Goal: Task Accomplishment & Management: Manage account settings

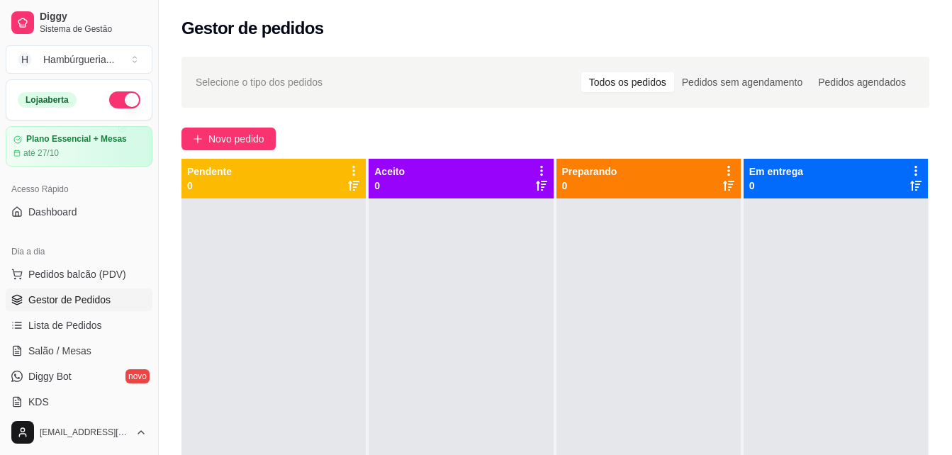
click at [665, 116] on div "Selecione o tipo dos pedidos Todos os pedidos Pedidos sem agendamento Pedidos a…" at bounding box center [555, 339] width 793 height 583
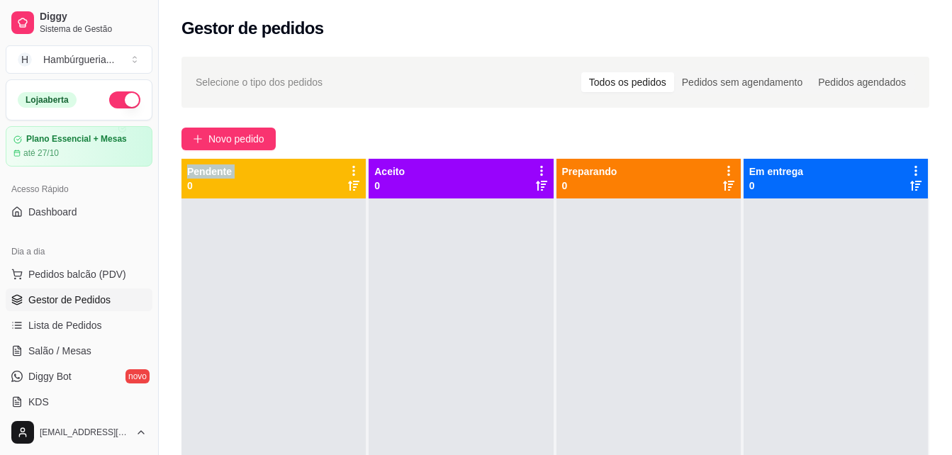
click at [665, 116] on div "Selecione o tipo dos pedidos Todos os pedidos Pedidos sem agendamento Pedidos a…" at bounding box center [555, 339] width 793 height 583
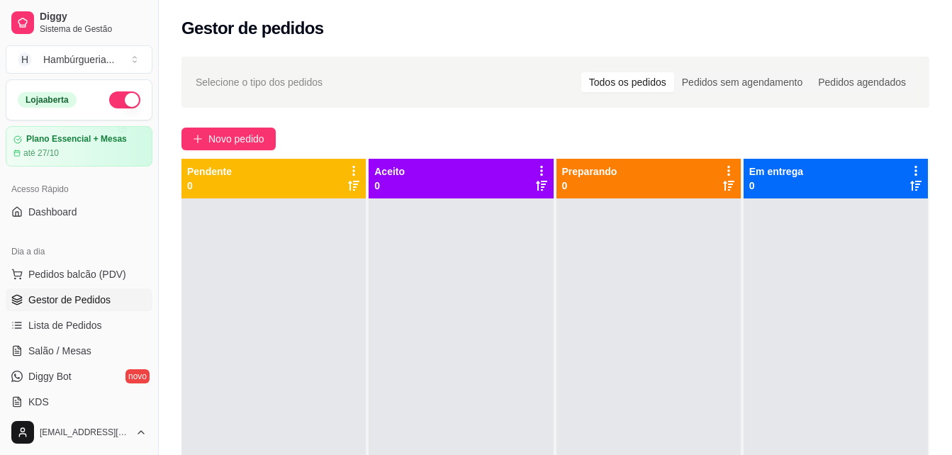
drag, startPoint x: 665, startPoint y: 116, endPoint x: 589, endPoint y: 136, distance: 78.4
click at [589, 136] on div "Novo pedido" at bounding box center [555, 139] width 748 height 23
click at [259, 147] on button "Novo pedido" at bounding box center [228, 139] width 94 height 23
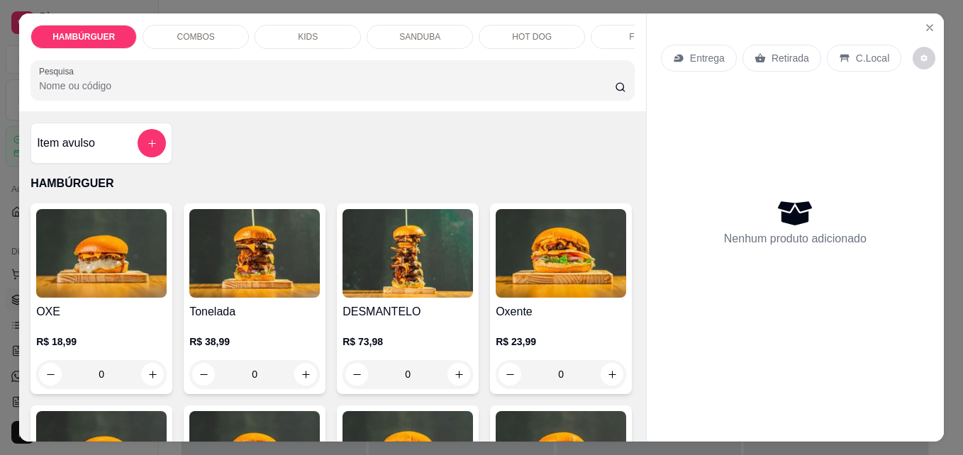
click at [613, 30] on div "FRITAS" at bounding box center [644, 37] width 106 height 24
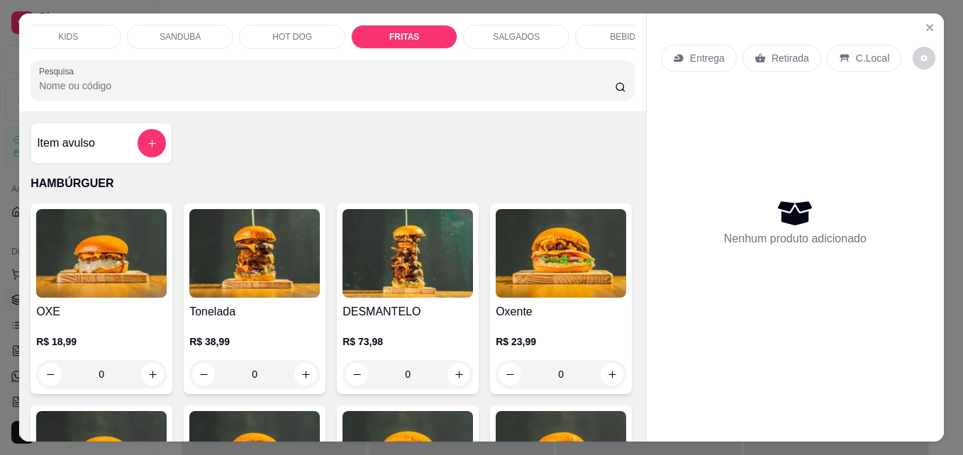
scroll to position [0, 255]
click at [512, 25] on div "SALGADOS" at bounding box center [500, 37] width 106 height 24
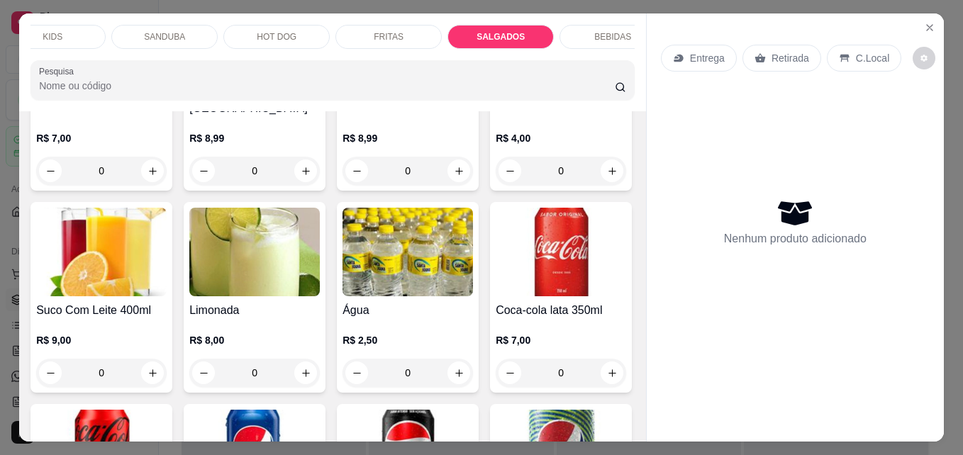
scroll to position [37, 0]
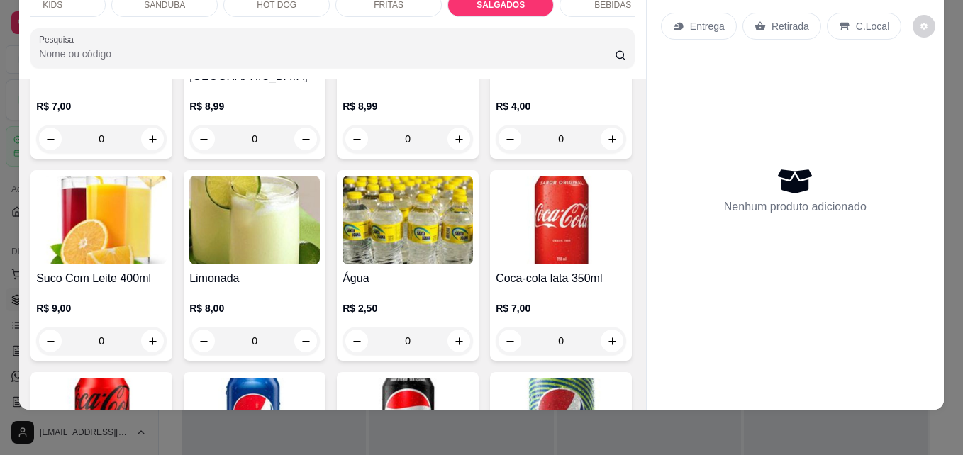
type input "1"
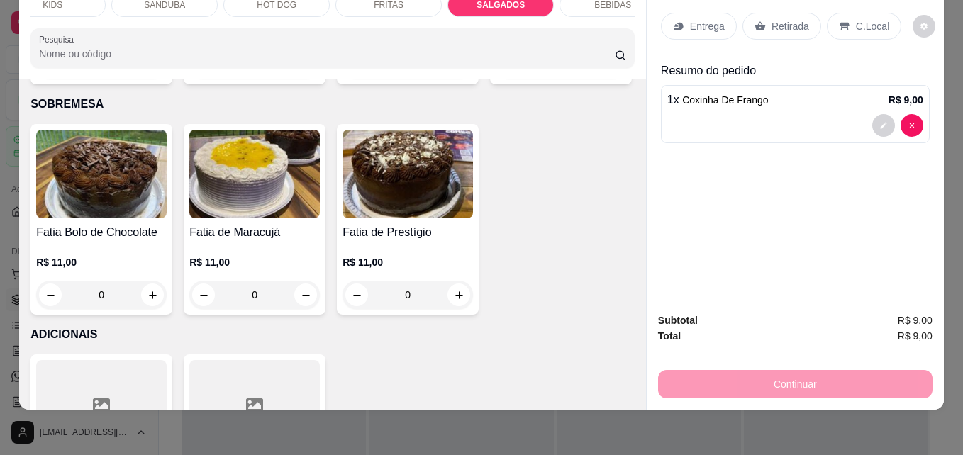
scroll to position [3479, 0]
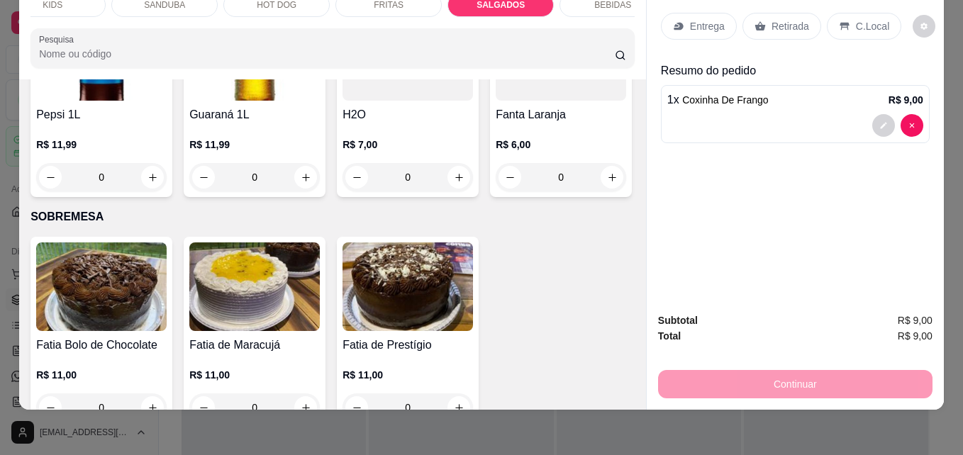
type input "1"
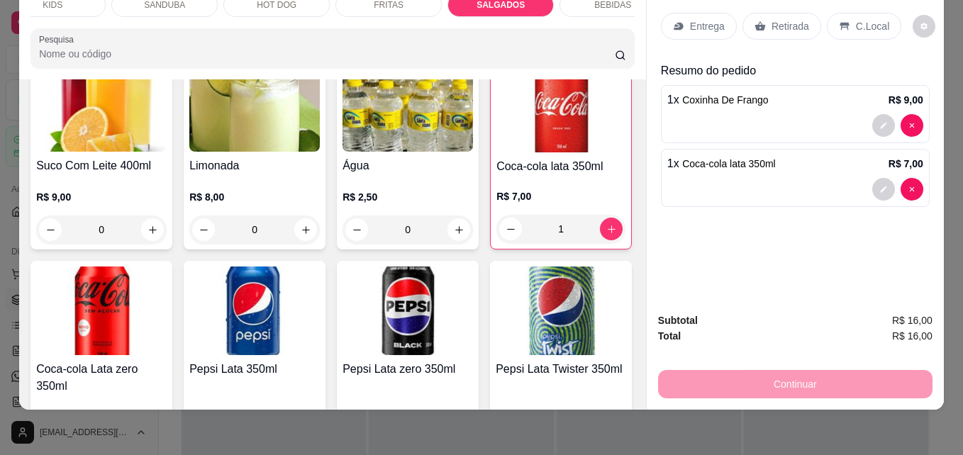
scroll to position [2826, 0]
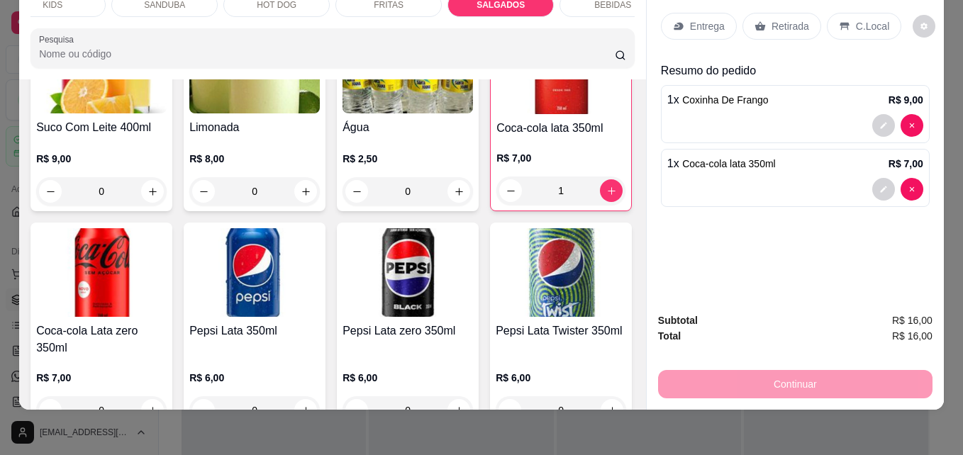
type input "1"
click at [787, 19] on p "Retirada" at bounding box center [790, 26] width 38 height 14
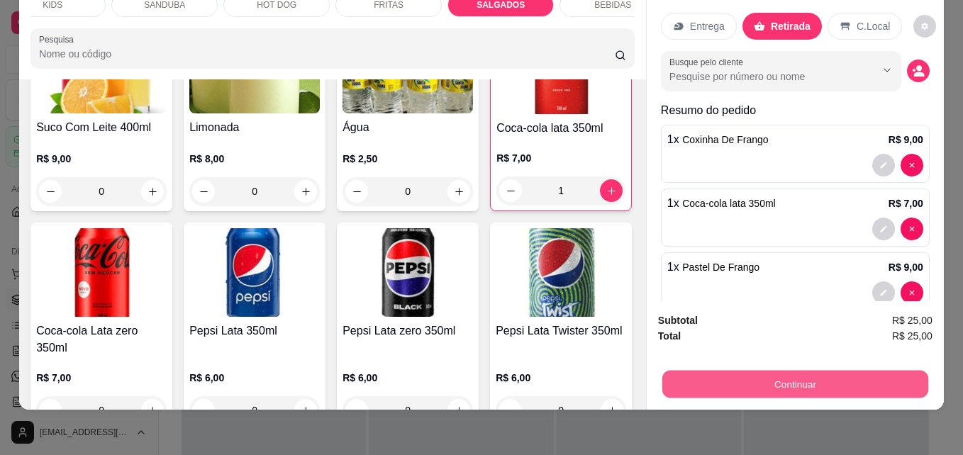
click at [779, 370] on button "Continuar" at bounding box center [795, 384] width 266 height 28
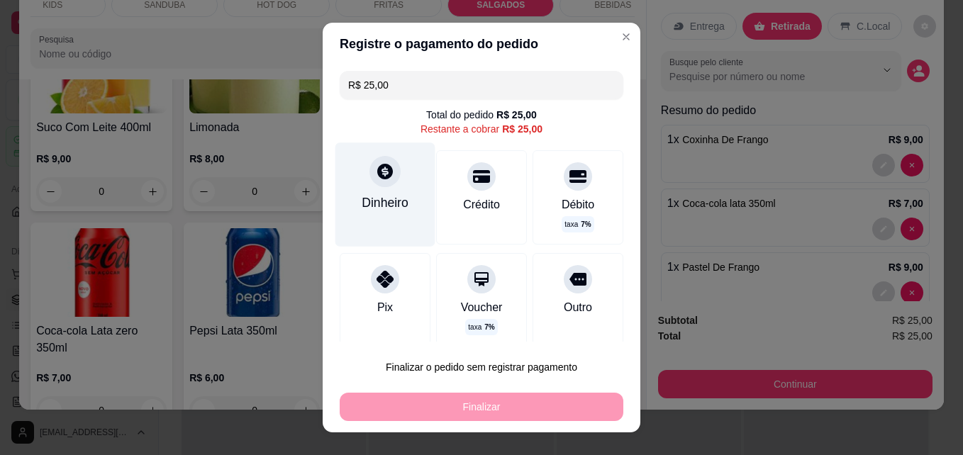
click at [387, 199] on div "Dinheiro" at bounding box center [385, 203] width 47 height 18
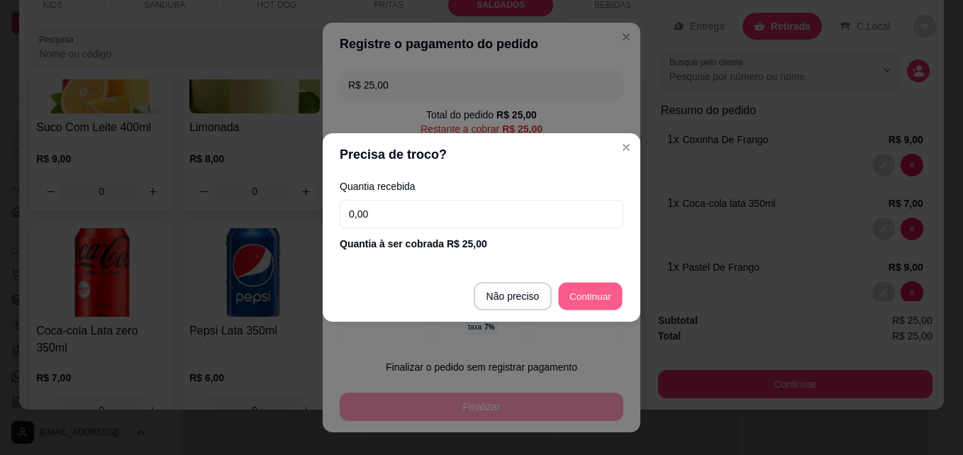
type input "R$ 0,00"
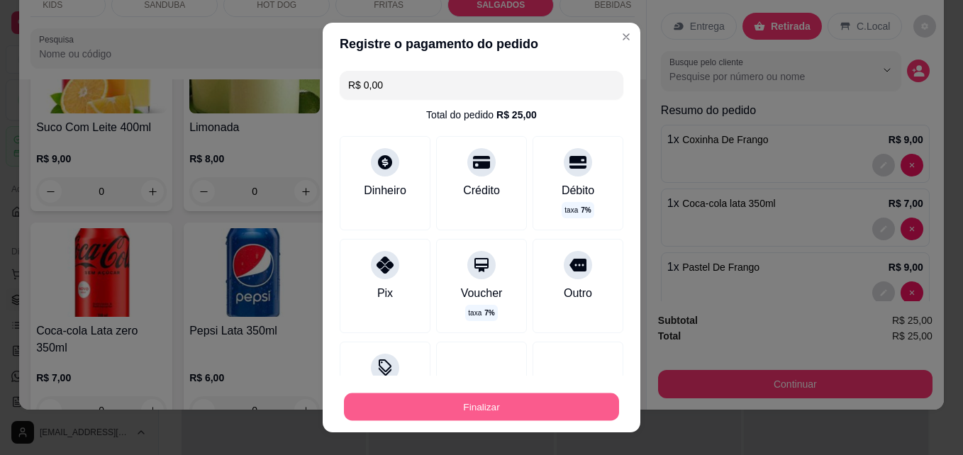
click at [541, 420] on button "Finalizar" at bounding box center [481, 407] width 275 height 28
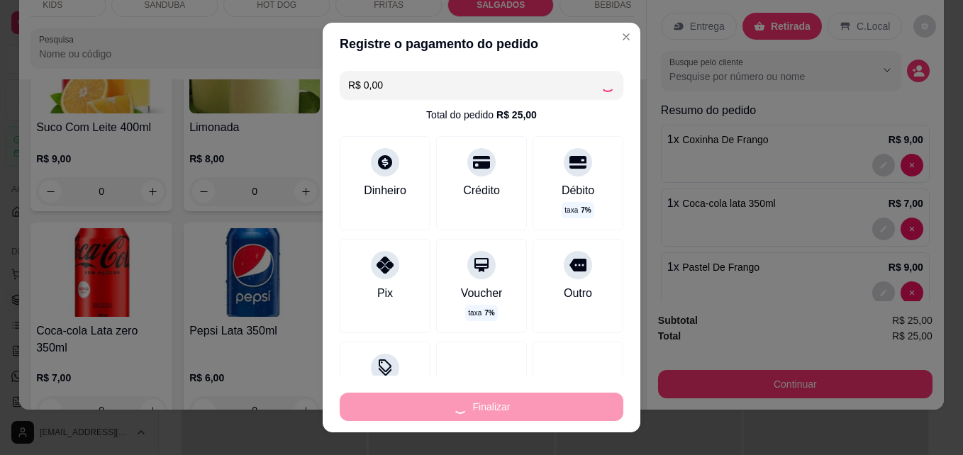
type input "0"
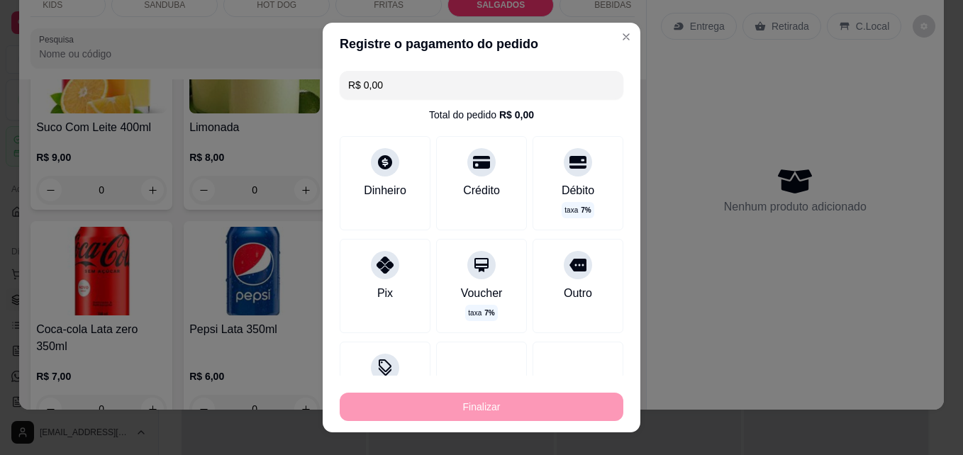
type input "-R$ 25,00"
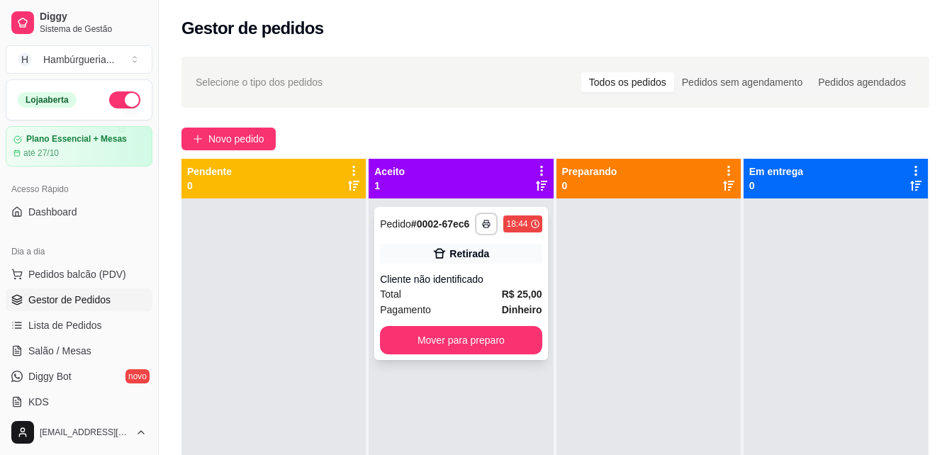
click at [455, 284] on div "Cliente não identificado" at bounding box center [461, 279] width 162 height 14
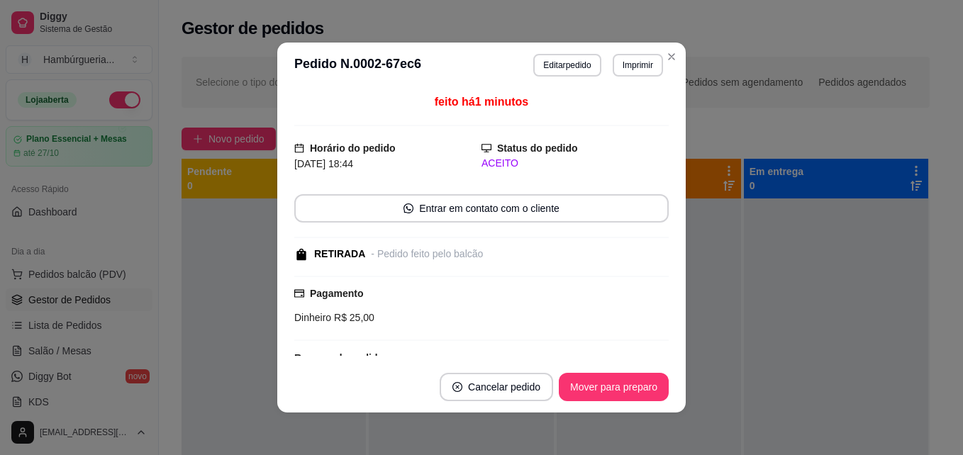
scroll to position [4, 0]
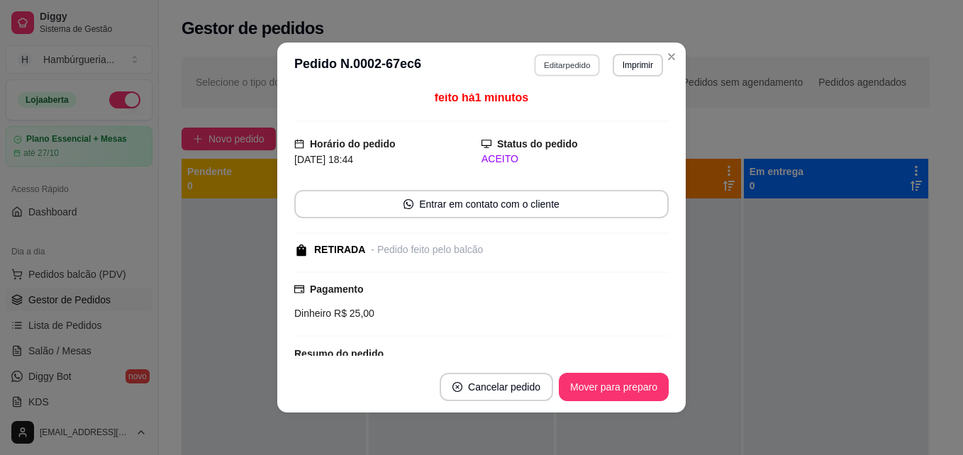
click at [566, 62] on button "Editar pedido" at bounding box center [568, 65] width 66 height 22
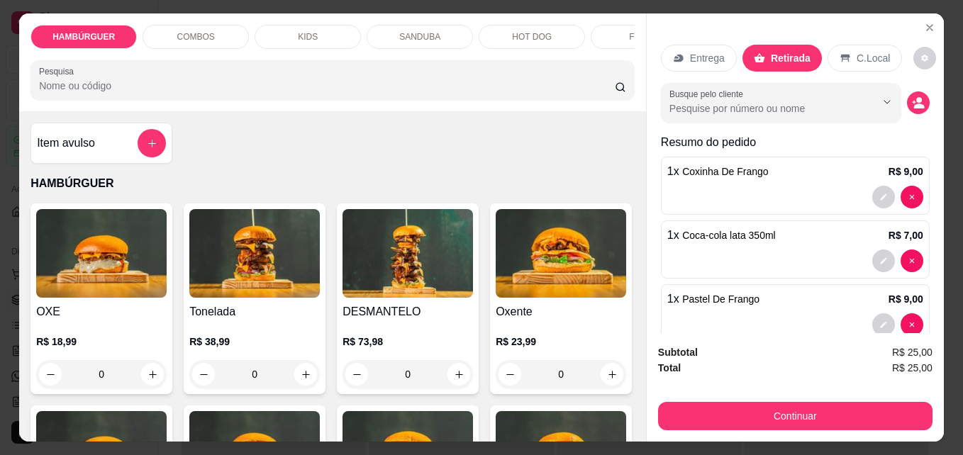
scroll to position [0, 510]
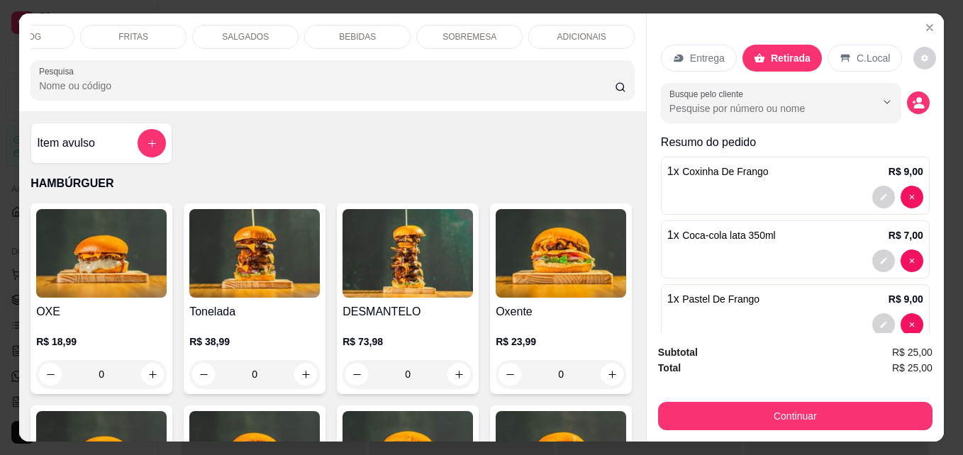
click at [357, 42] on div "BEBIDAS" at bounding box center [357, 37] width 106 height 24
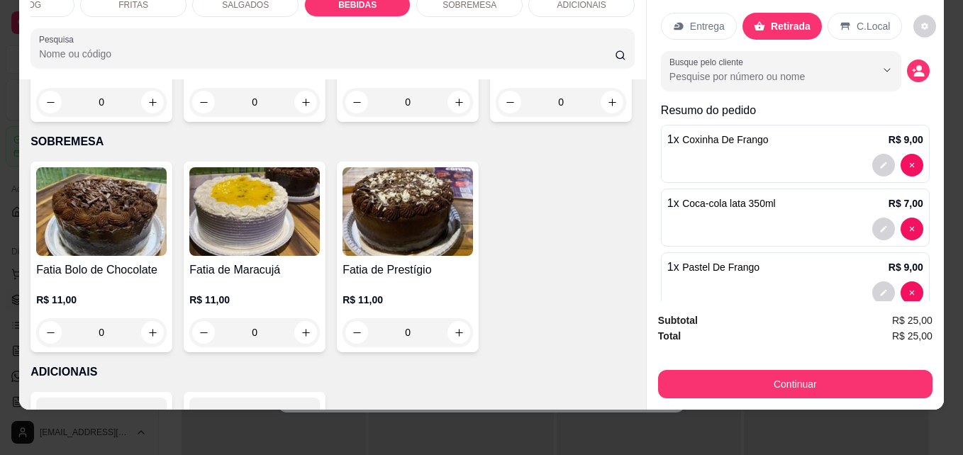
scroll to position [3543, 0]
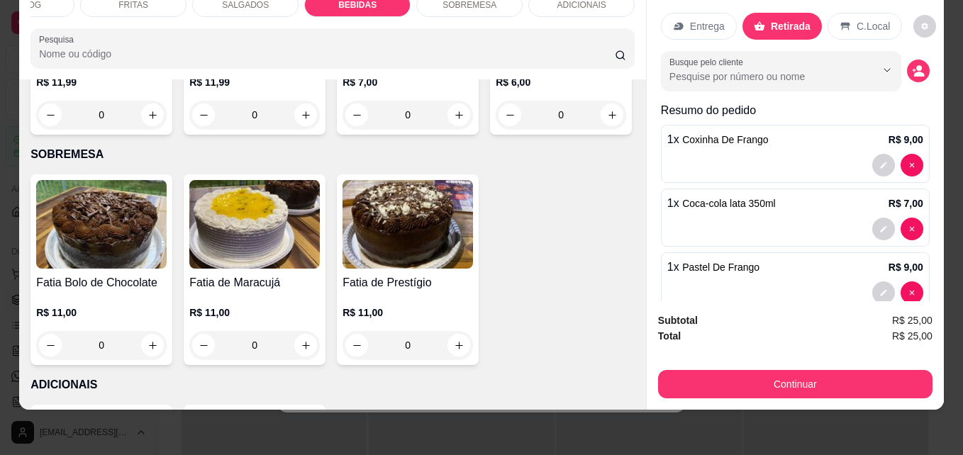
type input "1"
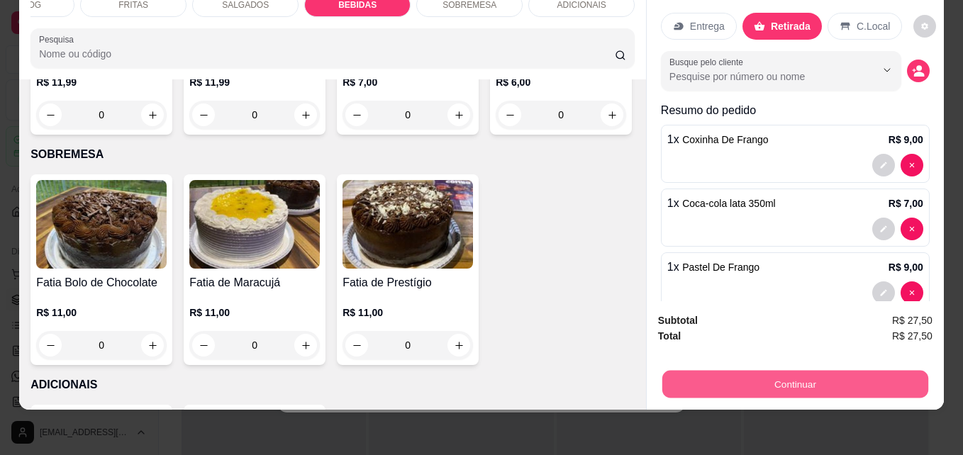
click at [725, 375] on button "Continuar" at bounding box center [795, 384] width 266 height 28
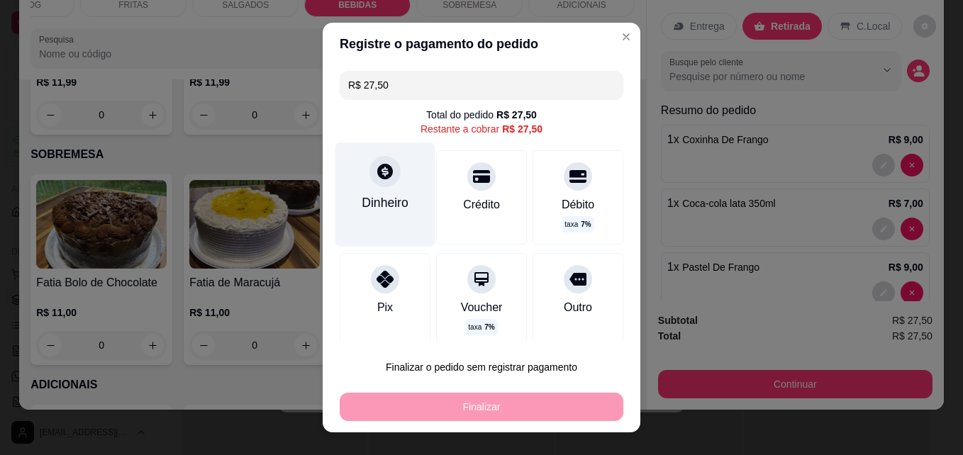
click at [378, 184] on div at bounding box center [384, 171] width 31 height 31
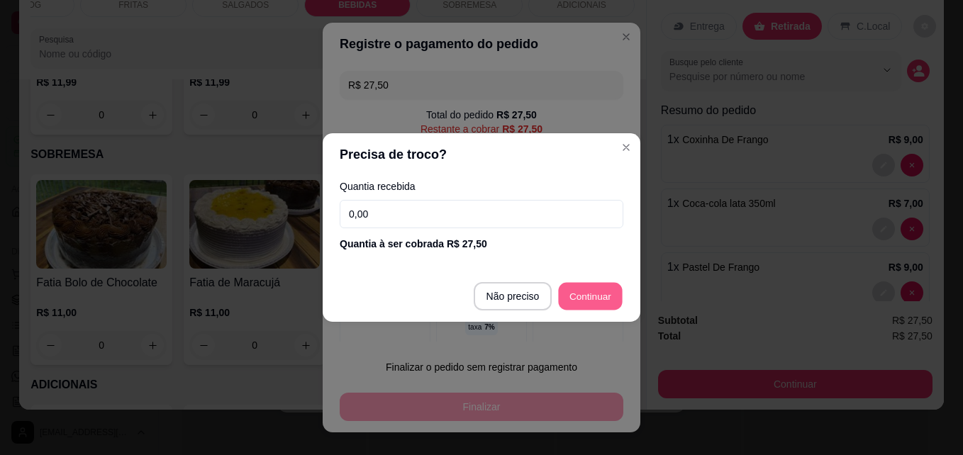
type input "R$ 0,00"
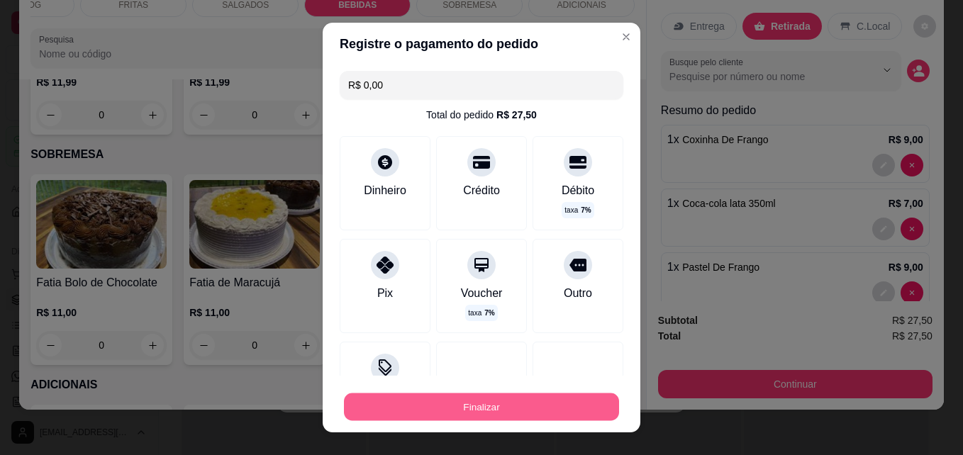
click at [448, 403] on button "Finalizar" at bounding box center [481, 407] width 275 height 28
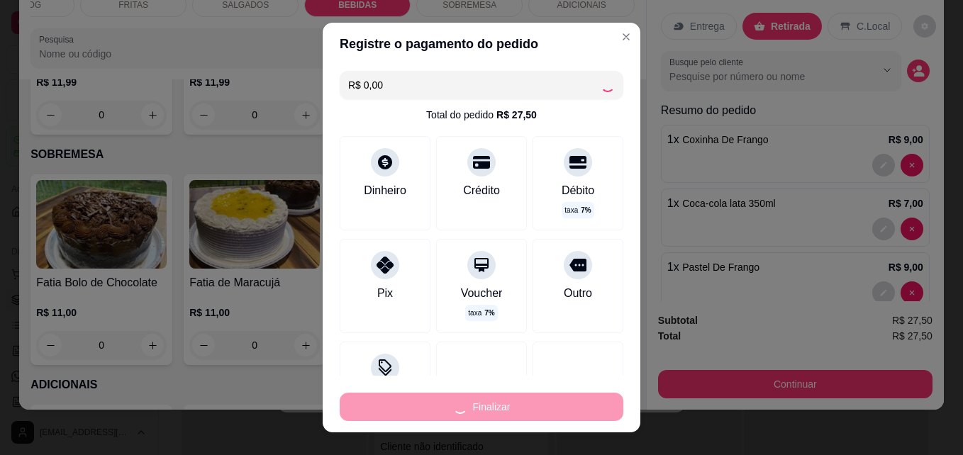
type input "0"
type input "-R$ 27,50"
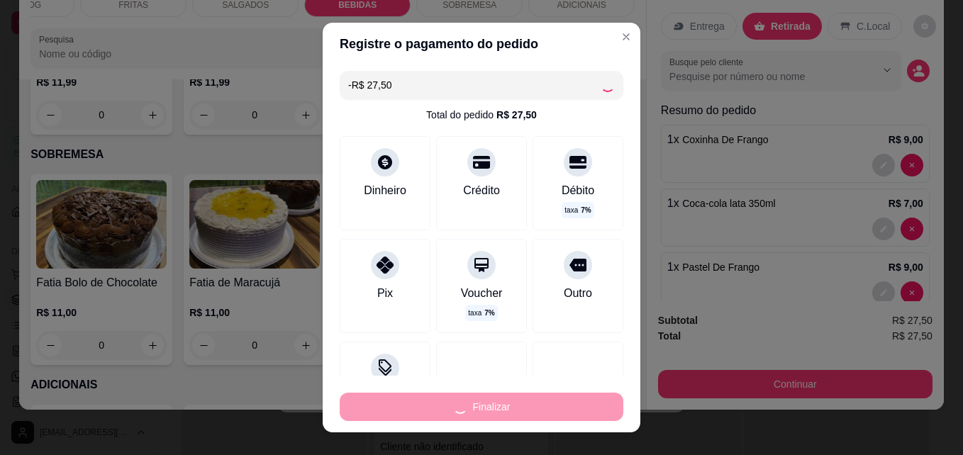
scroll to position [3542, 0]
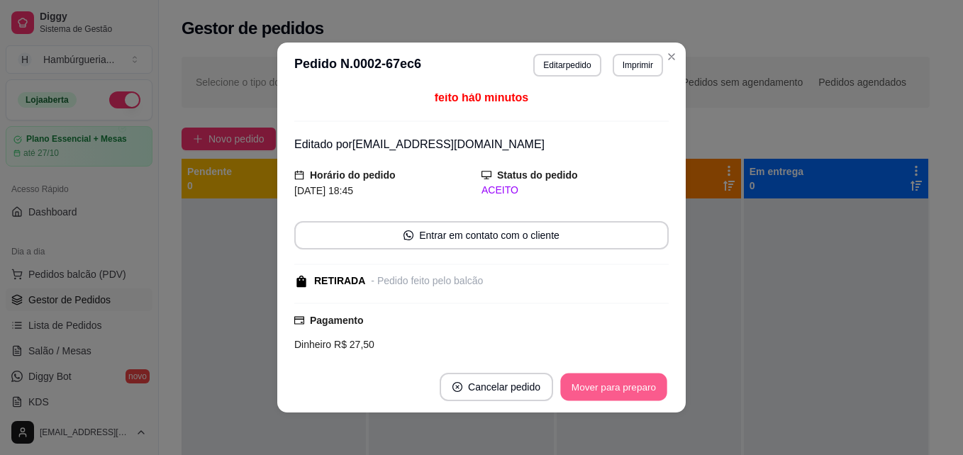
click at [572, 374] on button "Mover para preparo" at bounding box center [613, 388] width 106 height 28
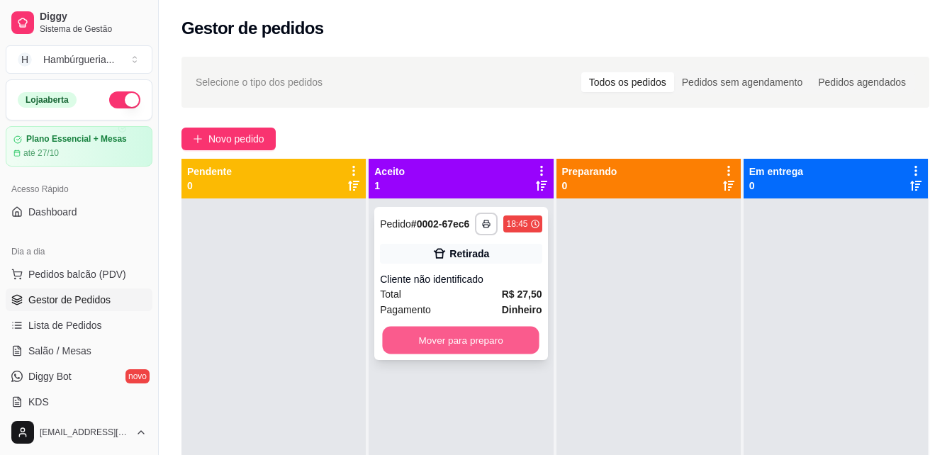
click at [417, 339] on button "Mover para preparo" at bounding box center [461, 341] width 157 height 28
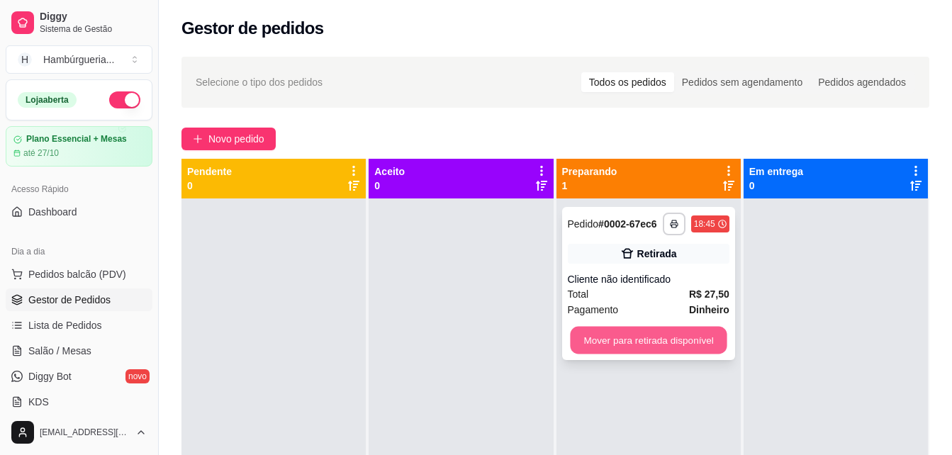
click at [615, 348] on button "Mover para retirada disponível" at bounding box center [648, 341] width 157 height 28
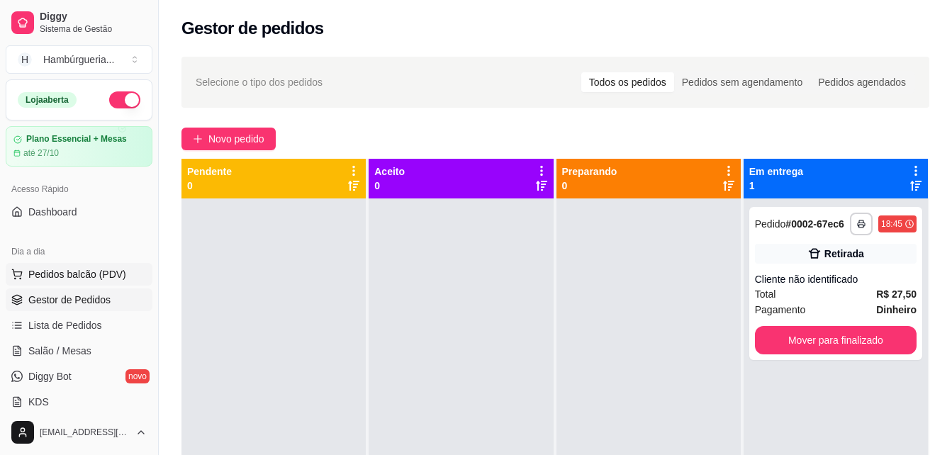
click at [115, 269] on span "Pedidos balcão (PDV)" at bounding box center [77, 274] width 98 height 14
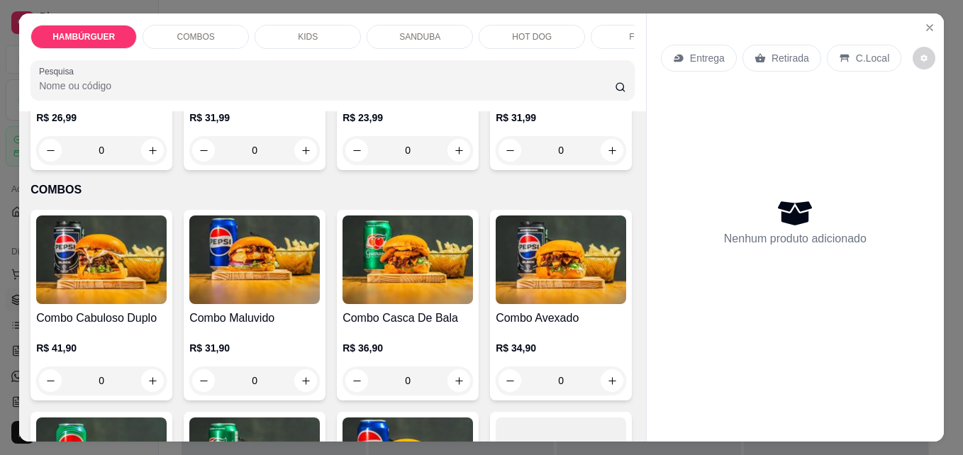
scroll to position [640, 0]
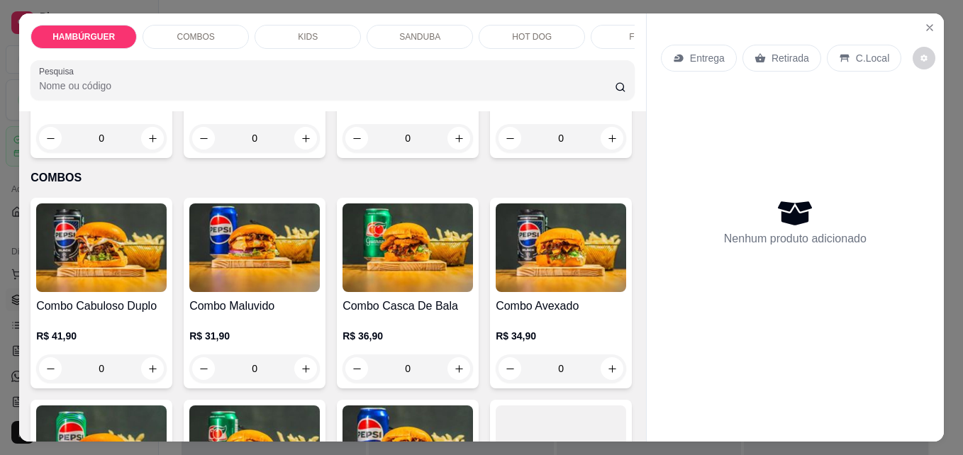
click at [189, 152] on div "0" at bounding box center [254, 138] width 130 height 28
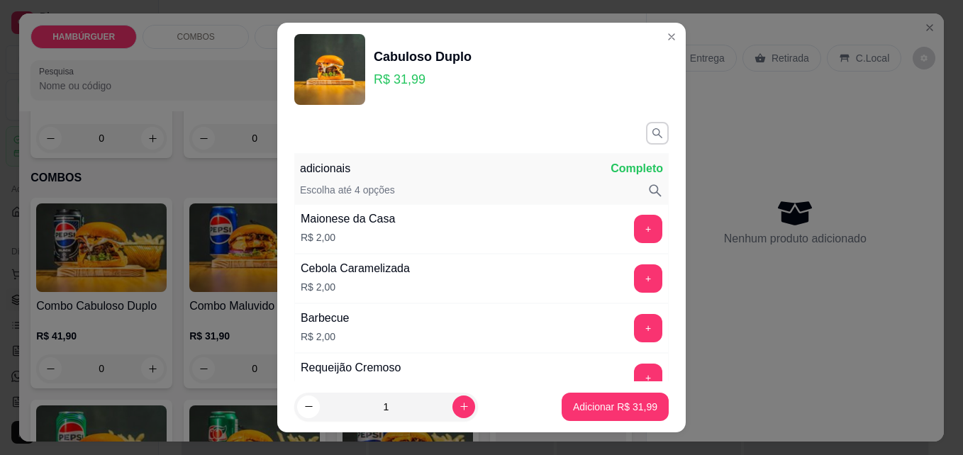
scroll to position [906, 0]
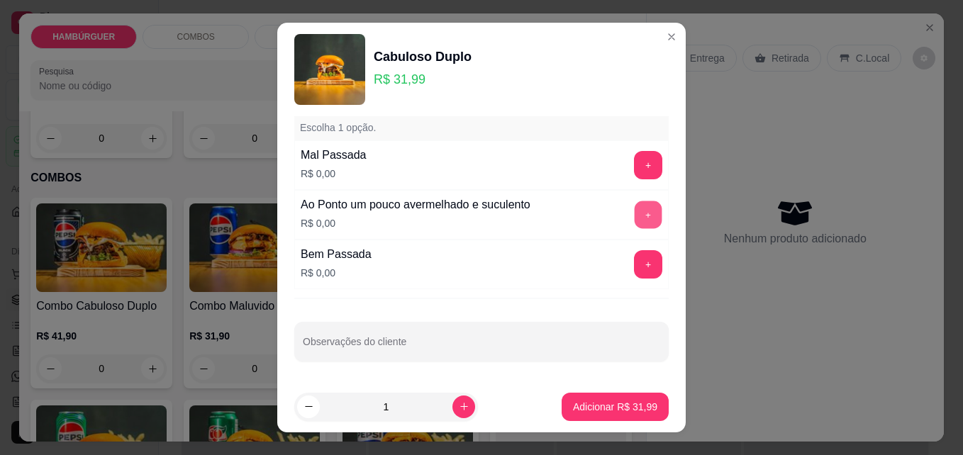
click at [634, 216] on button "+" at bounding box center [648, 215] width 28 height 28
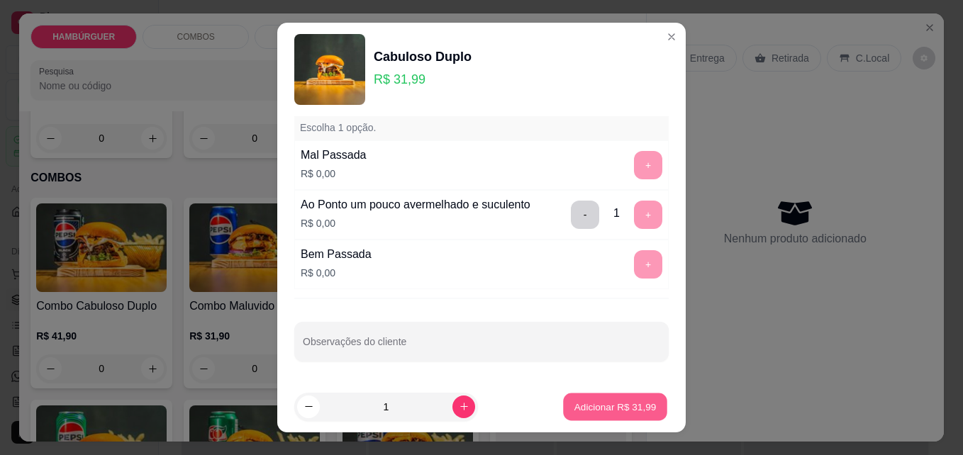
click at [634, 408] on p "Adicionar R$ 31,99" at bounding box center [615, 406] width 82 height 13
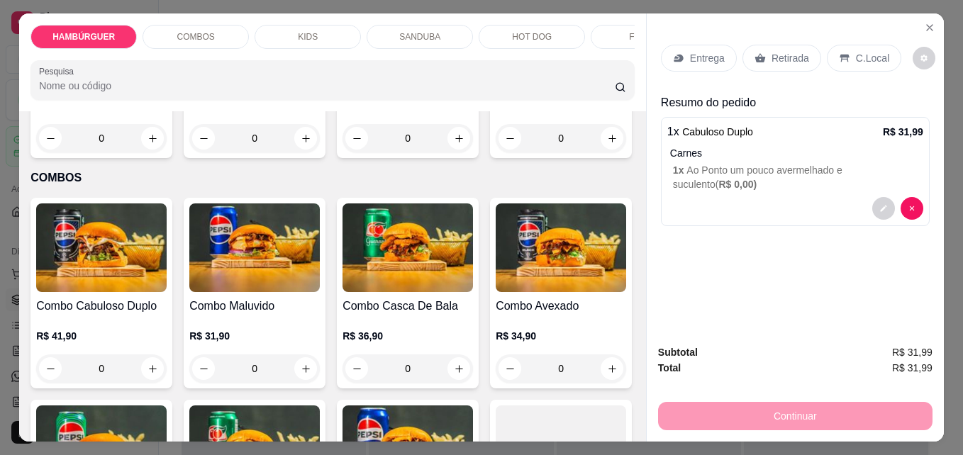
scroll to position [0, 510]
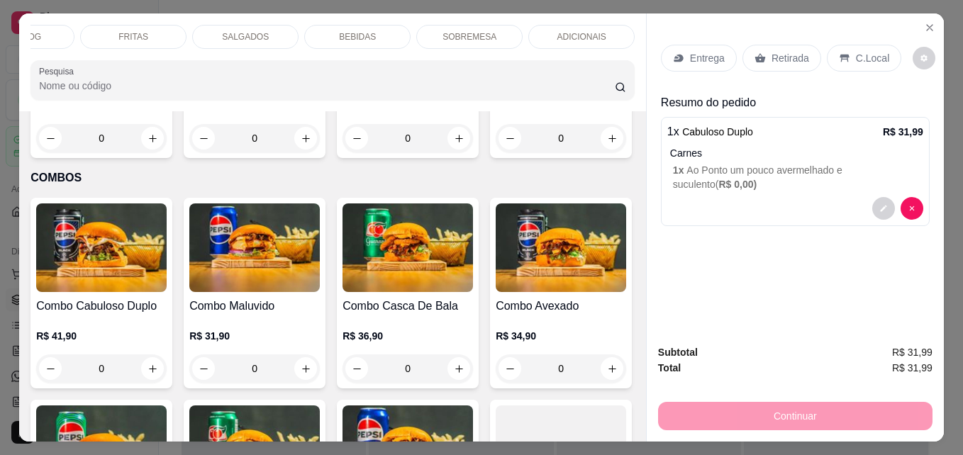
click at [254, 31] on p "SALGADOS" at bounding box center [245, 36] width 47 height 11
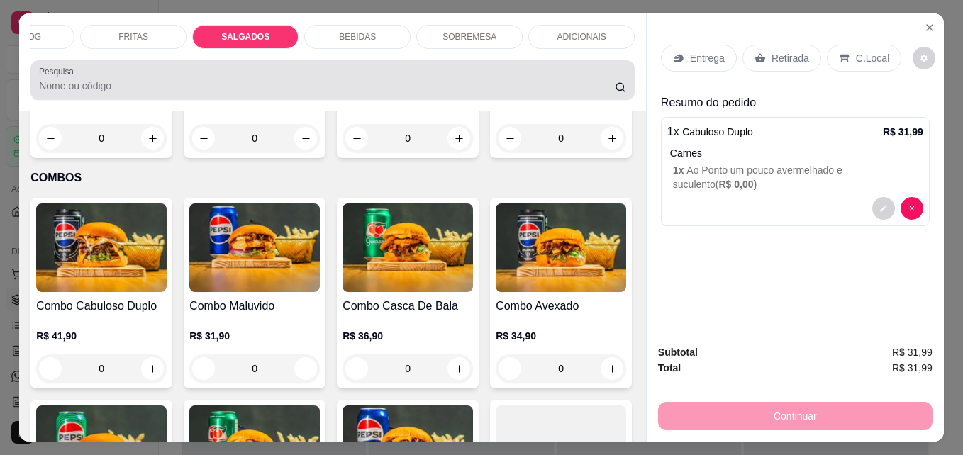
scroll to position [37, 0]
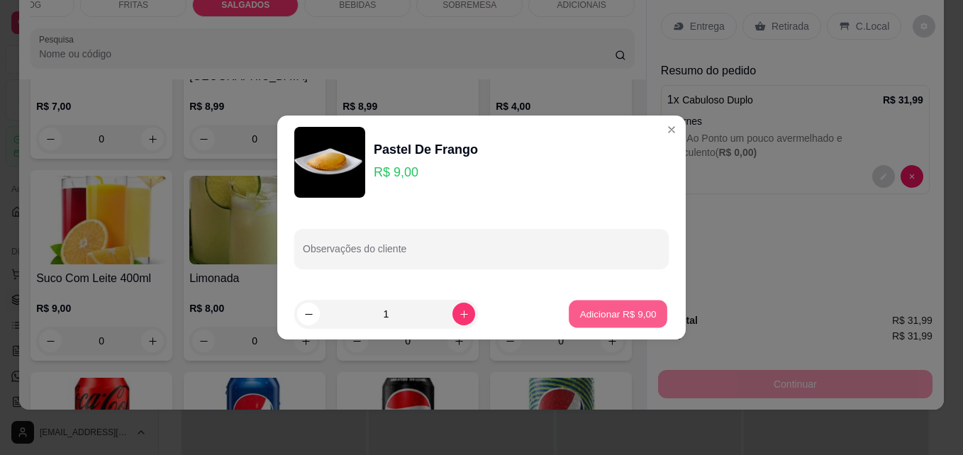
click at [632, 314] on p "Adicionar R$ 9,00" at bounding box center [617, 313] width 77 height 13
type input "1"
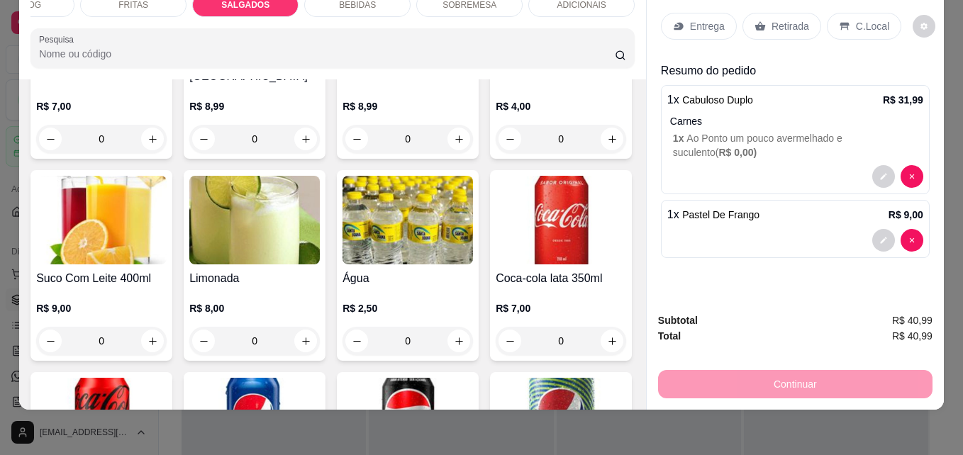
click at [800, 19] on p "Retirada" at bounding box center [790, 26] width 38 height 14
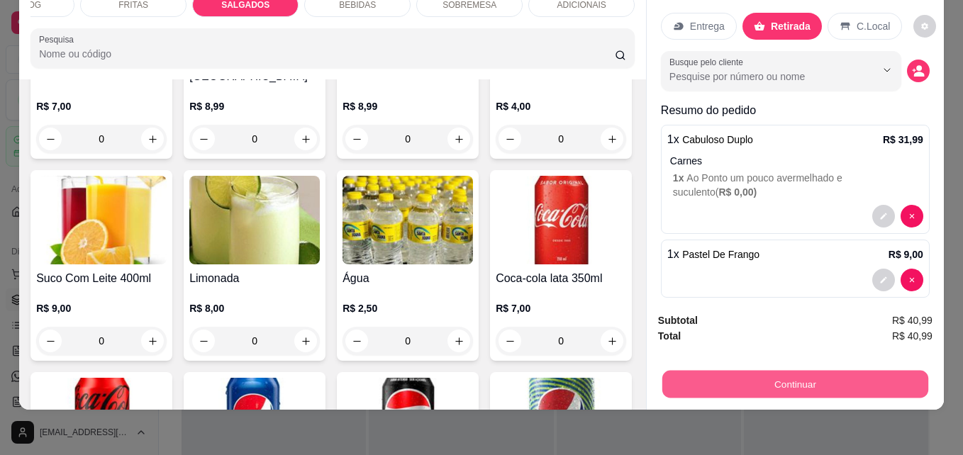
click at [849, 370] on button "Continuar" at bounding box center [795, 384] width 266 height 28
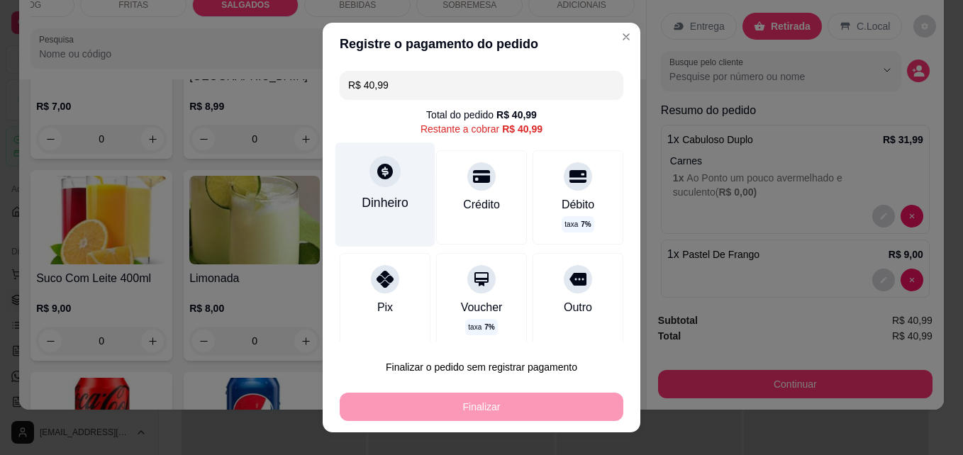
click at [407, 228] on div "Dinheiro" at bounding box center [385, 194] width 100 height 104
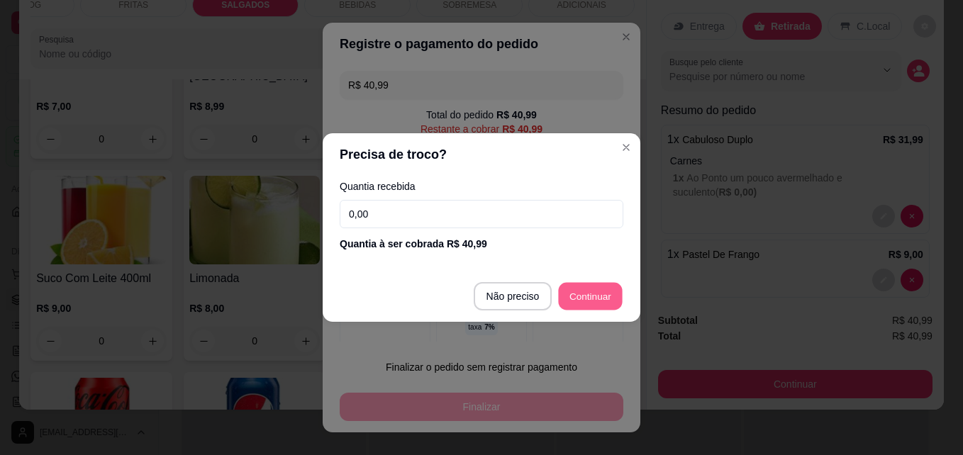
type input "R$ 0,00"
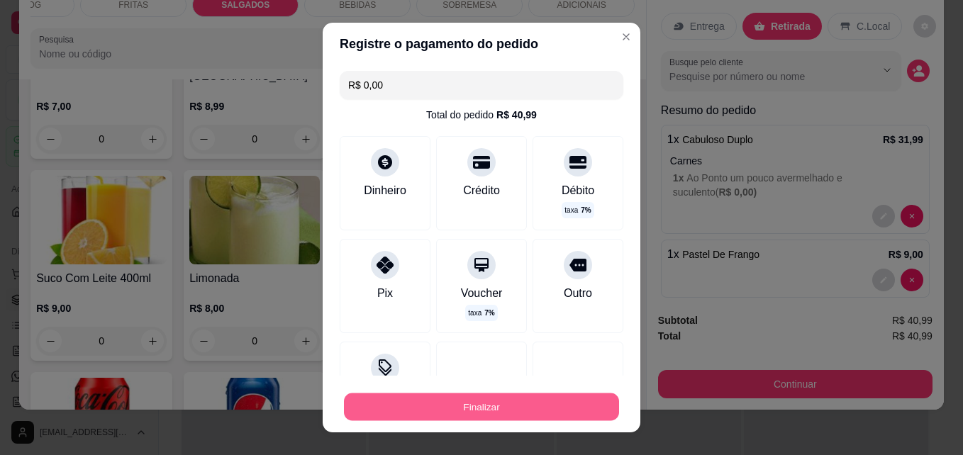
click at [569, 403] on button "Finalizar" at bounding box center [481, 407] width 275 height 28
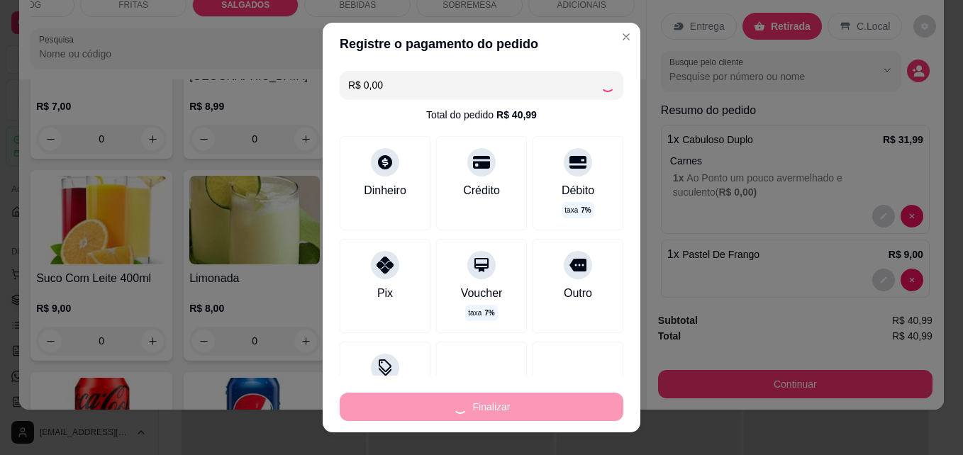
type input "0"
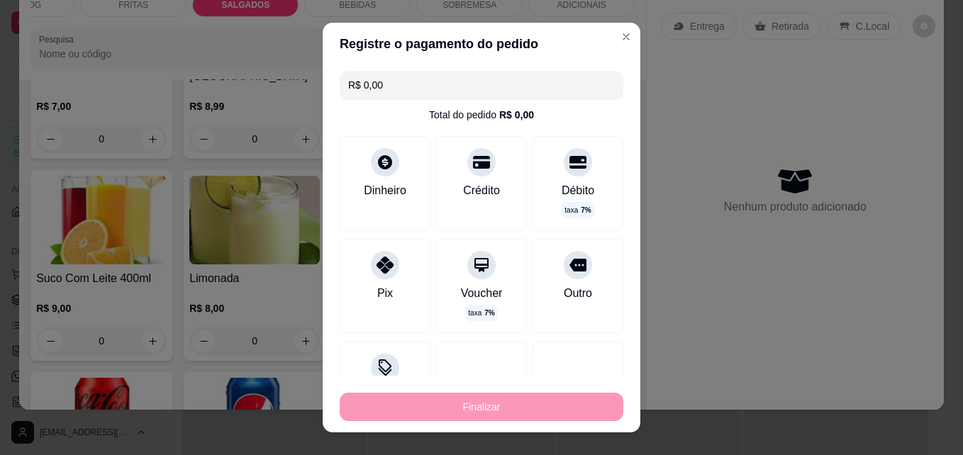
type input "-R$ 40,99"
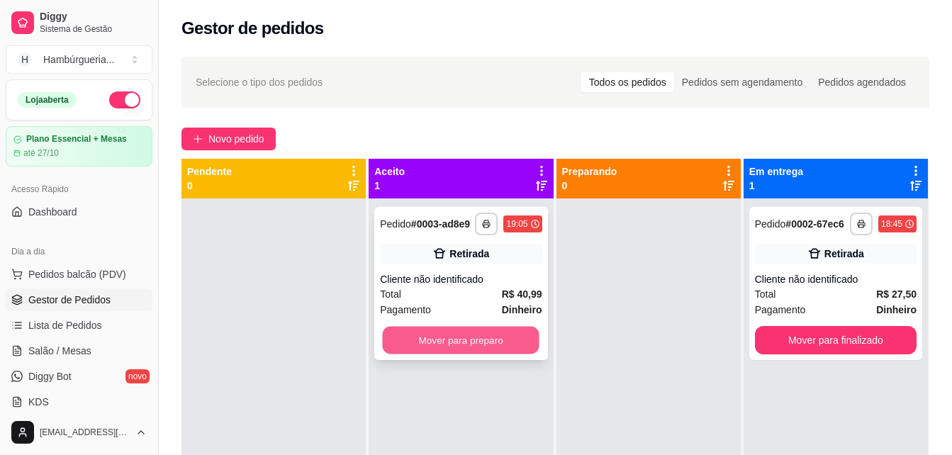
click at [516, 345] on button "Mover para preparo" at bounding box center [461, 341] width 157 height 28
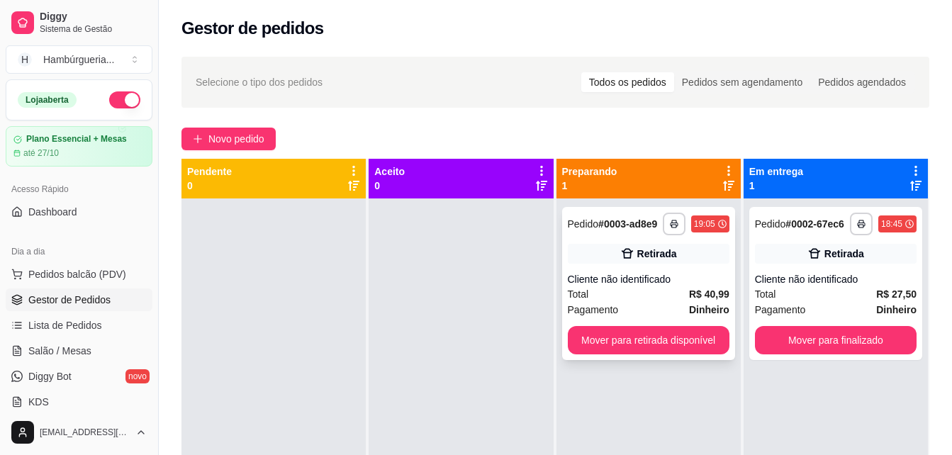
click at [650, 262] on div "Retirada" at bounding box center [649, 254] width 162 height 20
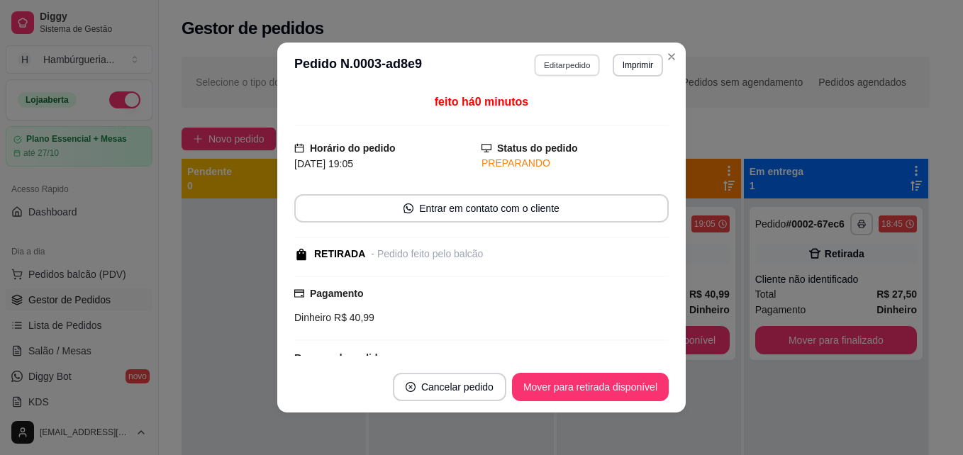
click at [567, 59] on button "Editar pedido" at bounding box center [568, 65] width 66 height 22
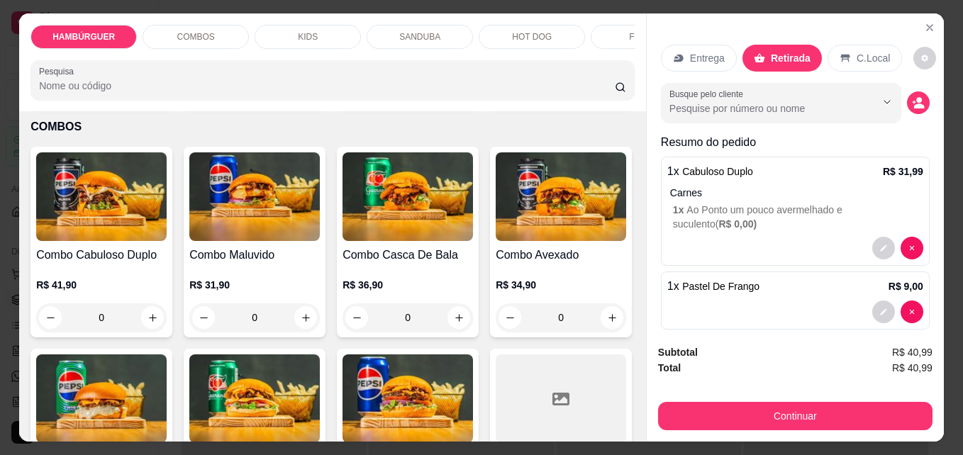
scroll to position [729, 0]
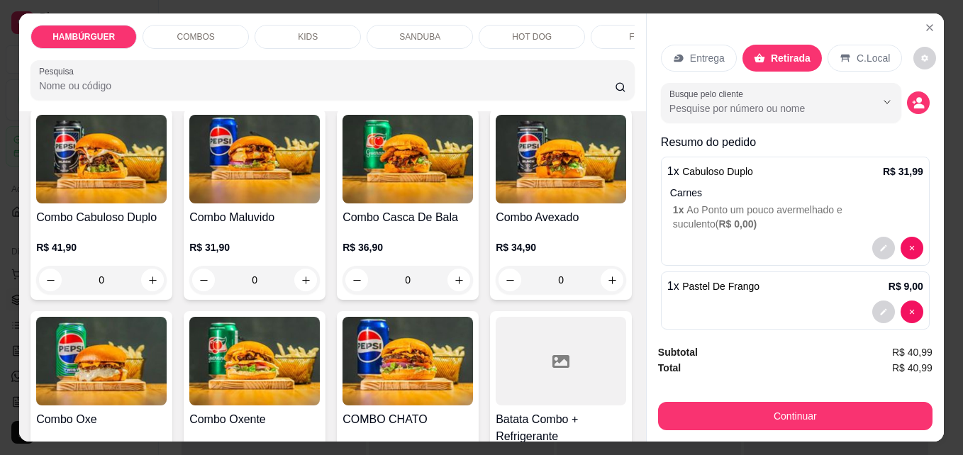
click at [342, 64] on div "0" at bounding box center [407, 49] width 130 height 28
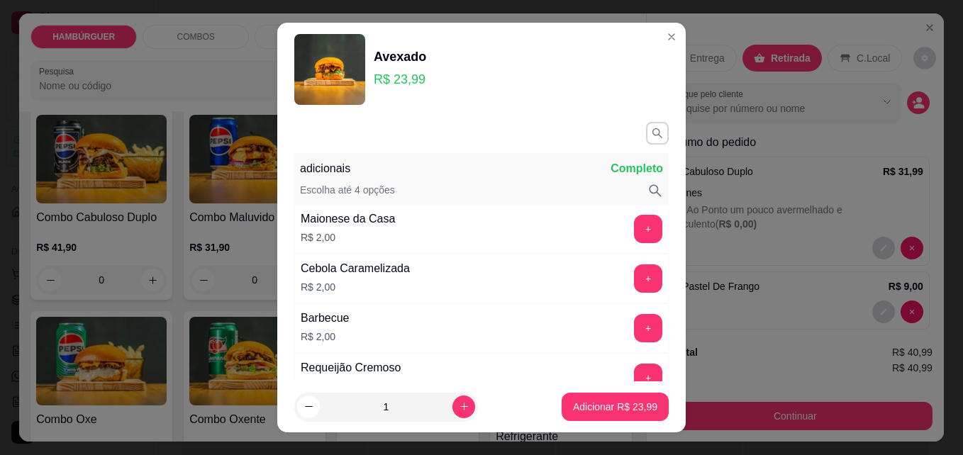
scroll to position [709, 0]
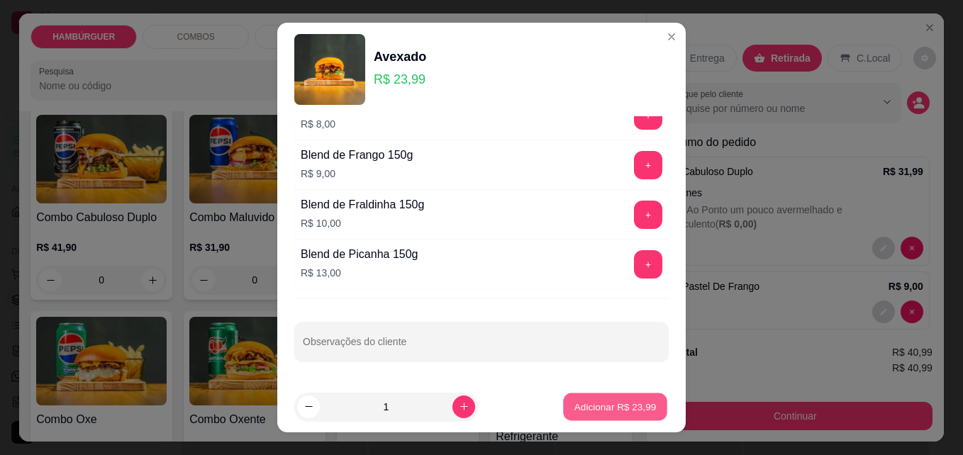
click at [613, 403] on p "Adicionar R$ 23,99" at bounding box center [615, 406] width 82 height 13
type input "1"
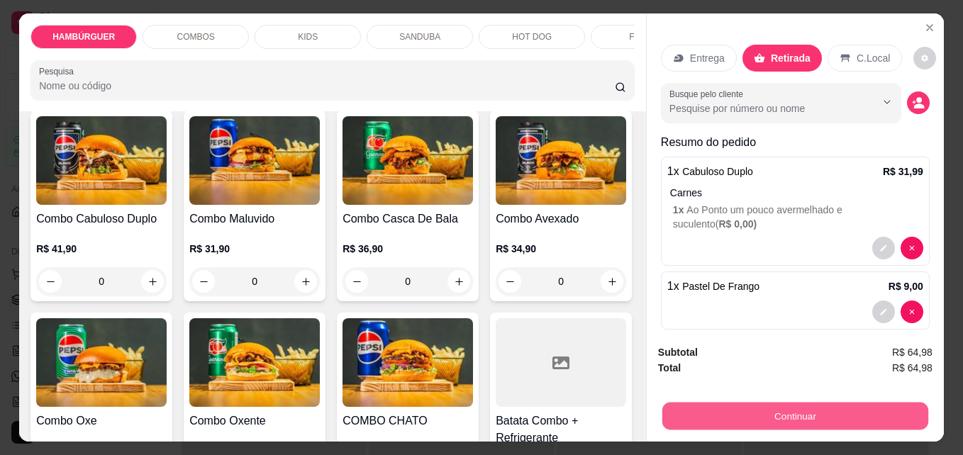
click at [735, 410] on button "Continuar" at bounding box center [795, 416] width 266 height 28
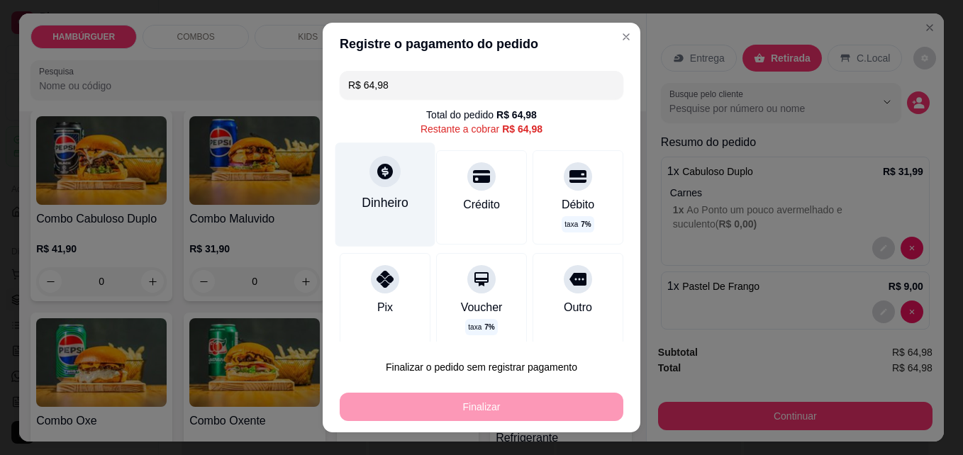
click at [383, 172] on icon at bounding box center [385, 172] width 16 height 16
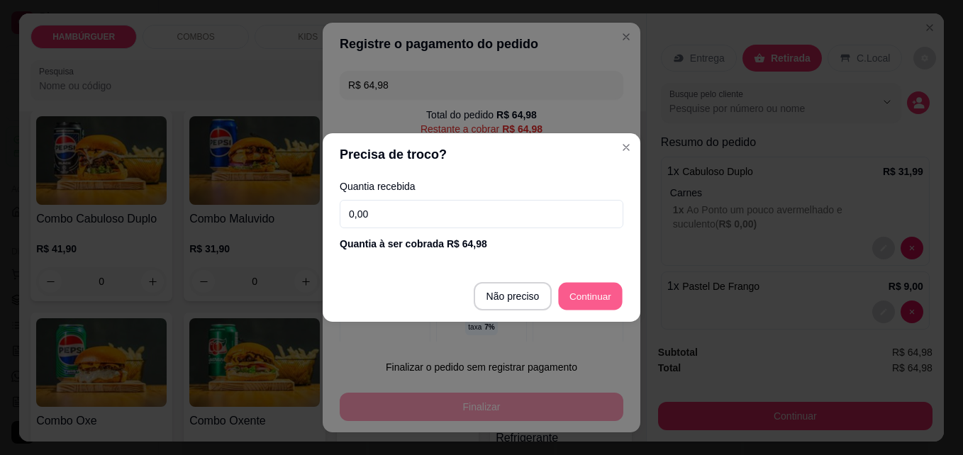
type input "R$ 0,00"
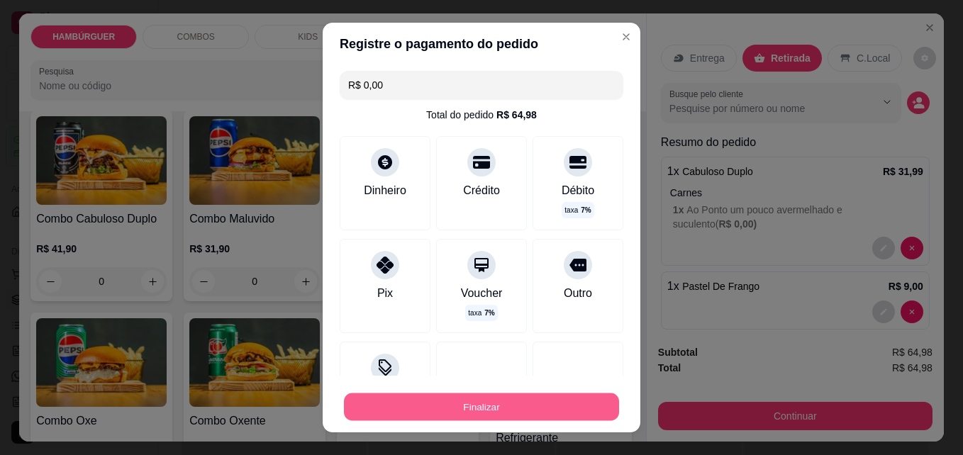
click at [520, 408] on button "Finalizar" at bounding box center [481, 407] width 275 height 28
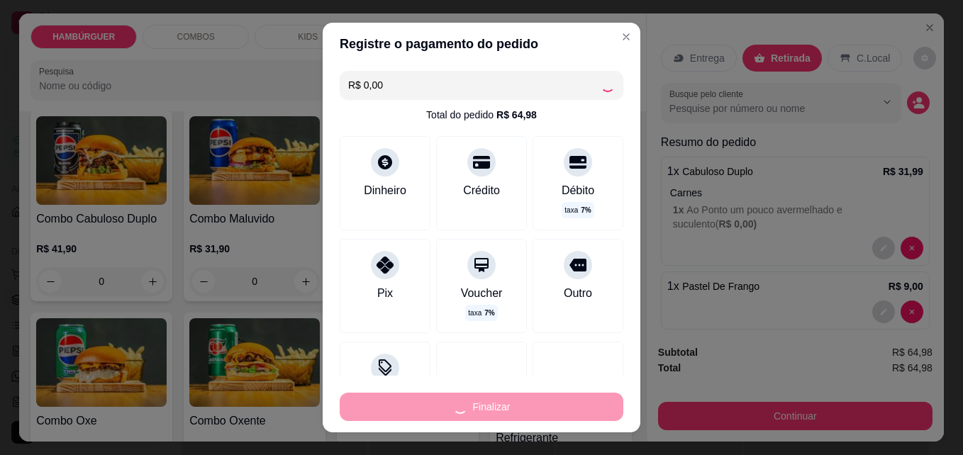
type input "0"
type input "-R$ 64,98"
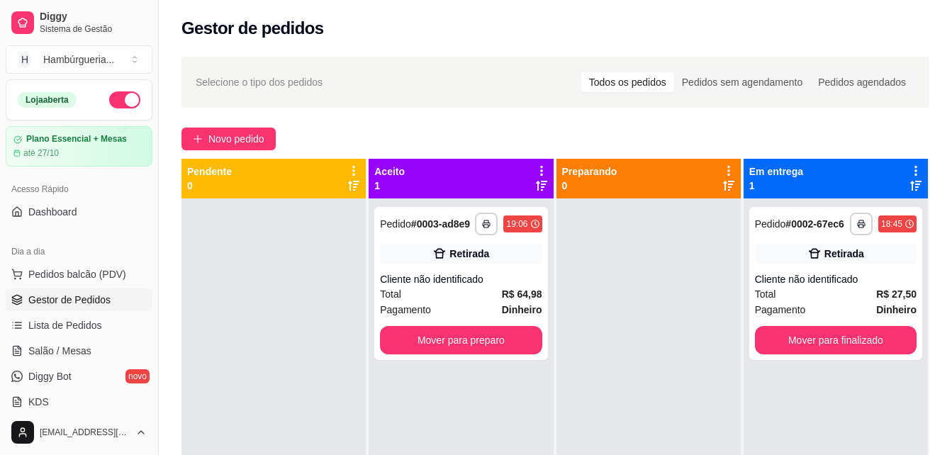
click at [116, 298] on link "Gestor de Pedidos" at bounding box center [79, 300] width 147 height 23
click at [466, 277] on div "Cliente não identificado" at bounding box center [461, 279] width 162 height 14
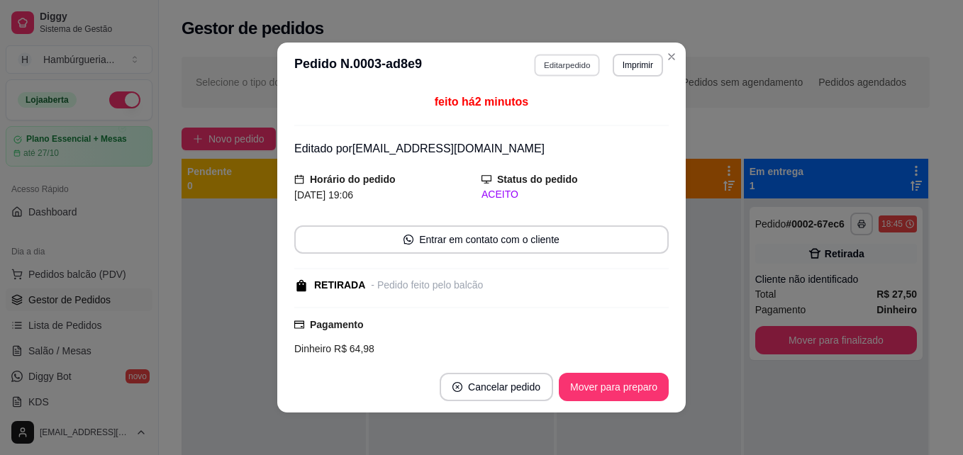
click at [554, 63] on button "Editar pedido" at bounding box center [568, 65] width 66 height 22
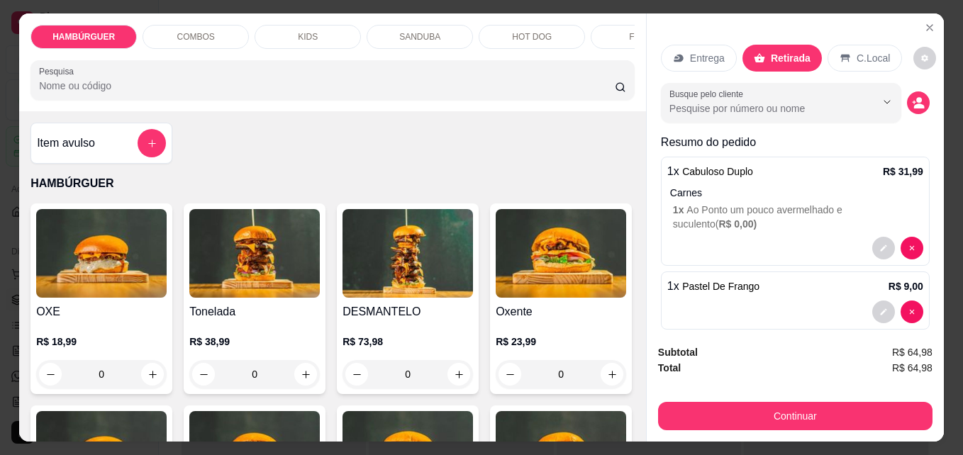
click at [566, 55] on div "HAMBÚRGUER COMBOS KIDS SANDUBA HOT DOG FRITAS SALGADOS BEBIDAS SOBREMESA ADICIO…" at bounding box center [332, 62] width 627 height 98
click at [549, 32] on div "BEBIDAS" at bounding box center [527, 37] width 106 height 24
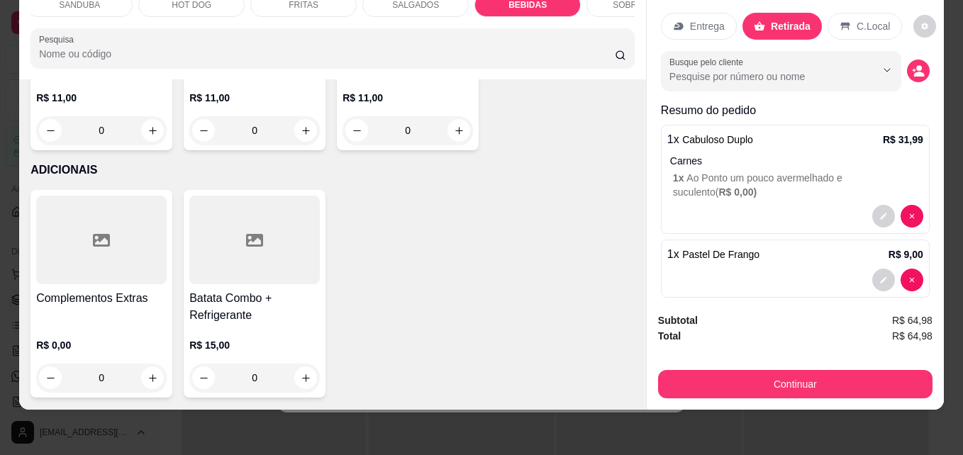
scroll to position [4349, 0]
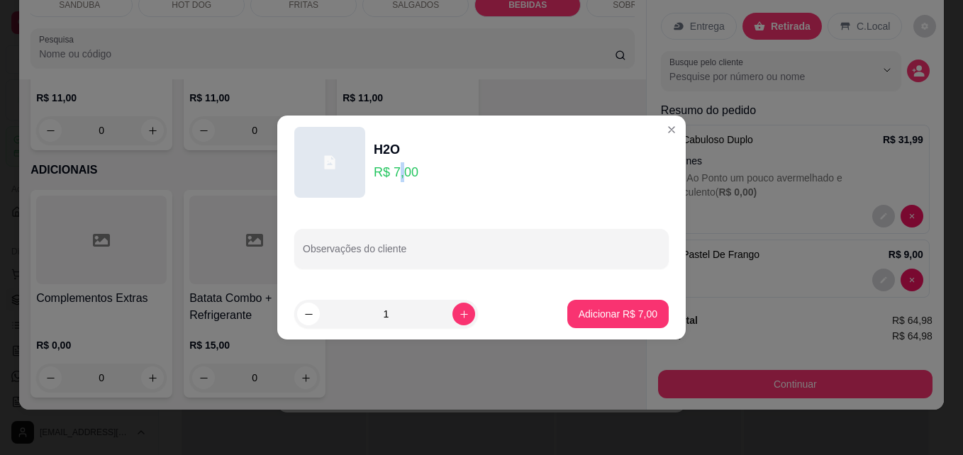
drag, startPoint x: 398, startPoint y: 162, endPoint x: 401, endPoint y: 175, distance: 13.9
click at [401, 175] on div "H2O R$ 7,00" at bounding box center [396, 162] width 45 height 45
click at [401, 175] on p "R$ 7,00" at bounding box center [396, 172] width 45 height 20
click at [397, 172] on p "R$ 7,00" at bounding box center [396, 172] width 45 height 20
click at [459, 319] on icon "increase-product-quantity" at bounding box center [464, 314] width 11 height 11
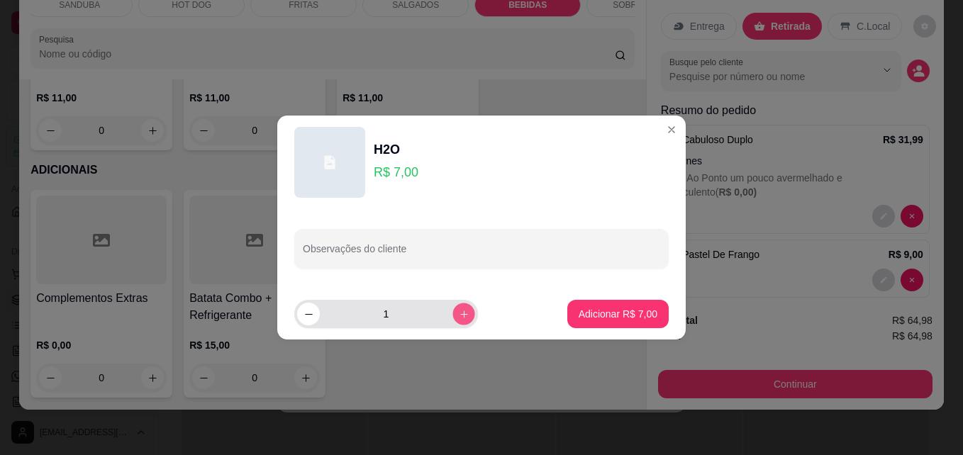
type input "2"
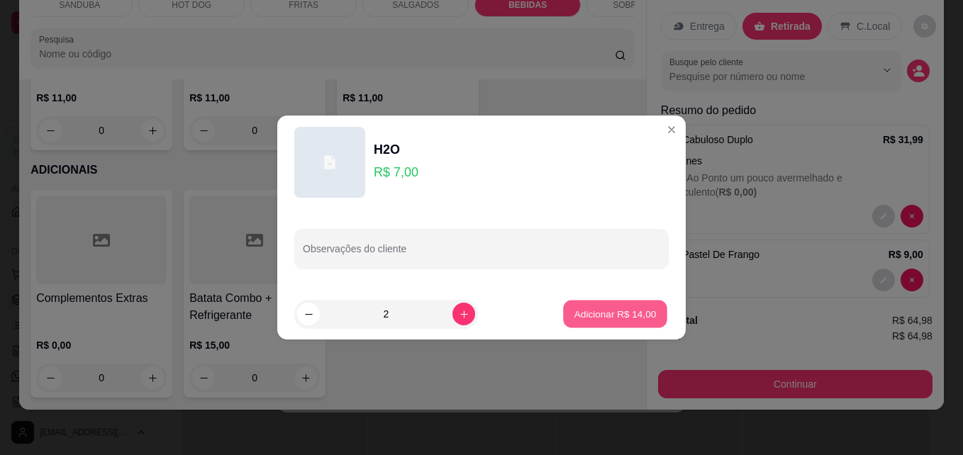
click at [579, 318] on p "Adicionar R$ 14,00" at bounding box center [615, 313] width 82 height 13
type input "2"
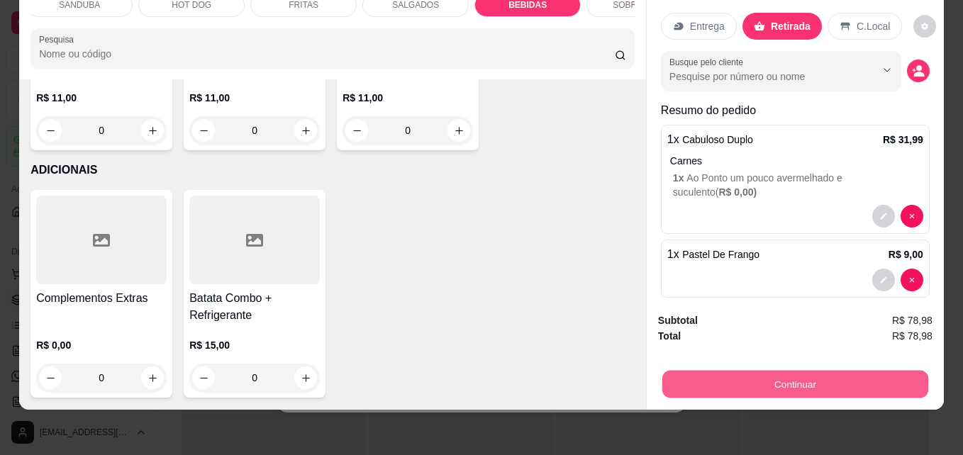
click at [722, 371] on button "Continuar" at bounding box center [795, 384] width 266 height 28
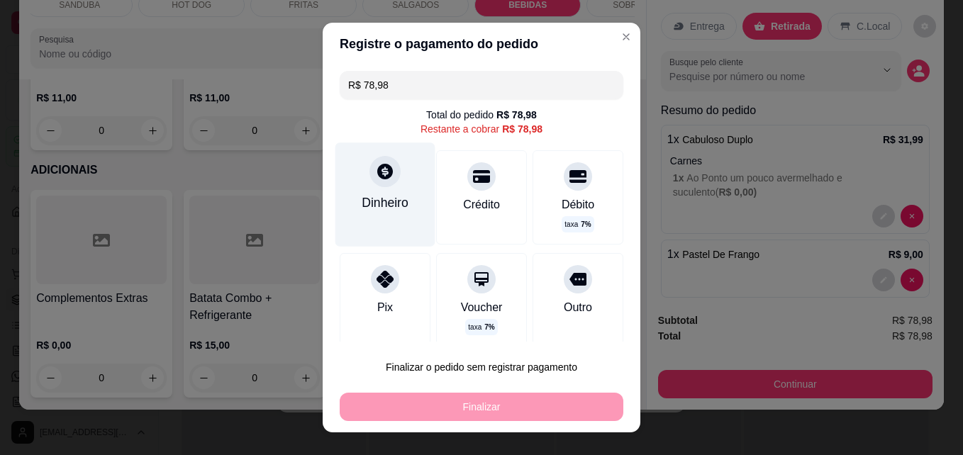
click at [404, 190] on div "Dinheiro" at bounding box center [385, 194] width 100 height 104
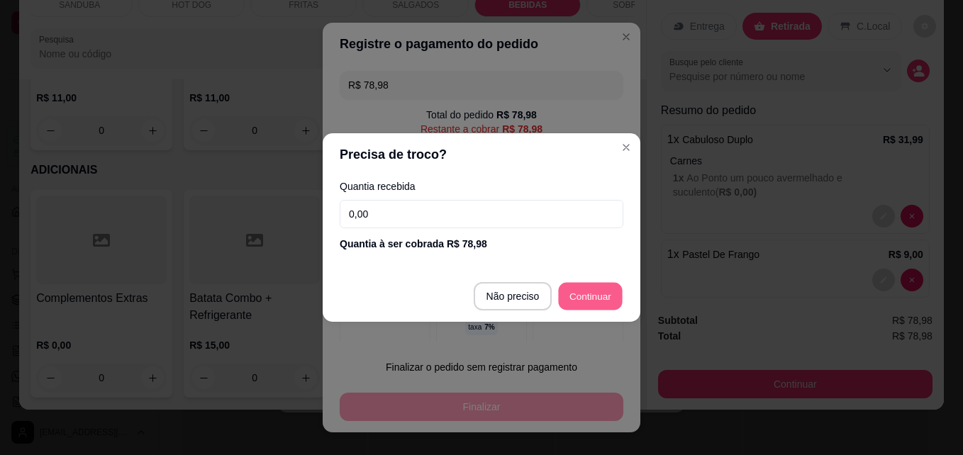
type input "R$ 0,00"
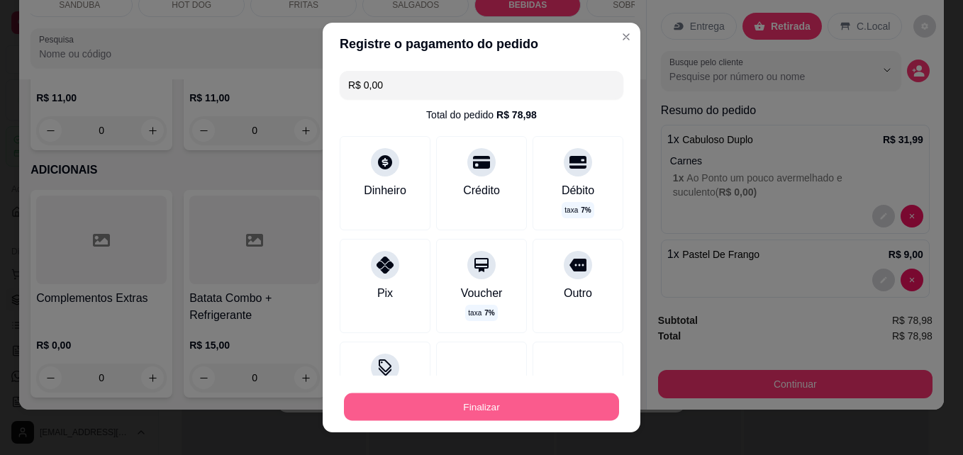
click at [486, 415] on button "Finalizar" at bounding box center [481, 407] width 275 height 28
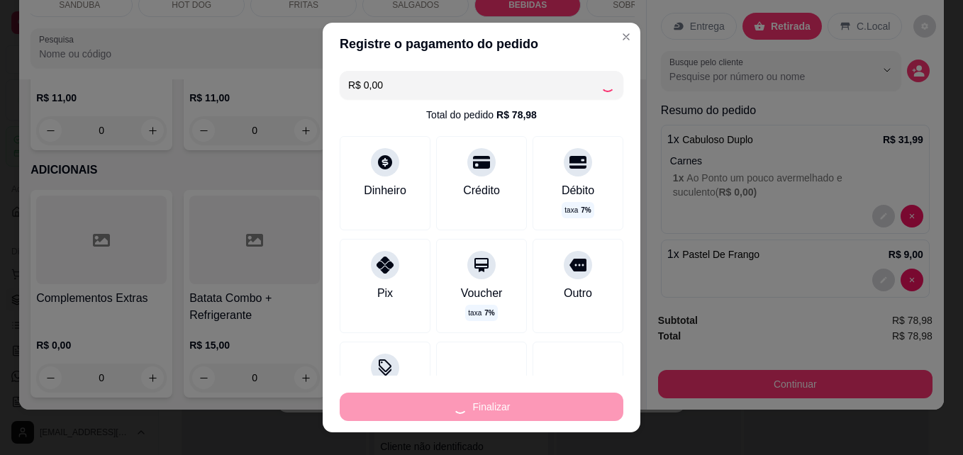
type input "0"
type input "-R$ 78,98"
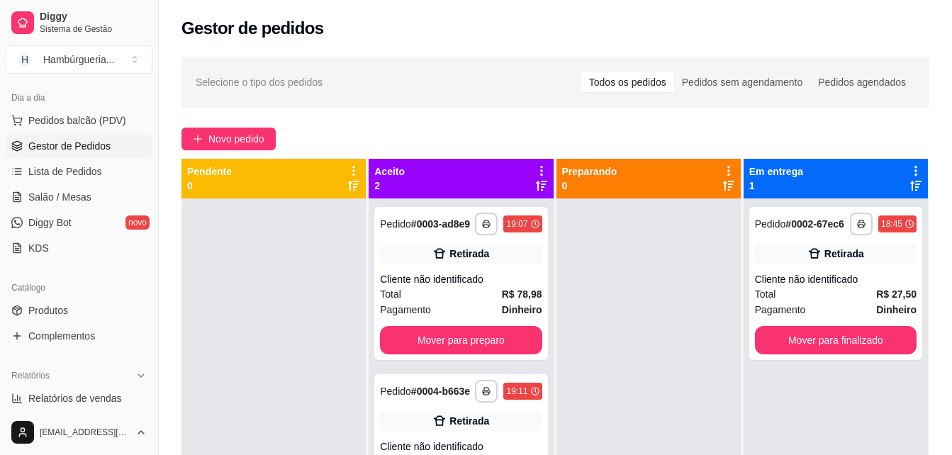
scroll to position [156, 0]
click at [96, 307] on link "Produtos" at bounding box center [79, 308] width 147 height 23
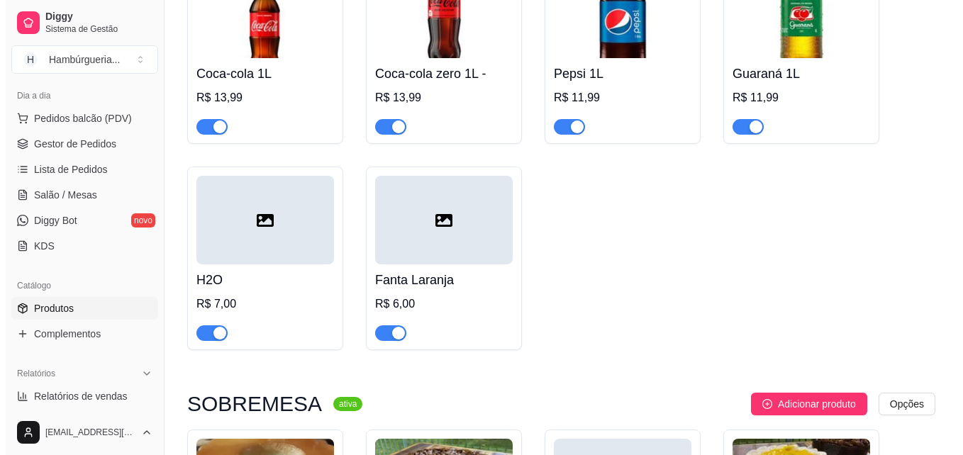
scroll to position [4580, 0]
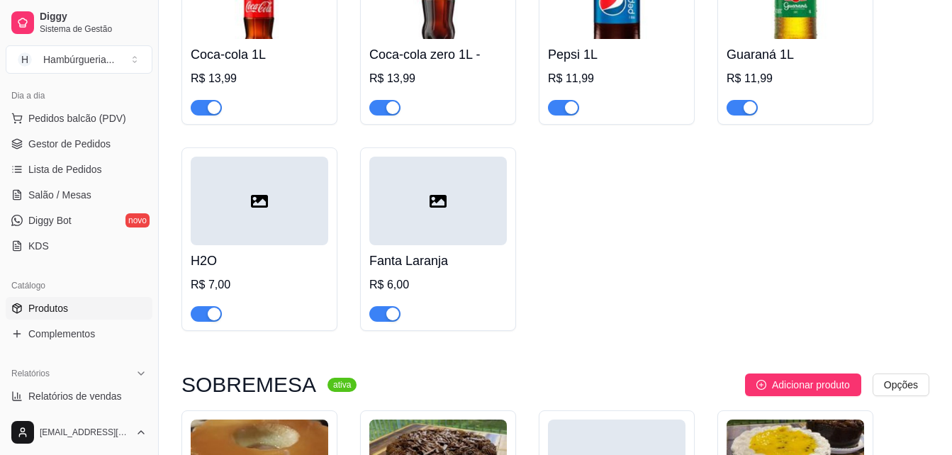
click at [210, 271] on h4 "H2O" at bounding box center [260, 261] width 138 height 20
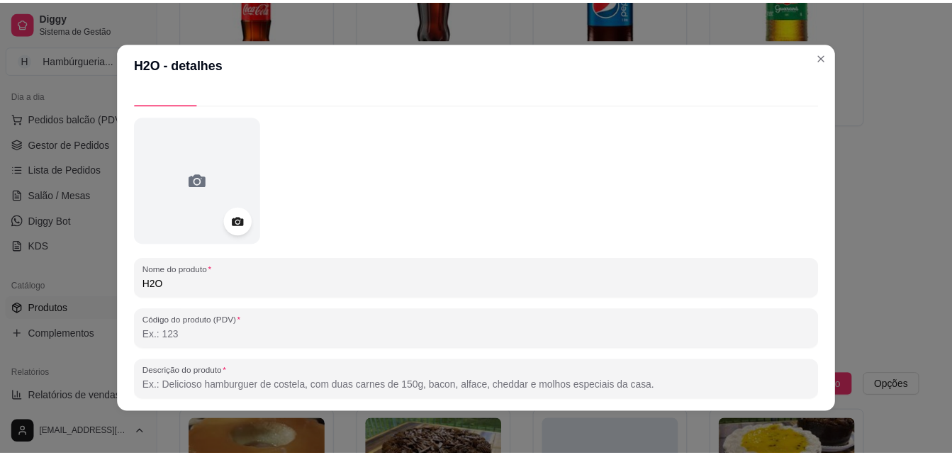
scroll to position [0, 0]
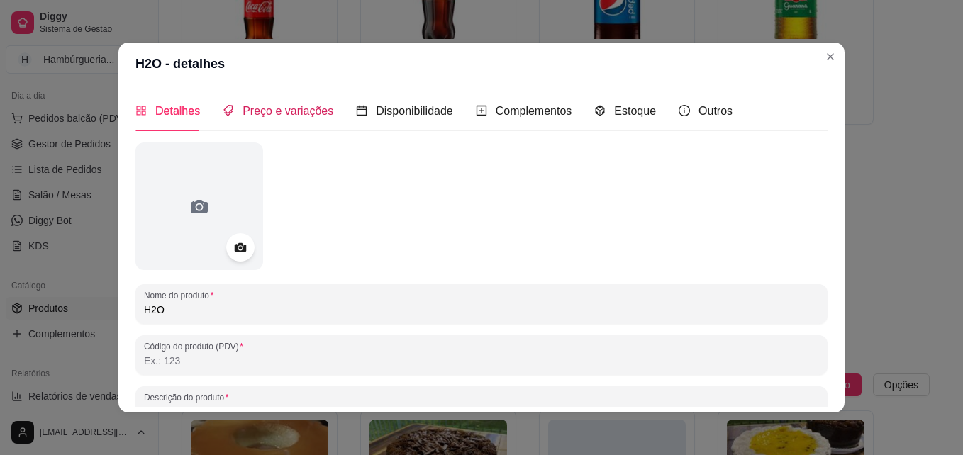
click at [267, 108] on span "Preço e variações" at bounding box center [287, 111] width 91 height 12
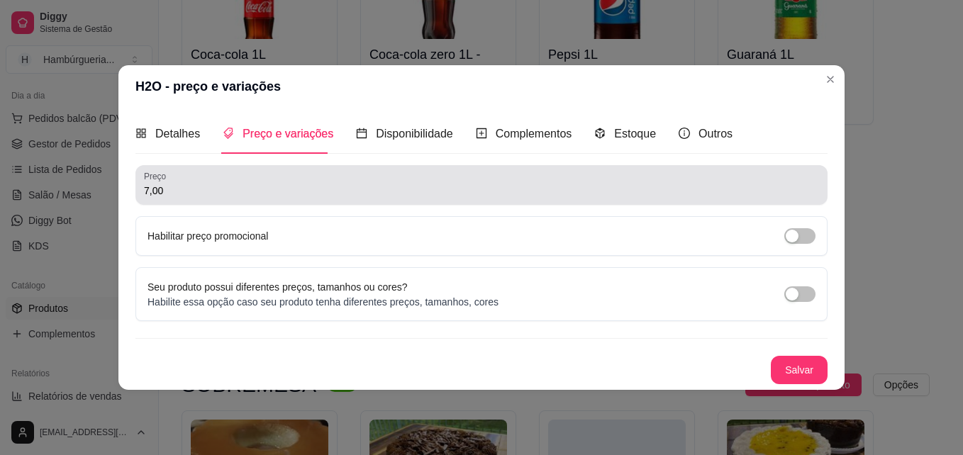
click at [350, 178] on div "7,00" at bounding box center [481, 185] width 675 height 28
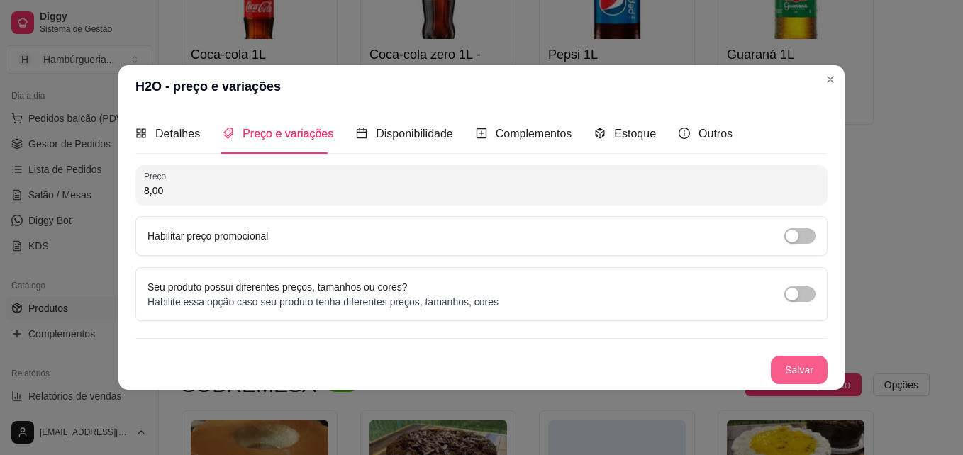
type input "8,00"
click at [783, 369] on button "Salvar" at bounding box center [798, 371] width 55 height 28
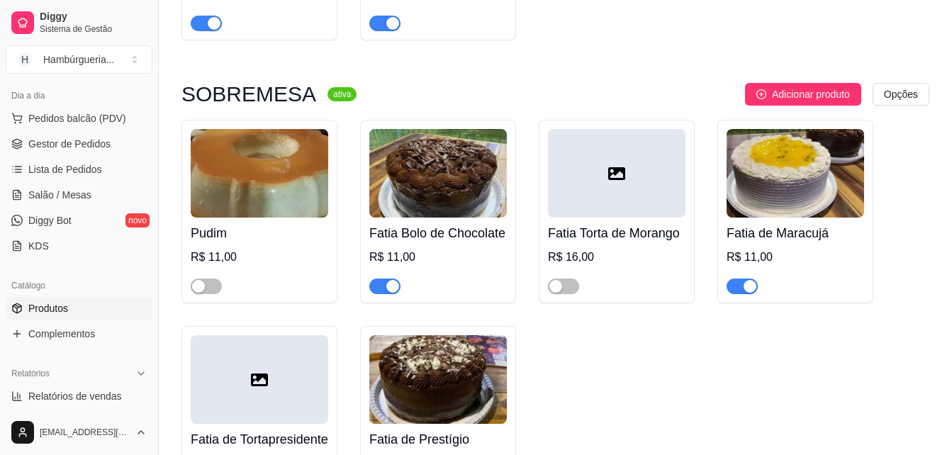
scroll to position [4929, 0]
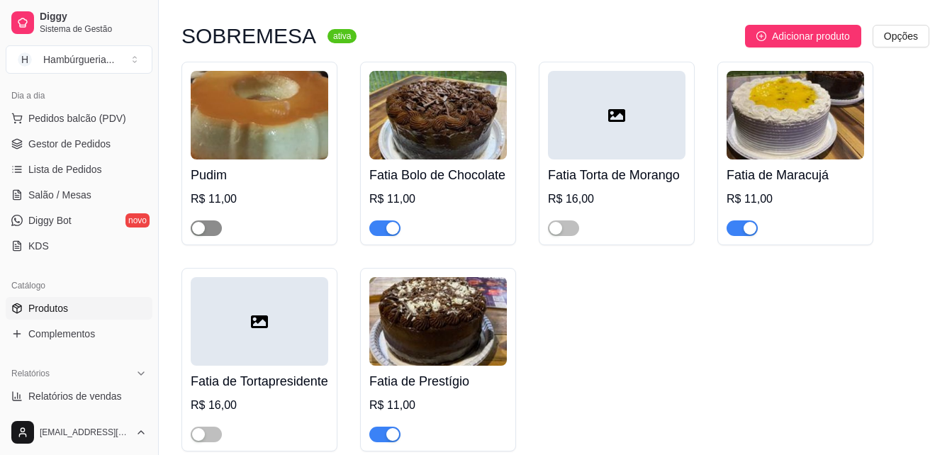
click at [210, 236] on span "button" at bounding box center [206, 228] width 31 height 16
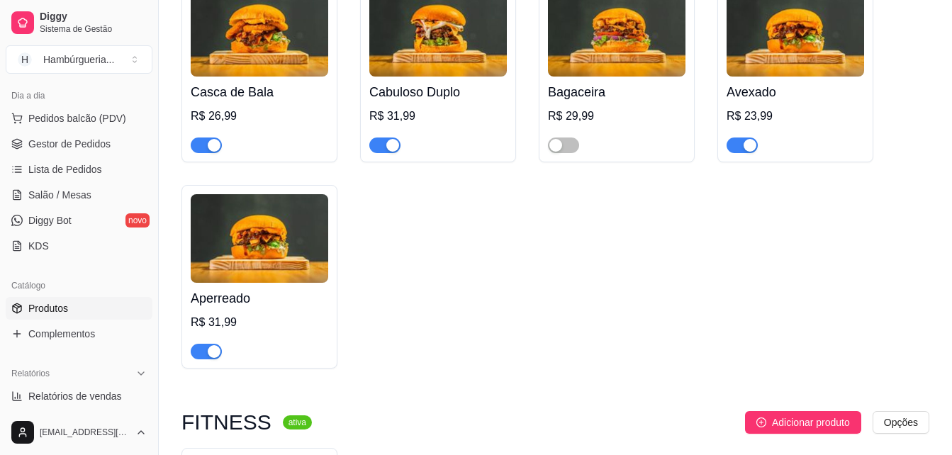
scroll to position [0, 0]
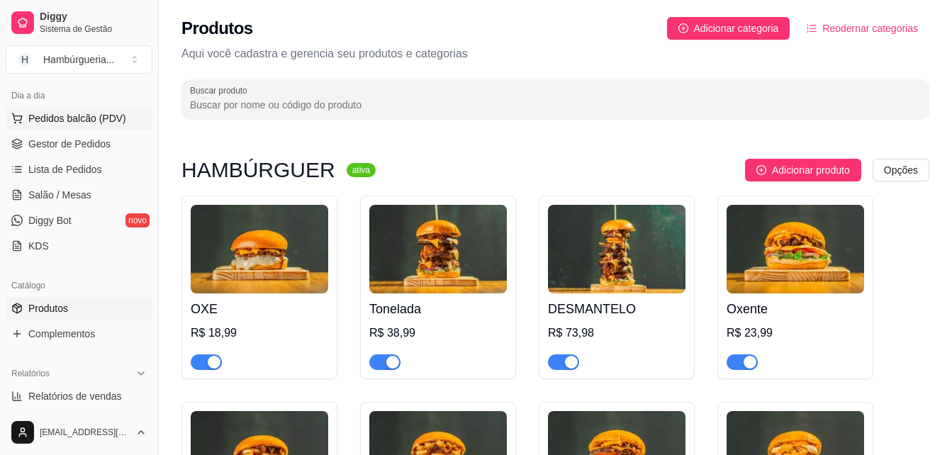
click at [113, 122] on span "Pedidos balcão (PDV)" at bounding box center [77, 118] width 98 height 14
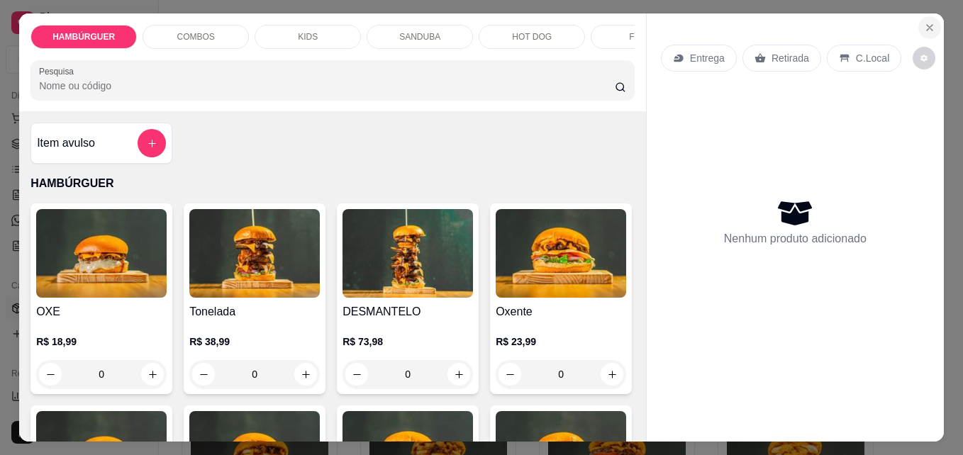
click at [925, 23] on icon "Close" at bounding box center [929, 27] width 11 height 11
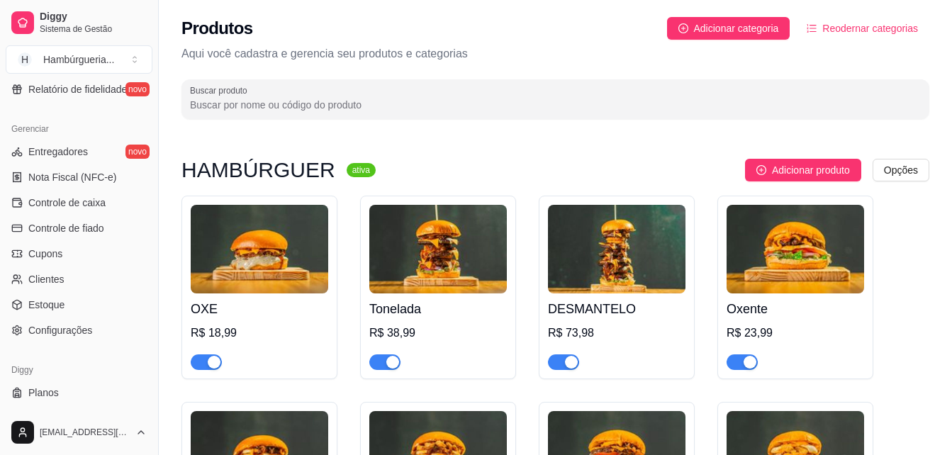
scroll to position [565, 0]
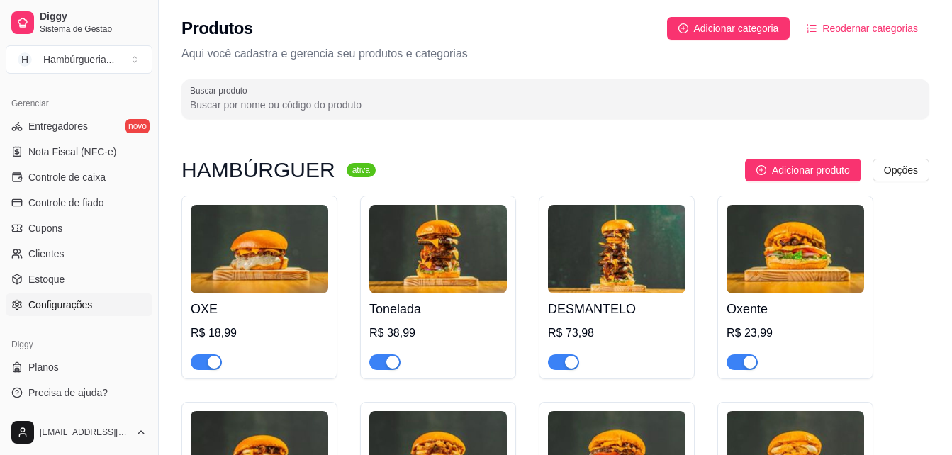
click at [72, 306] on span "Configurações" at bounding box center [60, 305] width 64 height 14
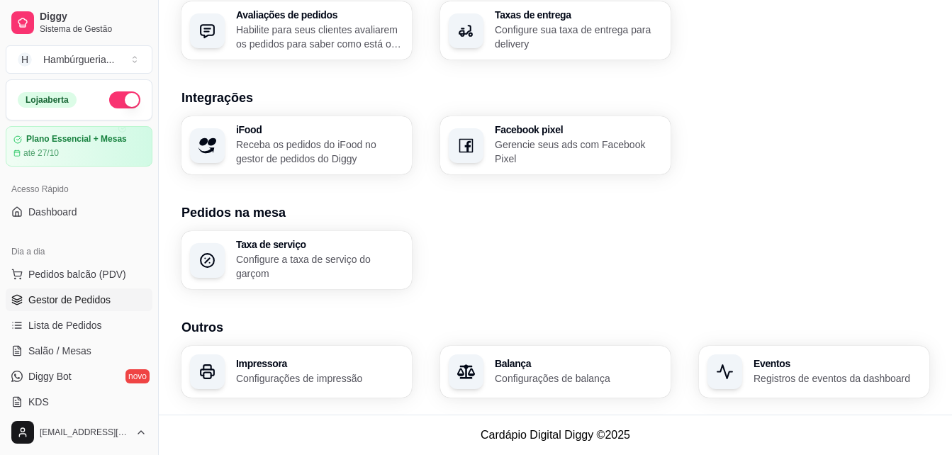
click at [108, 296] on span "Gestor de Pedidos" at bounding box center [69, 300] width 82 height 14
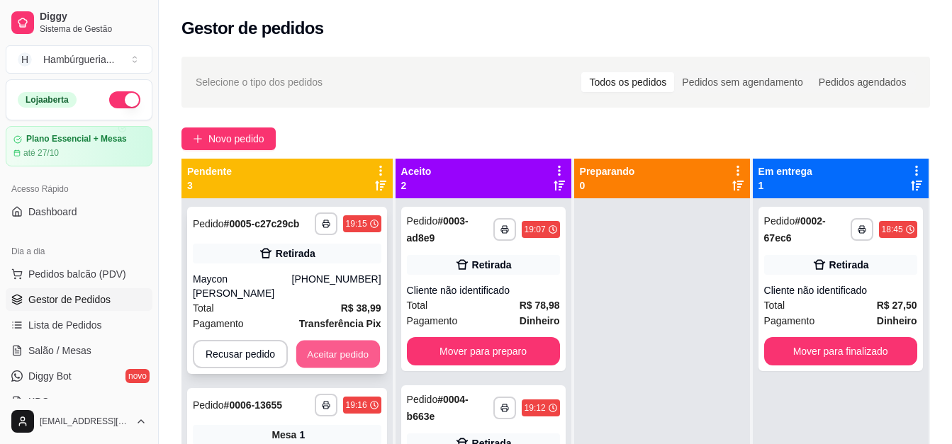
click at [331, 342] on button "Aceitar pedido" at bounding box center [338, 355] width 84 height 28
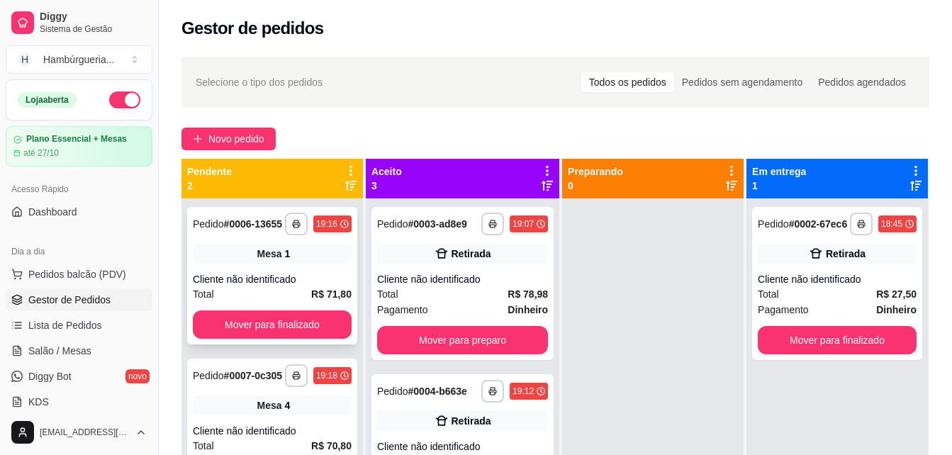
click at [324, 277] on div "Cliente não identificado" at bounding box center [272, 279] width 159 height 14
click at [238, 399] on div "Mesa 4" at bounding box center [272, 406] width 159 height 20
click at [454, 284] on div "Cliente não identificado" at bounding box center [462, 279] width 171 height 14
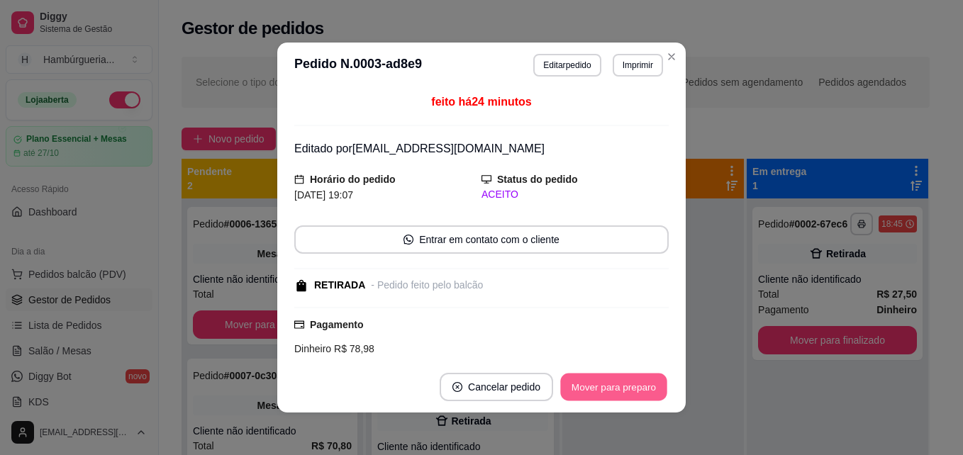
click at [619, 379] on button "Mover para preparo" at bounding box center [613, 388] width 106 height 28
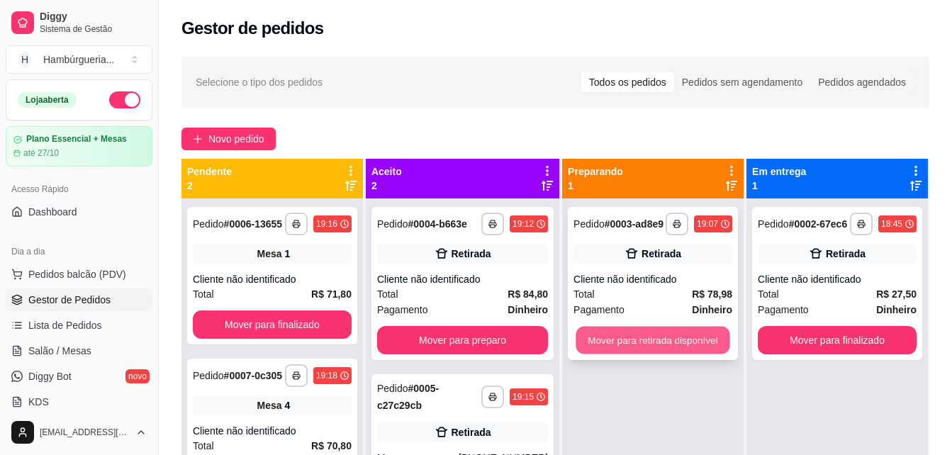
click at [610, 333] on button "Mover para retirada disponível" at bounding box center [653, 341] width 154 height 28
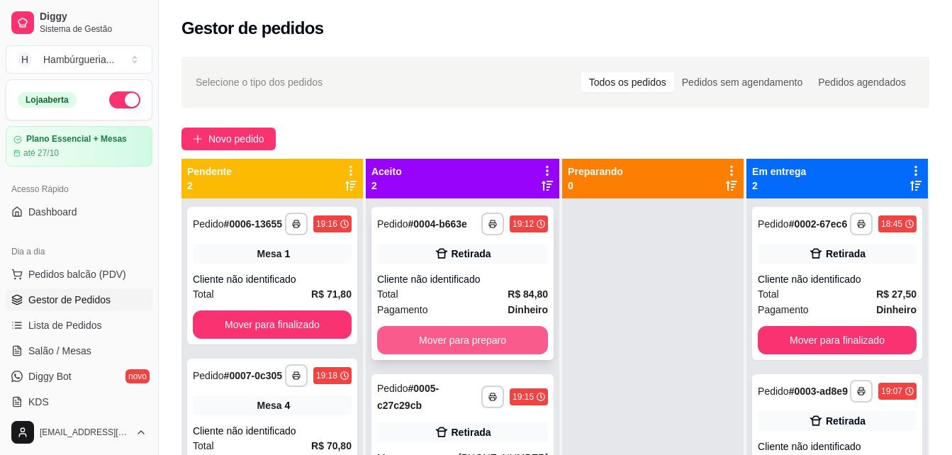
click at [512, 332] on button "Mover para preparo" at bounding box center [462, 340] width 171 height 28
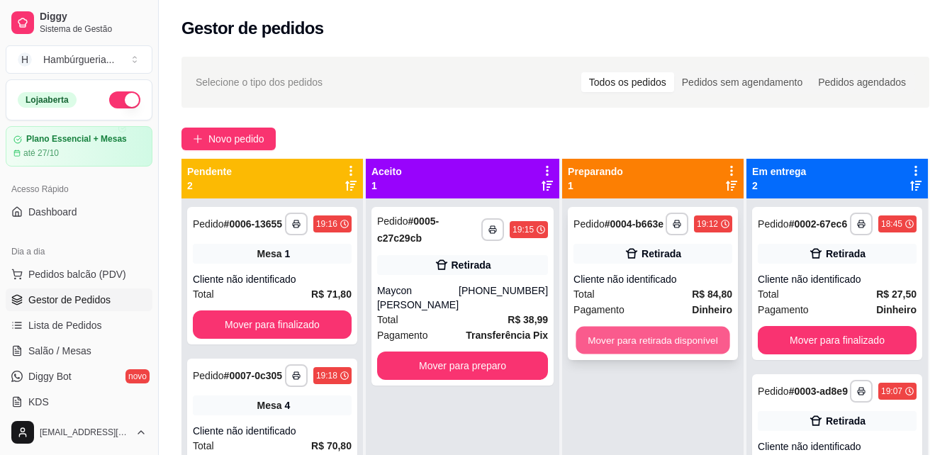
click at [647, 345] on button "Mover para retirada disponível" at bounding box center [653, 341] width 154 height 28
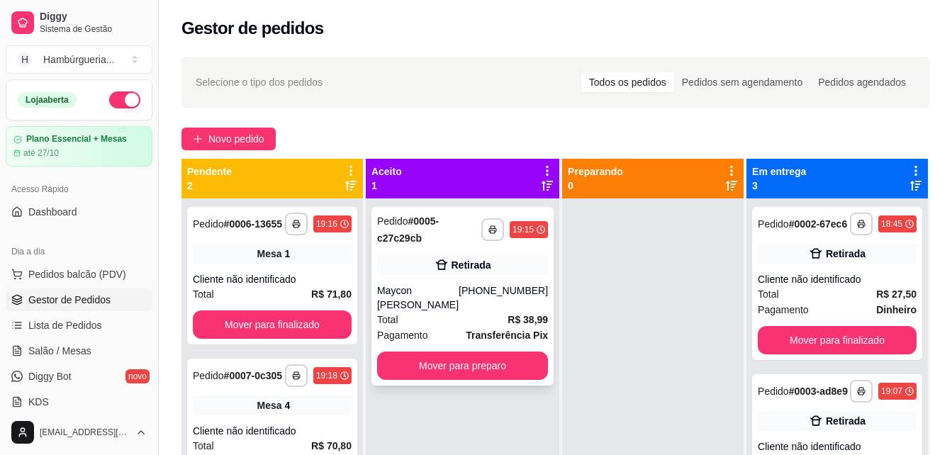
click at [482, 279] on div "**********" at bounding box center [462, 296] width 182 height 179
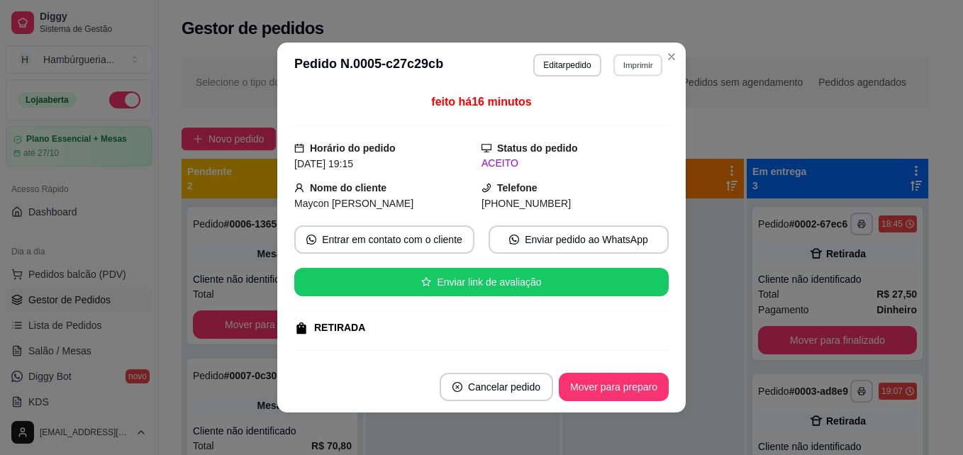
click at [624, 63] on button "Imprimir" at bounding box center [637, 65] width 49 height 22
click at [630, 120] on button "IMPRESSORA" at bounding box center [606, 115] width 99 height 22
click at [643, 392] on button "Mover para preparo" at bounding box center [614, 387] width 110 height 28
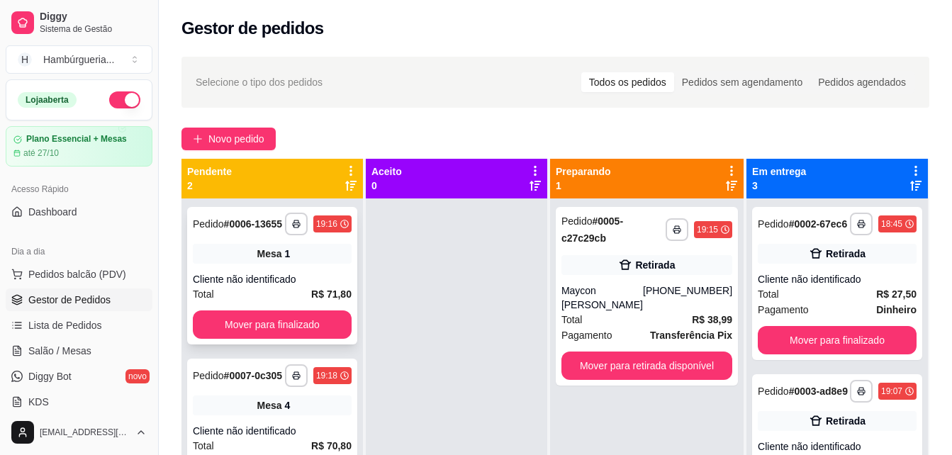
click at [301, 281] on div "Cliente não identificado" at bounding box center [272, 279] width 159 height 14
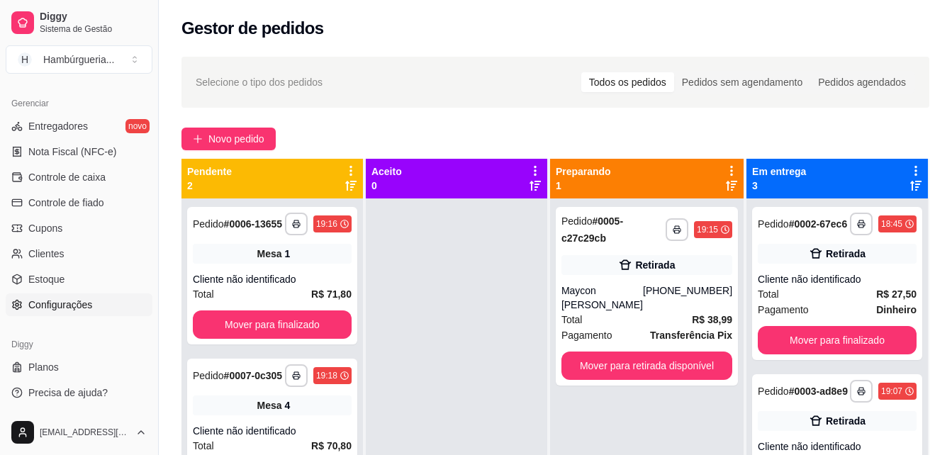
click at [111, 306] on link "Configurações" at bounding box center [79, 304] width 147 height 23
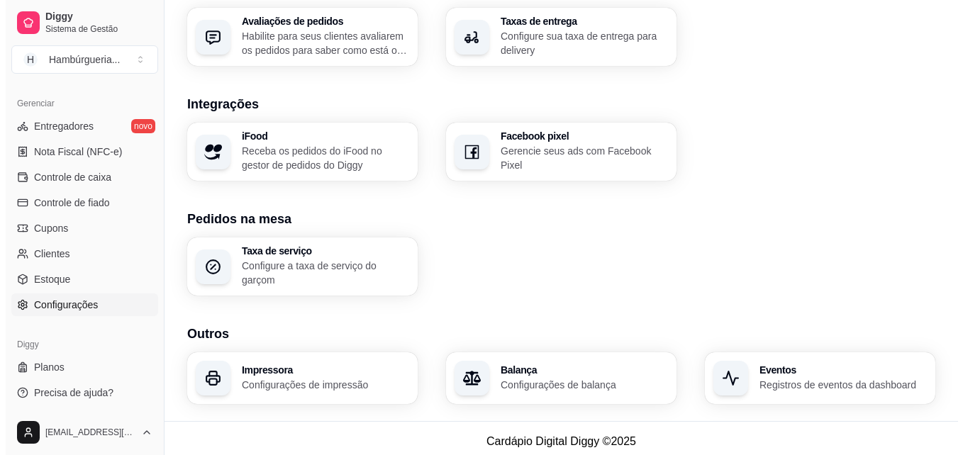
scroll to position [544, 0]
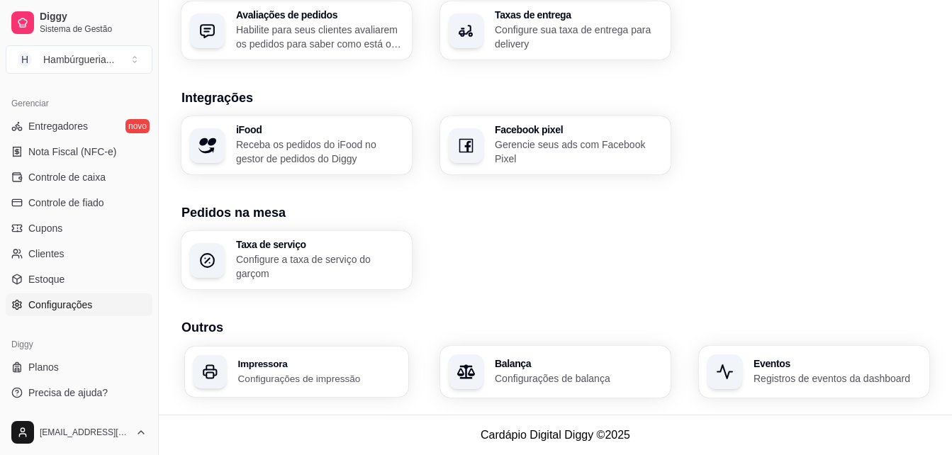
click at [395, 371] on p "Configurações de impressão" at bounding box center [319, 377] width 162 height 13
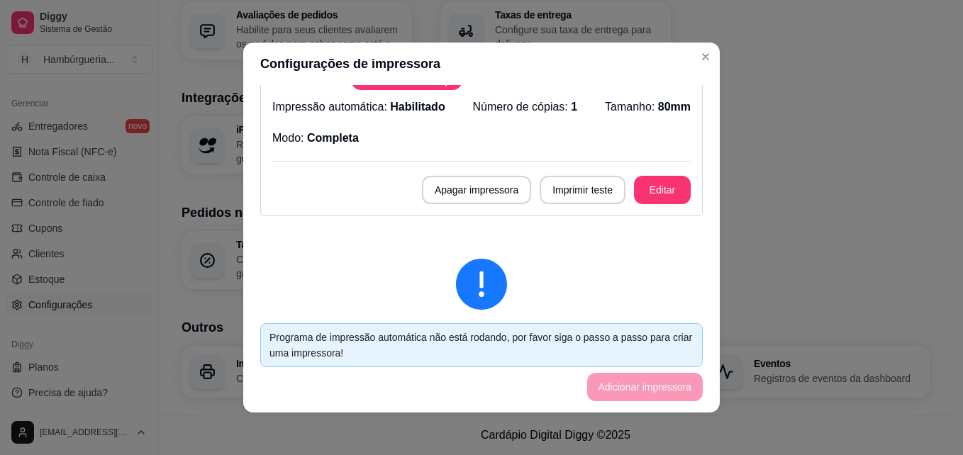
scroll to position [13, 0]
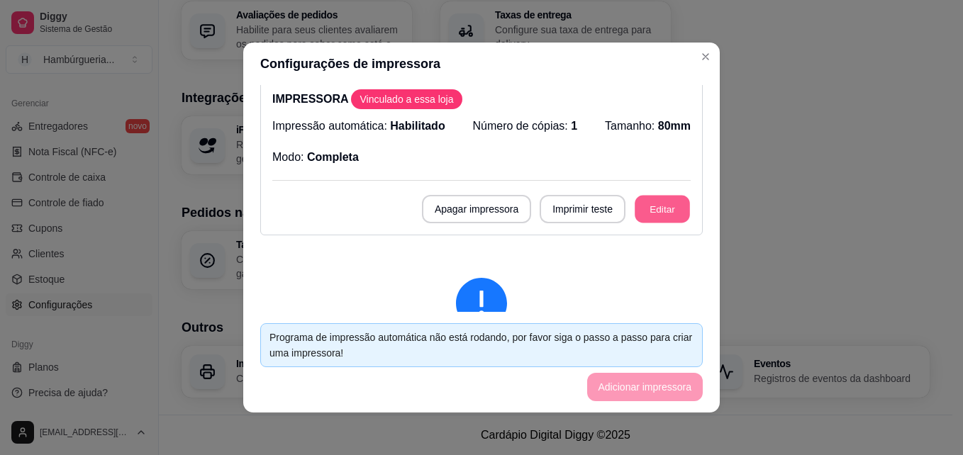
click at [642, 206] on button "Editar" at bounding box center [661, 210] width 55 height 28
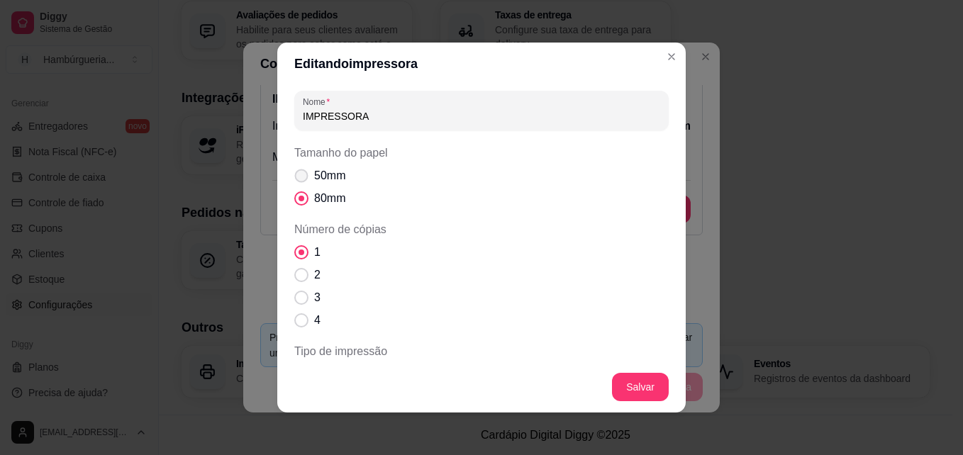
click at [308, 179] on label "50mm" at bounding box center [320, 176] width 62 height 28
click at [303, 179] on input "50mm" at bounding box center [297, 183] width 9 height 9
radio input "true"
click at [319, 204] on span "80mm" at bounding box center [329, 198] width 31 height 17
click at [303, 204] on input "80mm" at bounding box center [297, 205] width 9 height 9
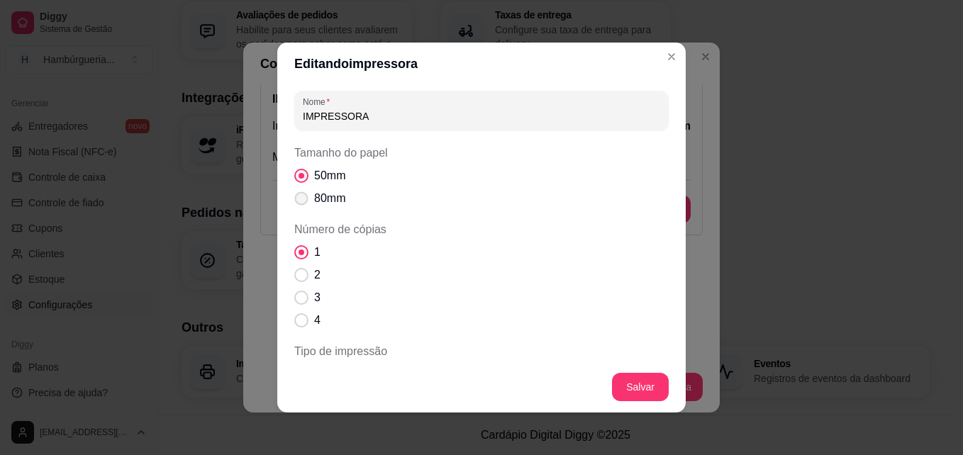
radio input "true"
click at [322, 180] on span "50mm" at bounding box center [329, 175] width 31 height 17
click at [303, 180] on input "50mm" at bounding box center [297, 183] width 9 height 9
radio input "true"
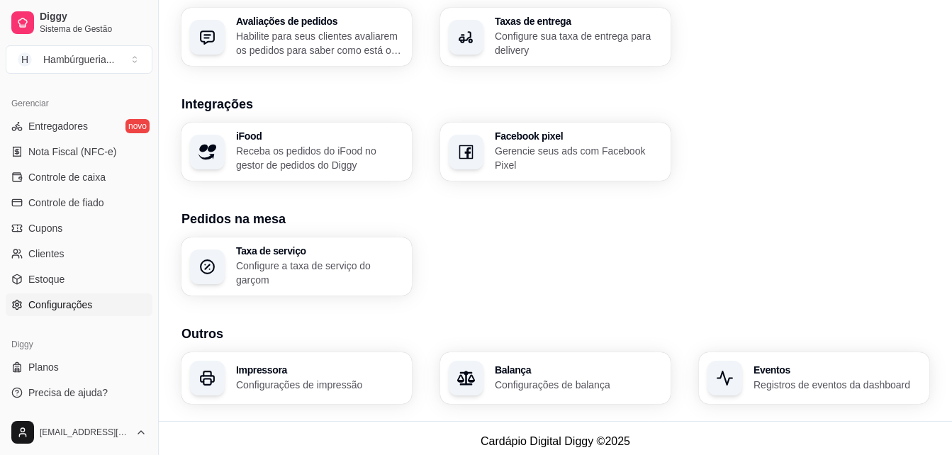
scroll to position [0, 0]
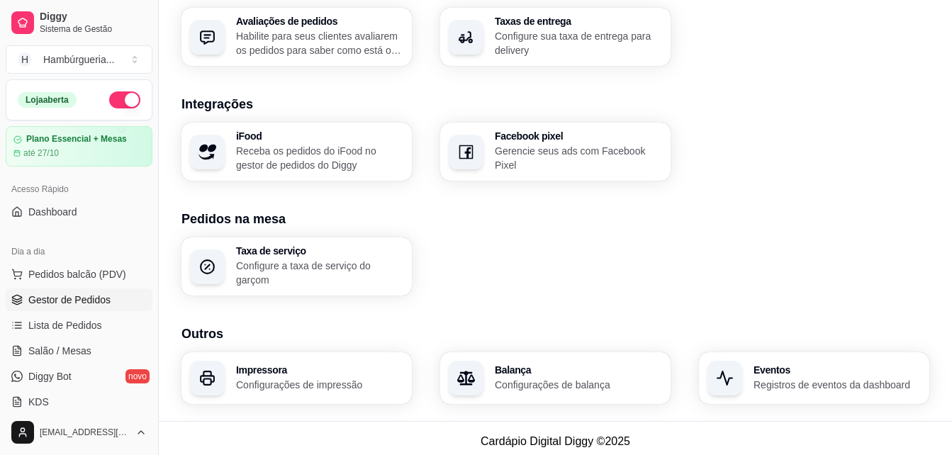
click at [84, 294] on span "Gestor de Pedidos" at bounding box center [69, 300] width 82 height 14
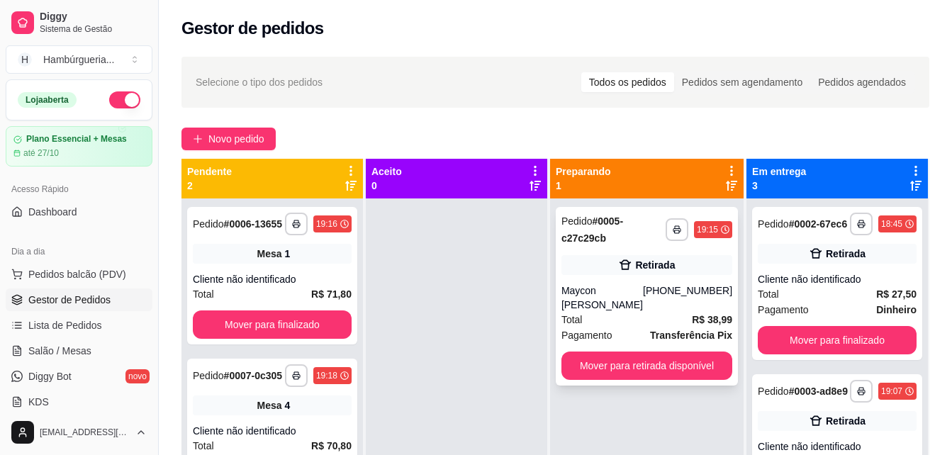
click at [635, 264] on div "Retirada" at bounding box center [655, 265] width 40 height 14
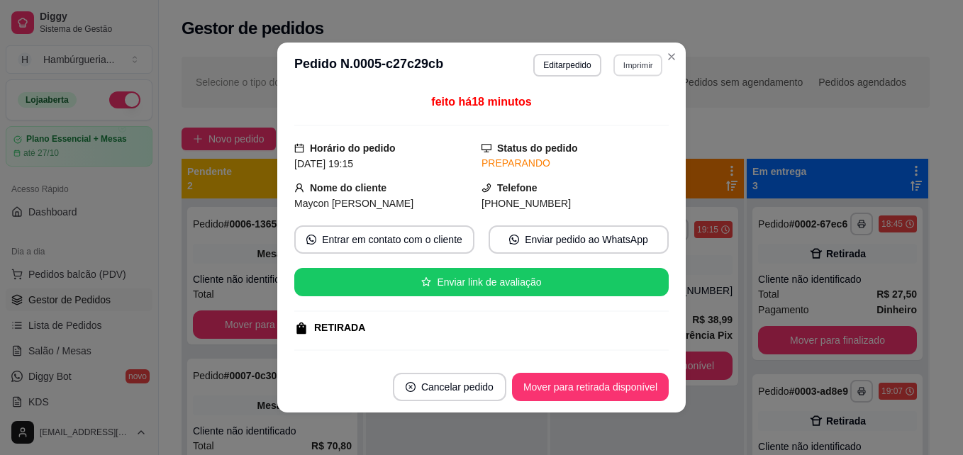
click at [622, 60] on button "Imprimir" at bounding box center [637, 65] width 49 height 22
click at [669, 55] on icon "Close" at bounding box center [672, 57] width 6 height 6
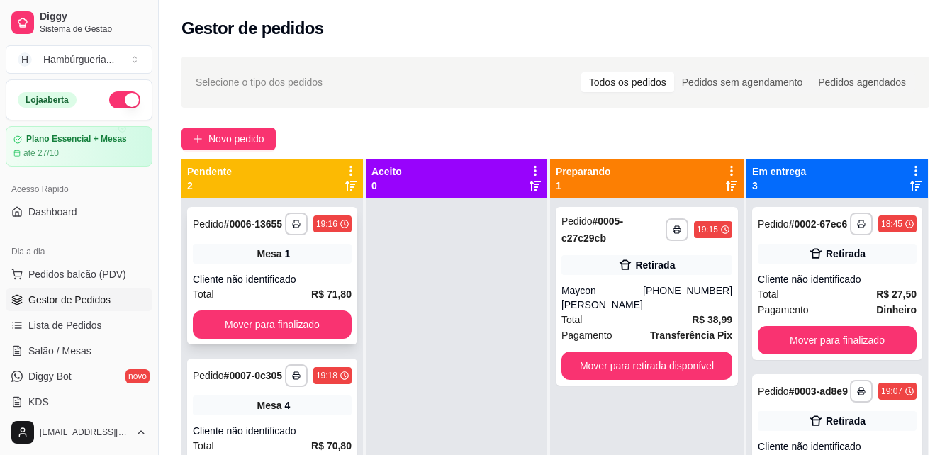
click at [235, 274] on div "Cliente não identificado" at bounding box center [272, 279] width 159 height 14
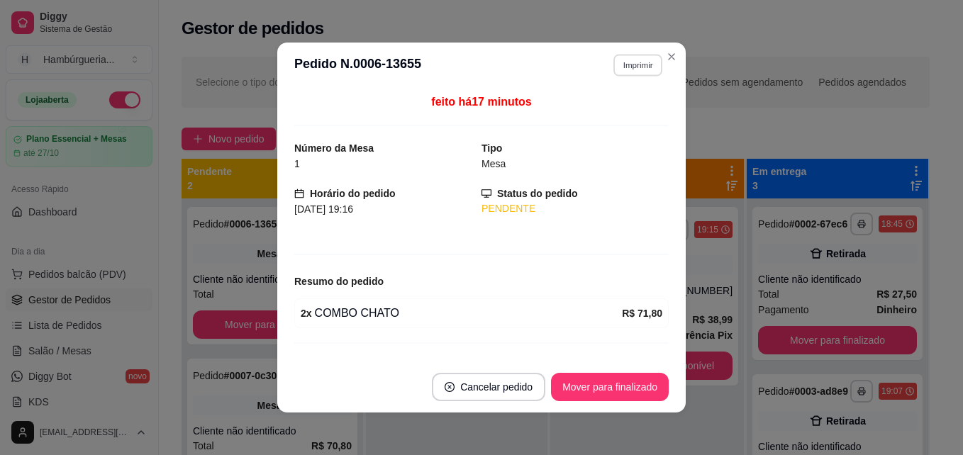
click at [626, 68] on button "Imprimir" at bounding box center [637, 65] width 49 height 22
click at [612, 120] on button "IMPRESSORA" at bounding box center [606, 115] width 99 height 22
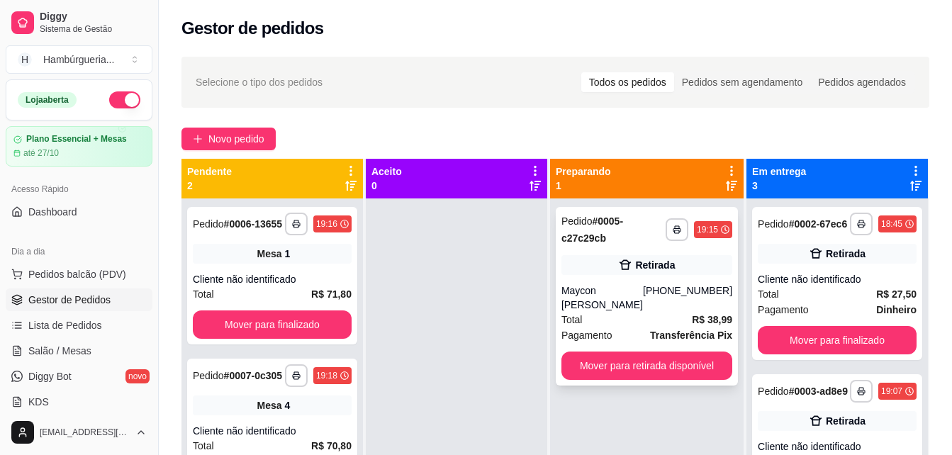
click at [587, 276] on div "**********" at bounding box center [647, 296] width 182 height 179
click at [622, 277] on div "**********" at bounding box center [647, 296] width 182 height 179
click at [620, 255] on div "Retirada" at bounding box center [646, 265] width 171 height 20
click at [324, 277] on div "Cliente não identificado" at bounding box center [272, 279] width 159 height 14
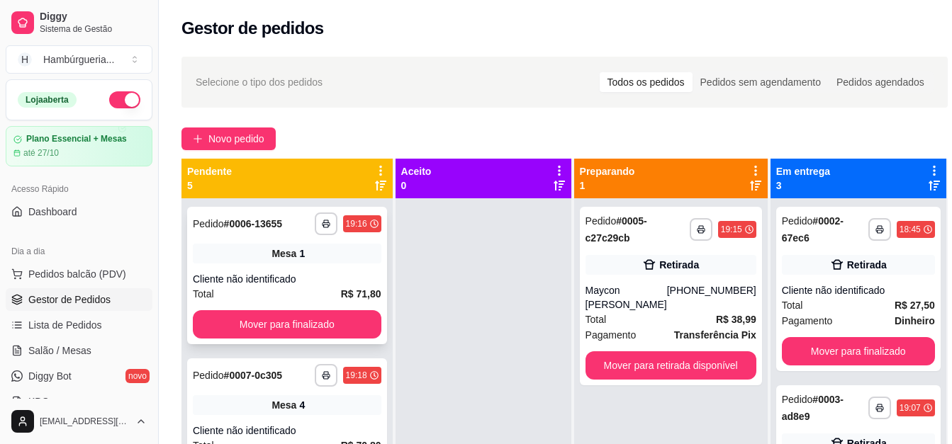
click at [259, 281] on div "Cliente não identificado" at bounding box center [287, 279] width 189 height 14
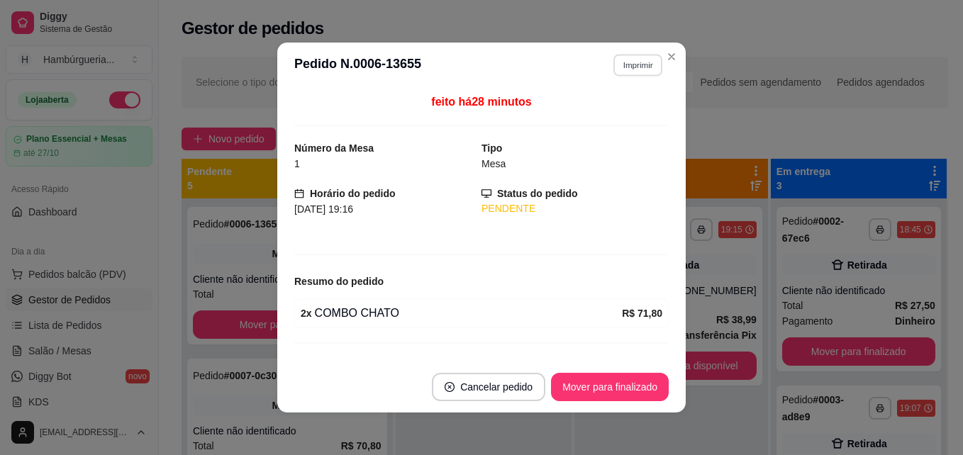
click at [622, 65] on button "Imprimir" at bounding box center [637, 65] width 49 height 22
drag, startPoint x: 593, startPoint y: 128, endPoint x: 588, endPoint y: 114, distance: 14.8
click at [588, 114] on div "Escolha a impressora IMPRESSORA" at bounding box center [607, 105] width 117 height 48
click at [588, 114] on button "IMPRESSORA" at bounding box center [606, 115] width 99 height 22
click at [574, 386] on button "Mover para finalizado" at bounding box center [610, 387] width 118 height 28
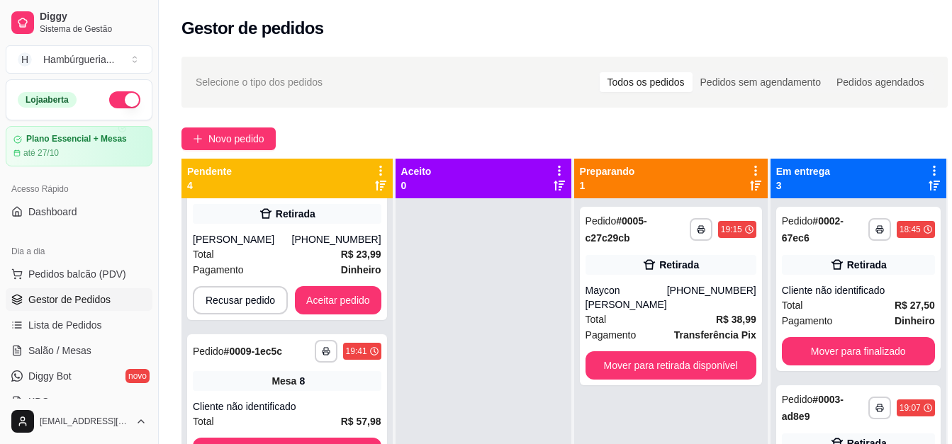
scroll to position [197, 0]
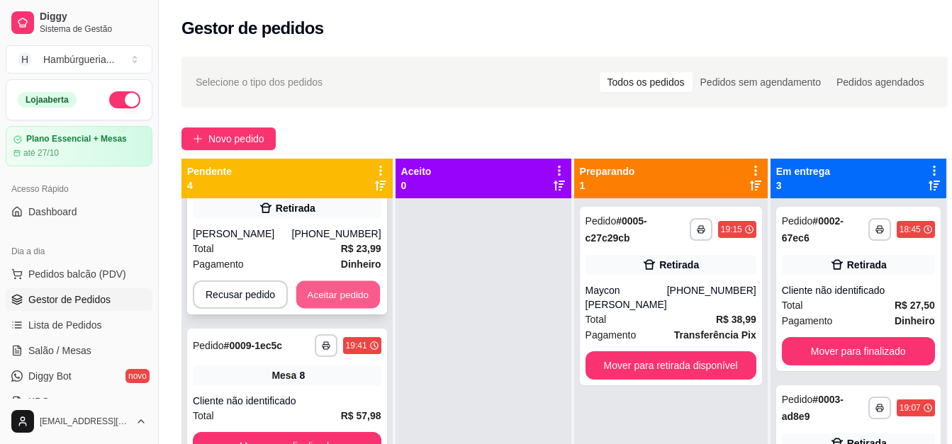
click at [321, 306] on button "Aceitar pedido" at bounding box center [338, 295] width 84 height 28
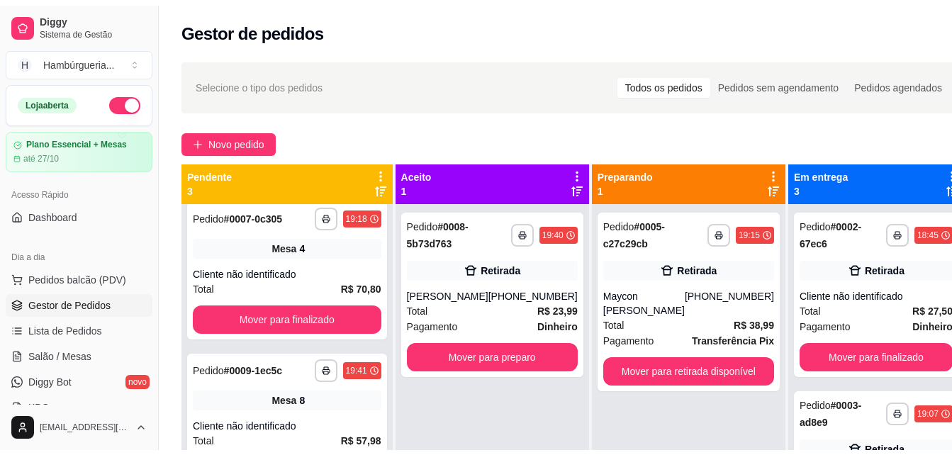
scroll to position [0, 0]
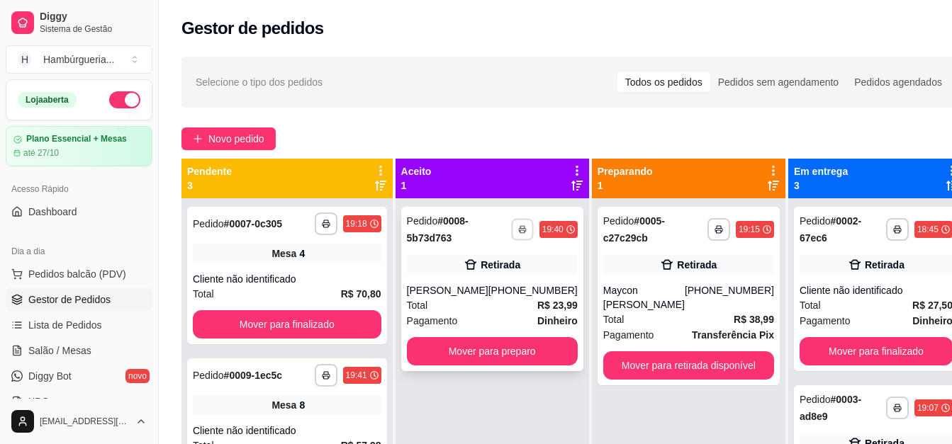
click at [518, 228] on icon "button" at bounding box center [522, 229] width 9 height 9
click at [481, 276] on button "IMPRESSORA" at bounding box center [475, 279] width 99 height 22
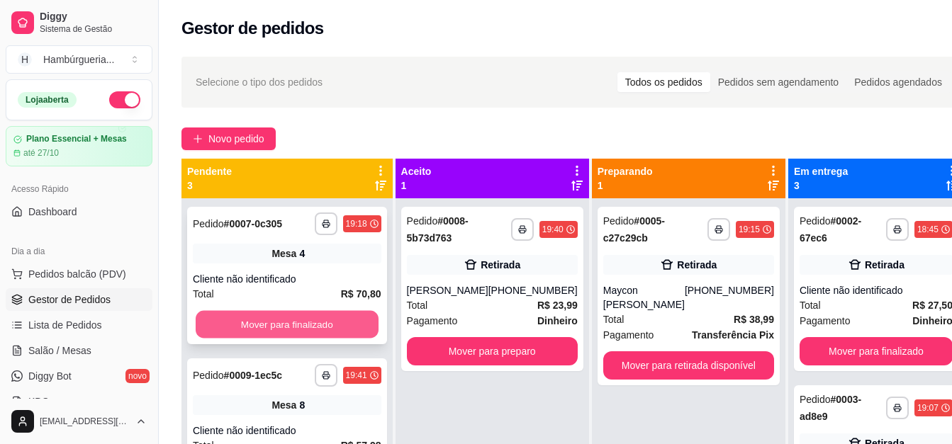
click at [272, 325] on button "Mover para finalizado" at bounding box center [287, 325] width 183 height 28
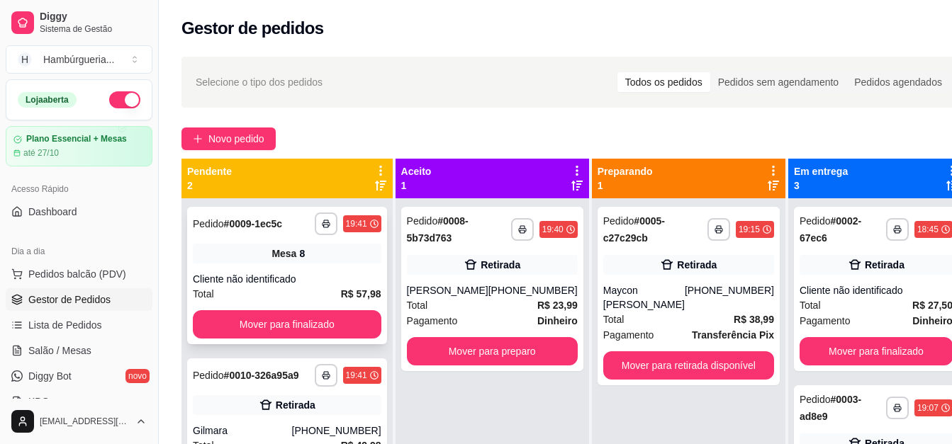
click at [328, 293] on div "Total R$ 57,98" at bounding box center [287, 294] width 189 height 16
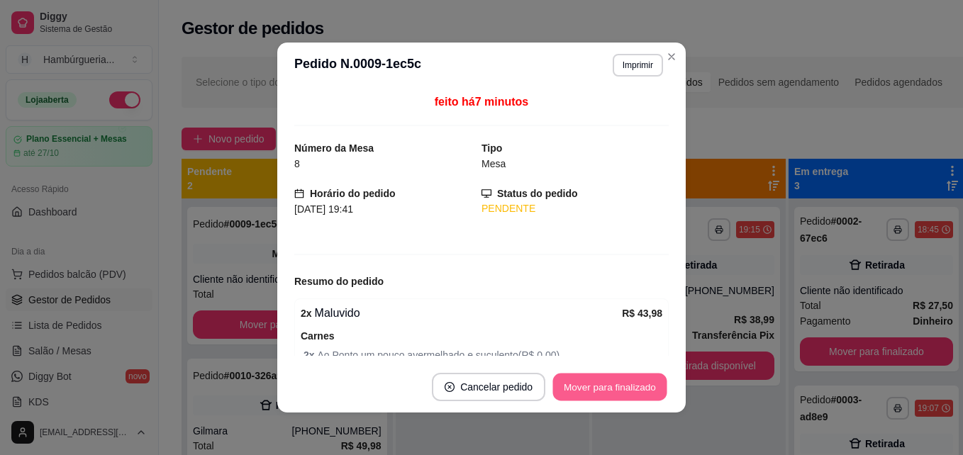
click at [574, 377] on button "Mover para finalizado" at bounding box center [610, 388] width 114 height 28
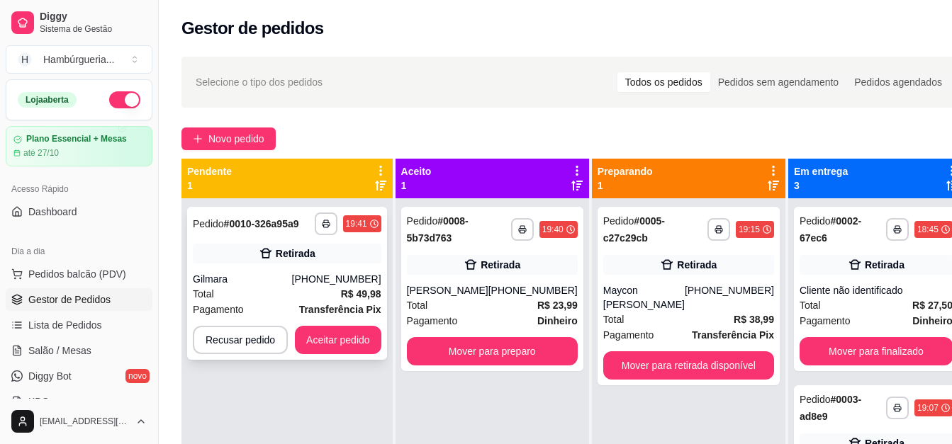
click at [289, 274] on div "Gilmara" at bounding box center [242, 279] width 99 height 14
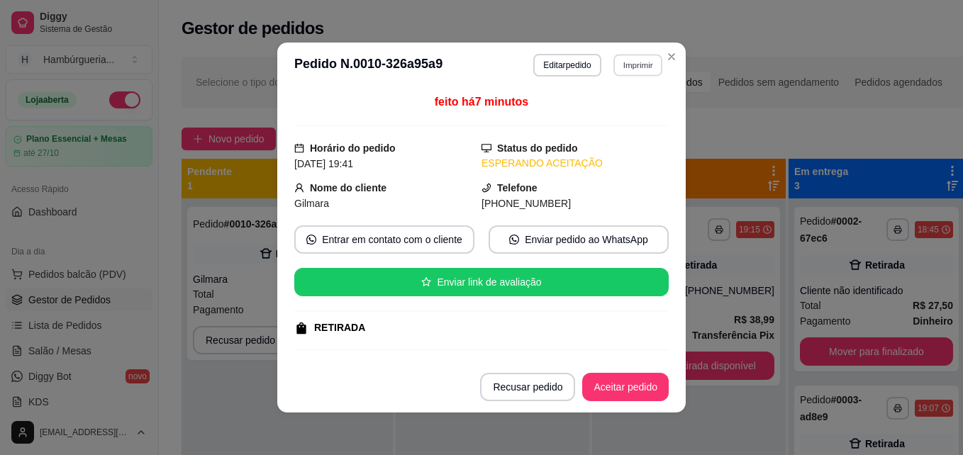
click at [636, 71] on button "Imprimir" at bounding box center [637, 65] width 49 height 22
click at [593, 116] on button "IMPRESSORA" at bounding box center [606, 115] width 99 height 22
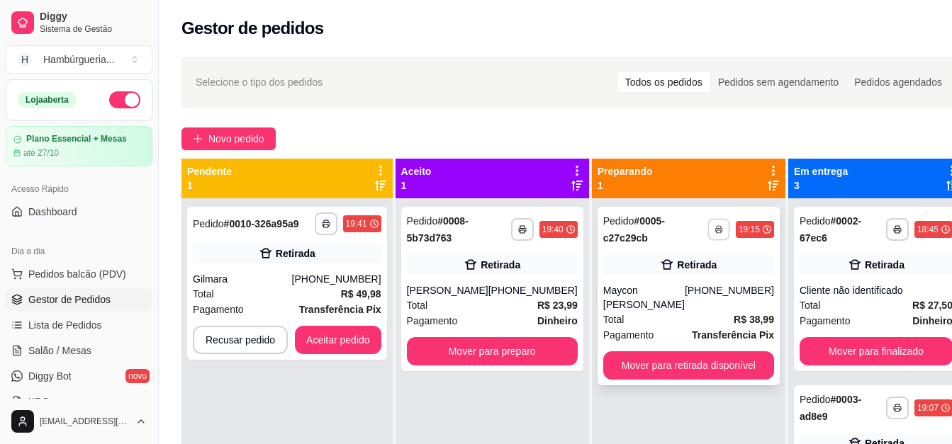
click at [708, 222] on button "button" at bounding box center [719, 229] width 22 height 22
click at [640, 276] on button "IMPRESSORA" at bounding box center [647, 279] width 99 height 22
click at [347, 338] on button "Aceitar pedido" at bounding box center [338, 341] width 84 height 28
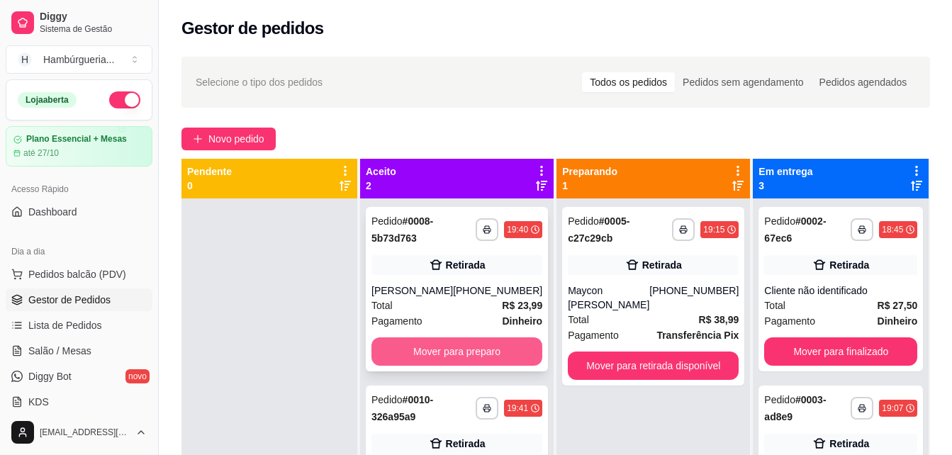
click at [463, 351] on button "Mover para preparo" at bounding box center [456, 351] width 171 height 28
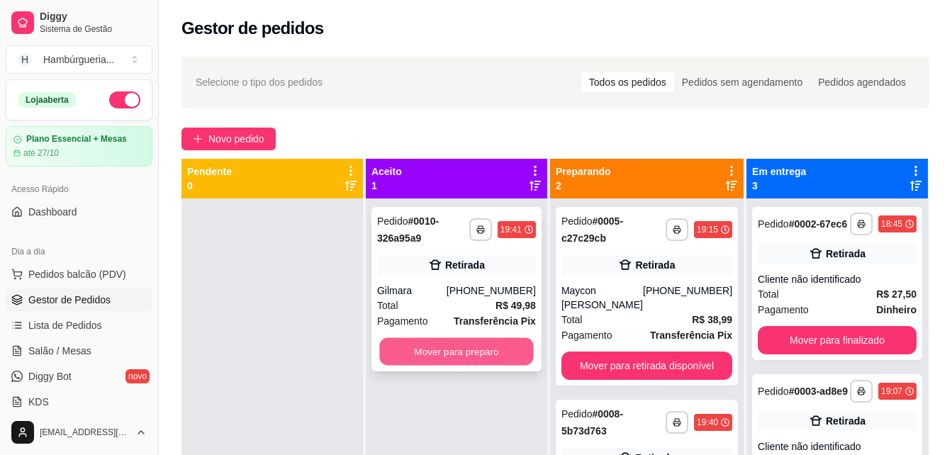
click at [499, 352] on button "Mover para preparo" at bounding box center [456, 352] width 154 height 28
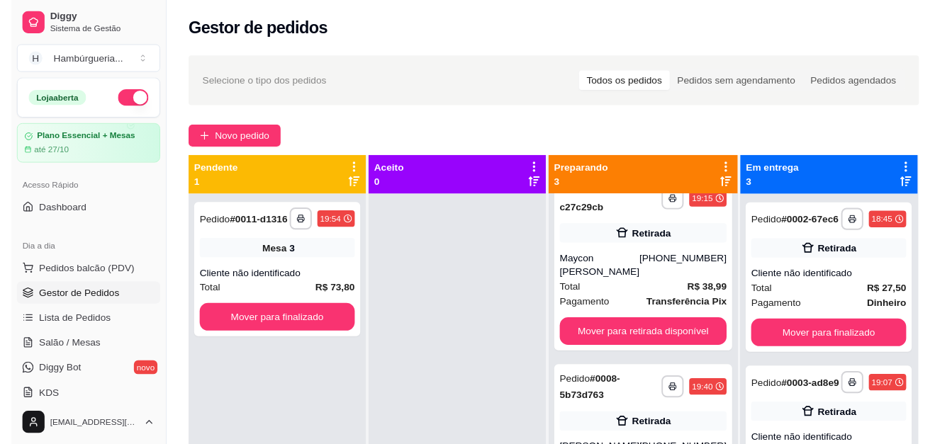
scroll to position [35, 0]
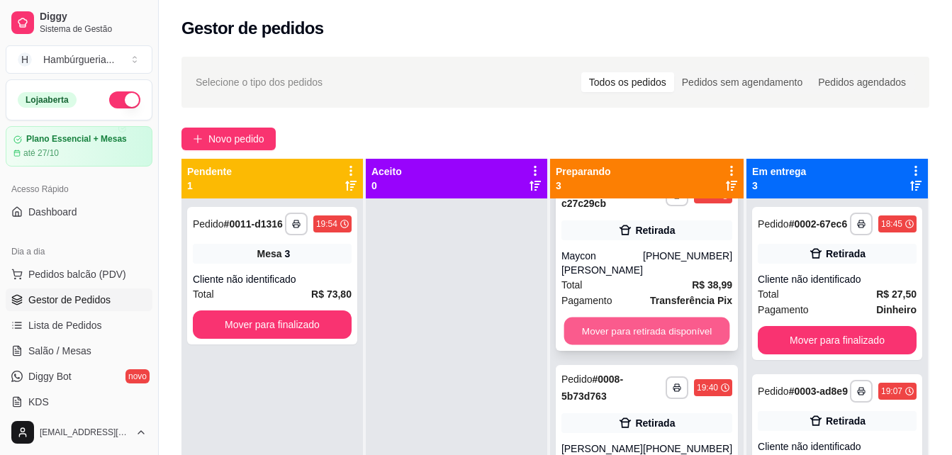
click at [629, 323] on button "Mover para retirada disponível" at bounding box center [647, 332] width 166 height 28
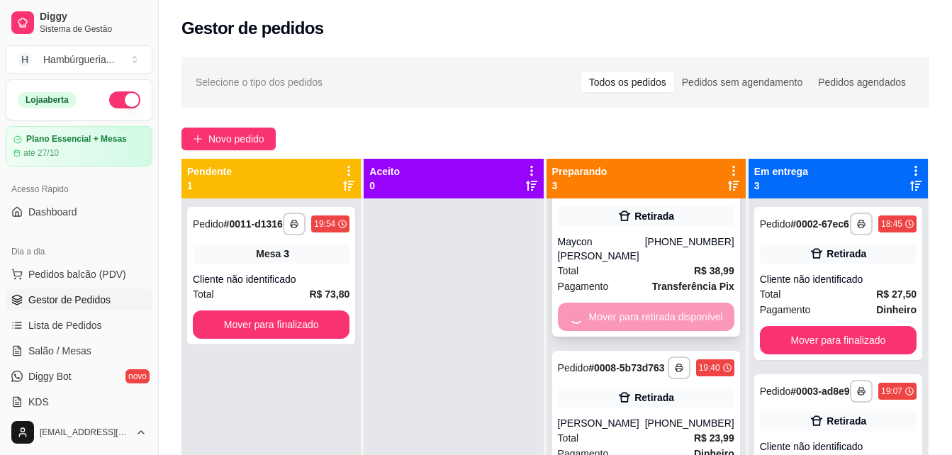
scroll to position [0, 0]
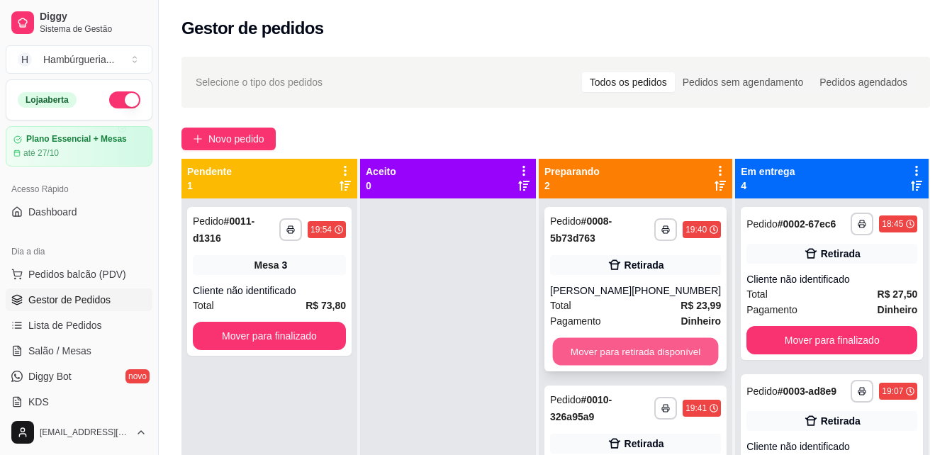
click at [613, 346] on button "Mover para retirada disponível" at bounding box center [636, 352] width 166 height 28
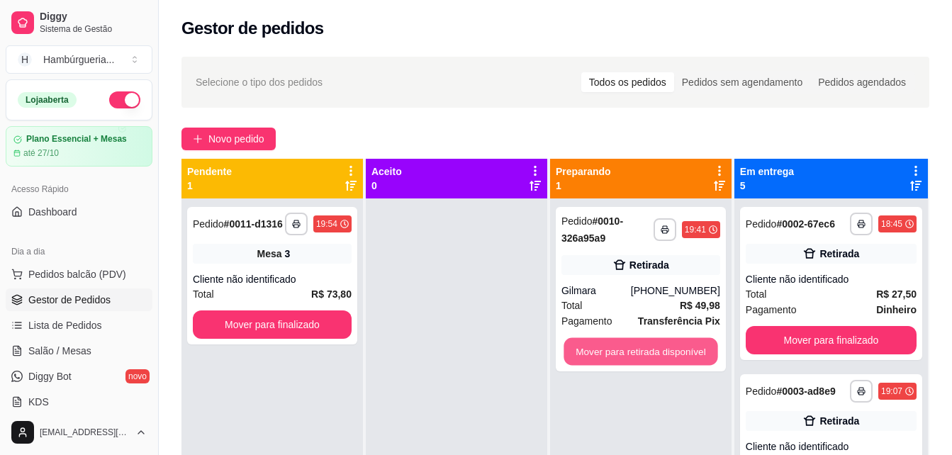
click at [613, 346] on button "Mover para retirada disponível" at bounding box center [641, 352] width 154 height 28
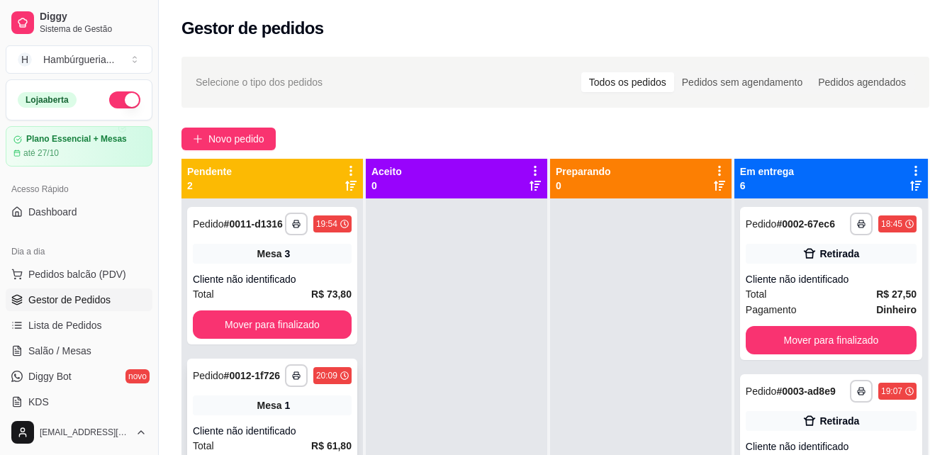
click at [268, 400] on span "Mesa" at bounding box center [269, 405] width 25 height 14
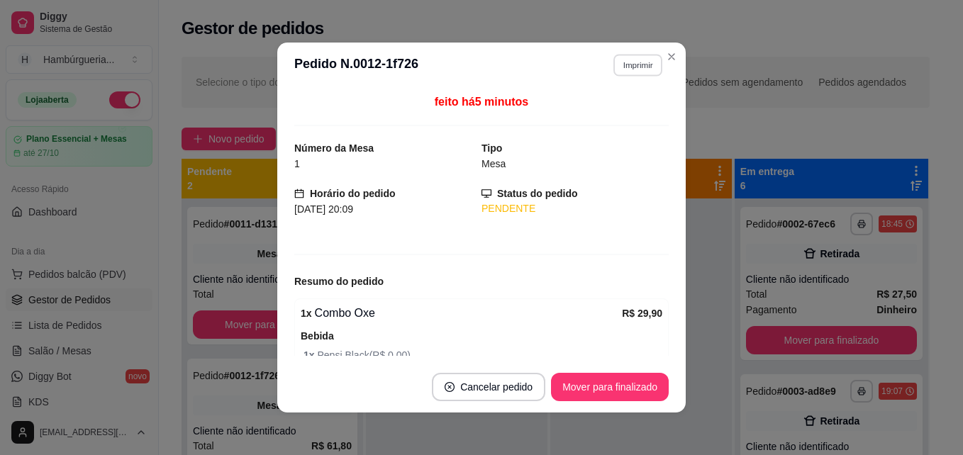
click at [627, 65] on button "Imprimir" at bounding box center [637, 65] width 49 height 22
click at [602, 117] on button "IMPRESSORA" at bounding box center [606, 115] width 99 height 22
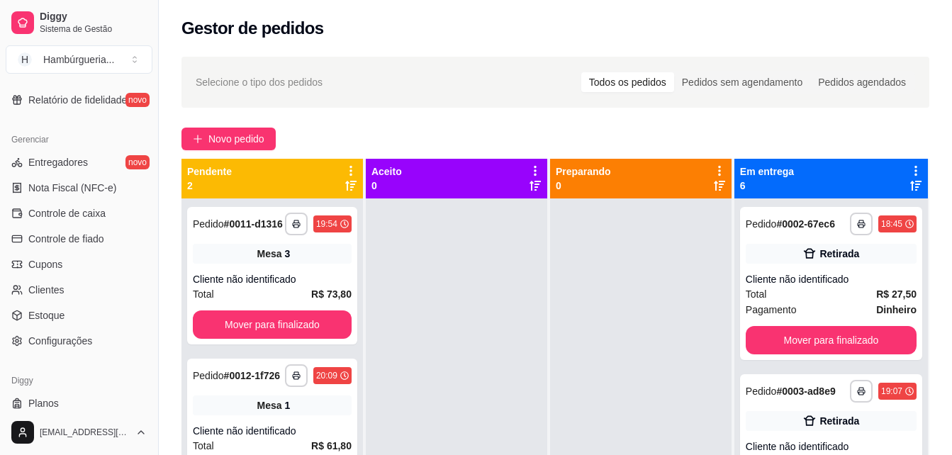
scroll to position [565, 0]
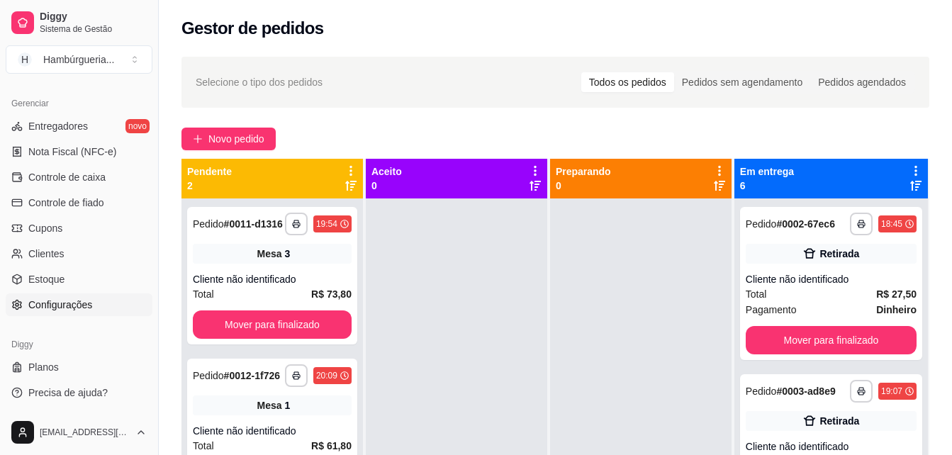
click at [66, 300] on span "Configurações" at bounding box center [60, 305] width 64 height 14
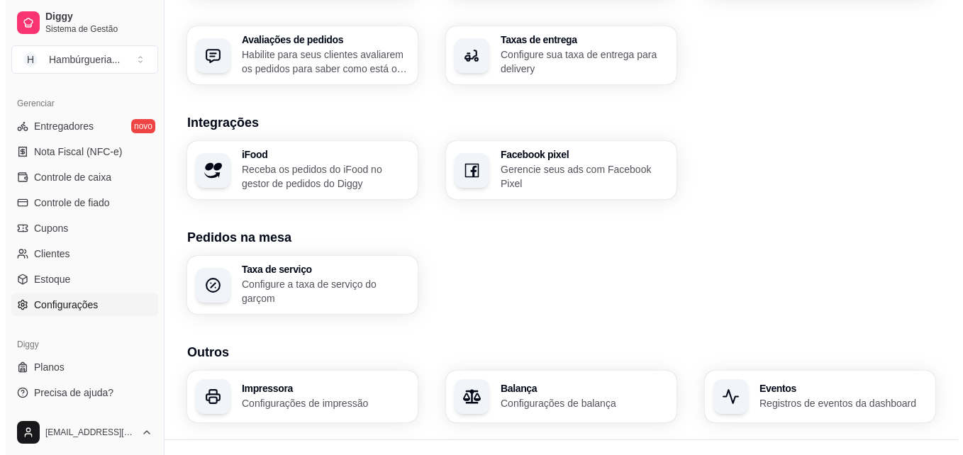
scroll to position [544, 0]
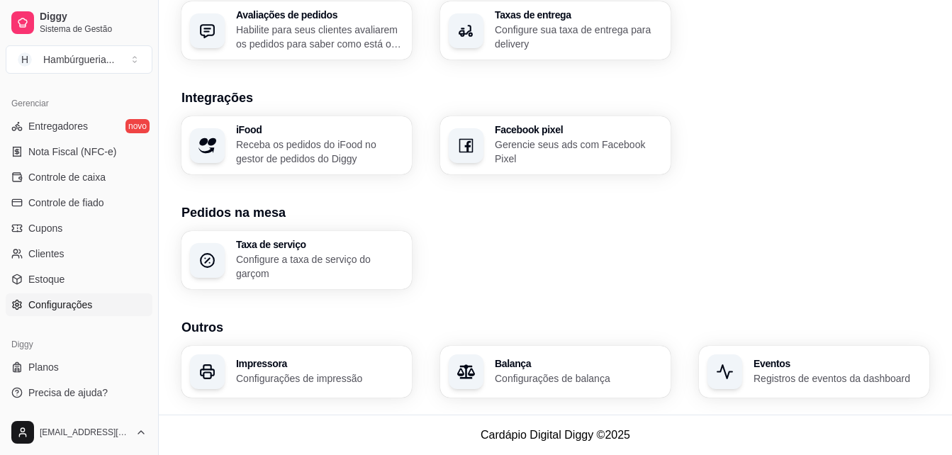
click at [309, 371] on p "Configurações de impressão" at bounding box center [319, 378] width 167 height 14
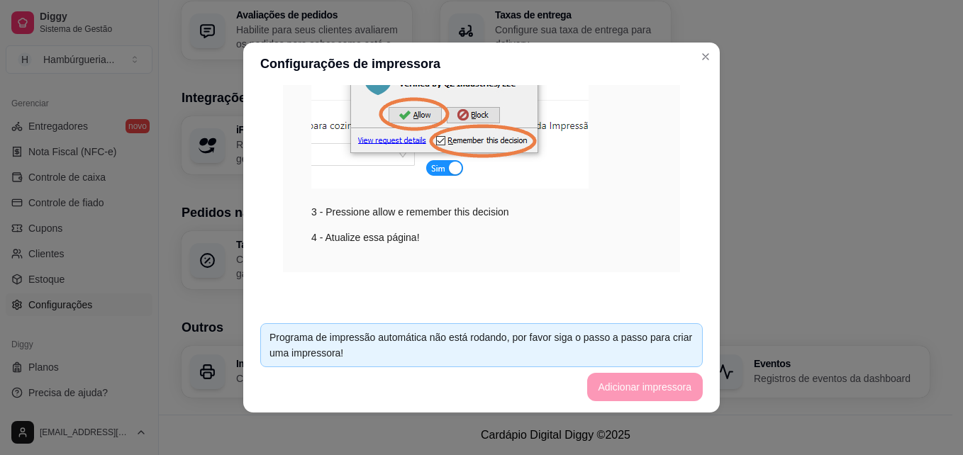
scroll to position [0, 0]
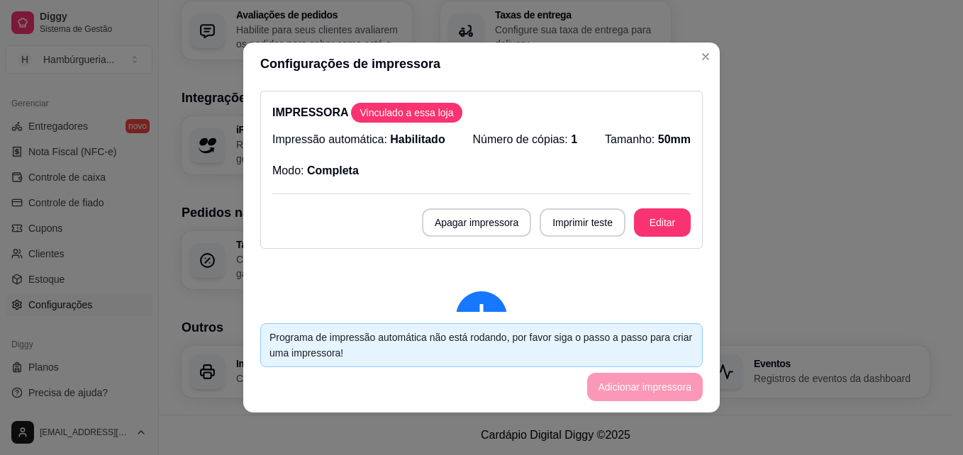
click at [435, 145] on span "Habilitado" at bounding box center [417, 139] width 55 height 12
click at [408, 123] on div "IMPRESSORA Vinculado a essa loja Impressão automática: Habilitado Número de cóp…" at bounding box center [481, 170] width 442 height 158
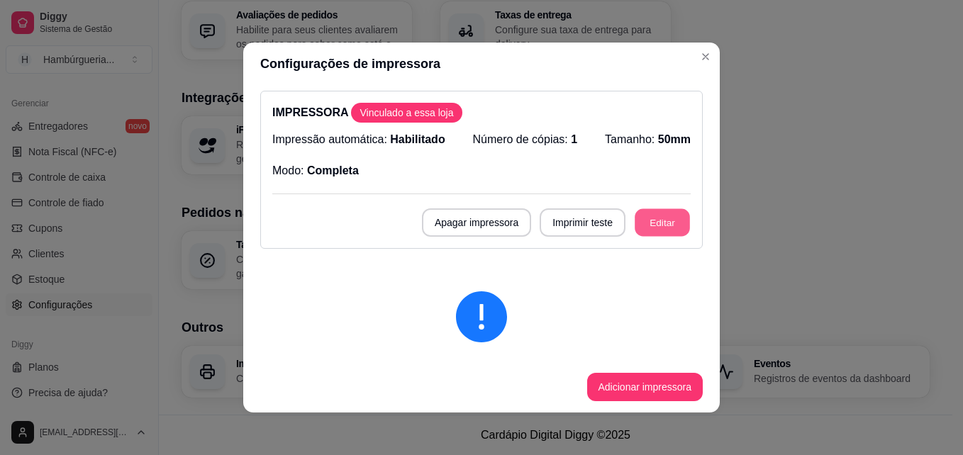
click at [645, 211] on button "Editar" at bounding box center [661, 223] width 55 height 28
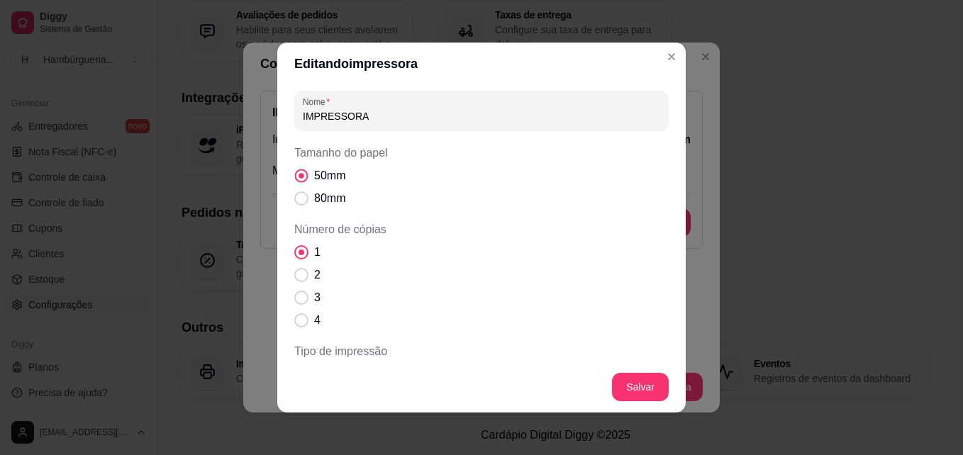
click at [333, 171] on span "50mm" at bounding box center [329, 175] width 31 height 17
click at [303, 179] on input "50mm" at bounding box center [297, 183] width 9 height 9
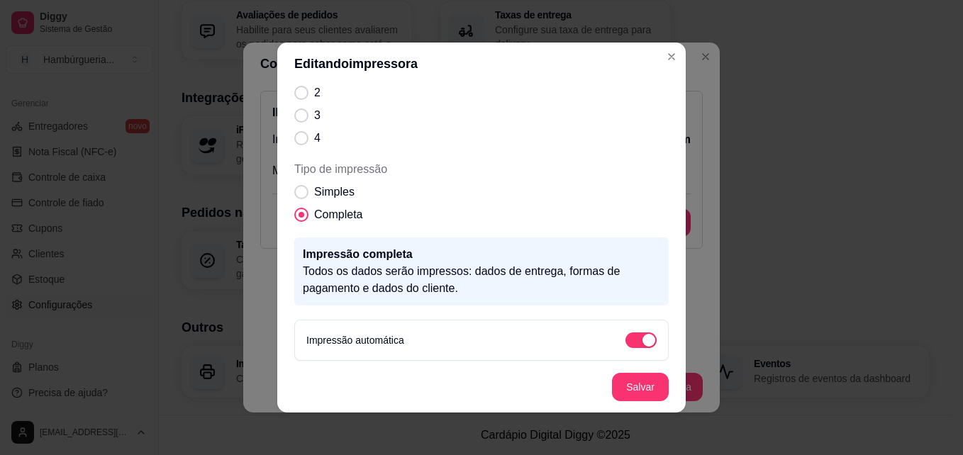
scroll to position [187, 0]
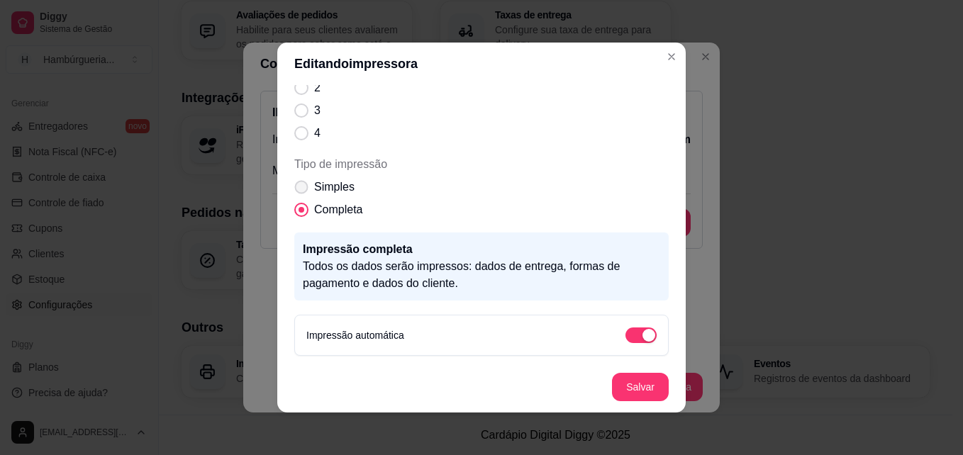
click at [306, 187] on label "Simples" at bounding box center [325, 187] width 72 height 28
click at [303, 190] on input "Simples" at bounding box center [297, 194] width 9 height 9
radio input "true"
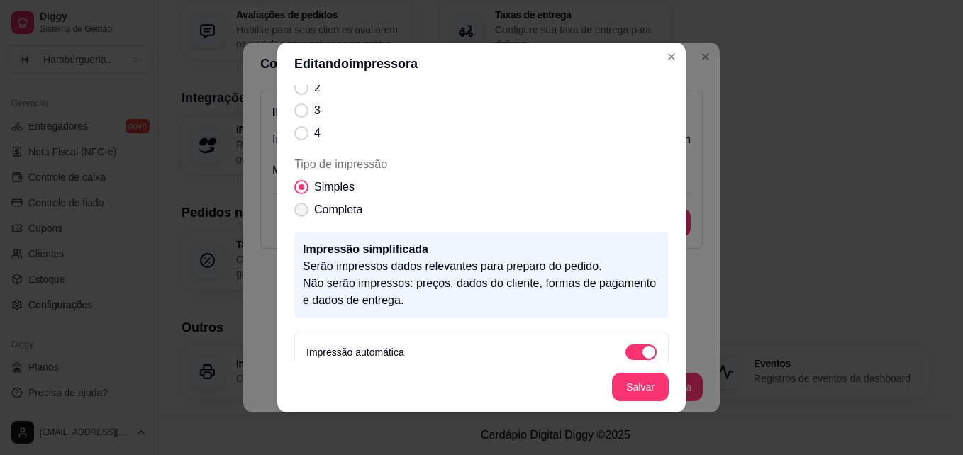
click at [314, 206] on span "Completa" at bounding box center [338, 209] width 48 height 17
click at [303, 213] on input "Completa" at bounding box center [297, 217] width 9 height 9
radio input "true"
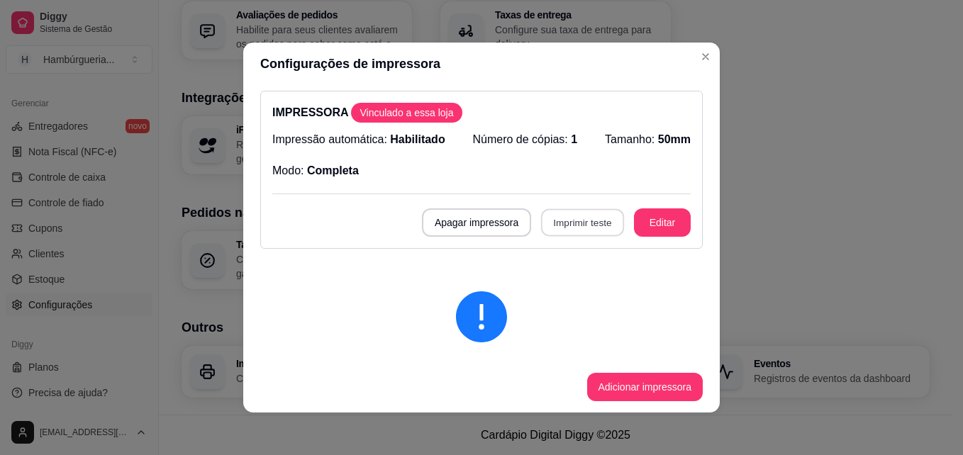
click at [590, 232] on button "Imprimir teste" at bounding box center [582, 223] width 83 height 28
click at [664, 225] on button "Editar" at bounding box center [661, 223] width 55 height 28
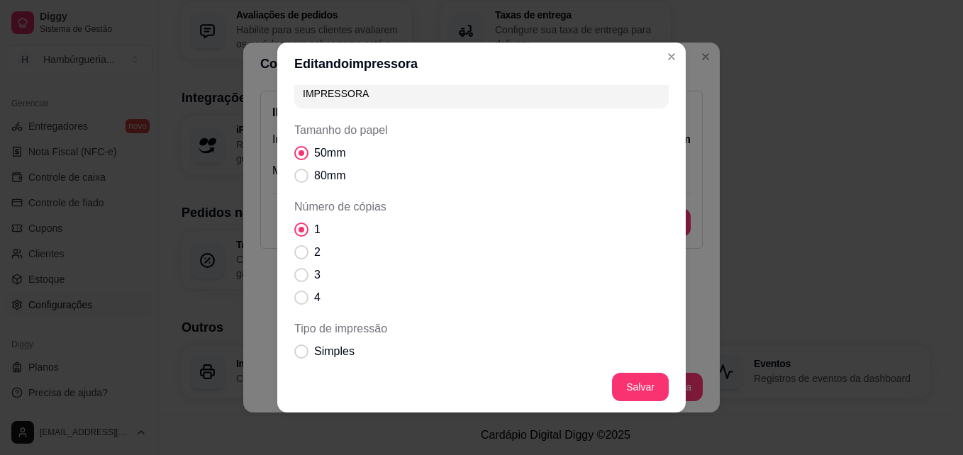
scroll to position [0, 0]
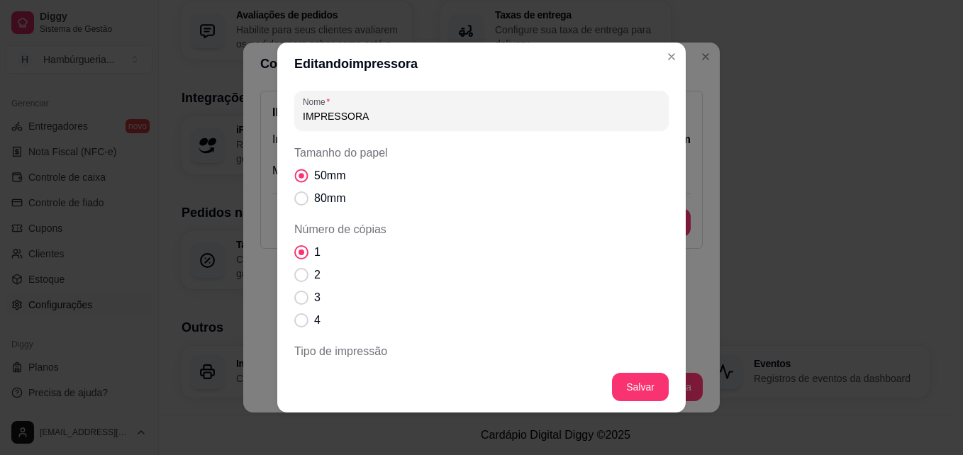
click at [344, 176] on label "50mm" at bounding box center [320, 176] width 62 height 28
click at [303, 179] on input "50mm" at bounding box center [297, 183] width 9 height 9
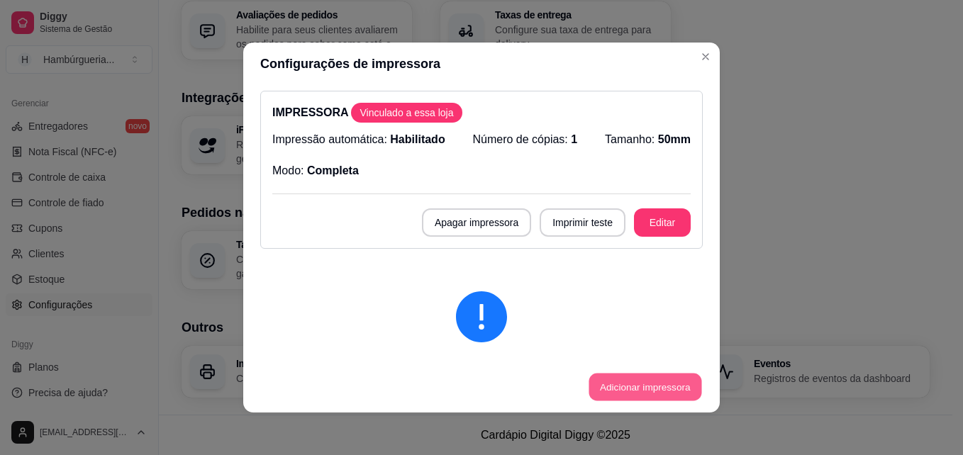
click at [636, 382] on button "Adicionar impressora" at bounding box center [644, 388] width 113 height 28
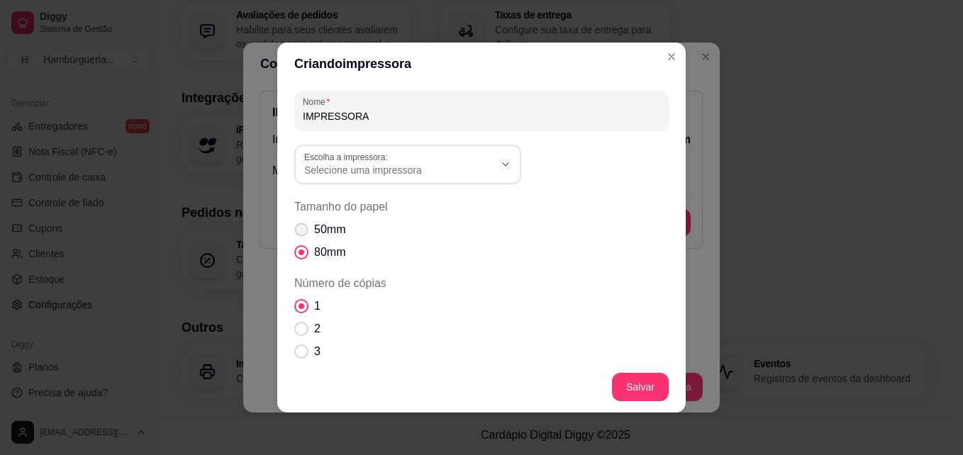
click at [337, 223] on span "50mm" at bounding box center [329, 229] width 31 height 17
click at [303, 233] on input "50mm" at bounding box center [297, 237] width 9 height 9
radio input "true"
click at [337, 223] on span "50mm" at bounding box center [329, 229] width 31 height 17
click at [303, 233] on input "50mm" at bounding box center [297, 237] width 9 height 9
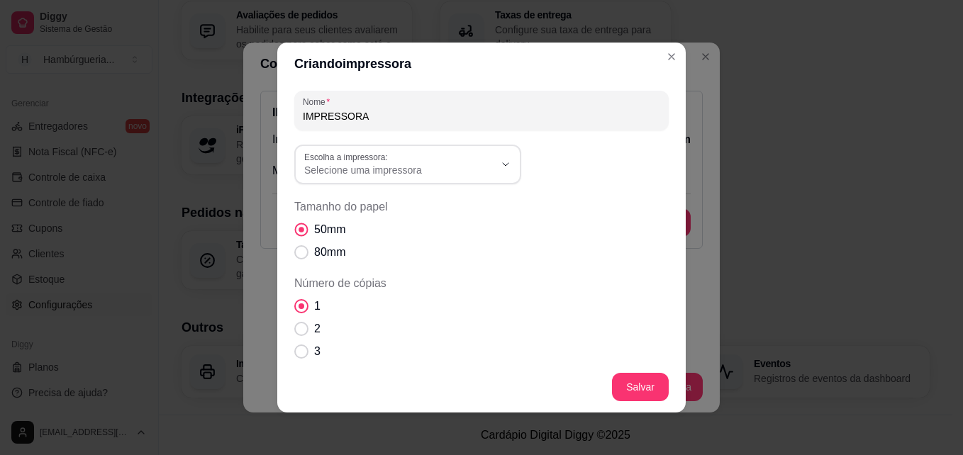
click at [337, 223] on span "50mm" at bounding box center [329, 229] width 31 height 17
click at [303, 233] on input "50mm" at bounding box center [297, 237] width 9 height 9
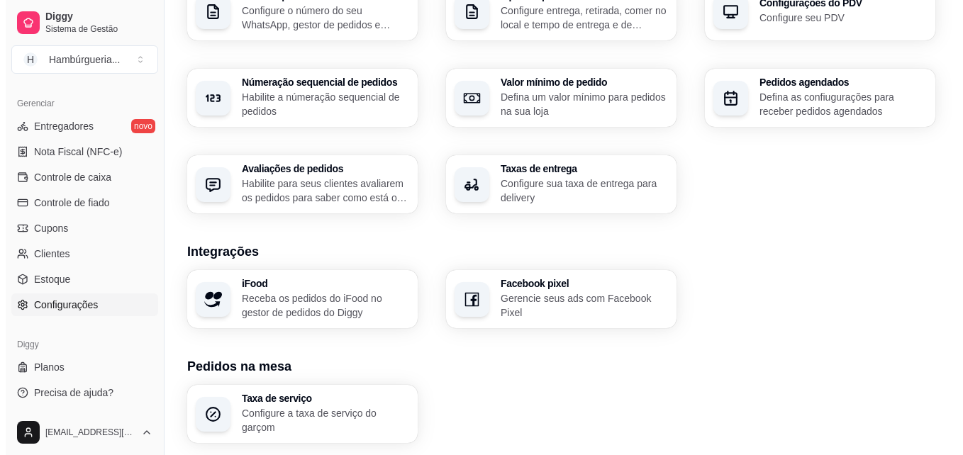
scroll to position [387, 0]
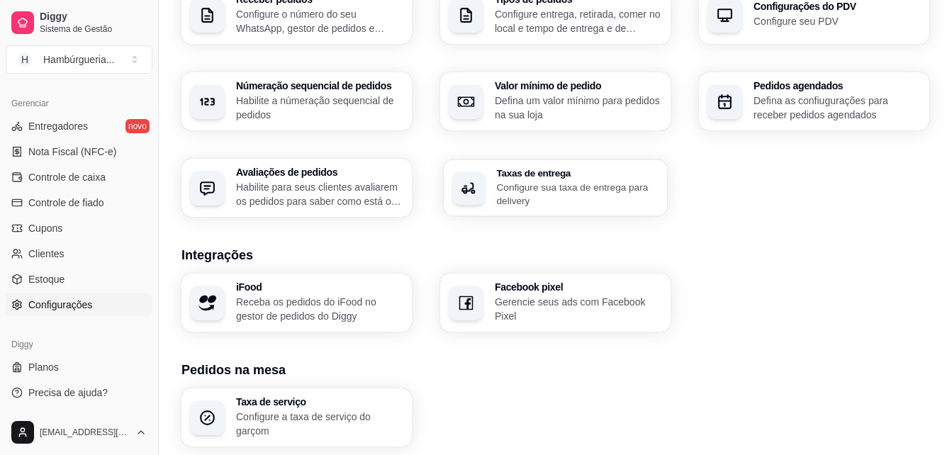
click at [583, 189] on p "Configure sua taxa de entrega para delivery" at bounding box center [578, 194] width 162 height 28
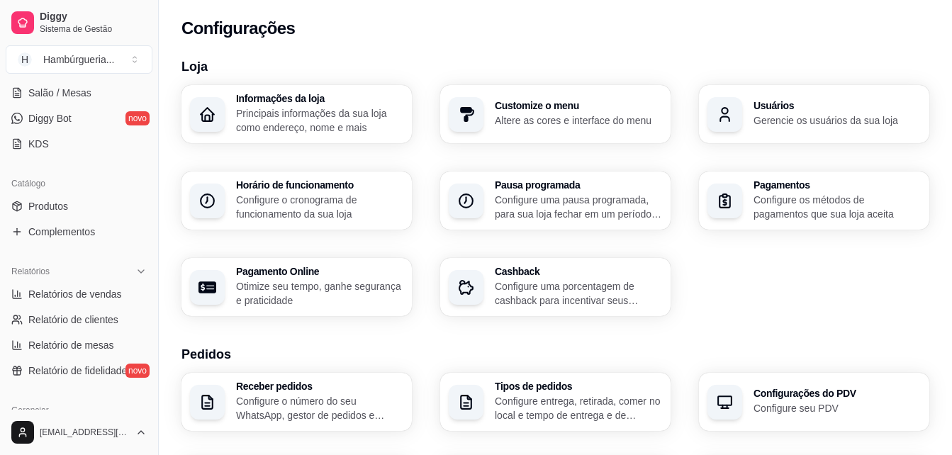
scroll to position [0, 0]
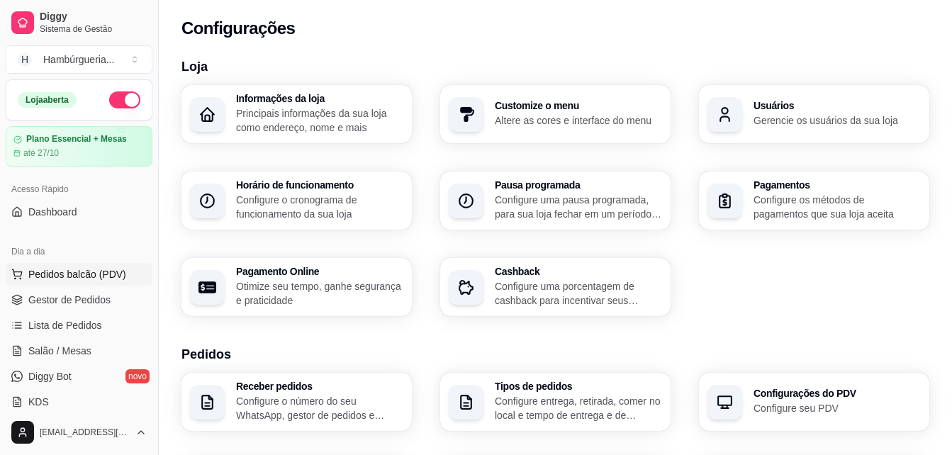
click at [108, 279] on span "Pedidos balcão (PDV)" at bounding box center [77, 274] width 98 height 14
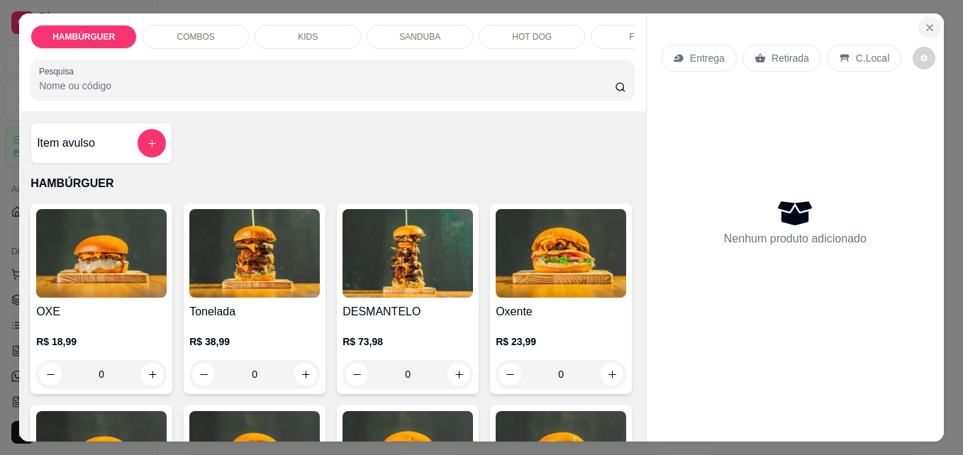
click at [924, 22] on icon "Close" at bounding box center [929, 27] width 11 height 11
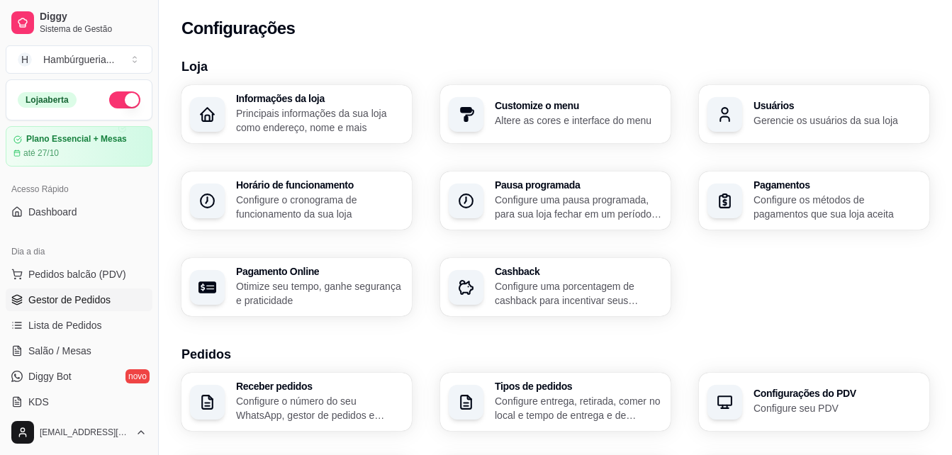
click at [89, 298] on span "Gestor de Pedidos" at bounding box center [69, 300] width 82 height 14
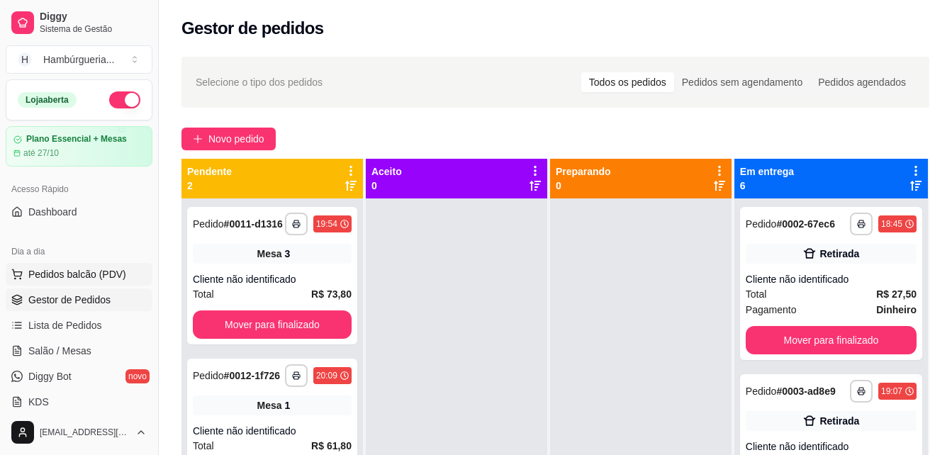
click at [68, 282] on button "Pedidos balcão (PDV)" at bounding box center [79, 274] width 147 height 23
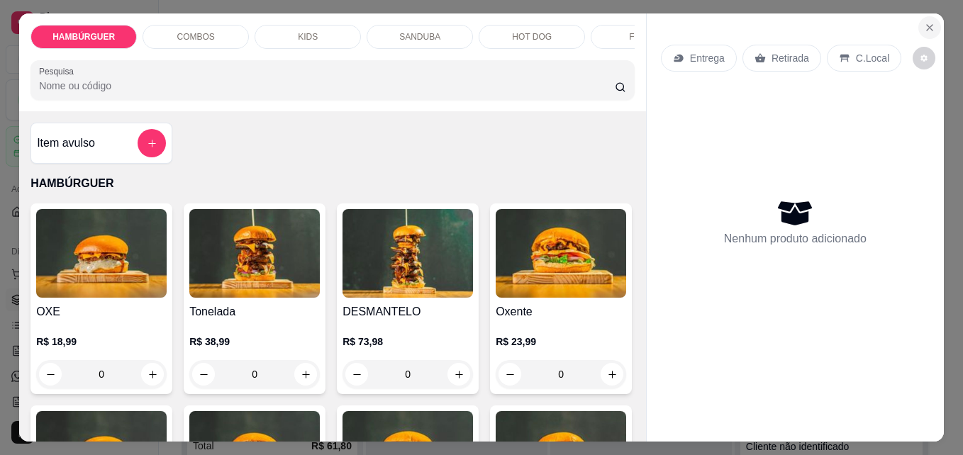
click at [918, 21] on button "Close" at bounding box center [929, 27] width 23 height 23
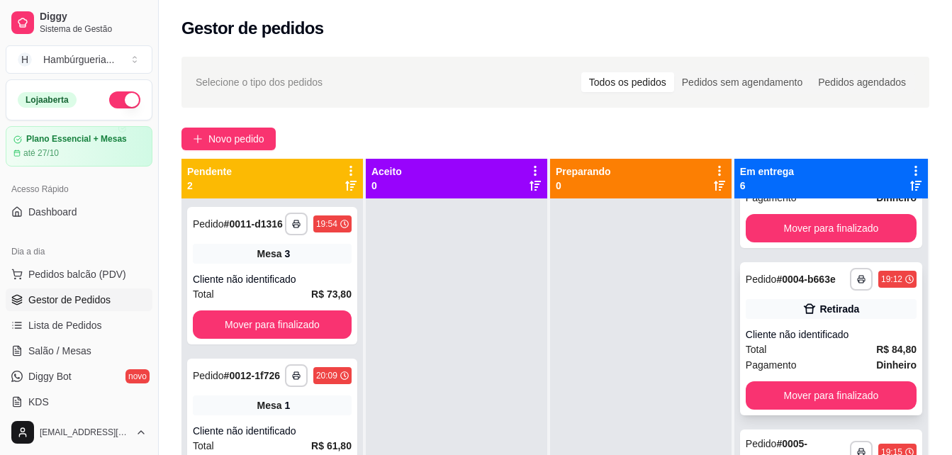
scroll to position [281, 0]
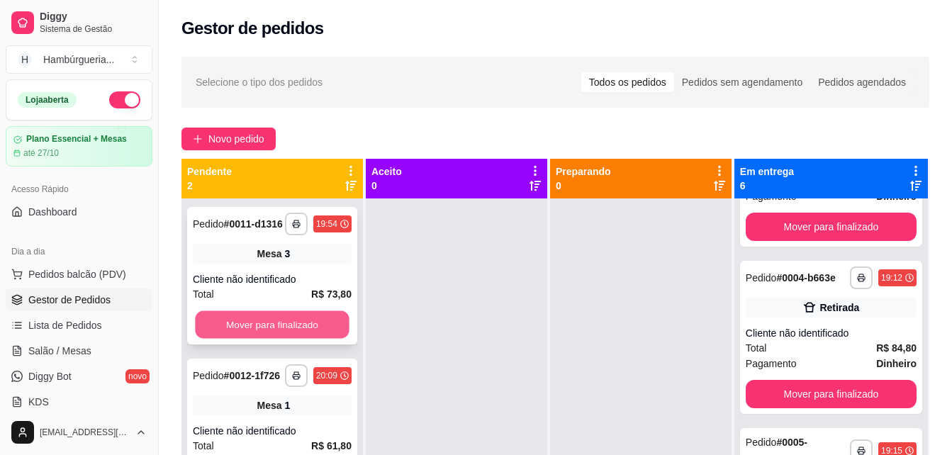
click at [321, 323] on button "Mover para finalizado" at bounding box center [272, 325] width 154 height 28
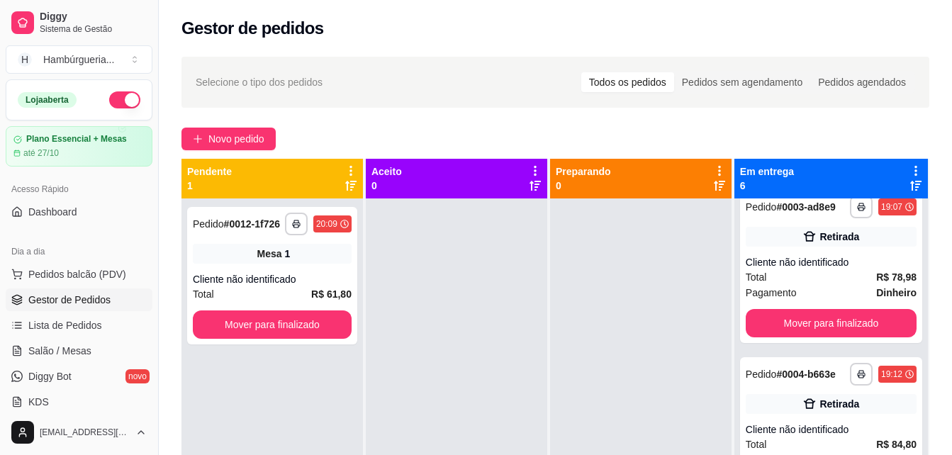
scroll to position [0, 0]
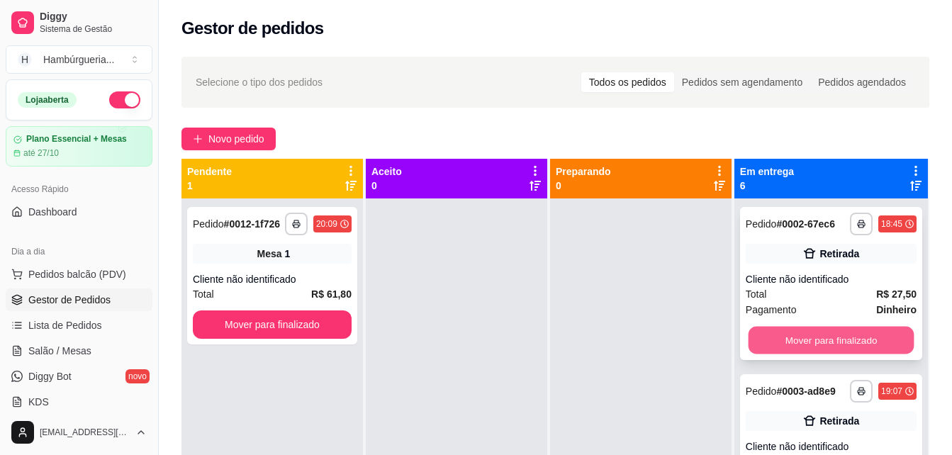
click at [795, 347] on button "Mover para finalizado" at bounding box center [831, 341] width 166 height 28
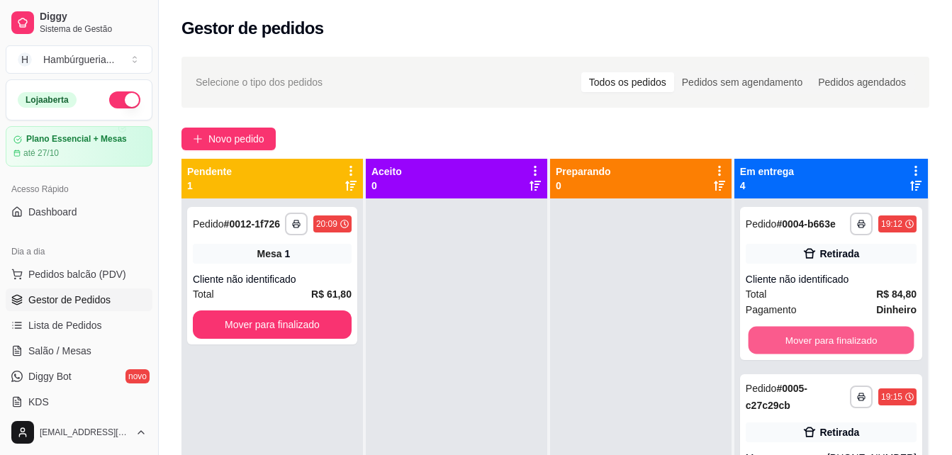
click at [795, 347] on button "Mover para finalizado" at bounding box center [831, 341] width 166 height 28
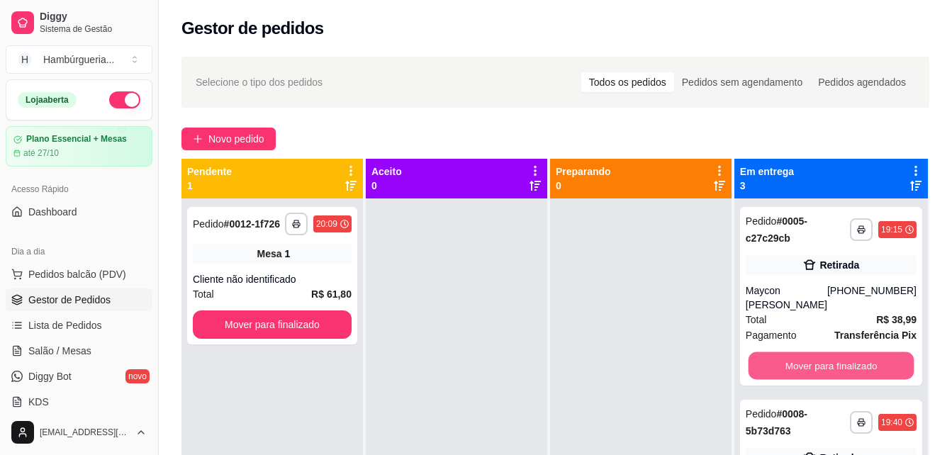
click at [795, 352] on button "Mover para finalizado" at bounding box center [831, 366] width 166 height 28
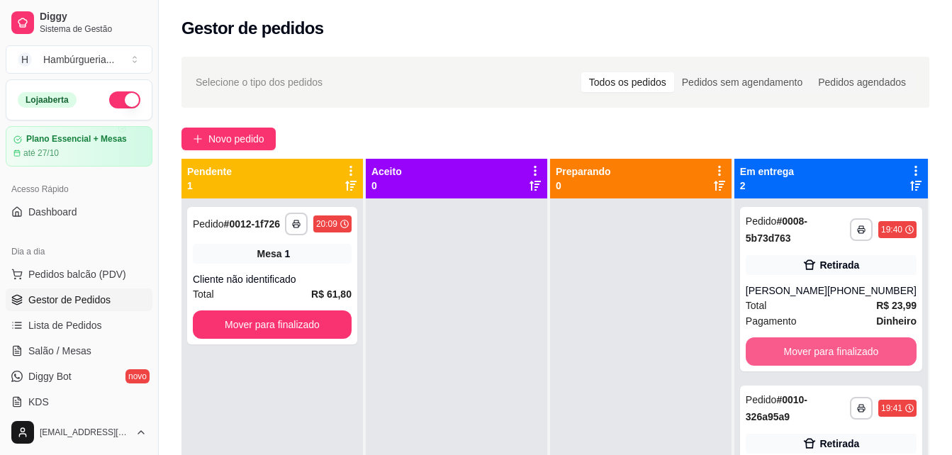
click at [795, 347] on button "Mover para finalizado" at bounding box center [831, 351] width 171 height 28
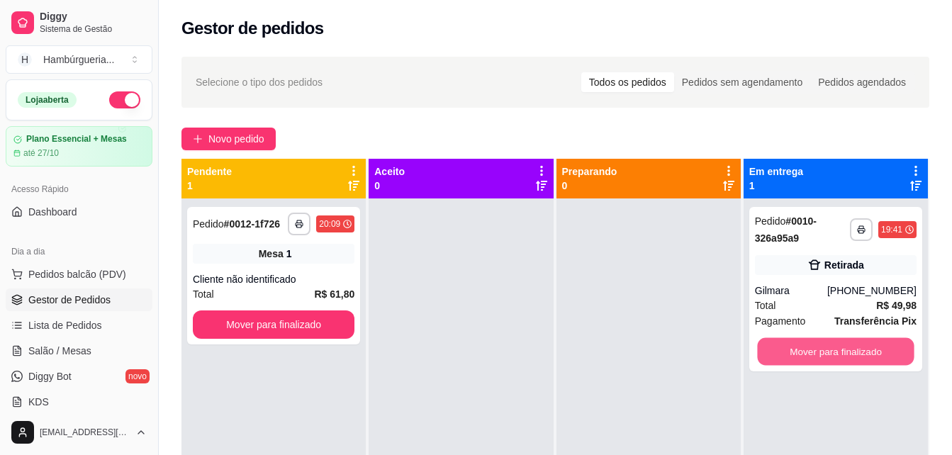
click at [795, 347] on button "Mover para finalizado" at bounding box center [835, 352] width 157 height 28
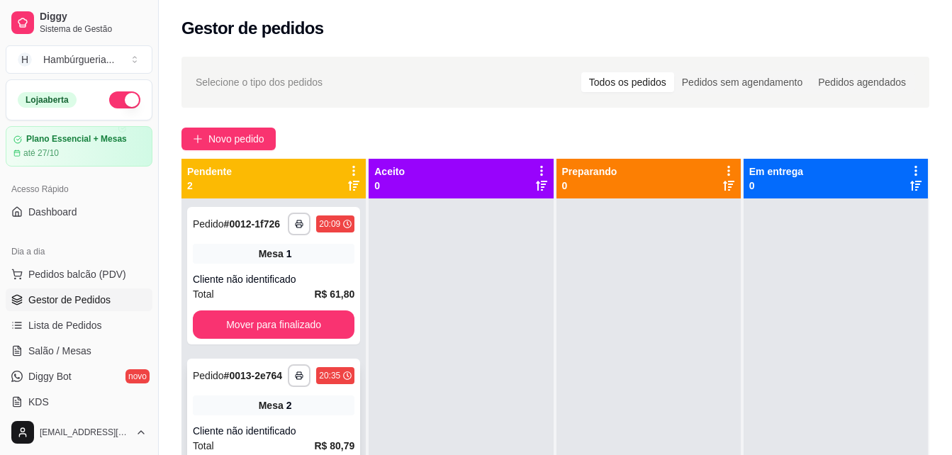
click at [300, 414] on div "Mesa 2" at bounding box center [274, 406] width 162 height 20
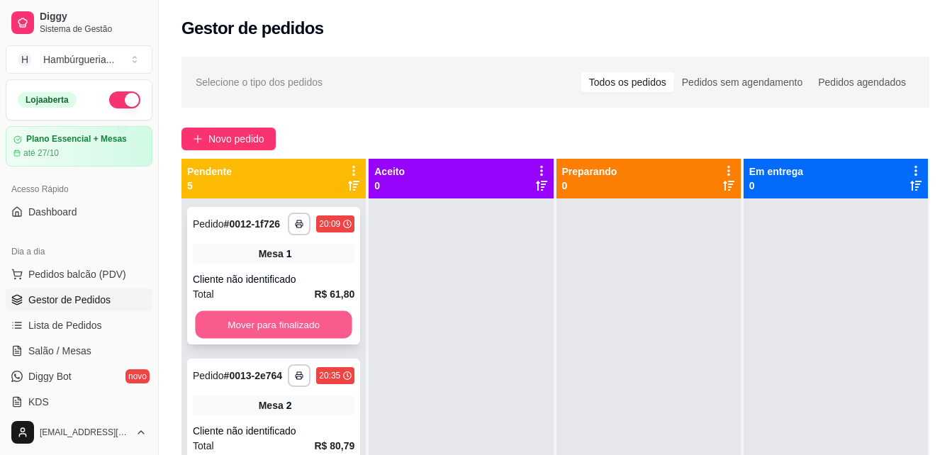
click at [332, 333] on button "Mover para finalizado" at bounding box center [273, 325] width 157 height 28
click at [254, 323] on button "Mover para finalizado" at bounding box center [273, 325] width 157 height 28
click at [267, 332] on button "Mover para finalizado" at bounding box center [273, 325] width 157 height 28
click at [272, 318] on button "Mover para finalizado" at bounding box center [273, 325] width 157 height 28
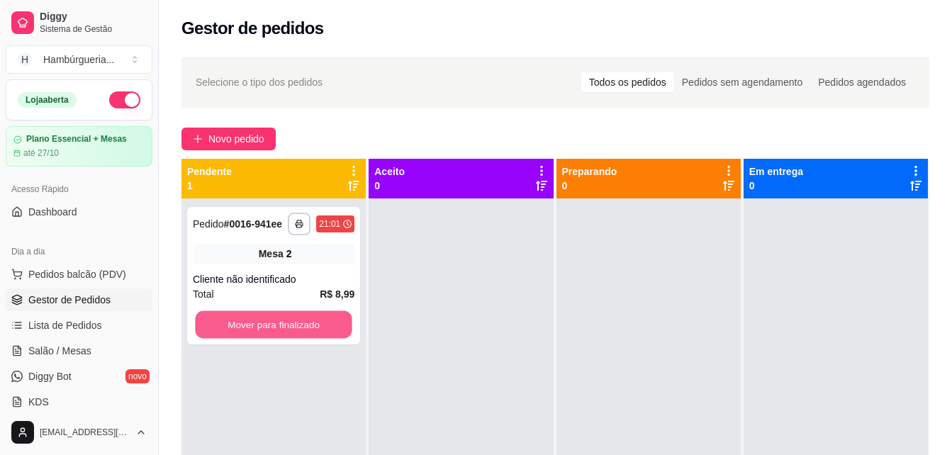
click at [272, 318] on button "Mover para finalizado" at bounding box center [273, 325] width 157 height 28
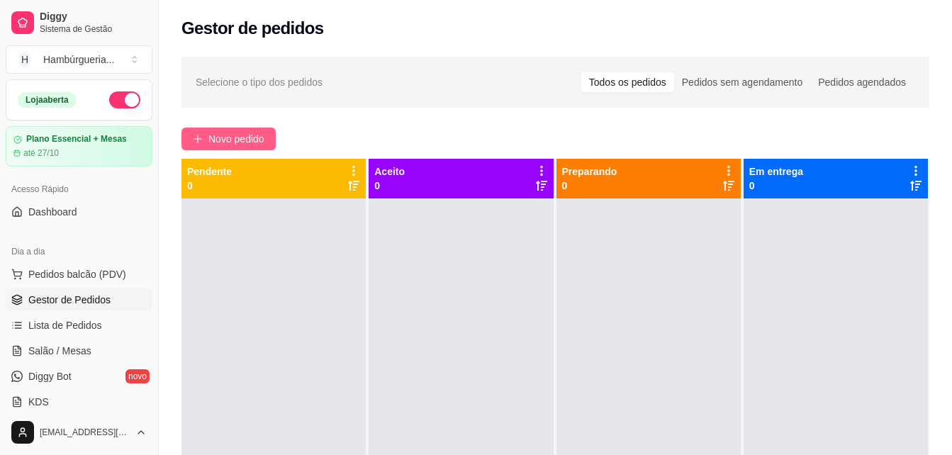
click at [234, 146] on span "Novo pedido" at bounding box center [236, 139] width 56 height 16
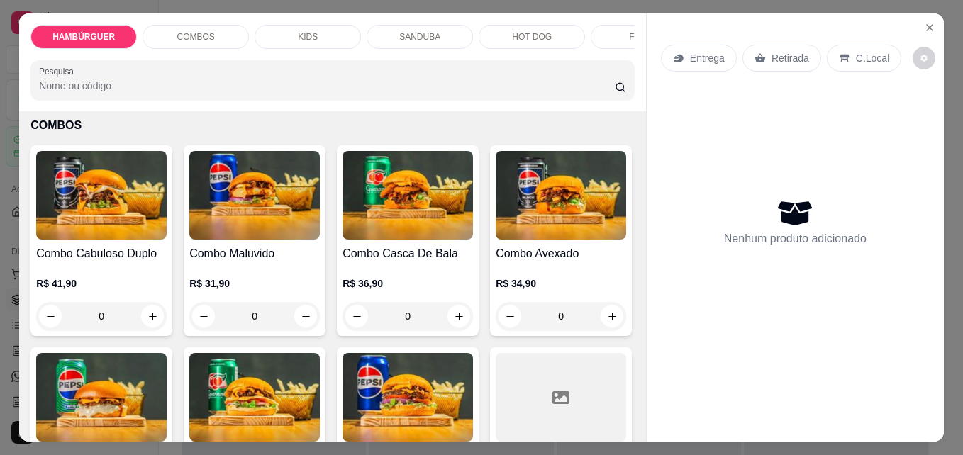
scroll to position [719, 0]
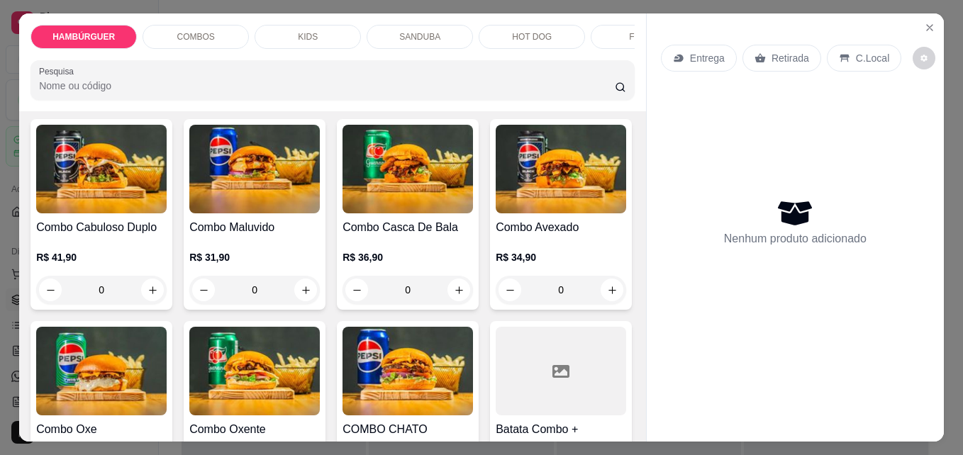
click at [342, 74] on div "0" at bounding box center [407, 59] width 130 height 28
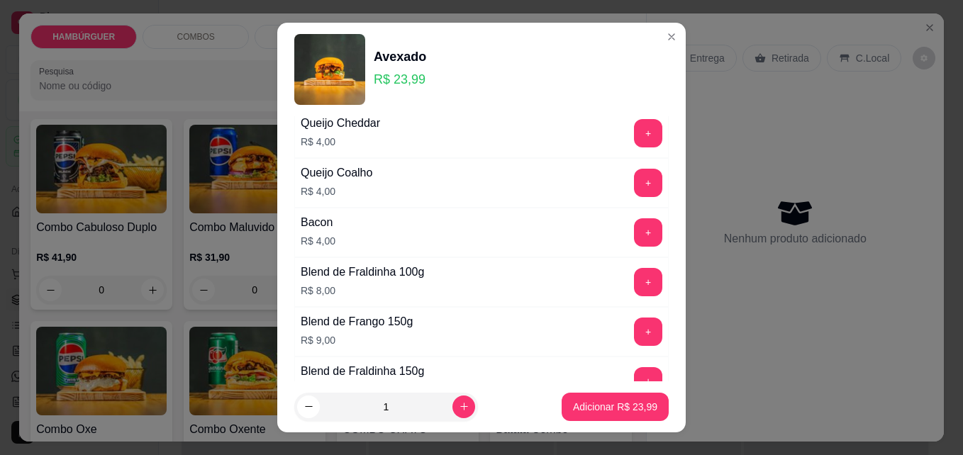
scroll to position [709, 0]
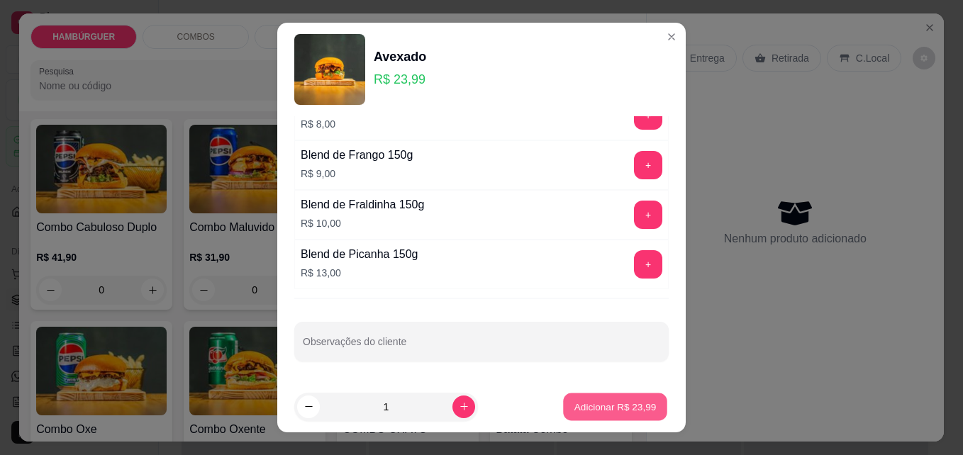
click at [605, 406] on p "Adicionar R$ 23,99" at bounding box center [615, 406] width 82 height 13
type input "1"
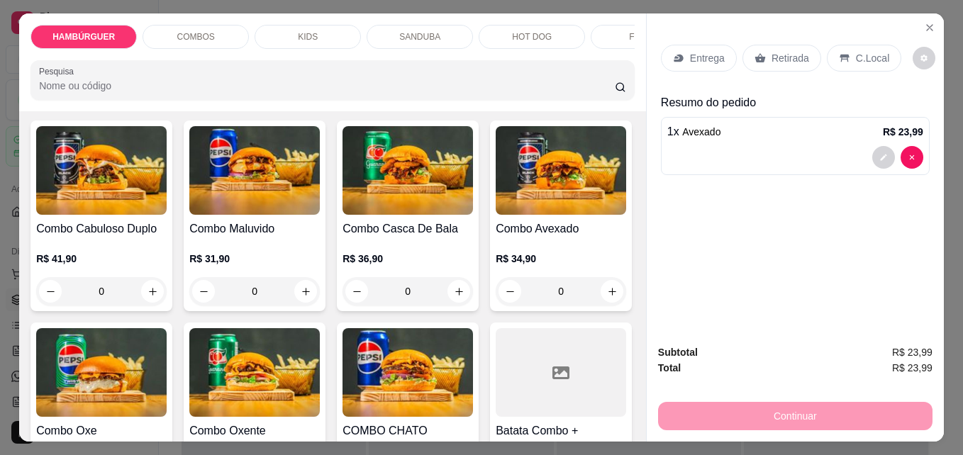
scroll to position [0, 0]
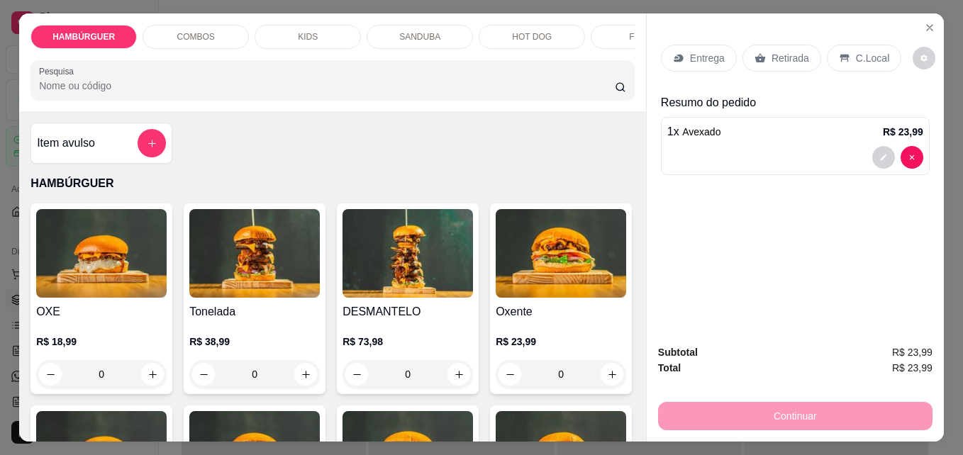
click at [770, 61] on div "Retirada" at bounding box center [781, 58] width 79 height 27
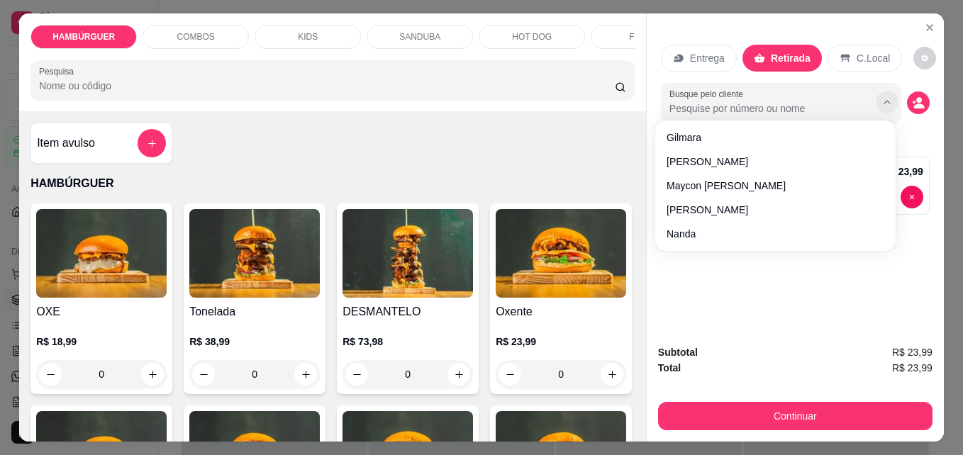
click at [881, 97] on icon "Show suggestions" at bounding box center [886, 102] width 11 height 11
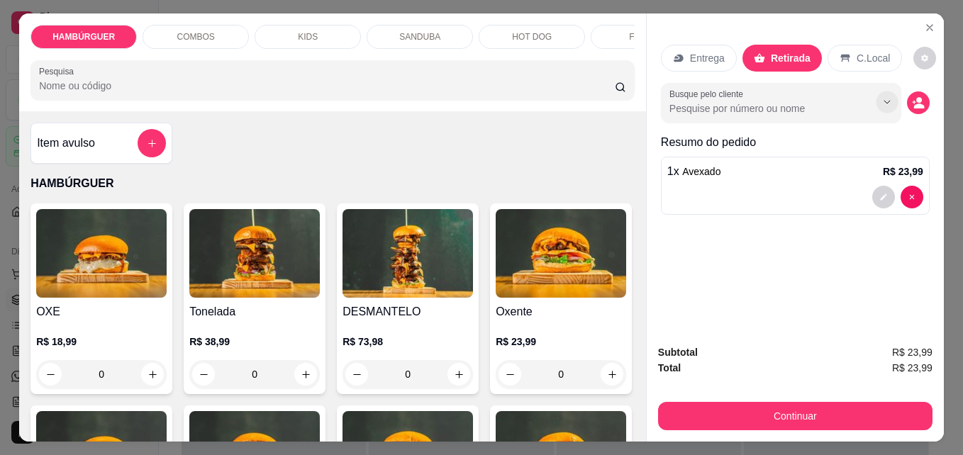
click at [881, 97] on icon "Show suggestions" at bounding box center [886, 102] width 11 height 11
click at [807, 106] on input "Busque pelo cliente" at bounding box center [761, 108] width 184 height 14
type input "Erlane"
click at [754, 279] on div "Entrega Retirada C.Local Busque pelo cliente Erlane Resumo do pedido 1 x Avexad…" at bounding box center [795, 172] width 297 height 319
click at [918, 98] on icon "decrease-product-quantity" at bounding box center [918, 103] width 12 height 12
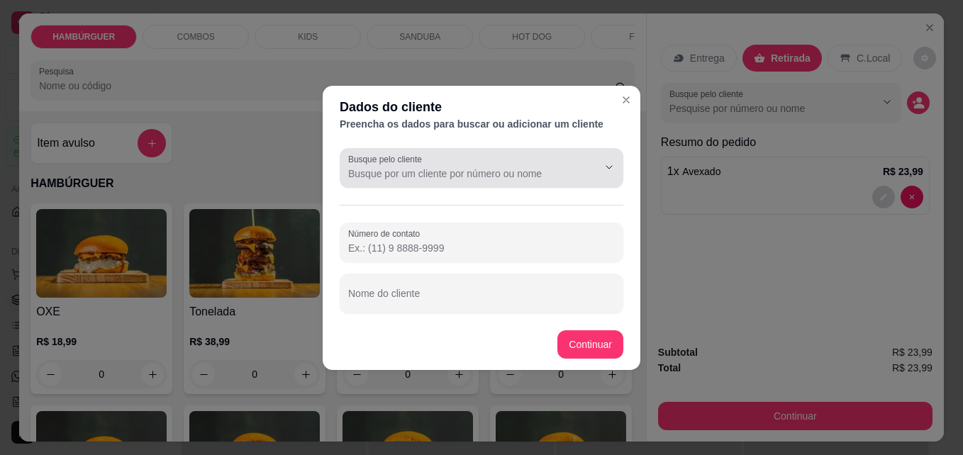
click at [436, 175] on input "Busque pelo cliente" at bounding box center [461, 174] width 227 height 14
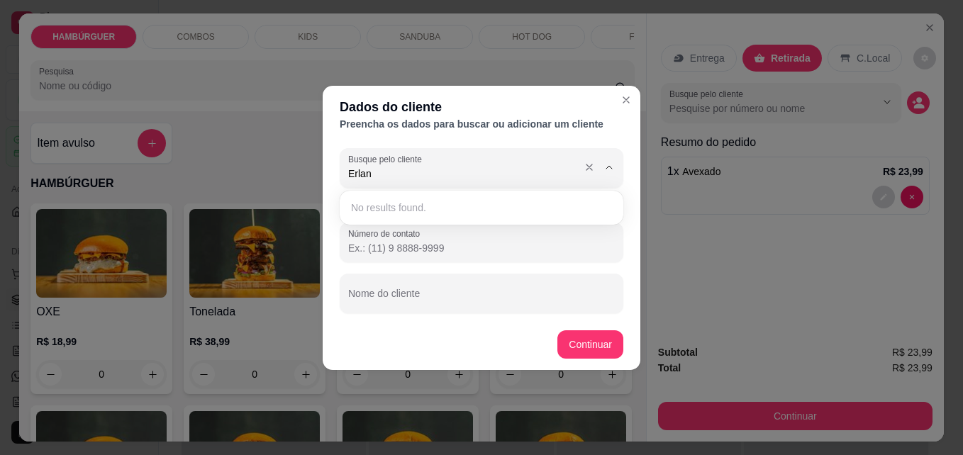
type input "Erlane"
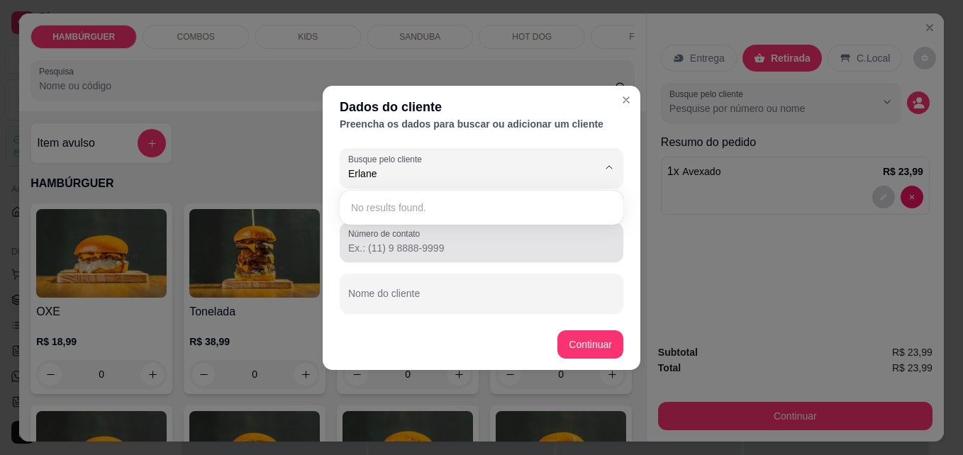
click at [461, 242] on input "Número de contato" at bounding box center [481, 248] width 267 height 14
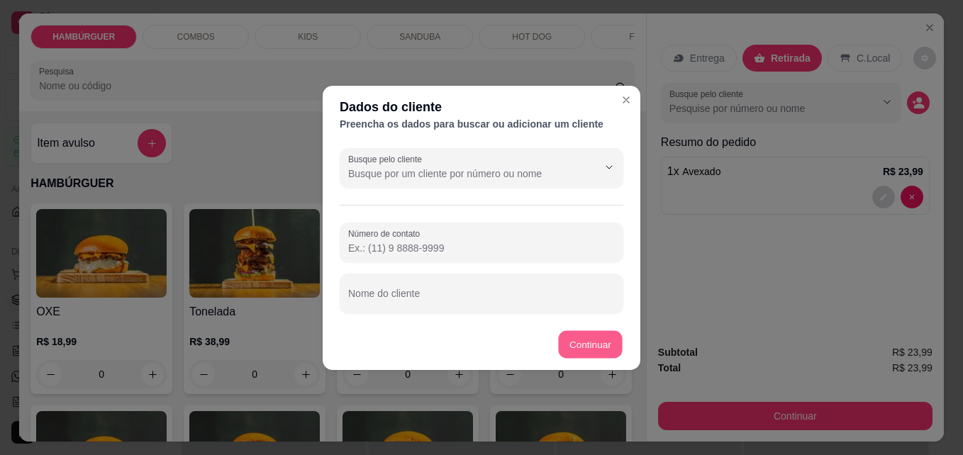
click at [591, 342] on button "Continuar" at bounding box center [591, 344] width 64 height 28
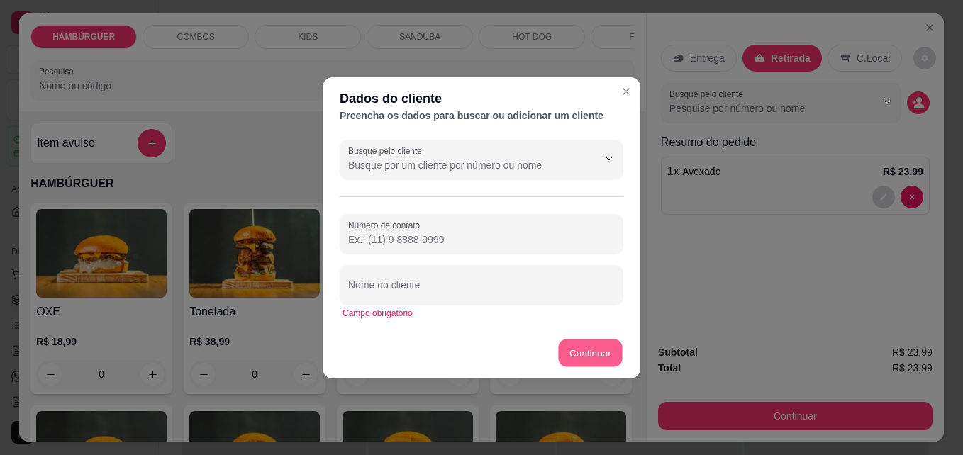
click at [605, 353] on button "Continuar" at bounding box center [591, 353] width 64 height 28
click at [634, 99] on header "Dados do cliente Preencha os dados para buscar ou adicionar um cliente" at bounding box center [482, 105] width 318 height 57
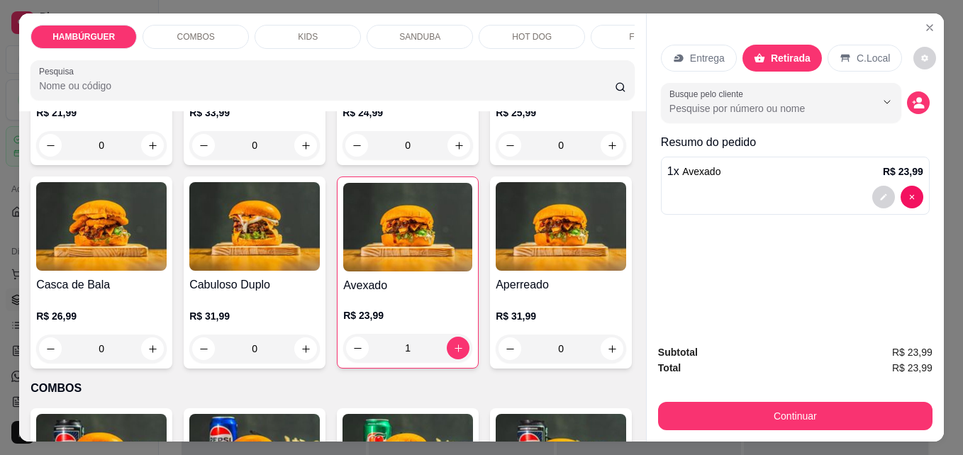
scroll to position [444, 0]
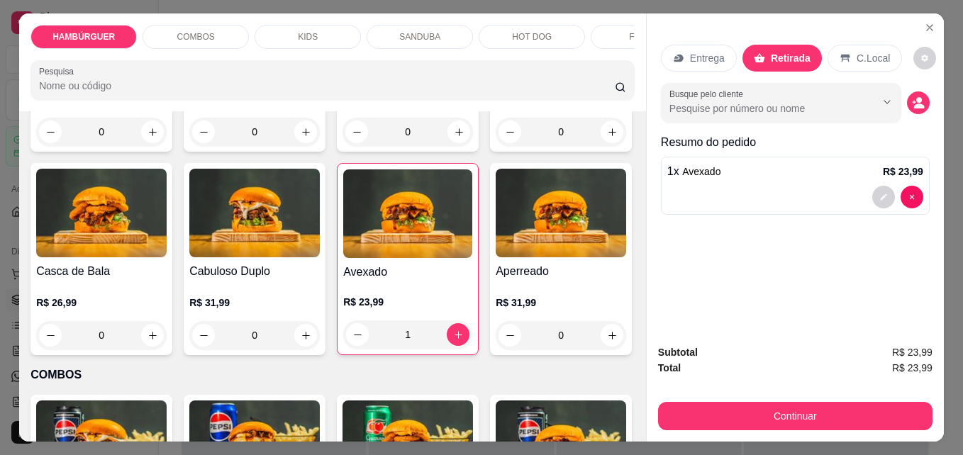
click at [496, 146] on div "0" at bounding box center [561, 132] width 130 height 28
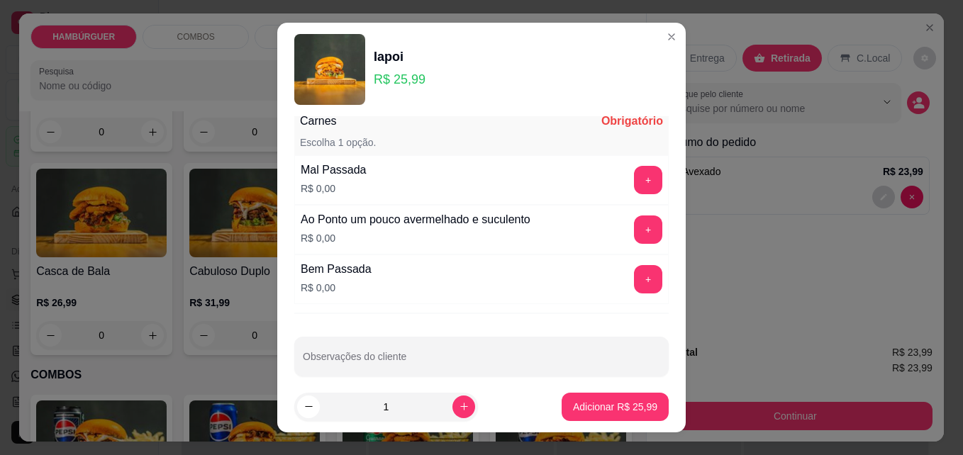
scroll to position [906, 0]
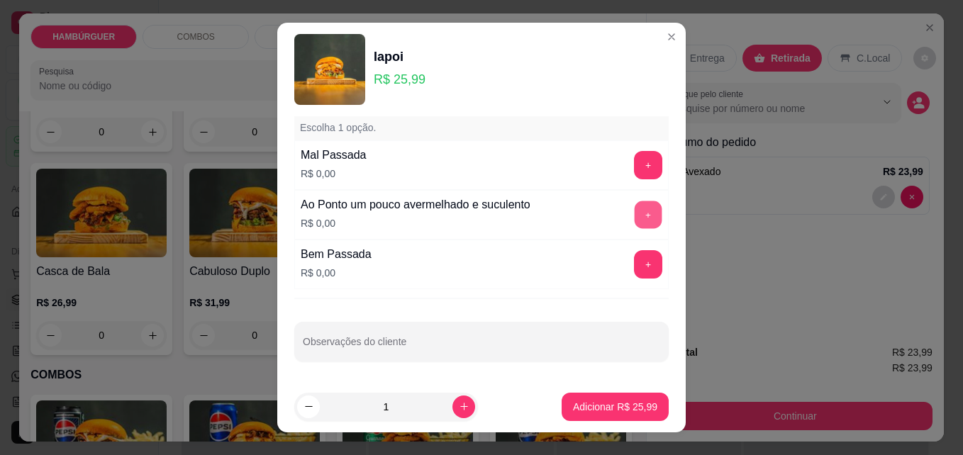
click at [634, 211] on button "+" at bounding box center [648, 215] width 28 height 28
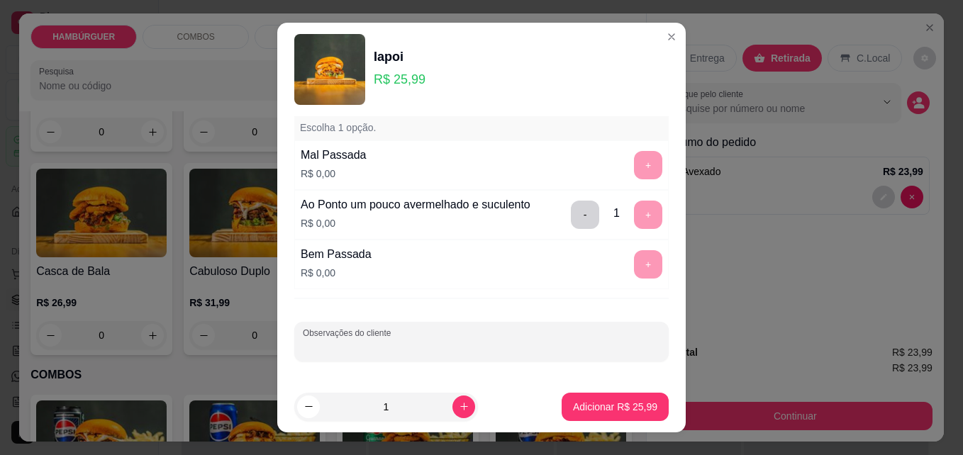
click at [490, 343] on input "Observações do cliente" at bounding box center [481, 347] width 357 height 14
type input "Sem maionese, colocar a parte"
click at [580, 410] on p "Adicionar R$ 25,99" at bounding box center [615, 406] width 82 height 13
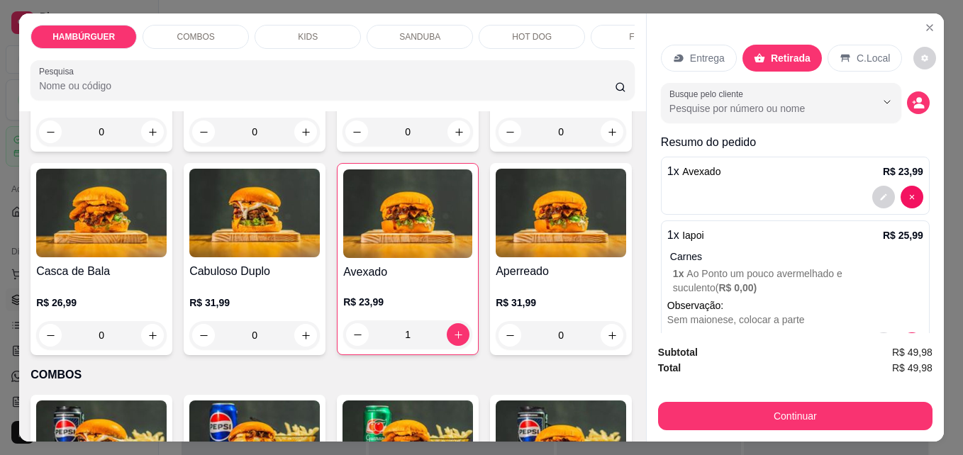
scroll to position [49, 0]
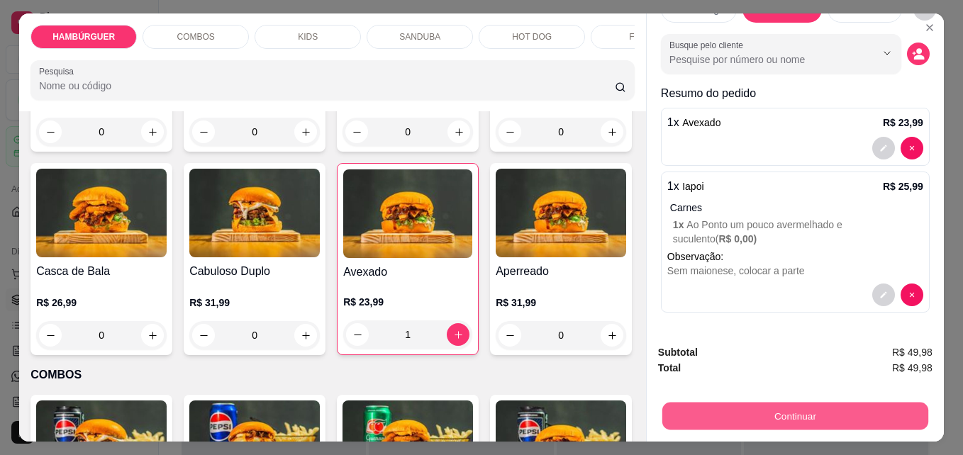
click at [791, 413] on button "Continuar" at bounding box center [795, 416] width 266 height 28
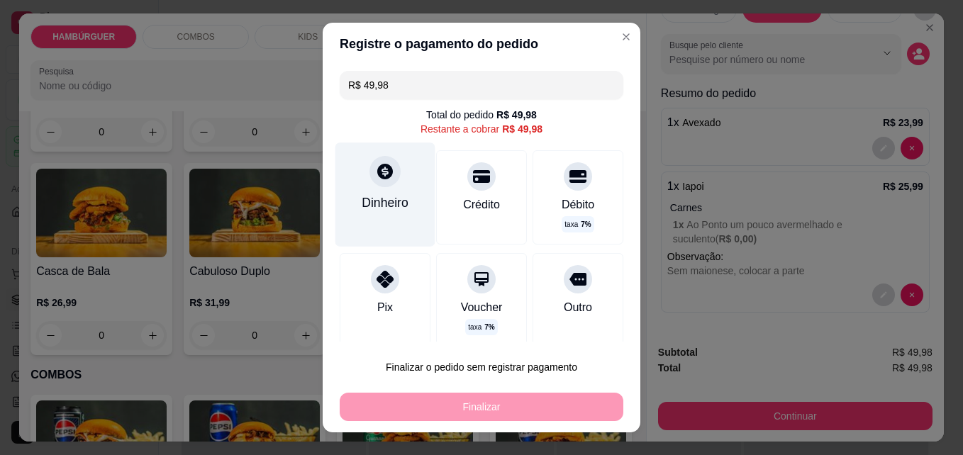
click at [381, 196] on div "Dinheiro" at bounding box center [385, 203] width 47 height 18
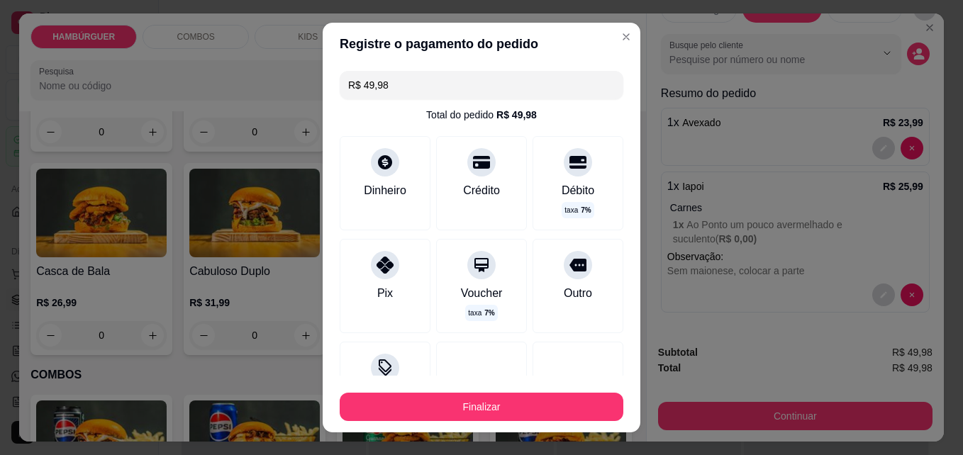
type input "R$ 0,00"
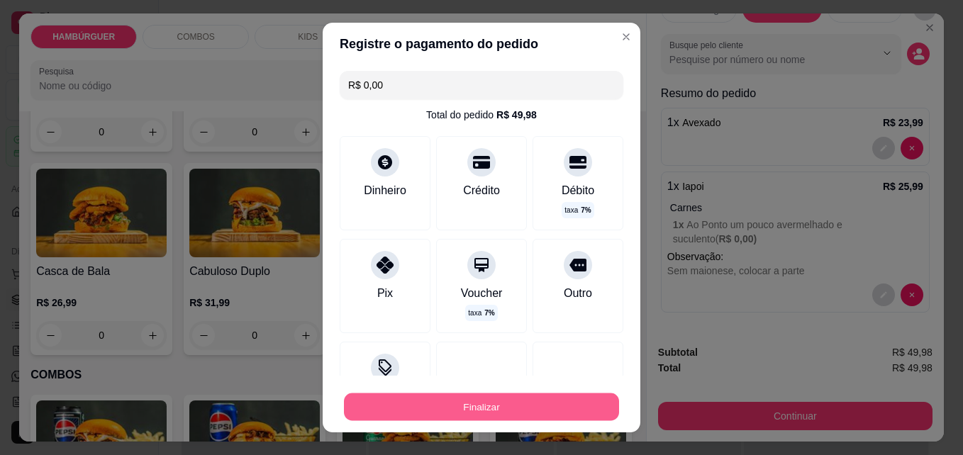
click at [522, 404] on button "Finalizar" at bounding box center [481, 407] width 275 height 28
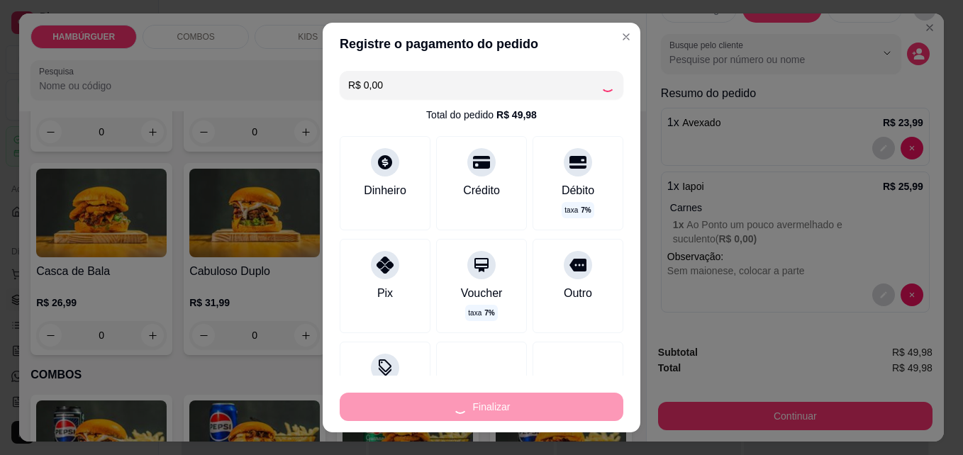
type input "0"
type input "-R$ 49,98"
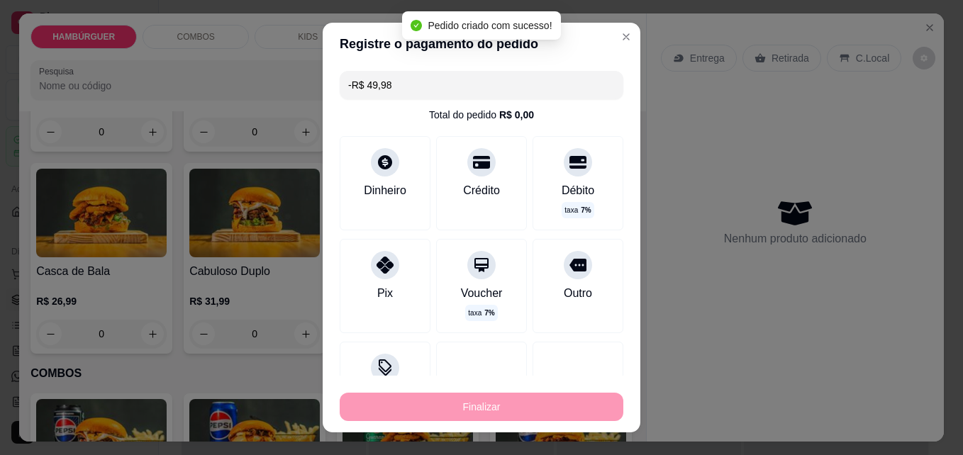
scroll to position [0, 0]
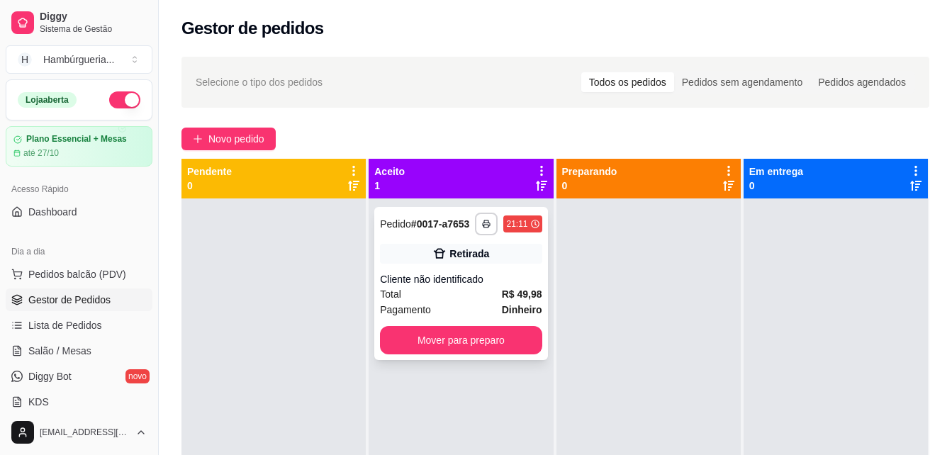
click at [420, 286] on div "Total R$ 49,98" at bounding box center [461, 294] width 162 height 16
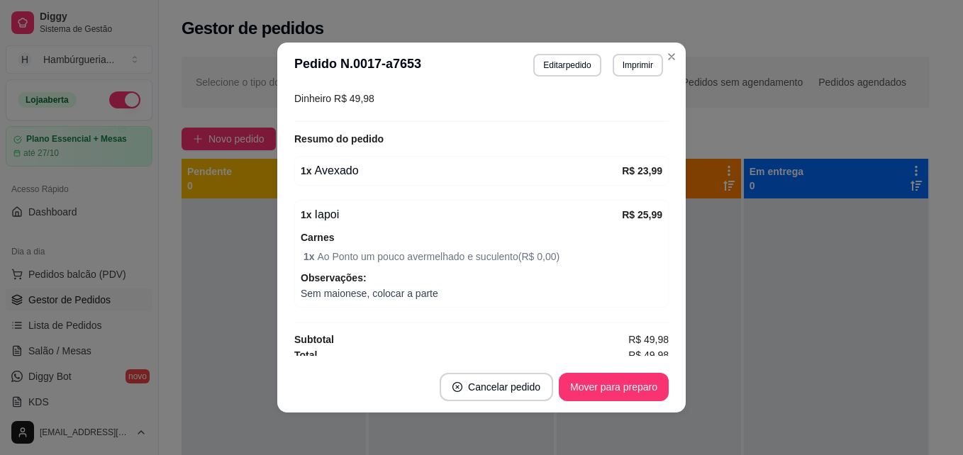
scroll to position [226, 0]
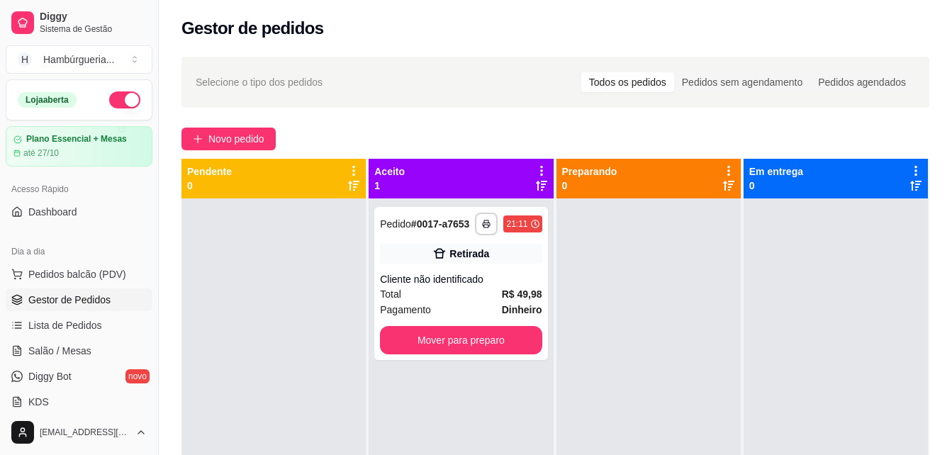
click at [621, 91] on div "Todos os pedidos" at bounding box center [627, 82] width 93 height 20
click at [581, 72] on input "Todos os pedidos" at bounding box center [581, 72] width 0 height 0
click at [625, 81] on div "Todos os pedidos" at bounding box center [627, 82] width 93 height 20
click at [581, 72] on input "Todos os pedidos" at bounding box center [581, 72] width 0 height 0
click at [625, 81] on div "Todos os pedidos" at bounding box center [627, 82] width 93 height 20
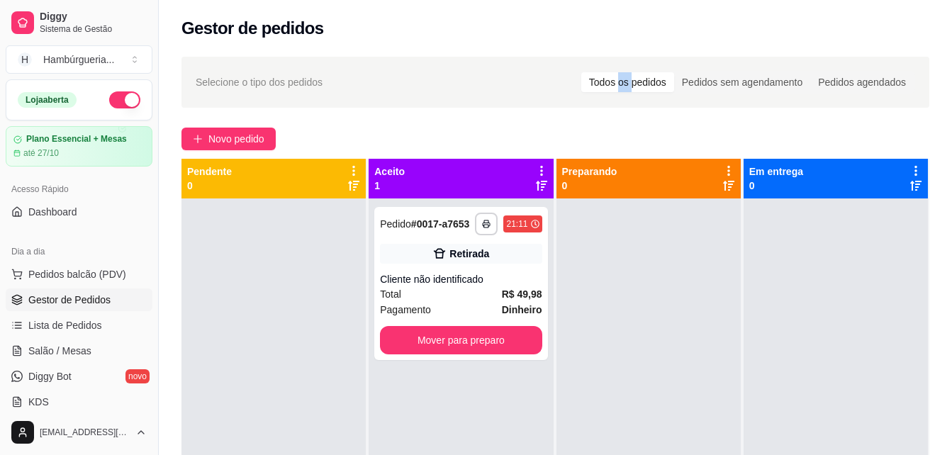
click at [581, 72] on input "Todos os pedidos" at bounding box center [581, 72] width 0 height 0
click at [467, 94] on div "Selecione o tipo dos pedidos Todos os pedidos Pedidos sem agendamento Pedidos a…" at bounding box center [555, 82] width 748 height 51
click at [106, 152] on div "até 27/10" at bounding box center [79, 152] width 133 height 11
click at [103, 353] on link "Salão / Mesas" at bounding box center [79, 351] width 147 height 23
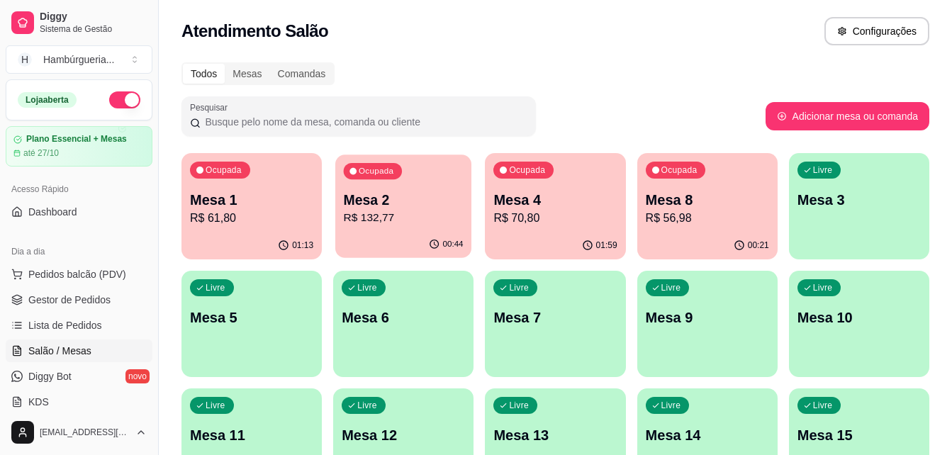
click at [412, 218] on p "R$ 132,77" at bounding box center [404, 218] width 120 height 16
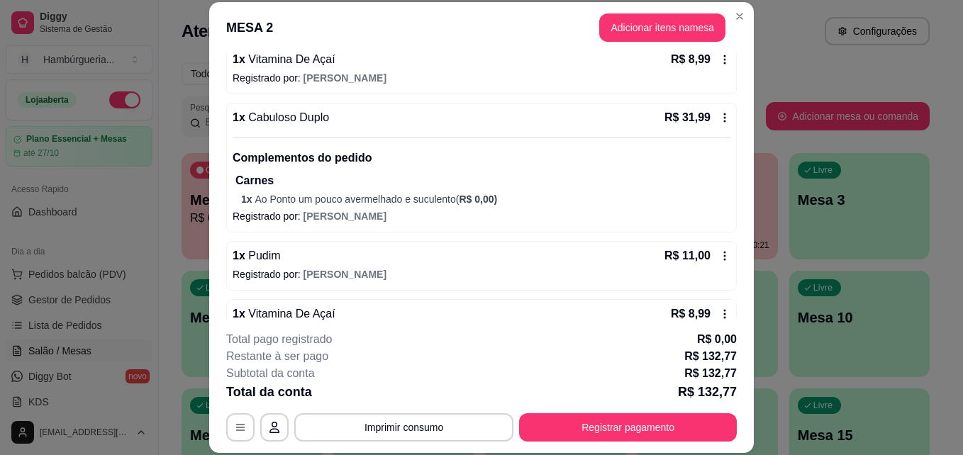
scroll to position [414, 0]
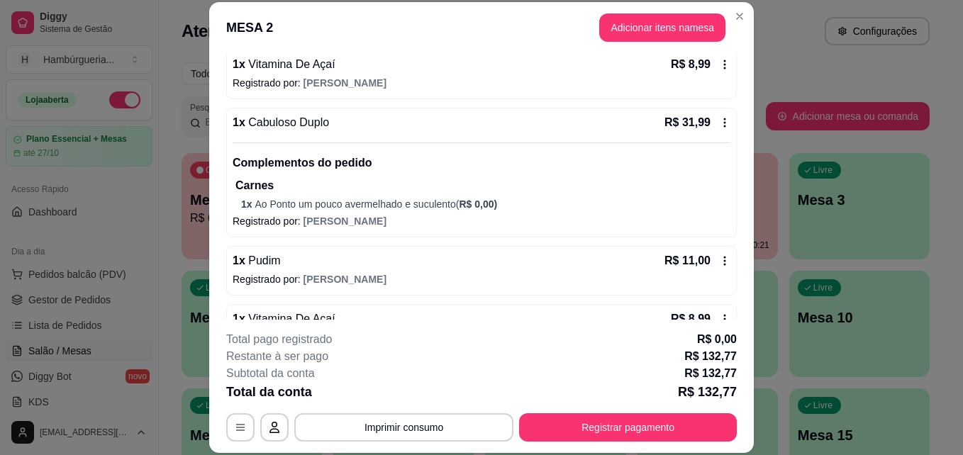
click at [719, 124] on icon at bounding box center [724, 122] width 11 height 11
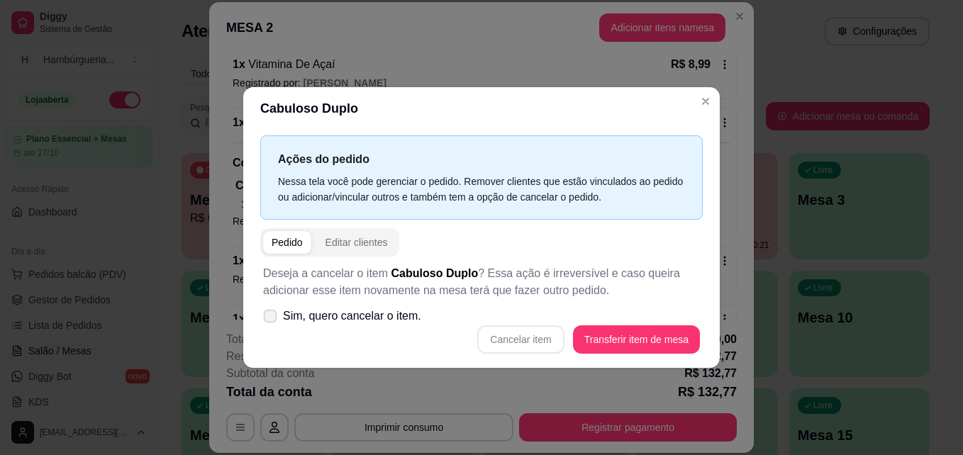
click at [281, 313] on label "Sim, quero cancelar o item." at bounding box center [341, 316] width 169 height 28
click at [272, 319] on input "Sim, quero cancelar o item." at bounding box center [266, 323] width 9 height 9
checkbox input "true"
click at [534, 347] on button "Cancelar item" at bounding box center [521, 340] width 84 height 28
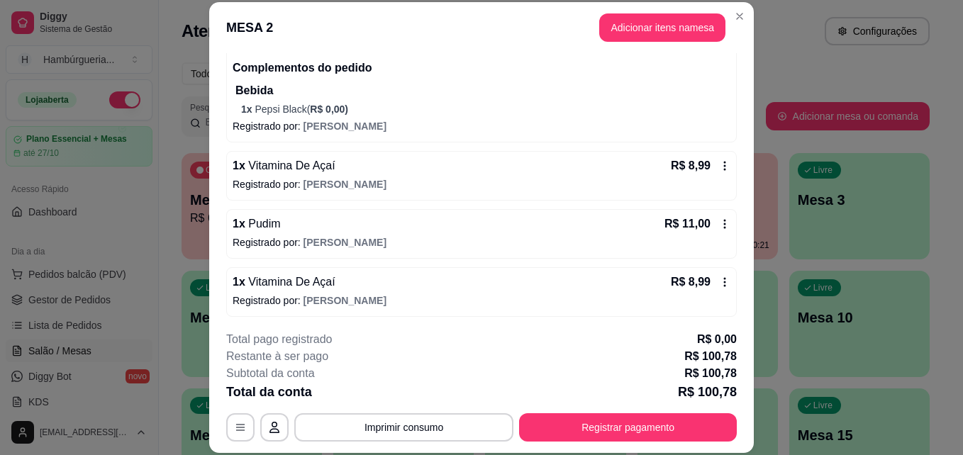
scroll to position [425, 0]
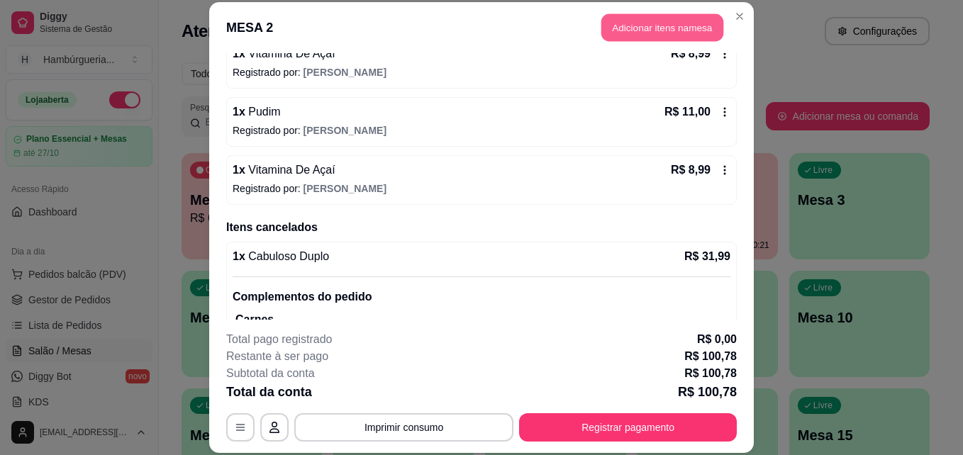
click at [671, 19] on button "Adicionar itens na mesa" at bounding box center [662, 28] width 122 height 28
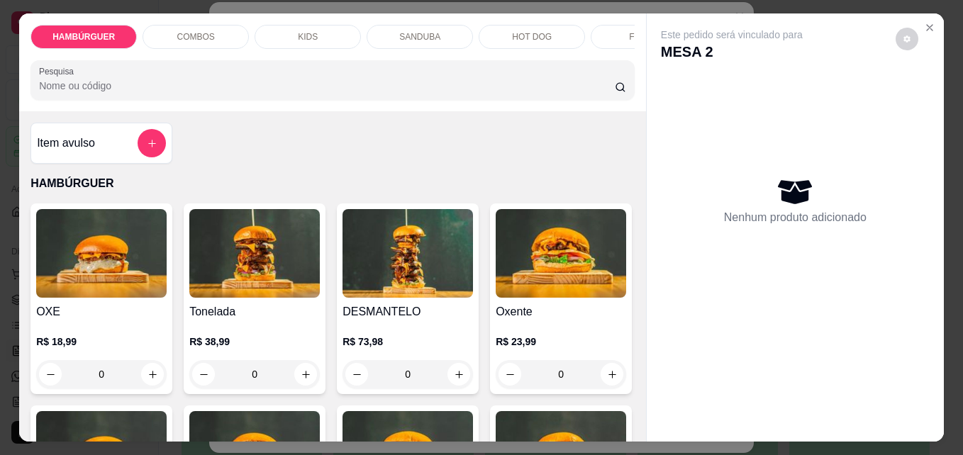
click at [234, 28] on div "COMBOS" at bounding box center [195, 37] width 106 height 24
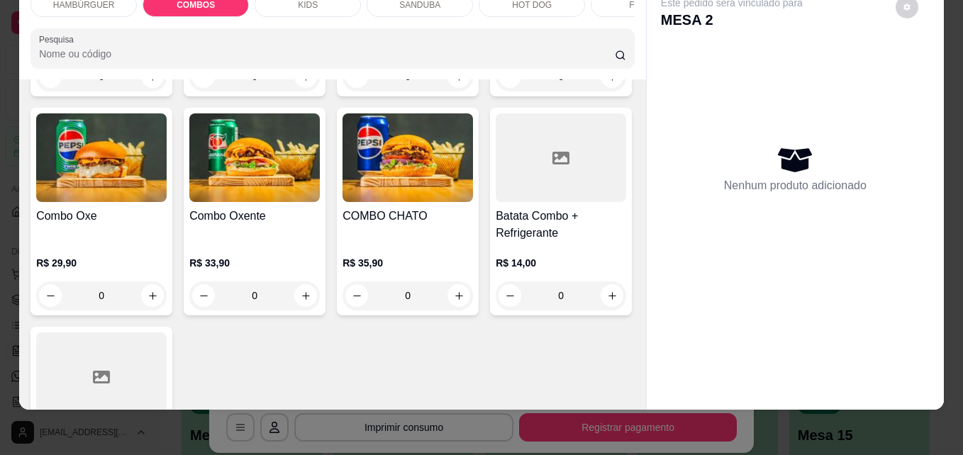
click at [151, 91] on div "0" at bounding box center [101, 76] width 130 height 28
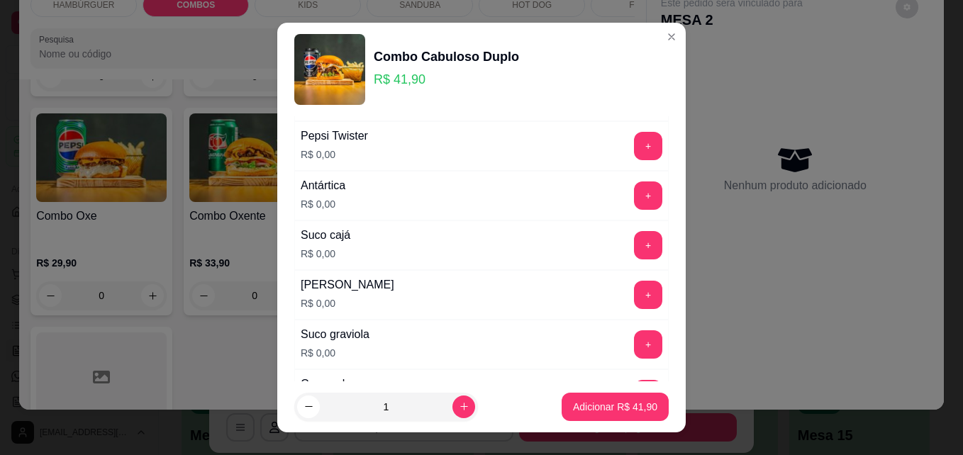
scroll to position [977, 0]
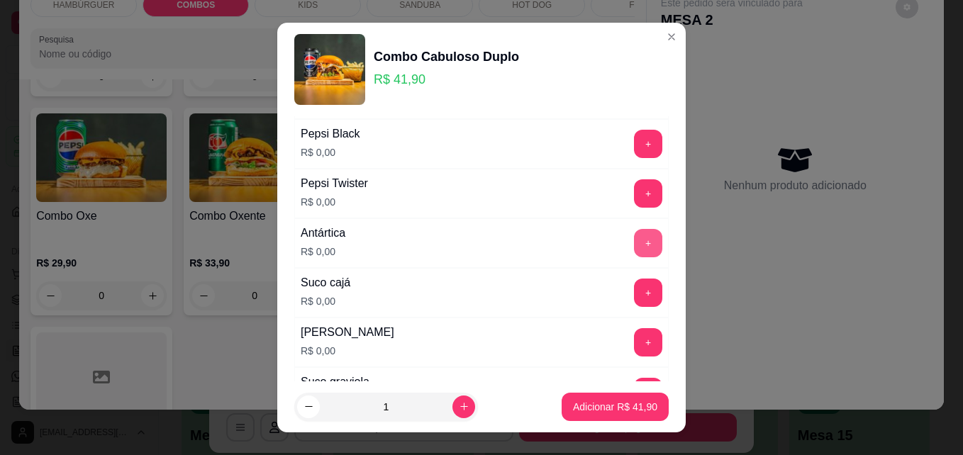
click at [634, 249] on button "+" at bounding box center [648, 243] width 28 height 28
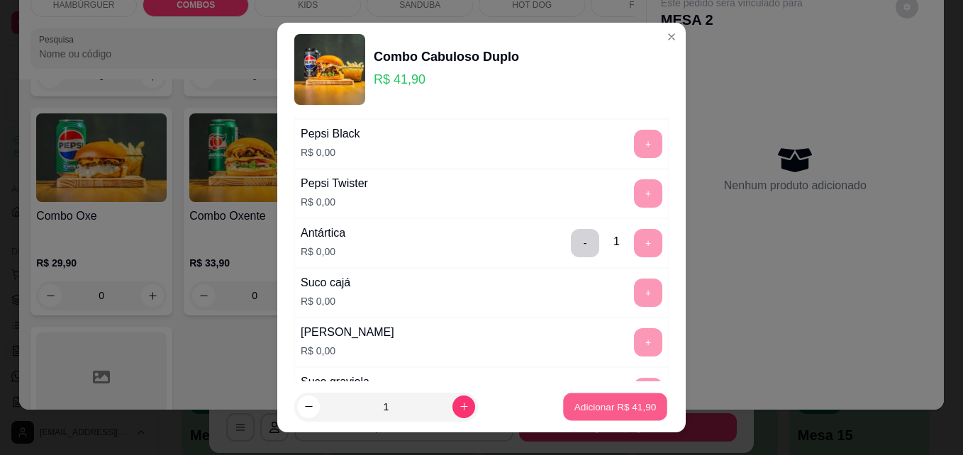
click at [622, 393] on button "Adicionar R$ 41,90" at bounding box center [615, 407] width 104 height 28
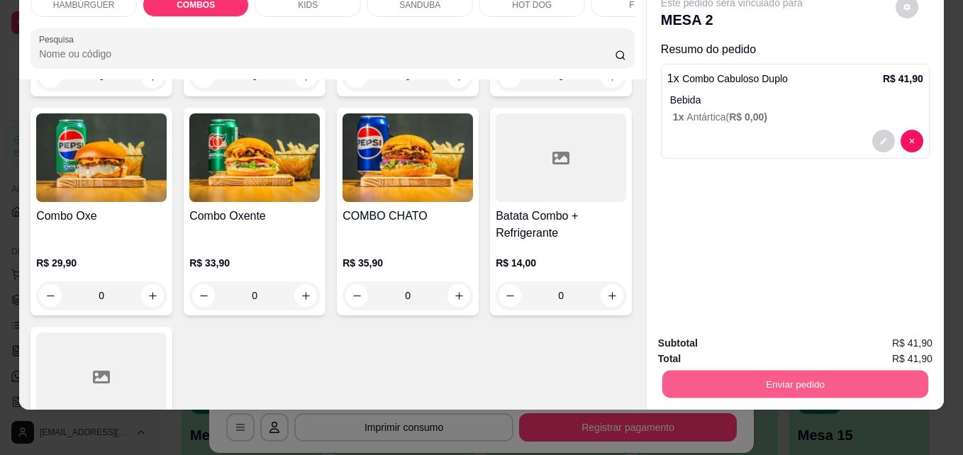
click at [716, 374] on button "Enviar pedido" at bounding box center [795, 384] width 266 height 28
click at [891, 344] on button "Enviar pedido" at bounding box center [895, 338] width 78 height 26
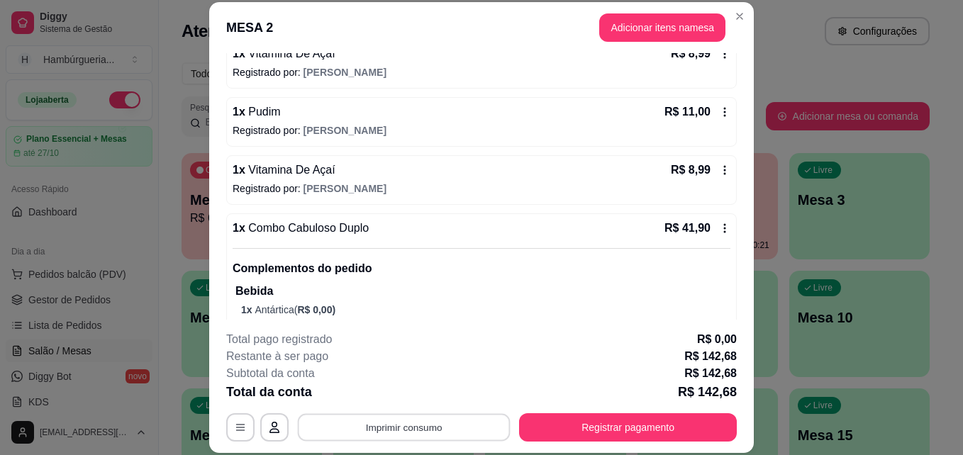
click at [435, 426] on button "Imprimir consumo" at bounding box center [404, 427] width 213 height 28
click at [406, 396] on button "IMPRESSORA" at bounding box center [402, 395] width 99 height 22
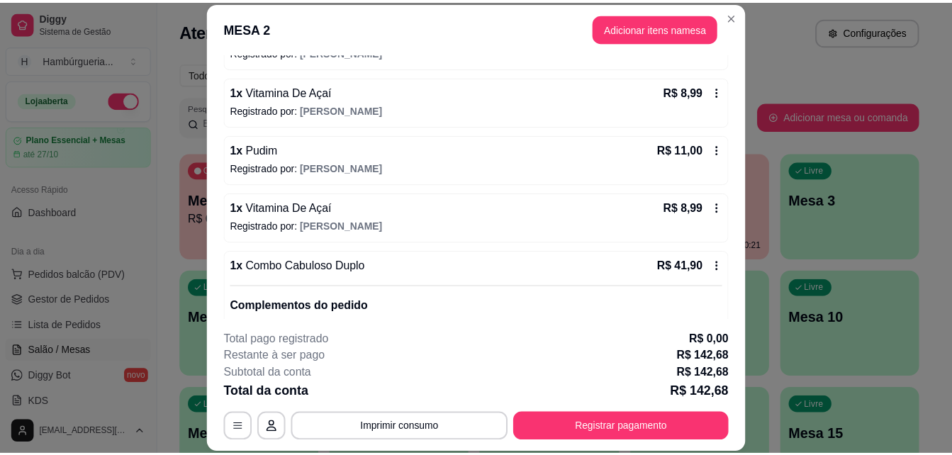
scroll to position [393, 0]
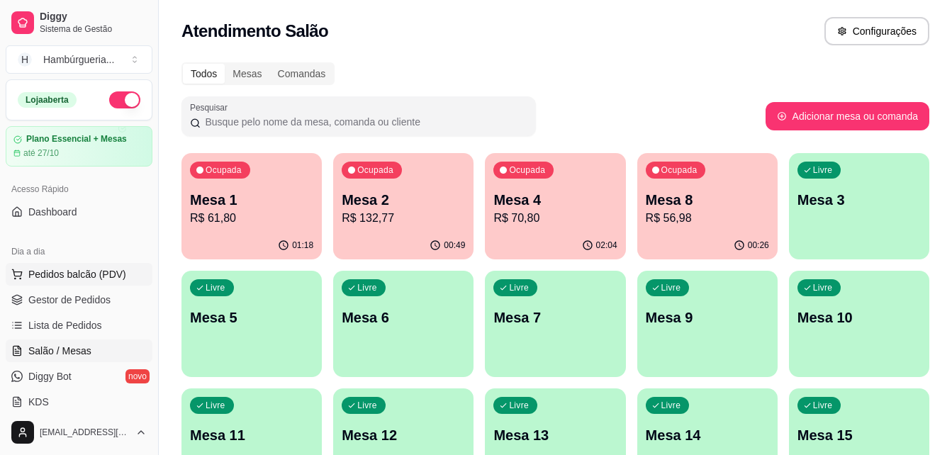
click at [67, 281] on span "Pedidos balcão (PDV)" at bounding box center [77, 274] width 98 height 14
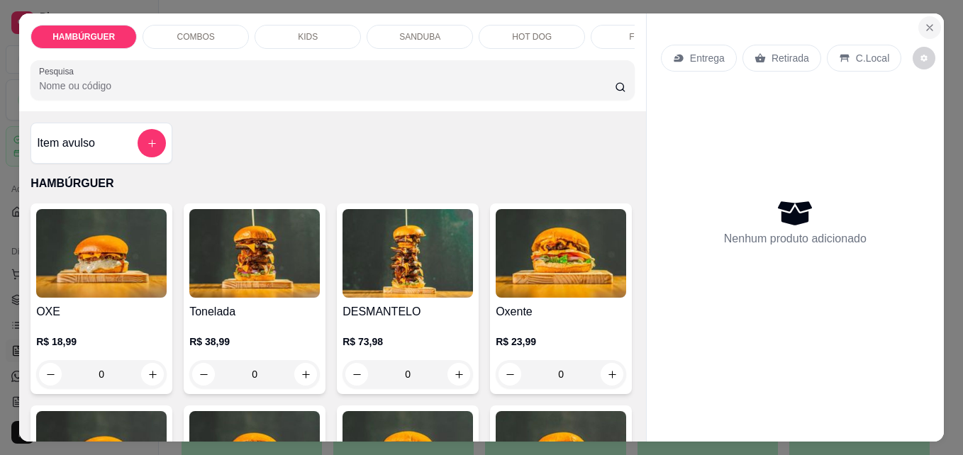
click at [926, 22] on icon "Close" at bounding box center [929, 27] width 11 height 11
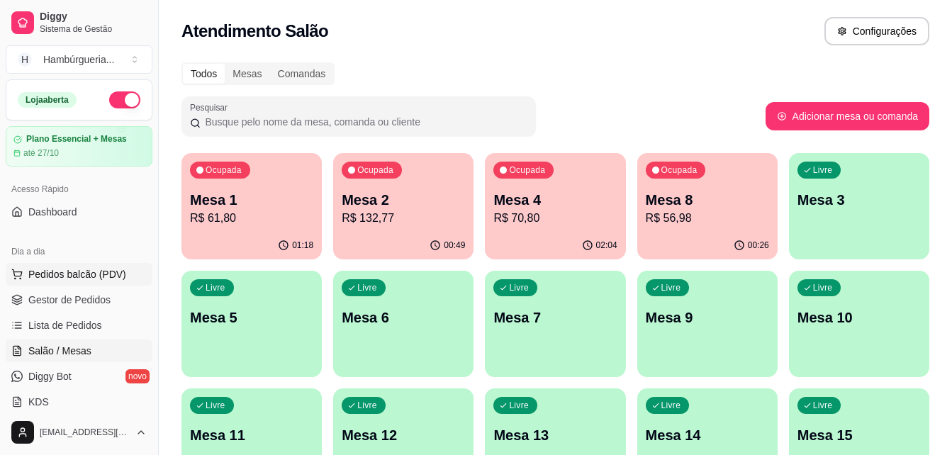
click at [77, 278] on span "Pedidos balcão (PDV)" at bounding box center [77, 274] width 98 height 14
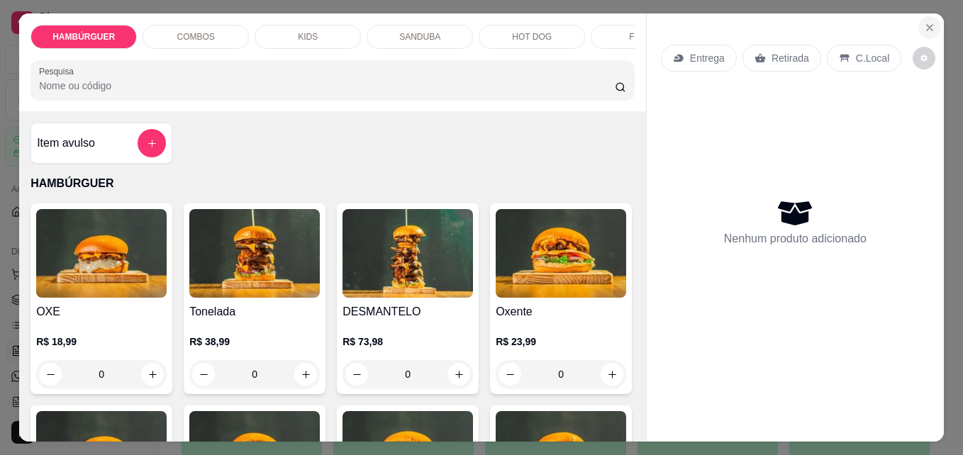
click at [924, 22] on icon "Close" at bounding box center [929, 27] width 11 height 11
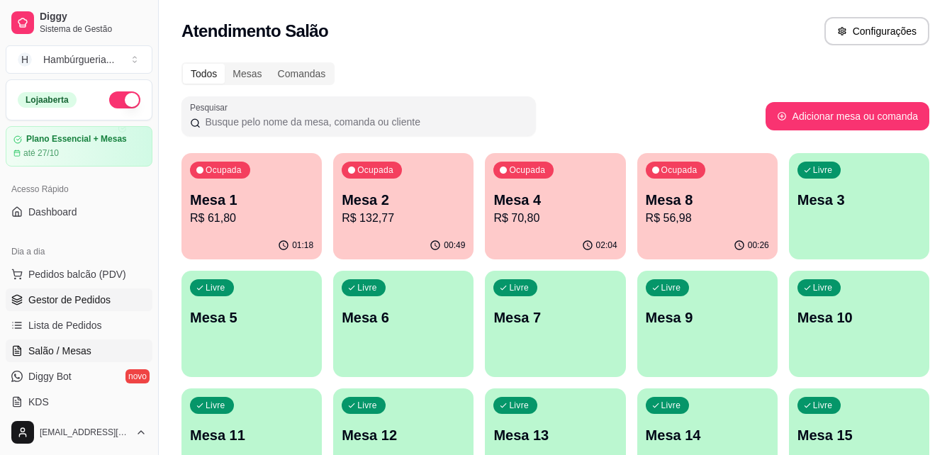
click at [128, 305] on link "Gestor de Pedidos" at bounding box center [79, 300] width 147 height 23
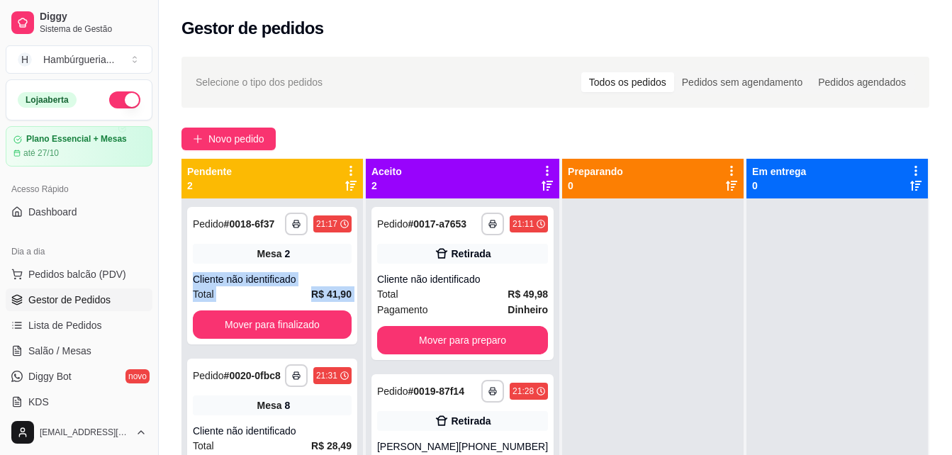
drag, startPoint x: 361, startPoint y: 259, endPoint x: 361, endPoint y: 304, distance: 44.7
click at [361, 304] on div "**********" at bounding box center [271, 425] width 181 height 455
click at [324, 408] on div "Mesa 8" at bounding box center [272, 406] width 159 height 20
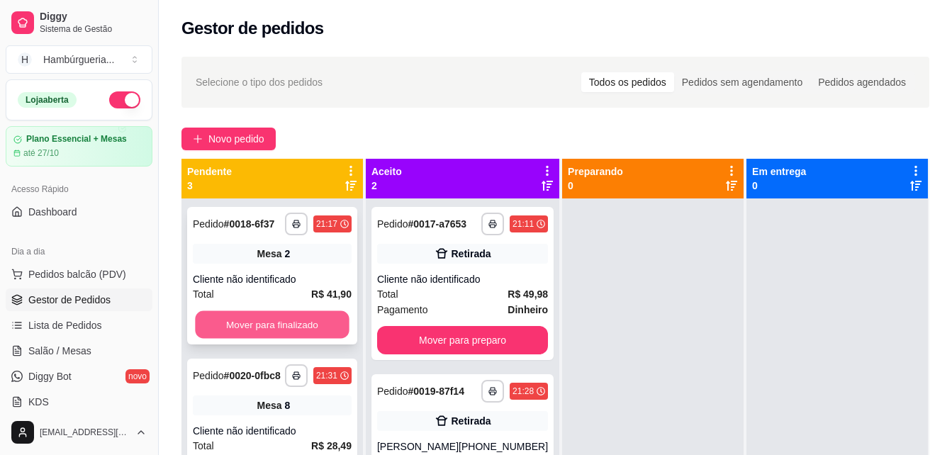
click at [322, 339] on button "Mover para finalizado" at bounding box center [272, 325] width 154 height 28
click at [306, 328] on button "Mover para finalizado" at bounding box center [272, 325] width 154 height 28
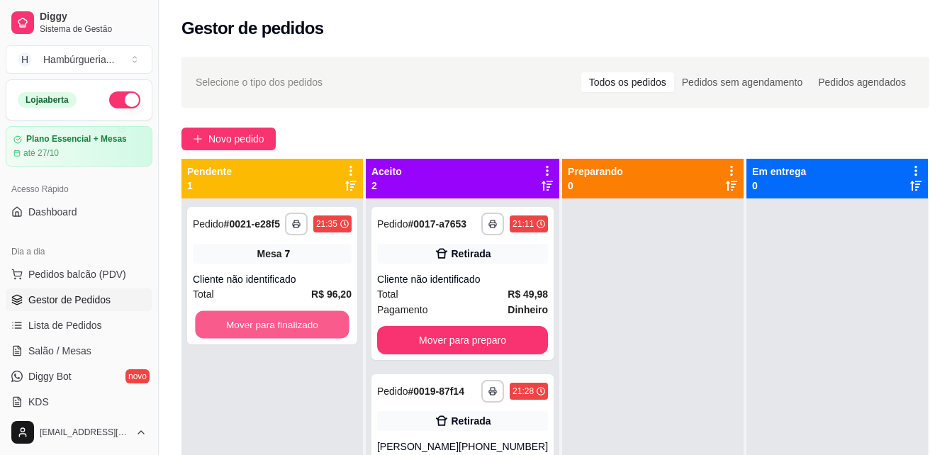
click at [306, 328] on button "Mover para finalizado" at bounding box center [272, 325] width 154 height 28
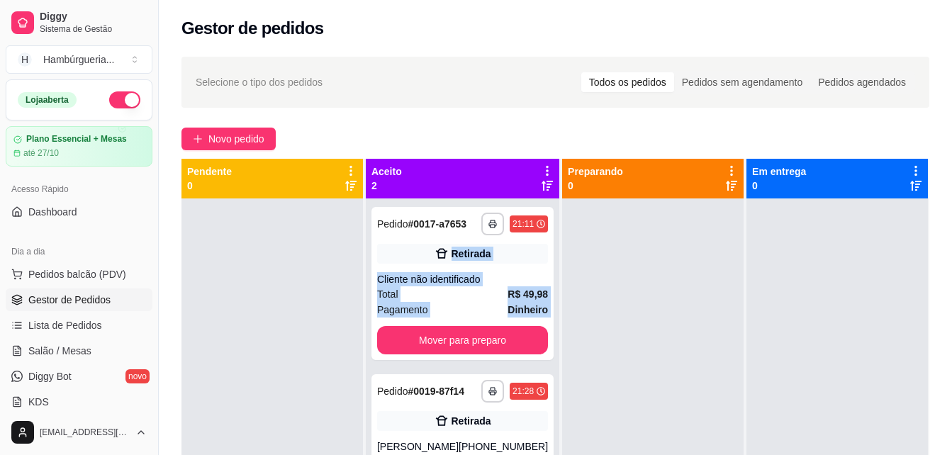
drag, startPoint x: 549, startPoint y: 230, endPoint x: 549, endPoint y: 336, distance: 106.3
click at [549, 336] on div "**********" at bounding box center [464, 386] width 196 height 455
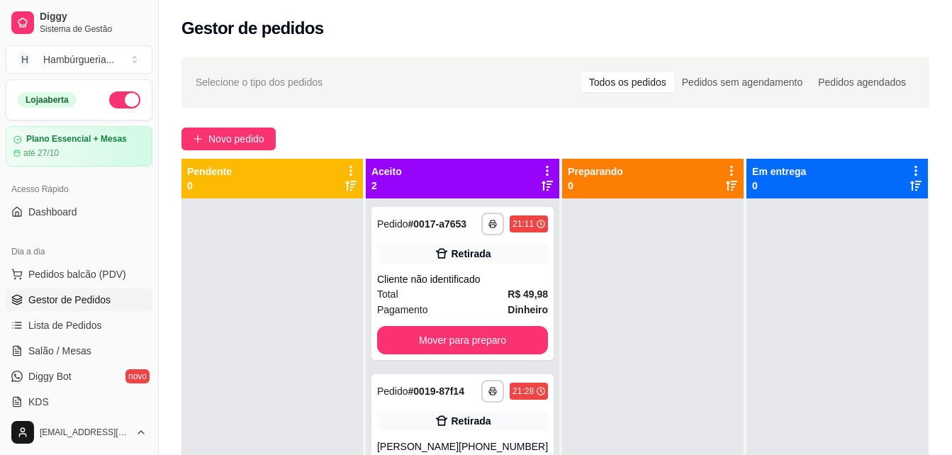
drag, startPoint x: 549, startPoint y: 336, endPoint x: 594, endPoint y: 341, distance: 44.9
click at [594, 341] on div at bounding box center [652, 425] width 181 height 455
click at [548, 259] on div "**********" at bounding box center [463, 406] width 195 height 495
click at [549, 360] on div "**********" at bounding box center [464, 386] width 196 height 455
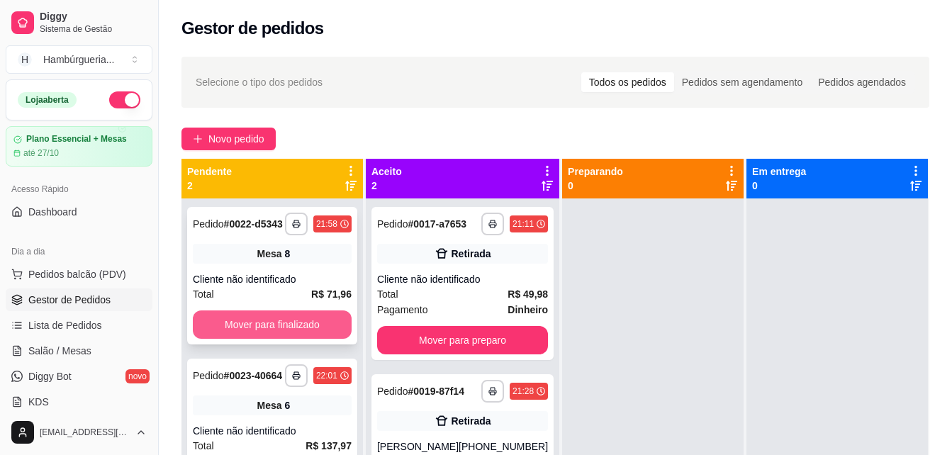
click at [284, 316] on button "Mover para finalizado" at bounding box center [272, 325] width 159 height 28
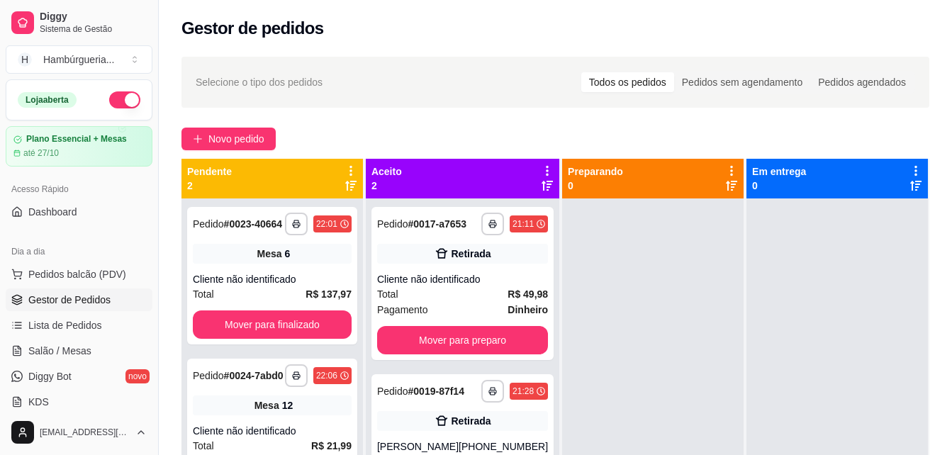
click at [654, 160] on div "Preparando 0" at bounding box center [652, 179] width 181 height 40
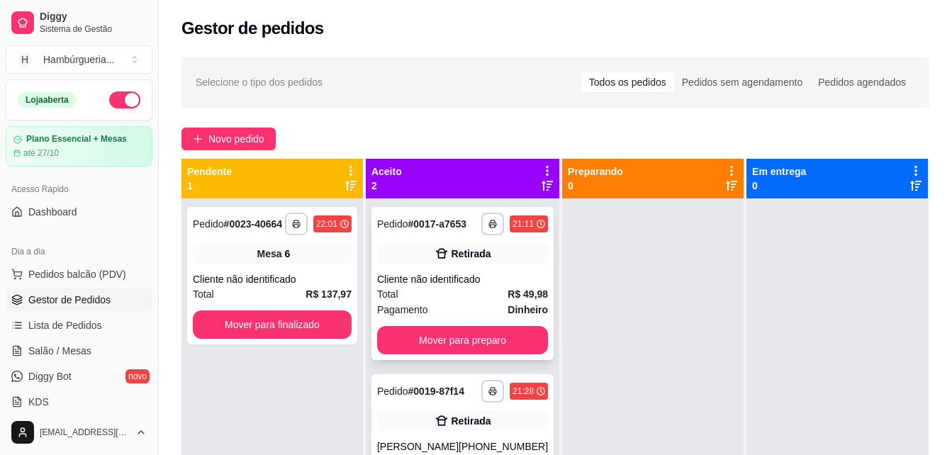
click at [465, 289] on div "Total R$ 49,98" at bounding box center [462, 294] width 171 height 16
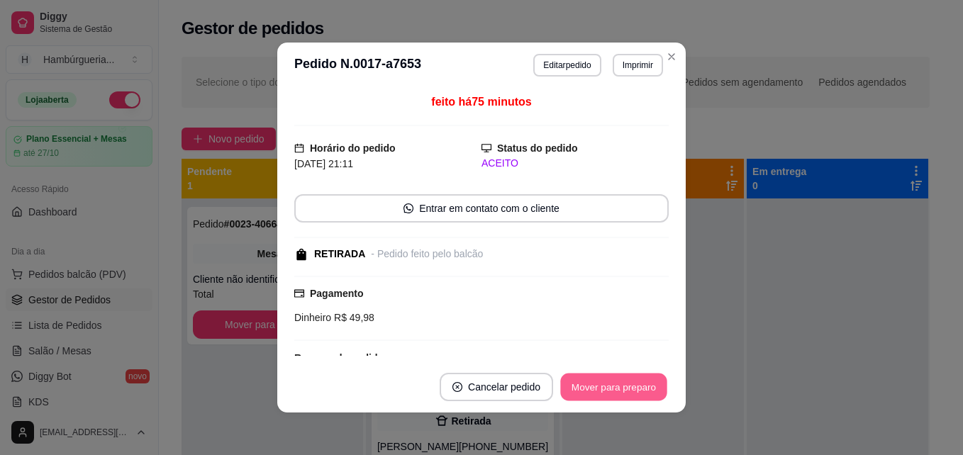
click at [583, 376] on button "Mover para preparo" at bounding box center [613, 388] width 106 height 28
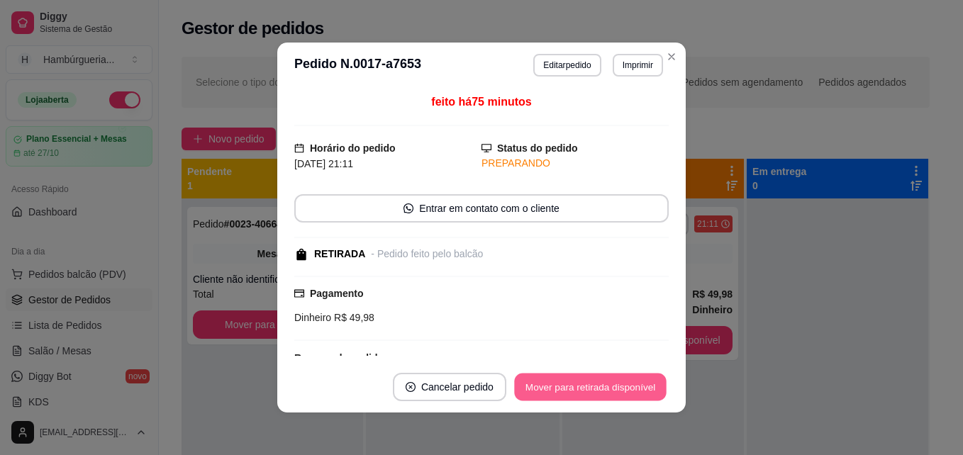
click at [586, 381] on button "Mover para retirada disponível" at bounding box center [590, 388] width 152 height 28
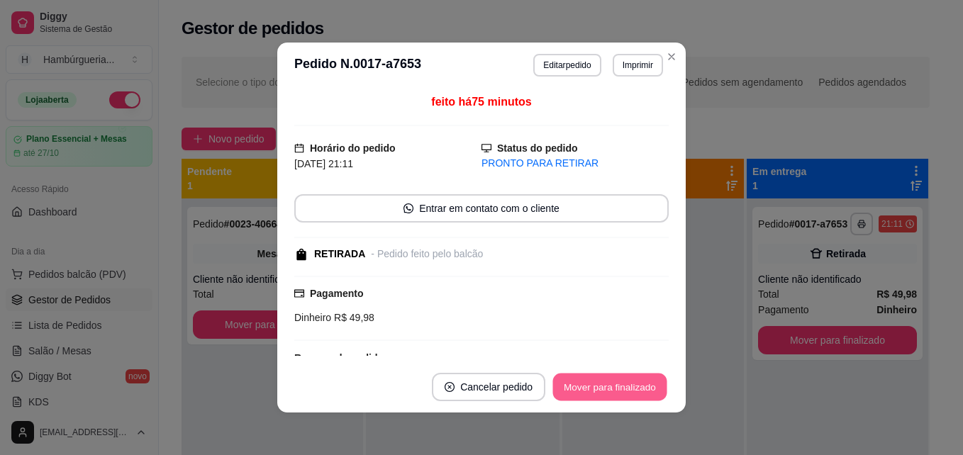
click at [586, 381] on button "Mover para finalizado" at bounding box center [610, 388] width 114 height 28
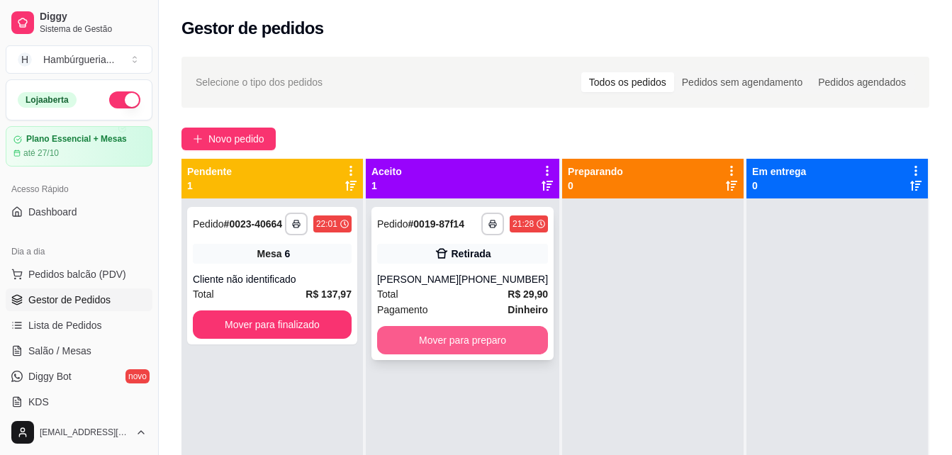
click at [473, 345] on button "Mover para preparo" at bounding box center [462, 340] width 171 height 28
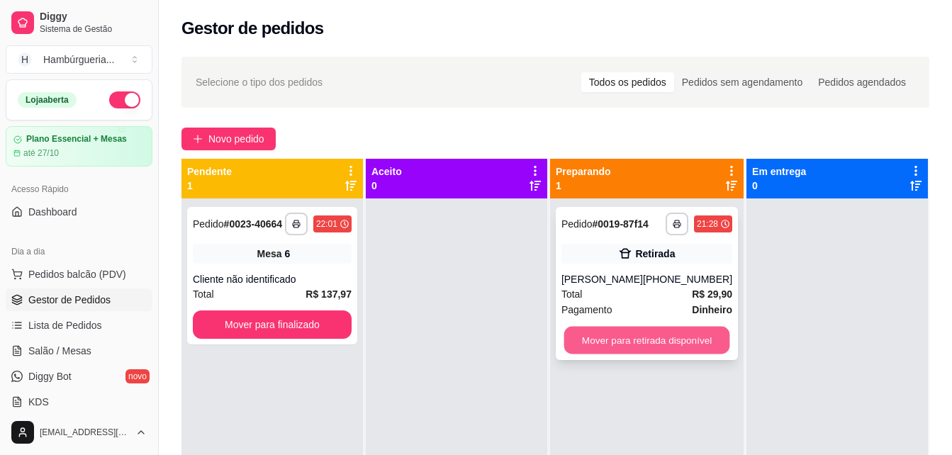
click at [588, 352] on button "Mover para retirada disponível" at bounding box center [647, 341] width 166 height 28
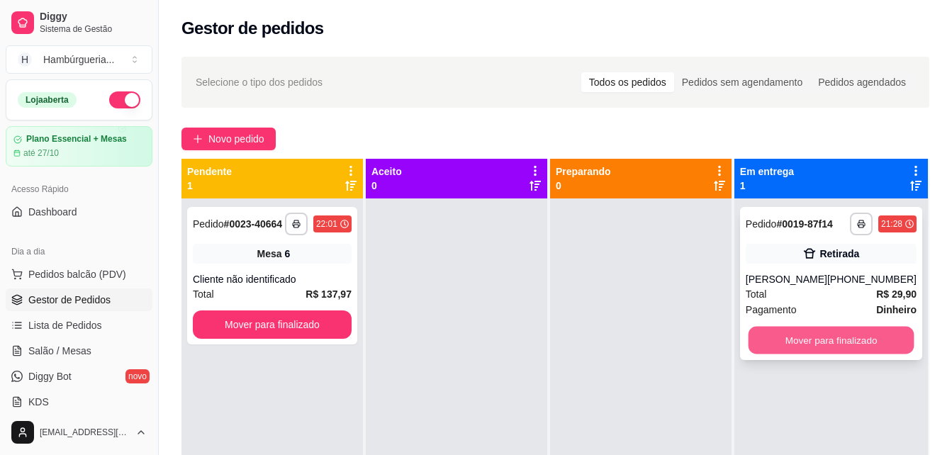
click at [754, 336] on button "Mover para finalizado" at bounding box center [831, 341] width 166 height 28
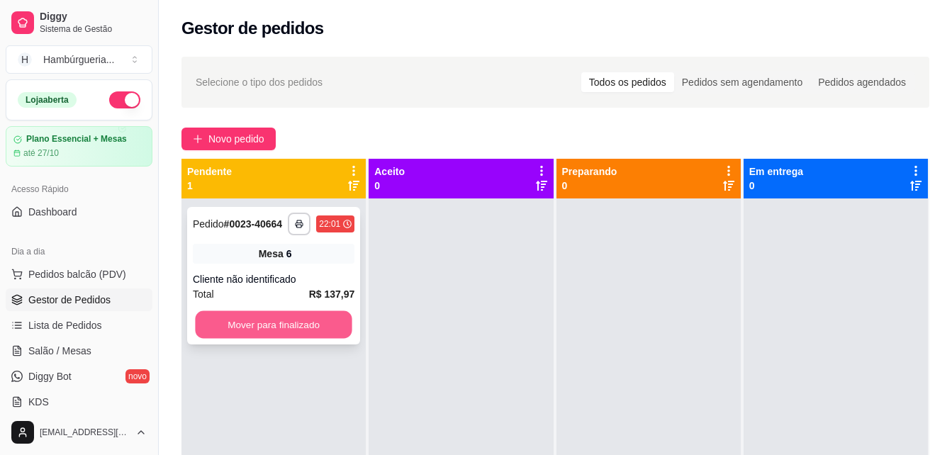
click at [311, 326] on button "Mover para finalizado" at bounding box center [273, 325] width 157 height 28
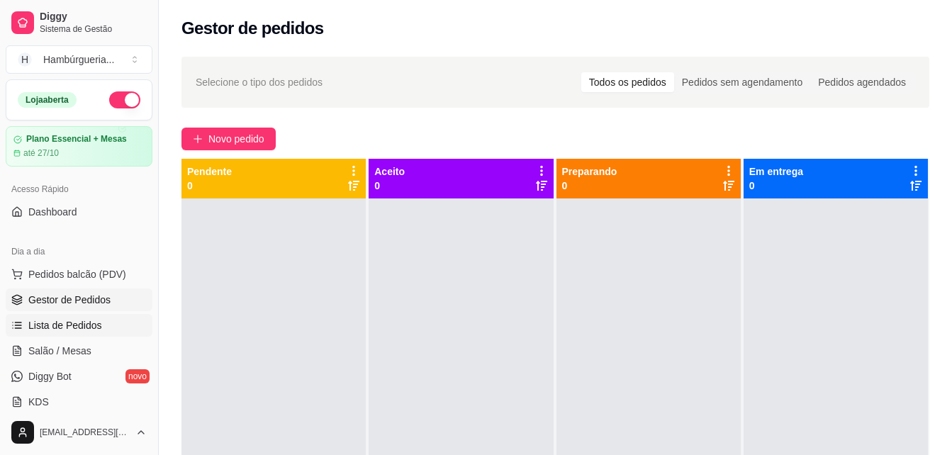
click at [89, 325] on span "Lista de Pedidos" at bounding box center [65, 325] width 74 height 14
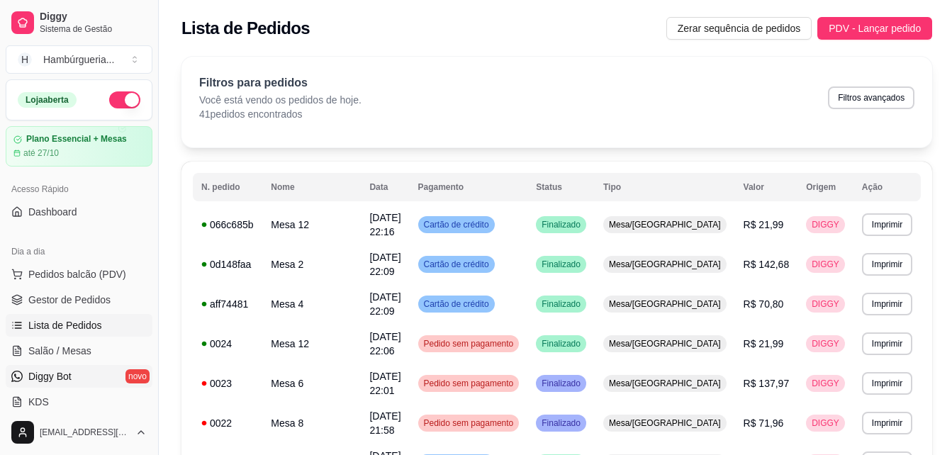
click at [88, 372] on link "Diggy Bot novo" at bounding box center [79, 376] width 147 height 23
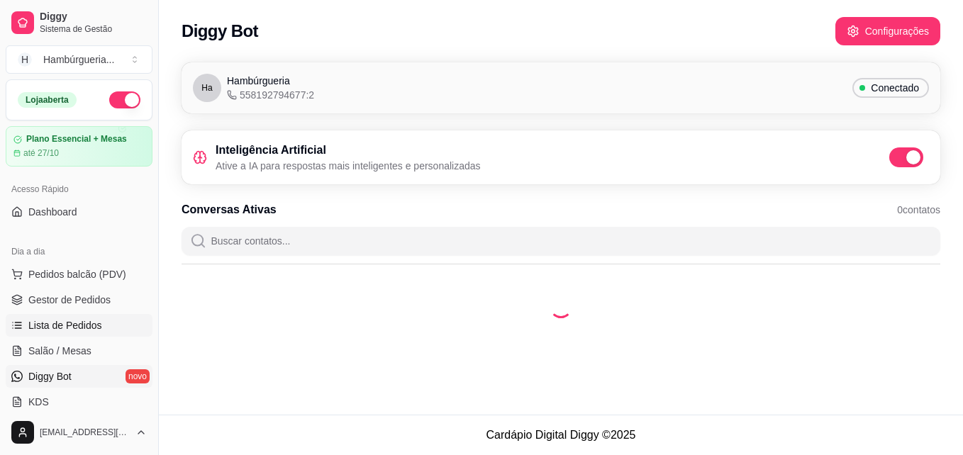
click at [111, 332] on link "Lista de Pedidos" at bounding box center [79, 325] width 147 height 23
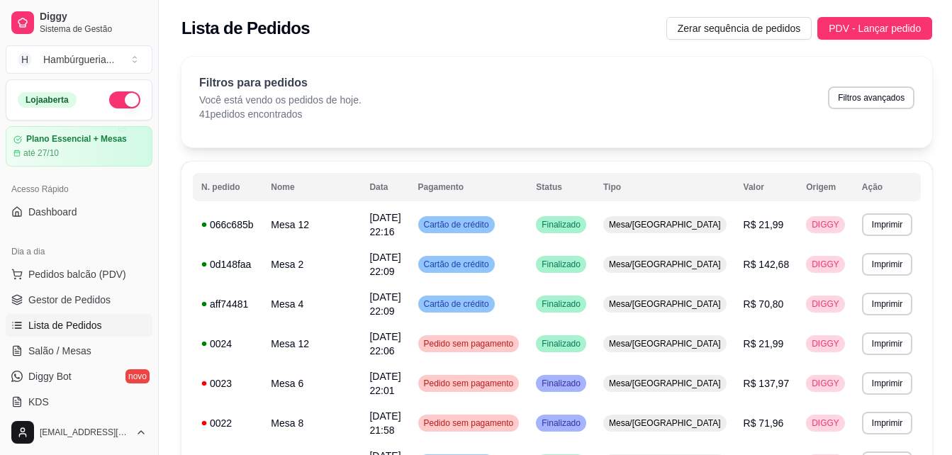
click at [103, 262] on div "Dia a dia" at bounding box center [79, 251] width 147 height 23
click at [104, 284] on button "Pedidos balcão (PDV)" at bounding box center [79, 274] width 147 height 23
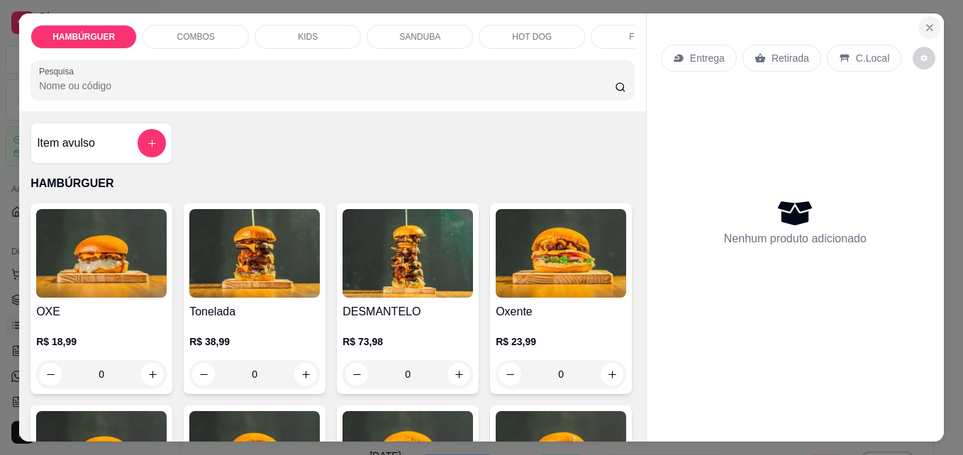
click at [924, 22] on icon "Close" at bounding box center [929, 27] width 11 height 11
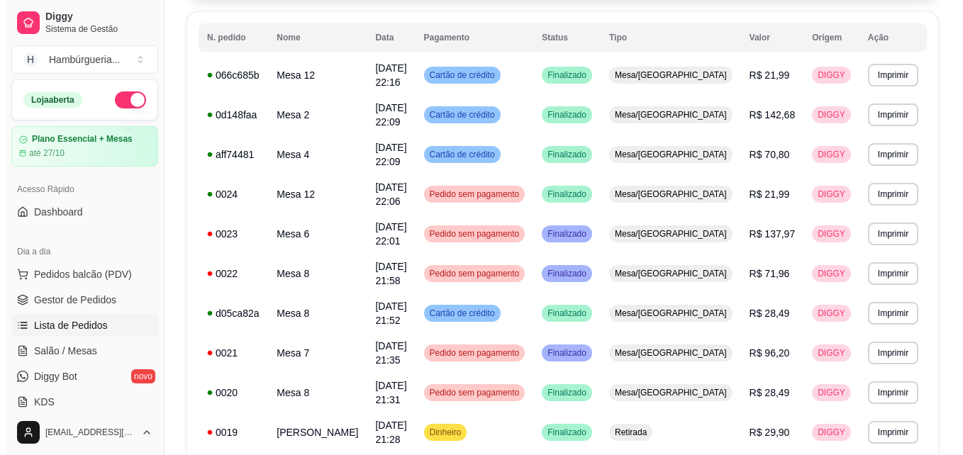
scroll to position [147, 0]
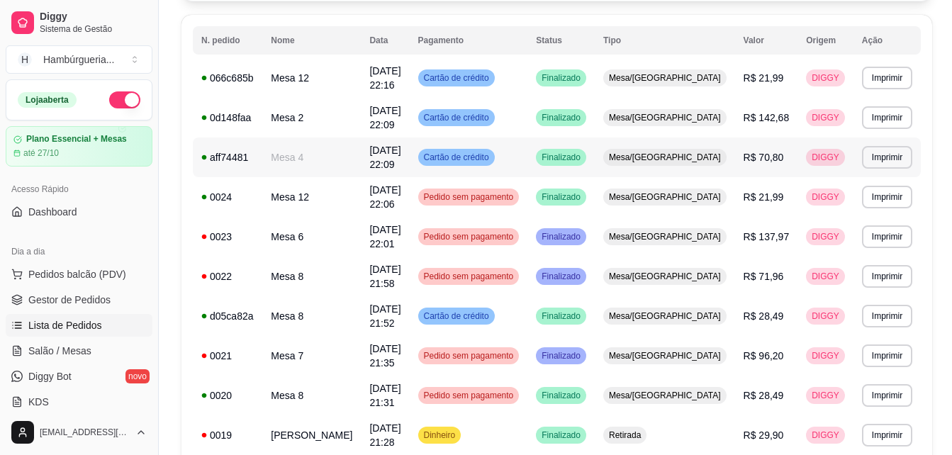
click at [722, 150] on td "Mesa/[GEOGRAPHIC_DATA]" at bounding box center [665, 158] width 140 height 40
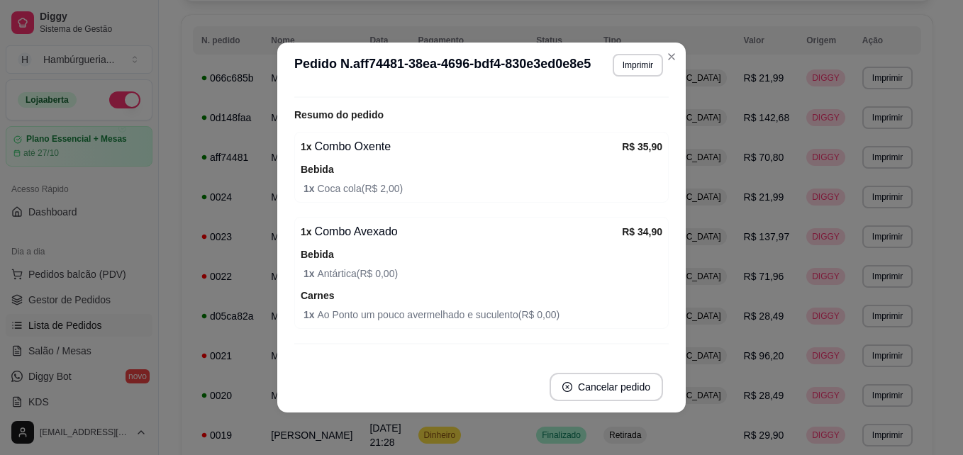
scroll to position [228, 0]
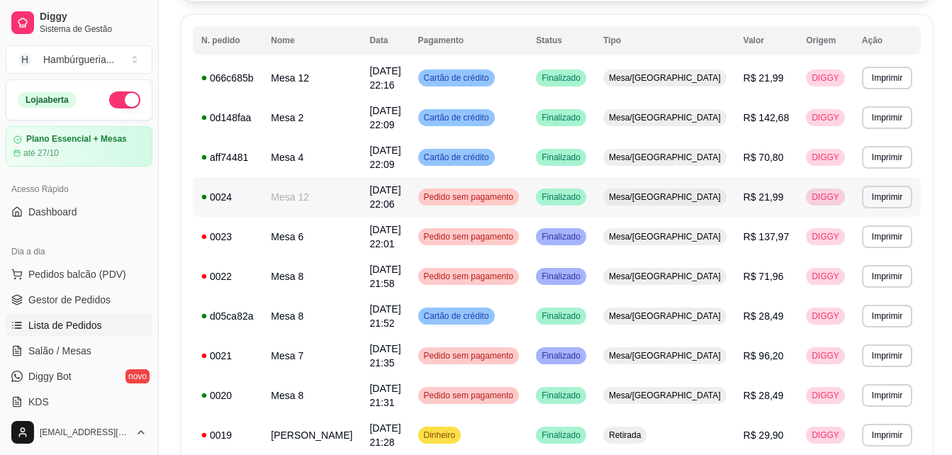
click at [502, 189] on td "Pedido sem pagamento" at bounding box center [469, 197] width 118 height 40
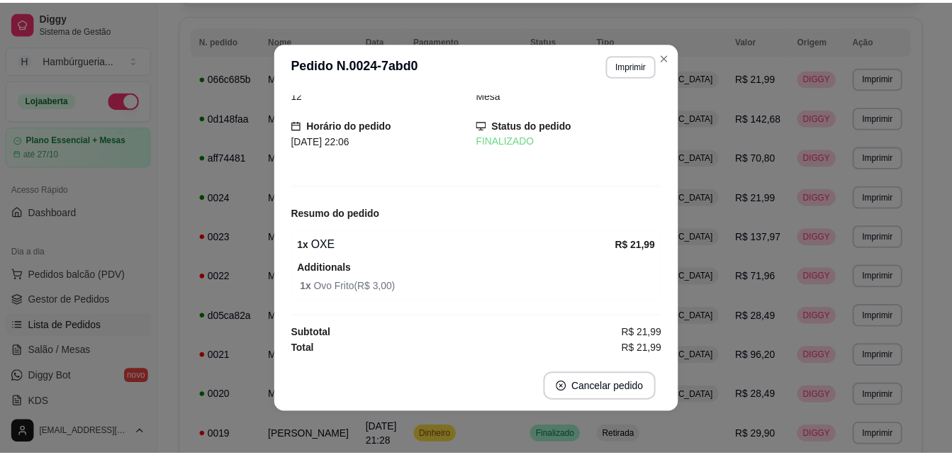
scroll to position [0, 0]
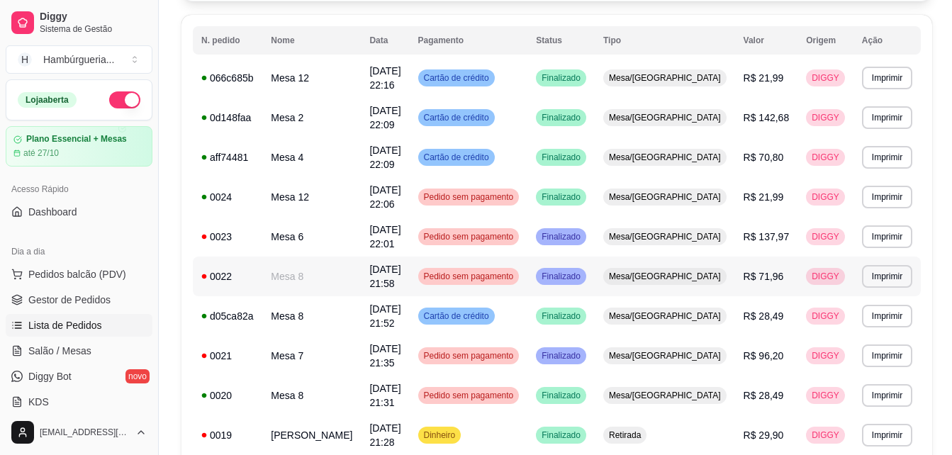
click at [483, 271] on span "Pedido sem pagamento" at bounding box center [469, 276] width 96 height 11
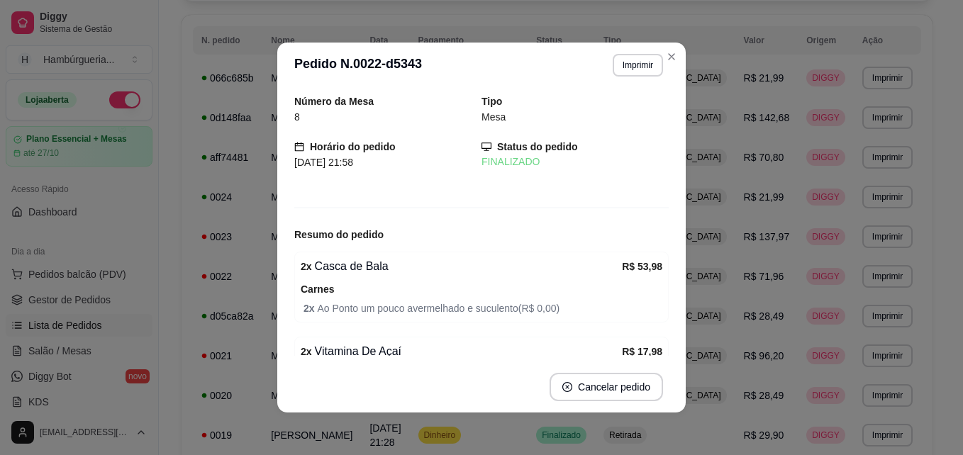
click at [638, 77] on header "**********" at bounding box center [481, 65] width 408 height 45
click at [632, 65] on button "Imprimir" at bounding box center [637, 65] width 49 height 22
click at [622, 123] on button "IMPRESSORA" at bounding box center [606, 115] width 99 height 22
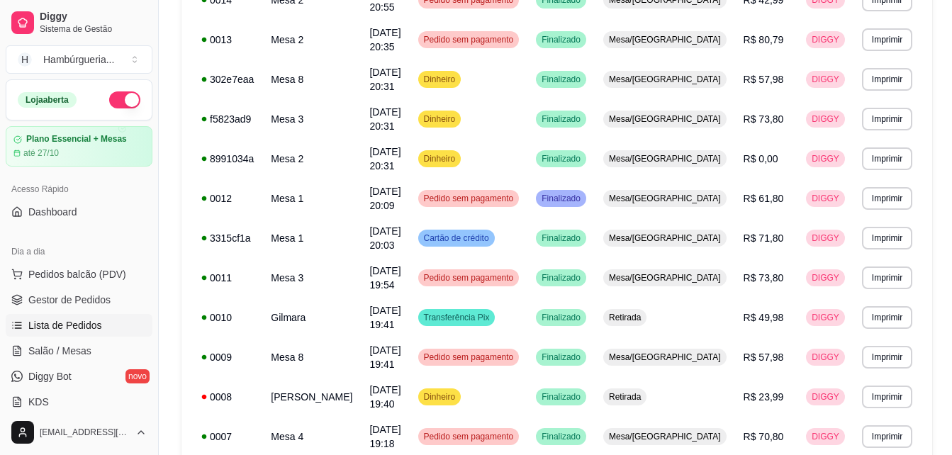
scroll to position [873, 0]
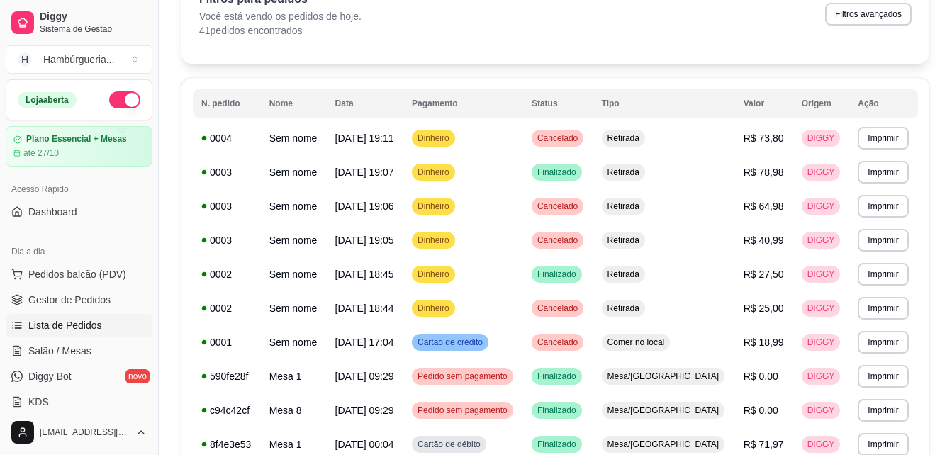
scroll to position [227, 0]
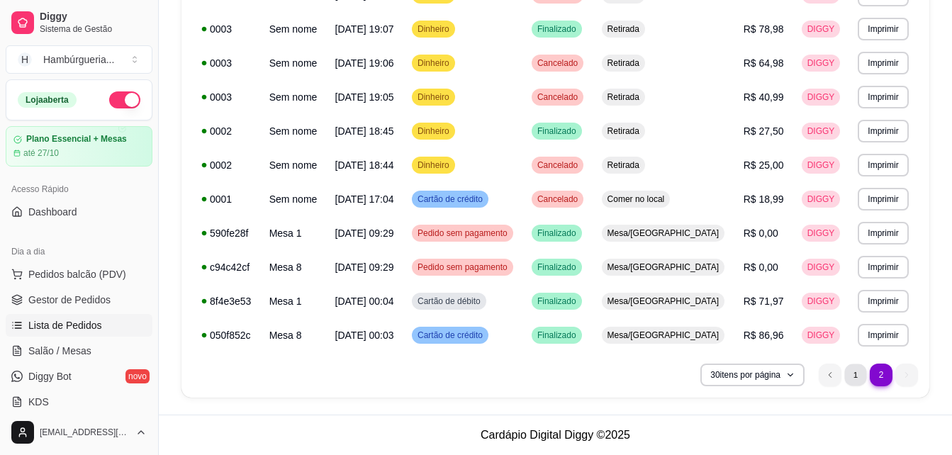
click at [855, 367] on li "1" at bounding box center [855, 375] width 22 height 22
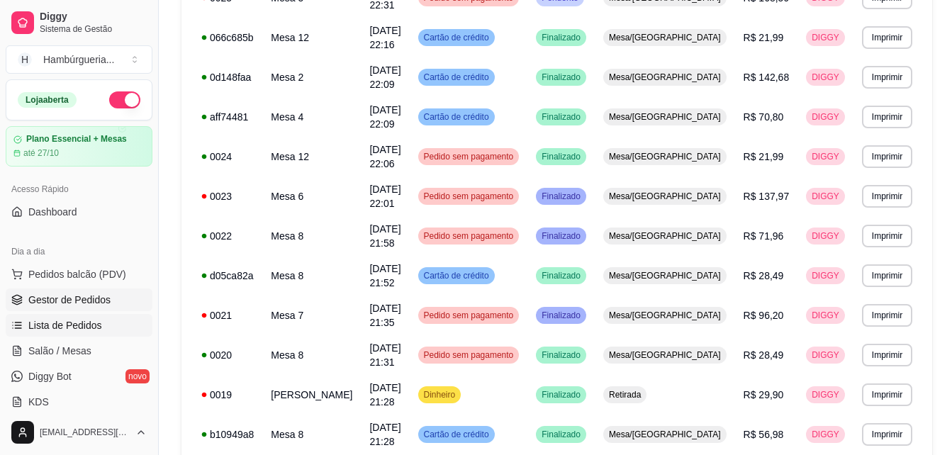
click at [112, 293] on link "Gestor de Pedidos" at bounding box center [79, 300] width 147 height 23
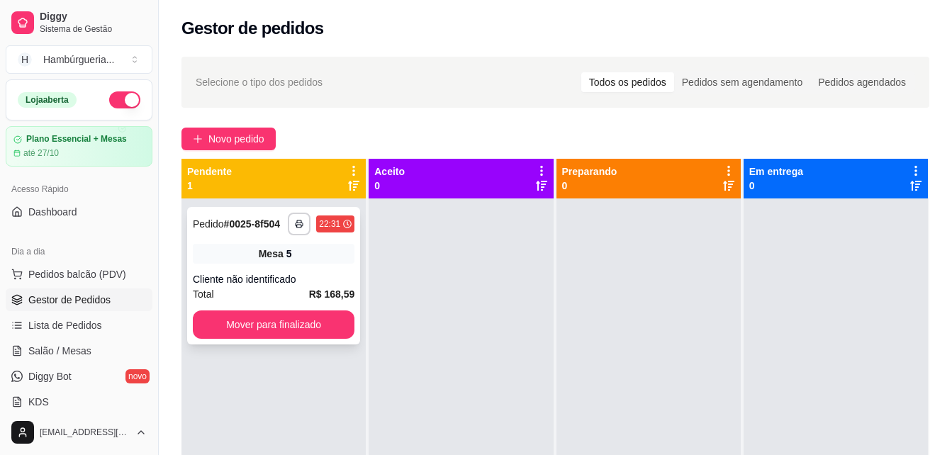
click at [293, 282] on div "Cliente não identificado" at bounding box center [274, 279] width 162 height 14
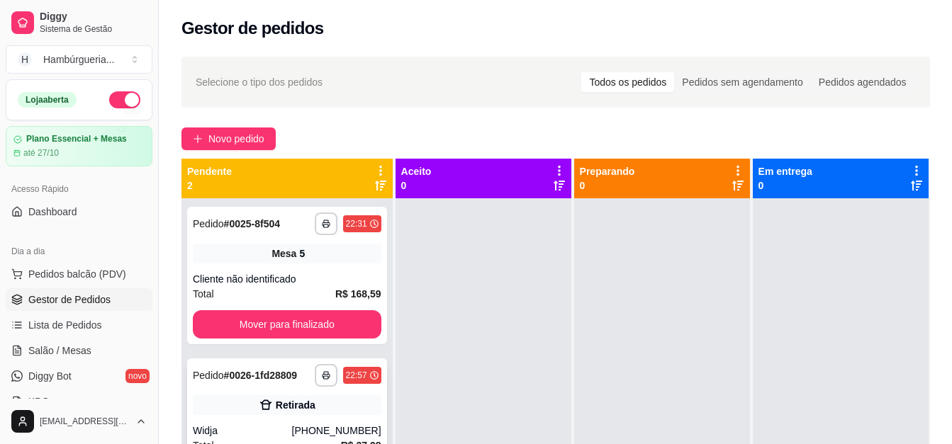
click at [359, 421] on div "**********" at bounding box center [287, 435] width 200 height 153
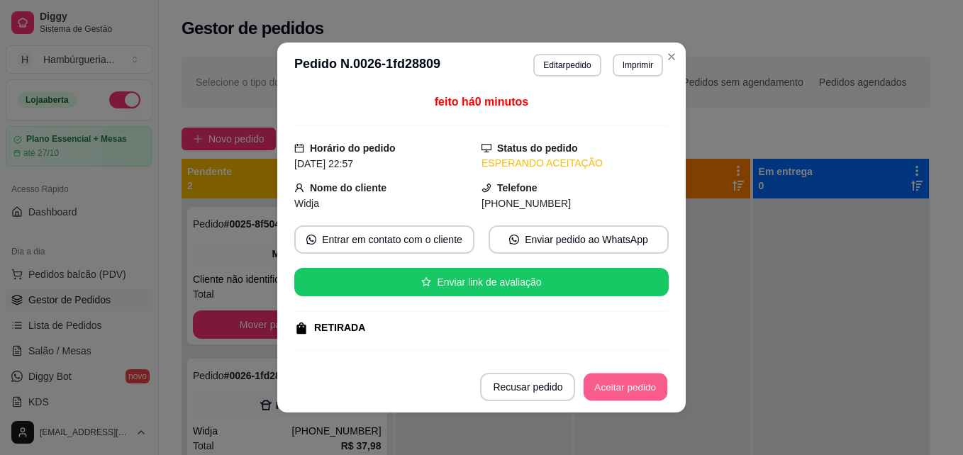
click at [622, 388] on button "Aceitar pedido" at bounding box center [625, 388] width 84 height 28
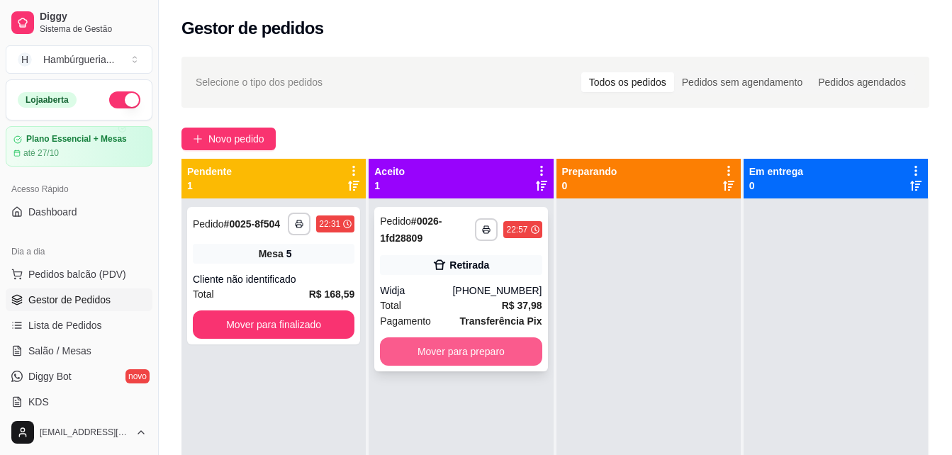
click at [469, 357] on button "Mover para preparo" at bounding box center [461, 351] width 162 height 28
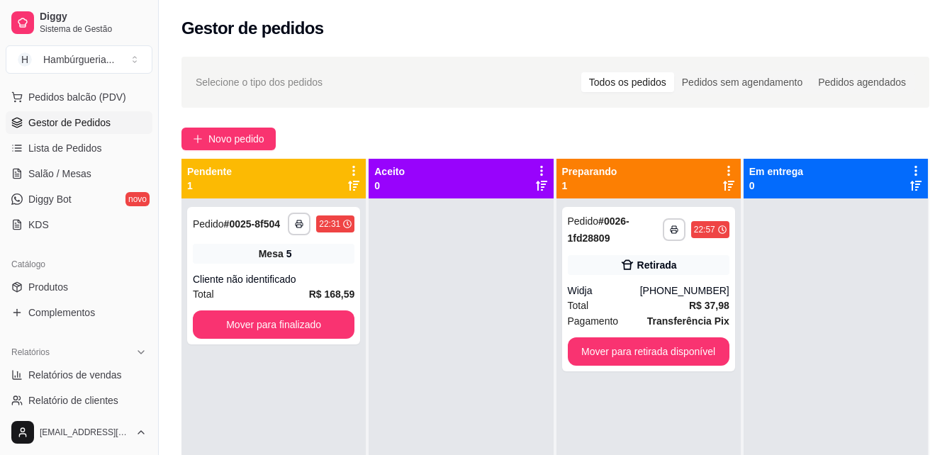
scroll to position [181, 0]
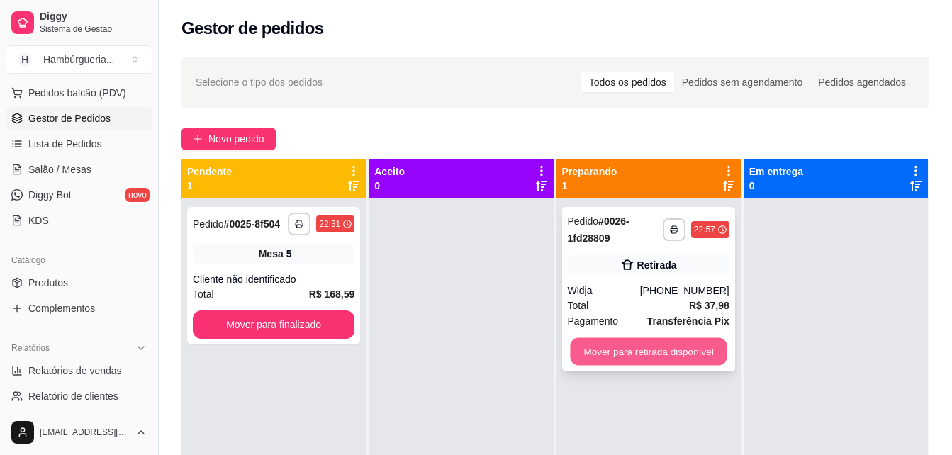
click at [625, 342] on button "Mover para retirada disponível" at bounding box center [648, 352] width 157 height 28
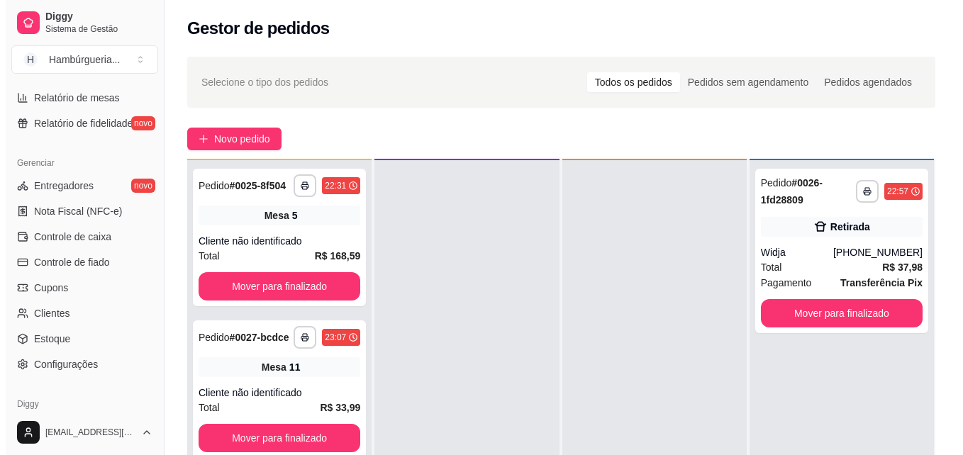
scroll to position [40, 0]
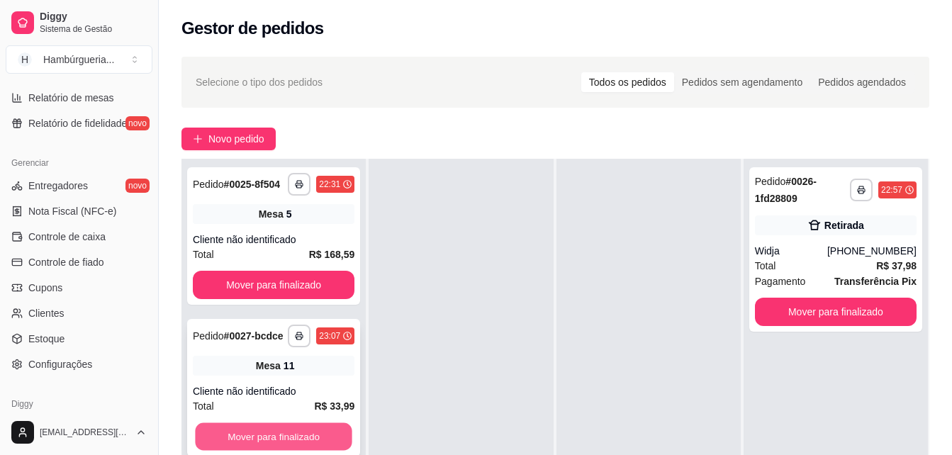
click at [279, 439] on button "Mover para finalizado" at bounding box center [273, 437] width 157 height 28
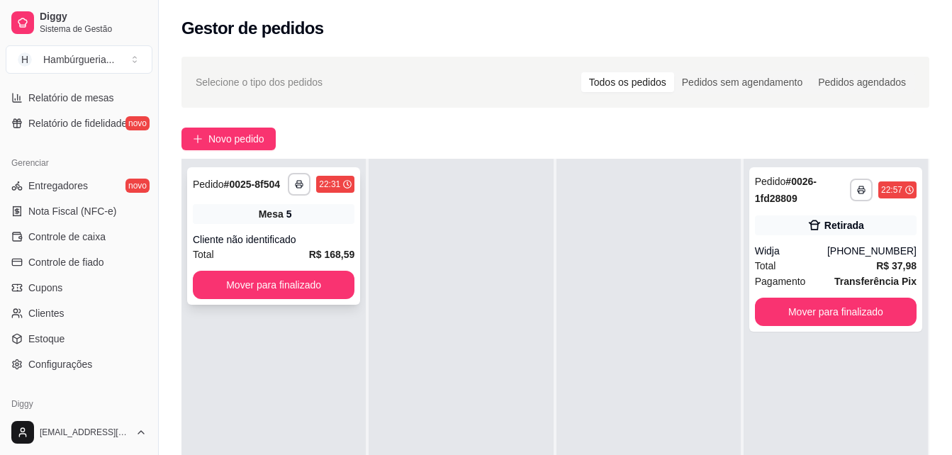
click at [292, 302] on div "**********" at bounding box center [273, 236] width 173 height 138
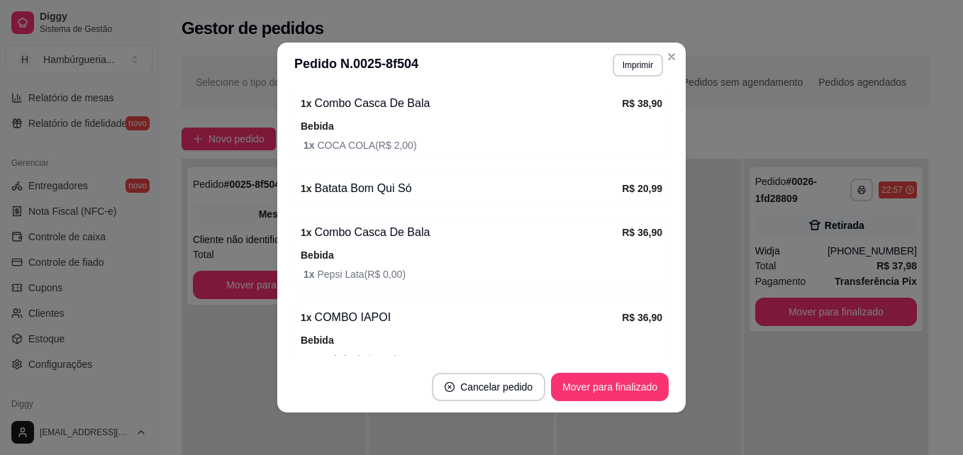
scroll to position [409, 0]
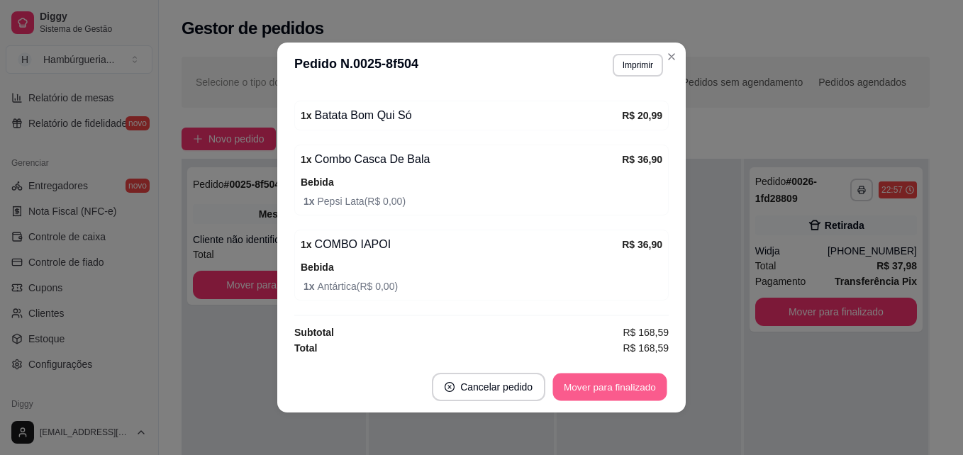
click at [632, 384] on button "Mover para finalizado" at bounding box center [610, 388] width 114 height 28
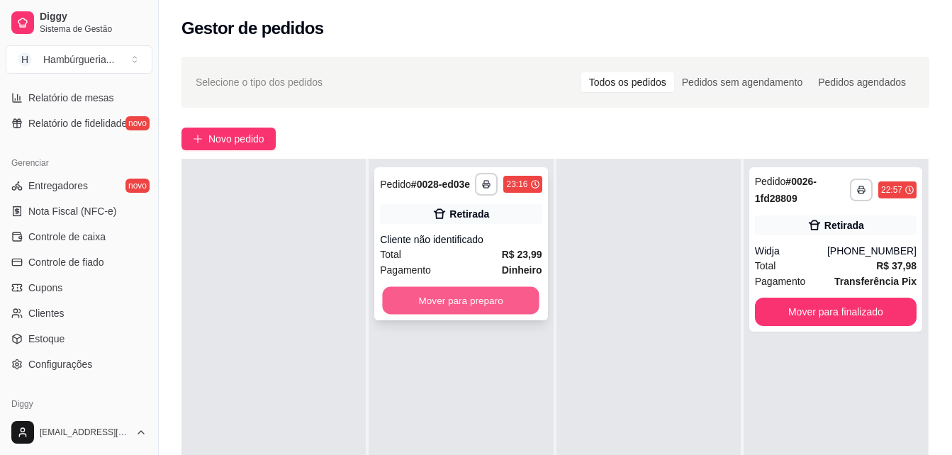
click at [513, 303] on button "Mover para preparo" at bounding box center [461, 301] width 157 height 28
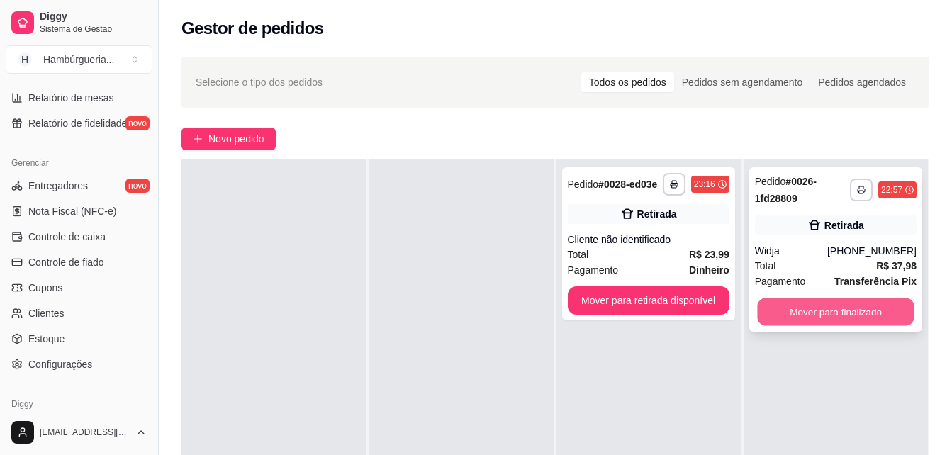
click at [798, 311] on button "Mover para finalizado" at bounding box center [835, 312] width 157 height 28
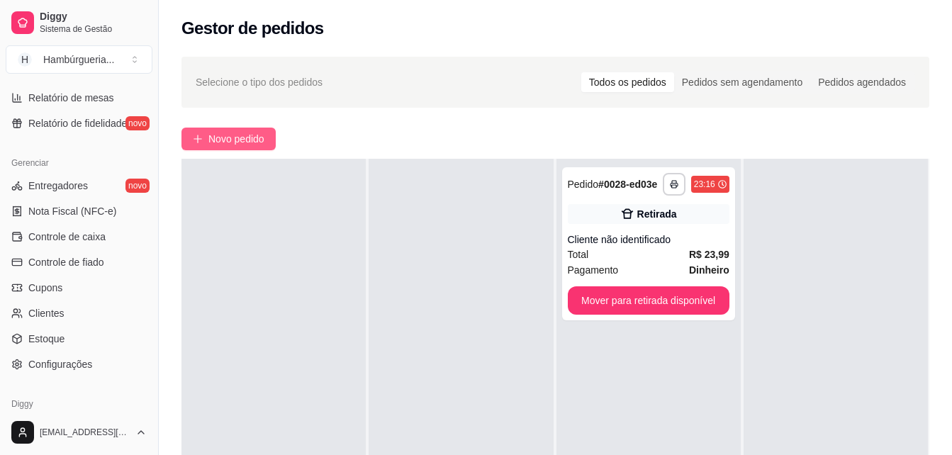
click at [248, 140] on span "Novo pedido" at bounding box center [236, 139] width 56 height 16
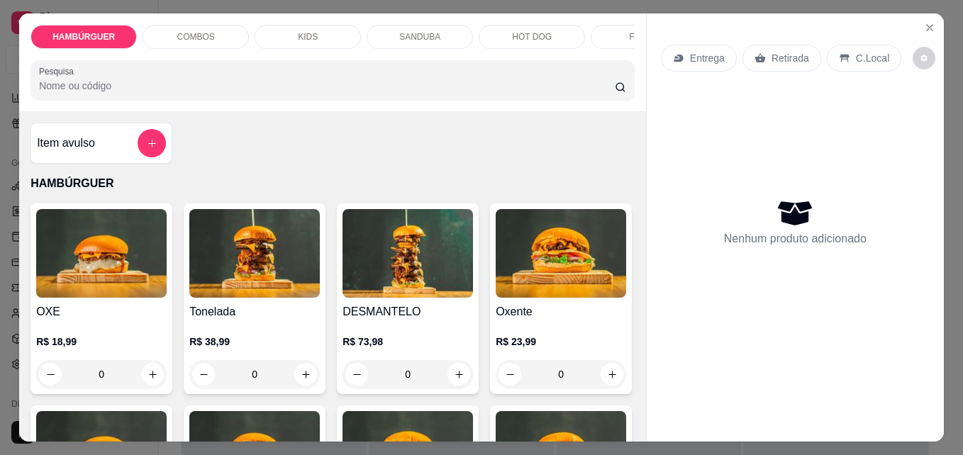
click at [200, 33] on p "COMBOS" at bounding box center [196, 36] width 38 height 11
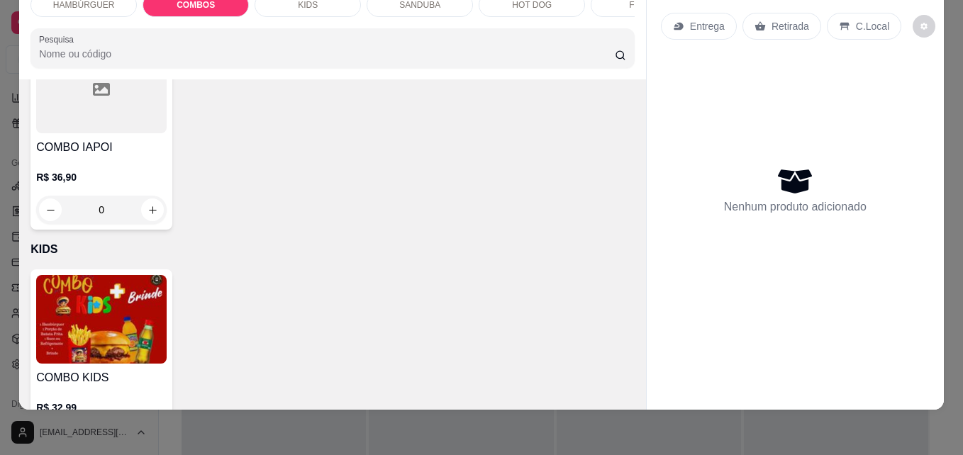
scroll to position [1097, 0]
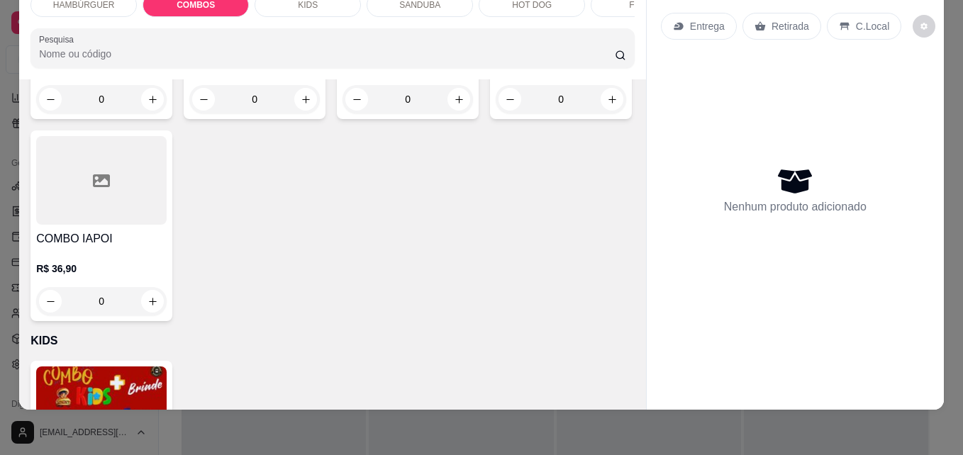
click at [167, 113] on div "0" at bounding box center [101, 99] width 130 height 28
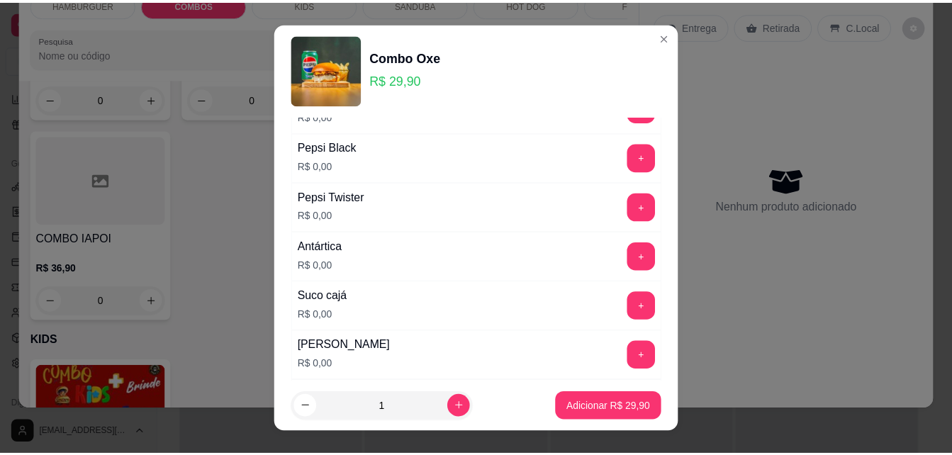
scroll to position [946, 0]
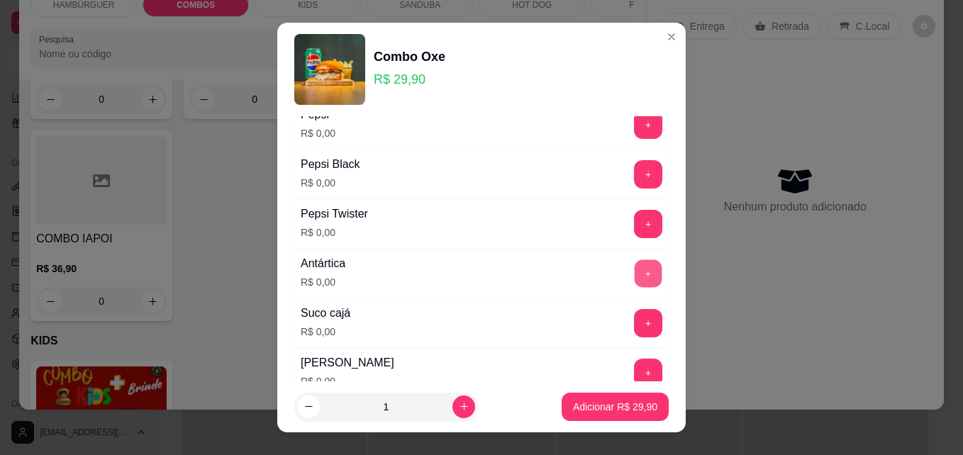
click at [634, 276] on button "+" at bounding box center [648, 274] width 28 height 28
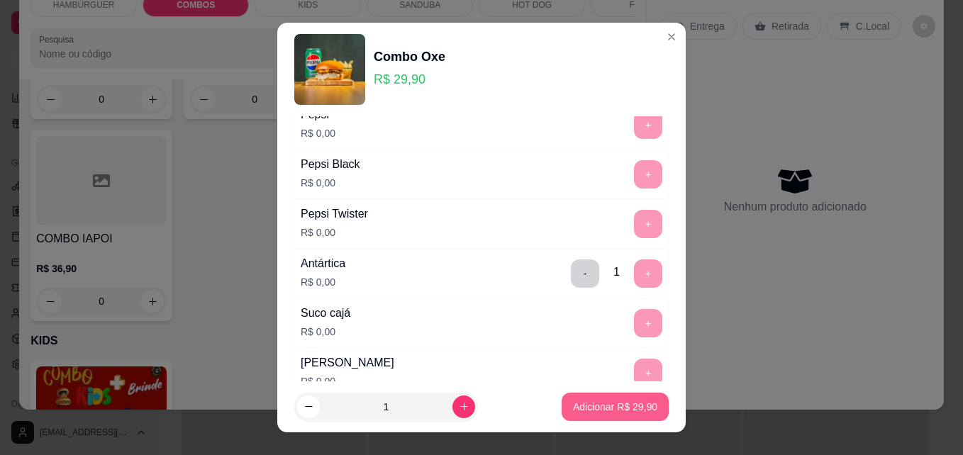
click at [596, 410] on p "Adicionar R$ 29,90" at bounding box center [615, 407] width 84 height 14
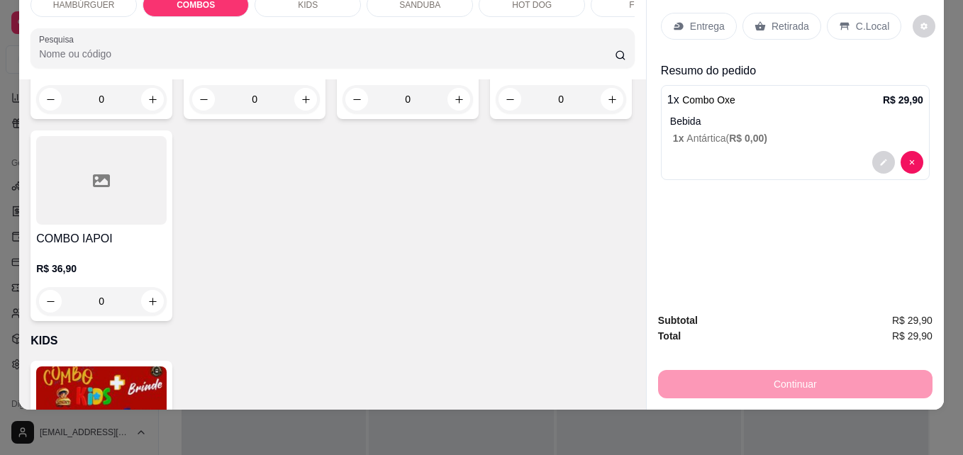
click at [856, 19] on p "C.Local" at bounding box center [872, 26] width 33 height 14
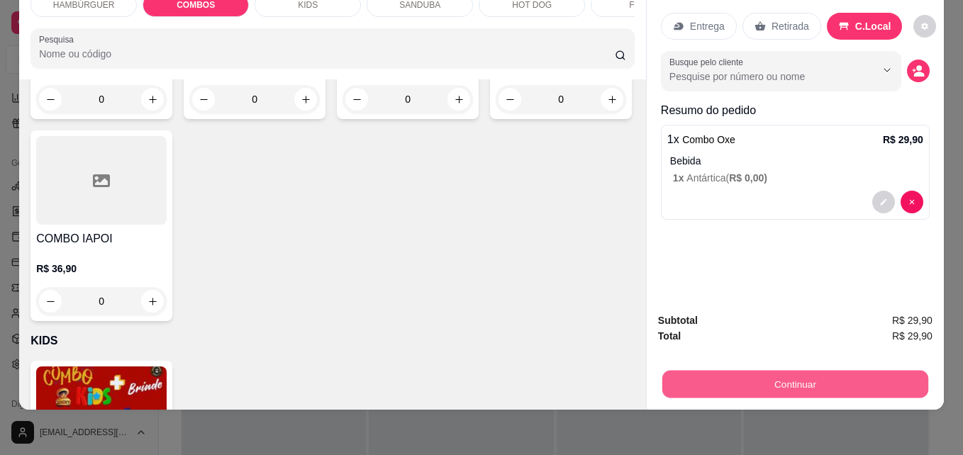
click at [791, 371] on button "Continuar" at bounding box center [795, 384] width 266 height 28
click at [790, 373] on button "Continuar" at bounding box center [795, 384] width 266 height 28
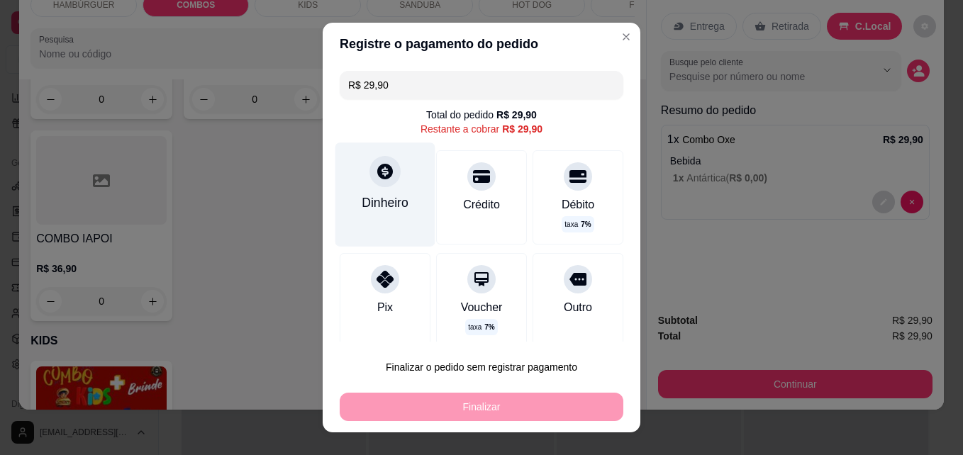
click at [369, 189] on div "Dinheiro" at bounding box center [385, 194] width 100 height 104
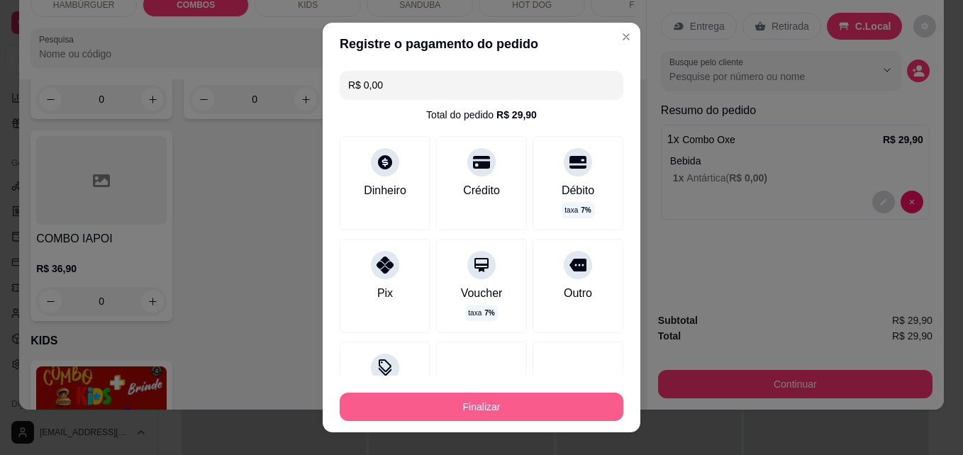
click at [566, 405] on button "Finalizar" at bounding box center [482, 407] width 284 height 28
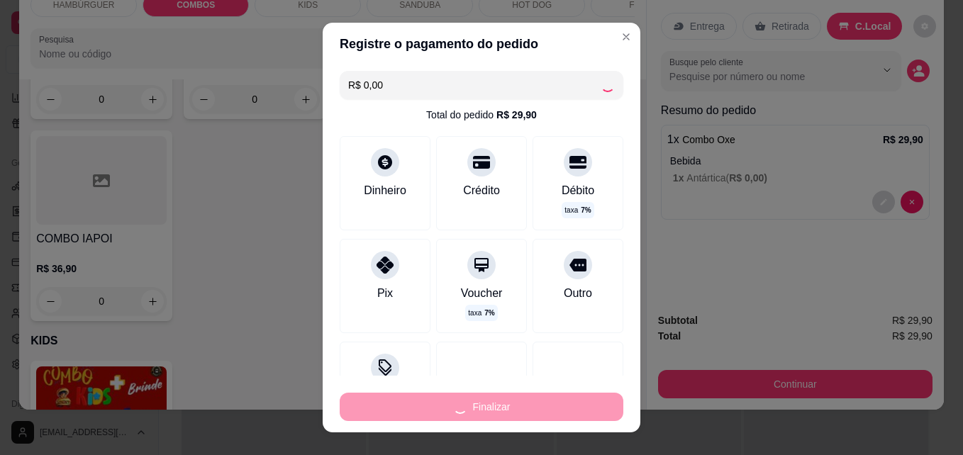
type input "-R$ 29,90"
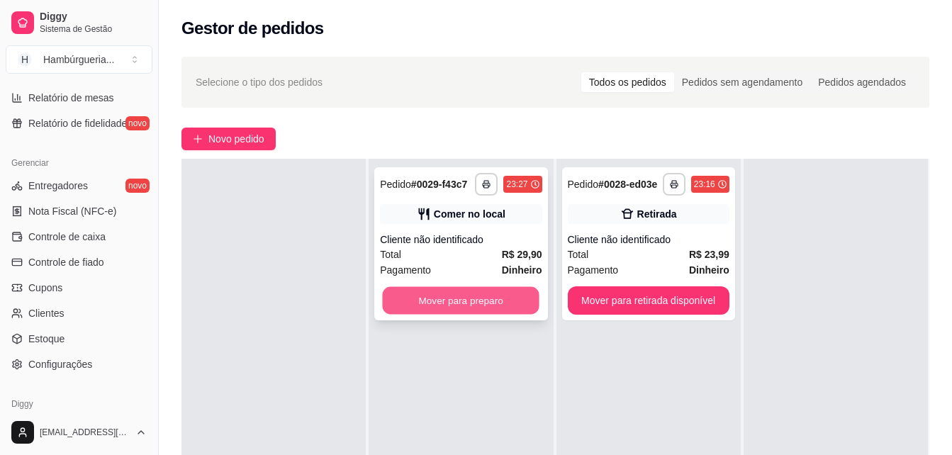
click at [423, 302] on button "Mover para preparo" at bounding box center [461, 301] width 157 height 28
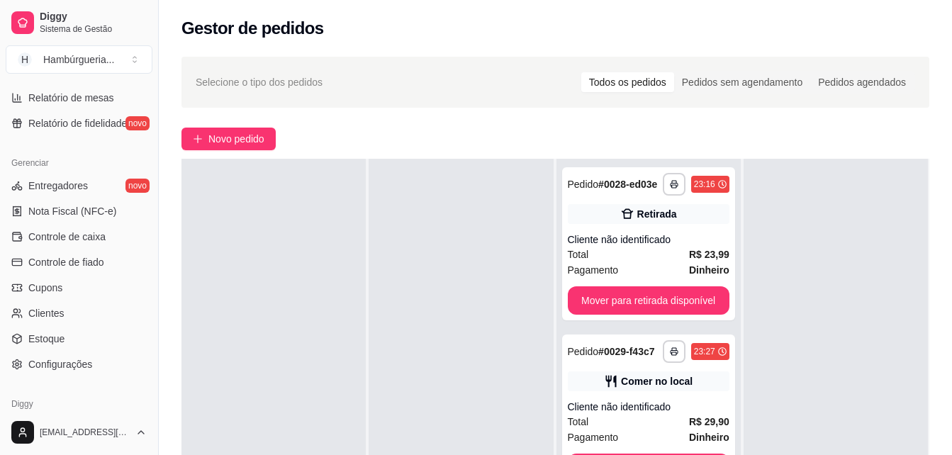
click at [152, 281] on div "Loja aberta Plano Essencial + Mesas até 27/10 Acesso Rápido Dashboard Dia a dia…" at bounding box center [79, 244] width 158 height 330
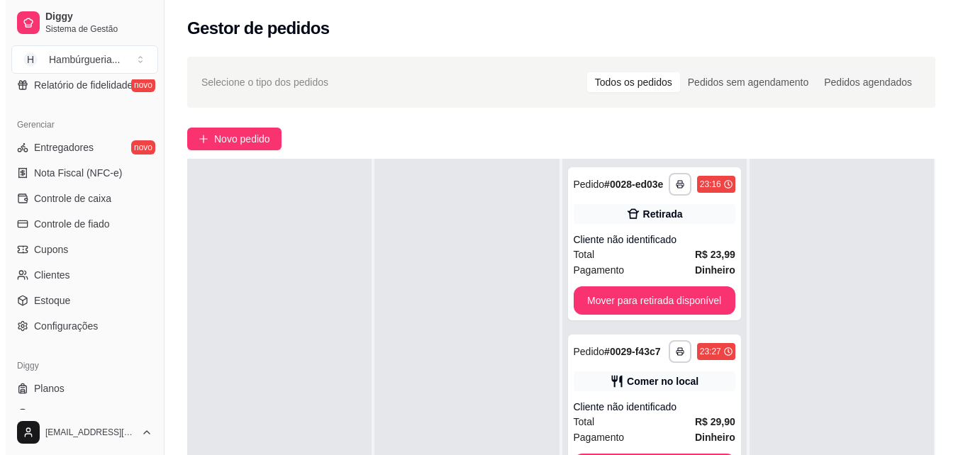
scroll to position [557, 0]
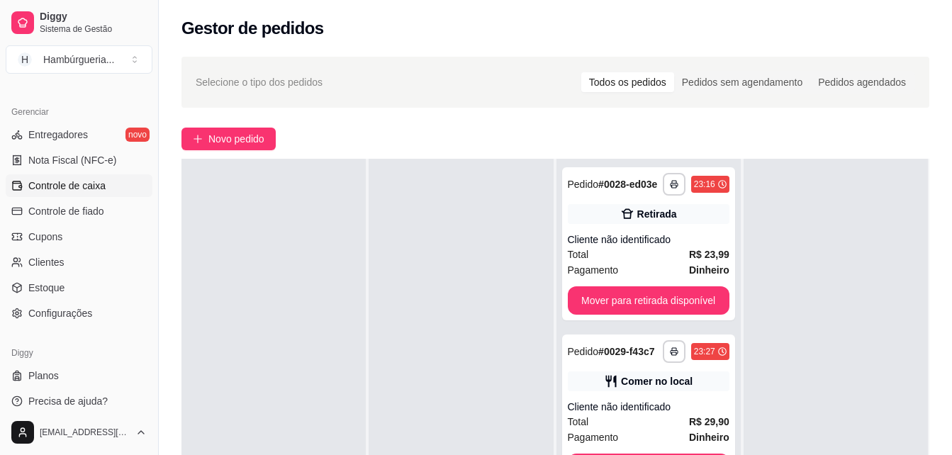
click at [91, 196] on link "Controle de caixa" at bounding box center [79, 185] width 147 height 23
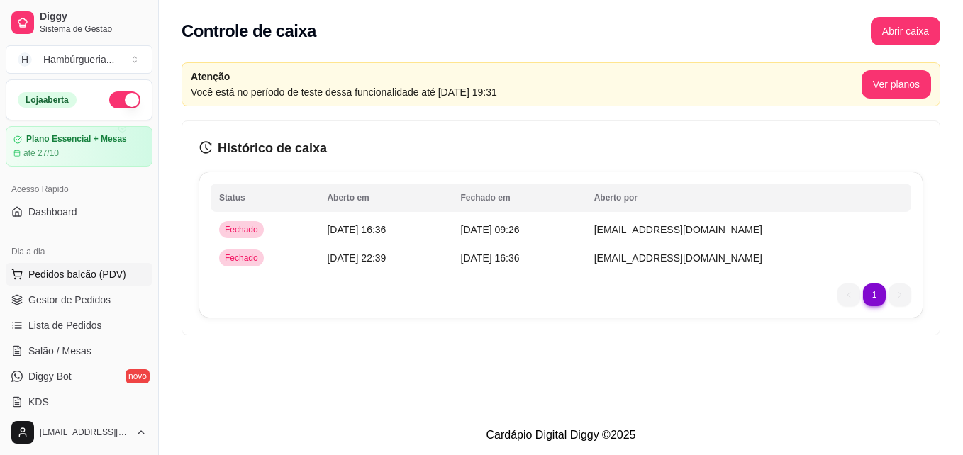
click at [109, 276] on span "Pedidos balcão (PDV)" at bounding box center [77, 274] width 98 height 14
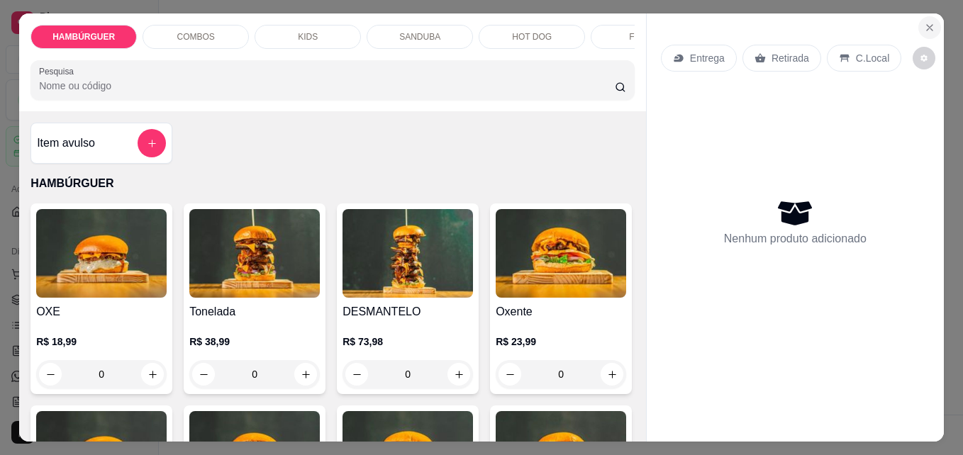
click at [927, 25] on icon "Close" at bounding box center [930, 28] width 6 height 6
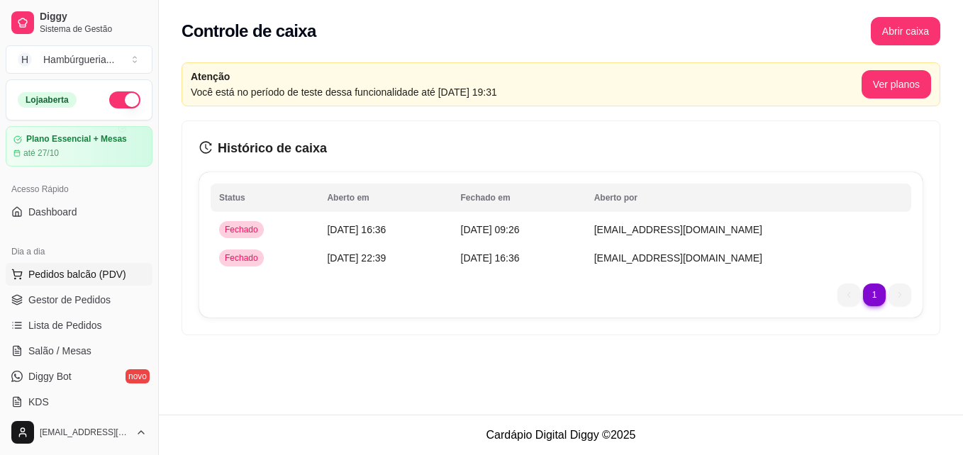
click at [86, 272] on span "Pedidos balcão (PDV)" at bounding box center [77, 274] width 98 height 14
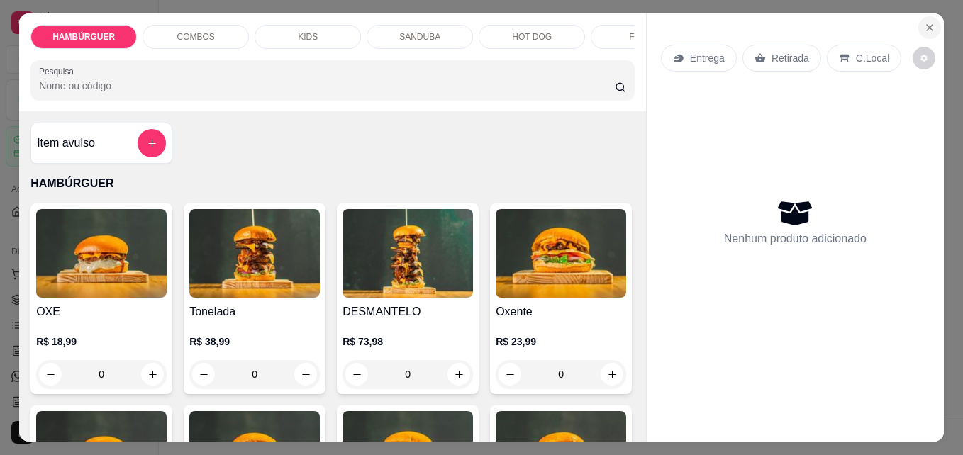
click at [924, 28] on icon "Close" at bounding box center [929, 27] width 11 height 11
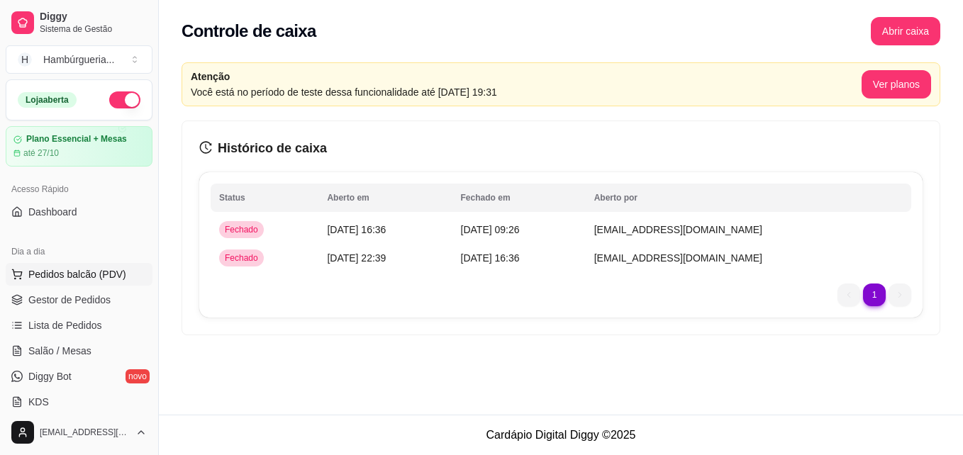
click at [75, 272] on span "Pedidos balcão (PDV)" at bounding box center [77, 274] width 98 height 14
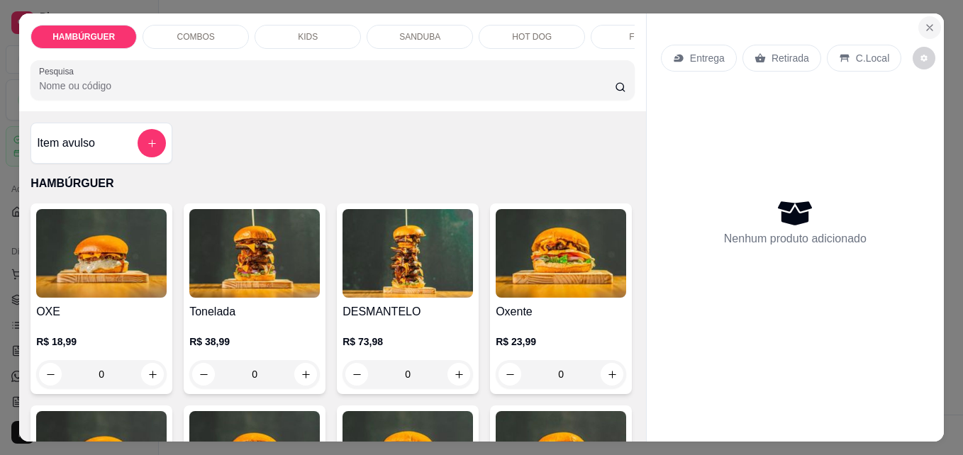
click at [927, 23] on icon "Close" at bounding box center [929, 27] width 11 height 11
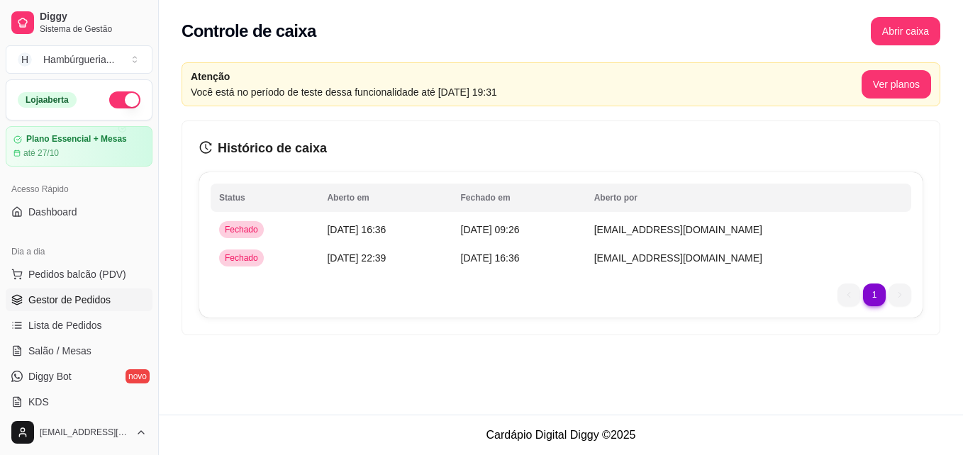
click at [55, 301] on span "Gestor de Pedidos" at bounding box center [69, 300] width 82 height 14
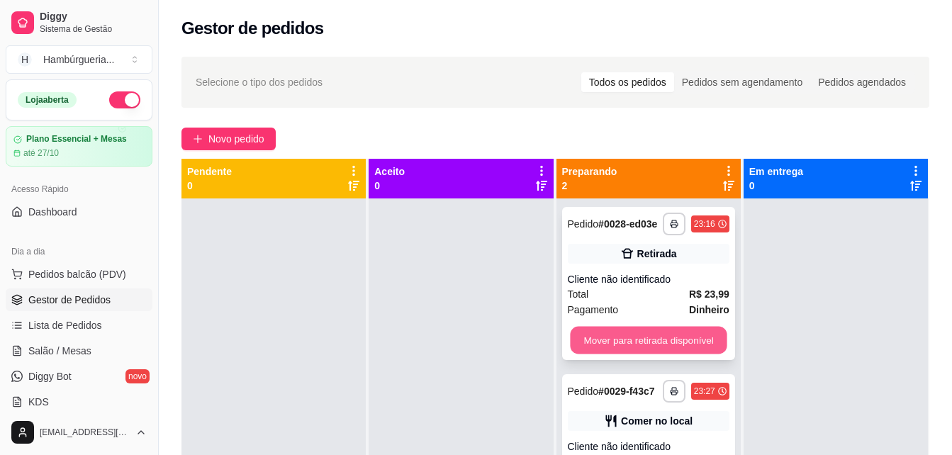
click at [598, 344] on button "Mover para retirada disponível" at bounding box center [648, 341] width 157 height 28
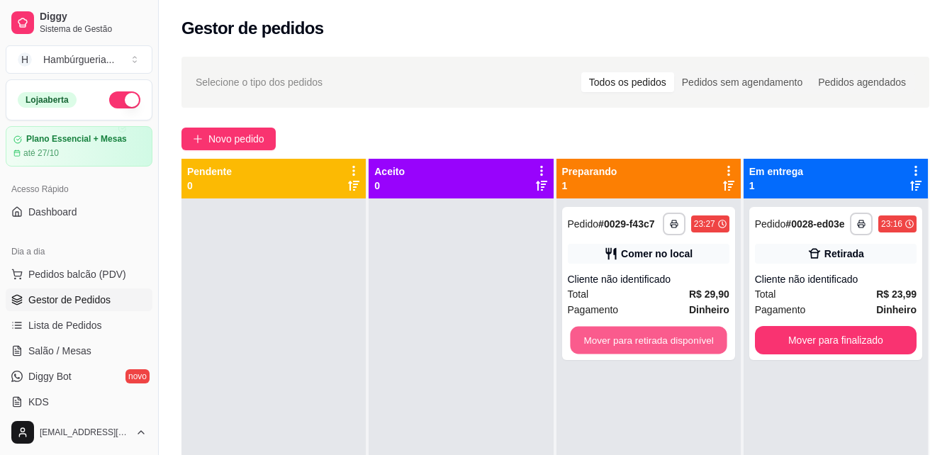
click at [598, 344] on button "Mover para retirada disponível" at bounding box center [648, 341] width 157 height 28
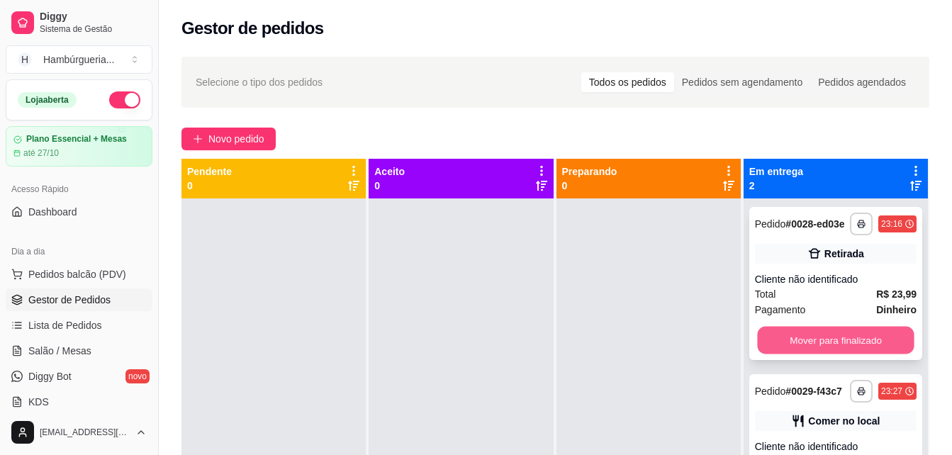
click at [849, 334] on button "Mover para finalizado" at bounding box center [835, 341] width 157 height 28
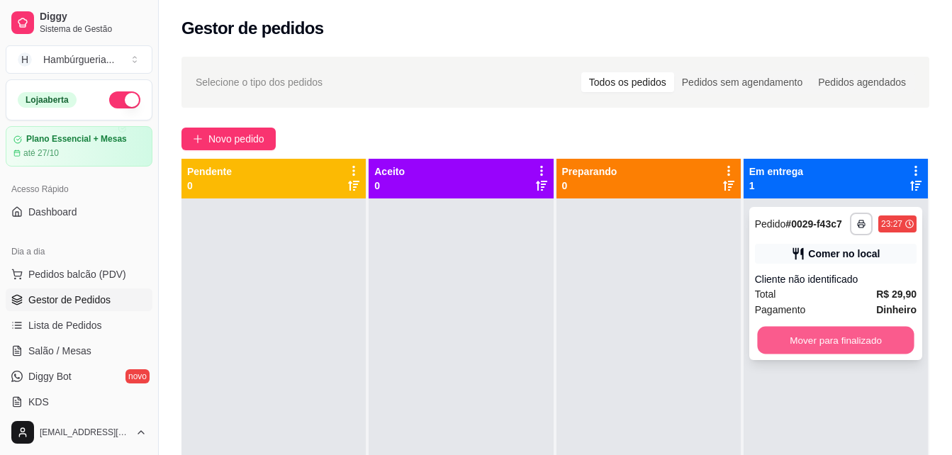
click at [832, 348] on button "Mover para finalizado" at bounding box center [835, 341] width 157 height 28
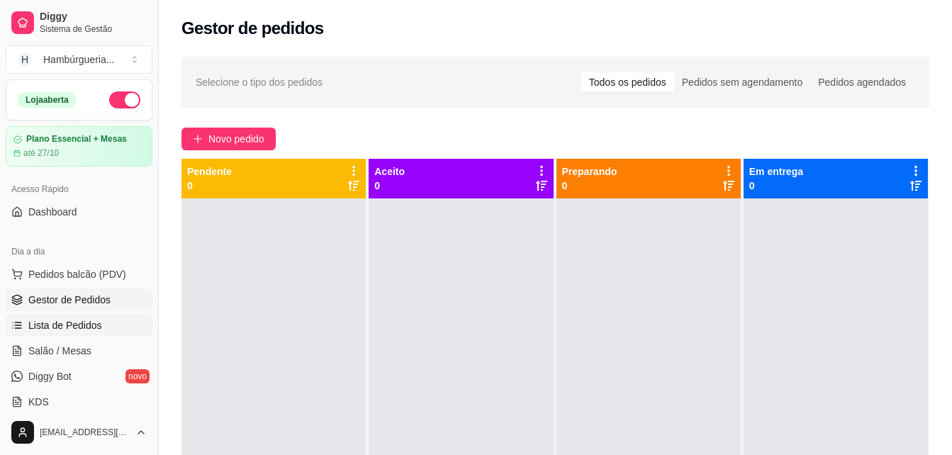
click at [104, 335] on link "Lista de Pedidos" at bounding box center [79, 325] width 147 height 23
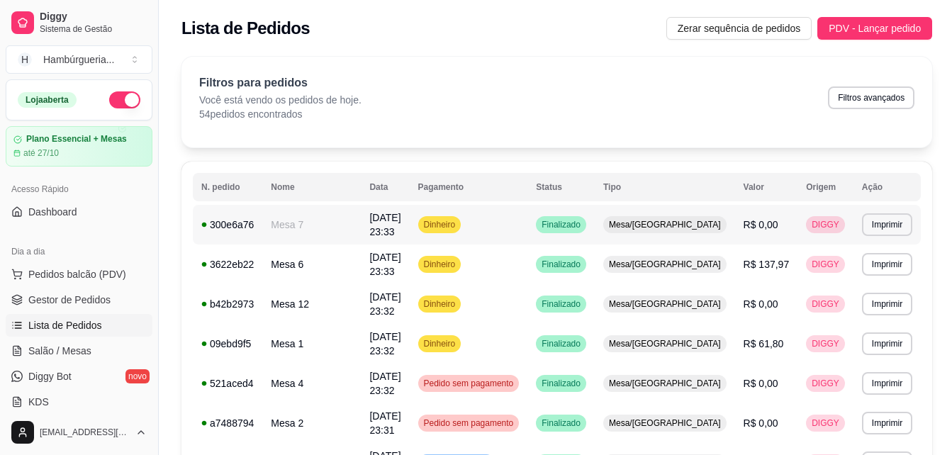
click at [832, 222] on div "DIGGY" at bounding box center [825, 224] width 39 height 17
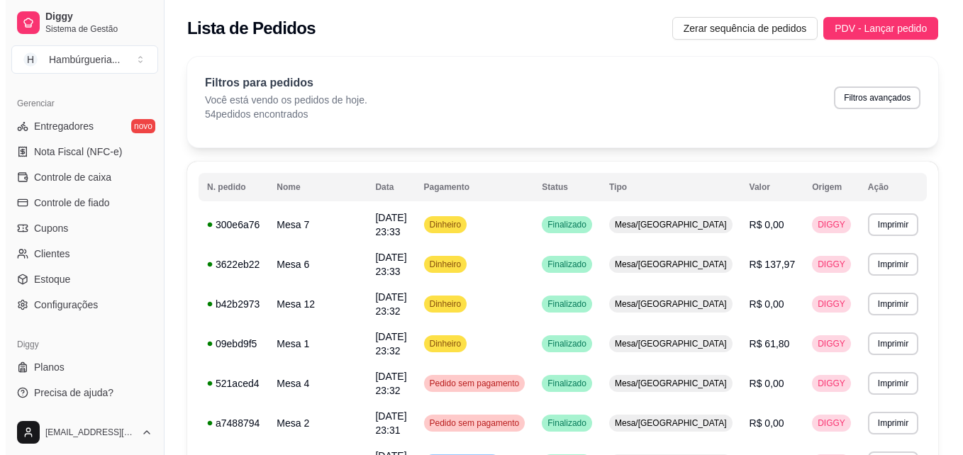
scroll to position [563, 0]
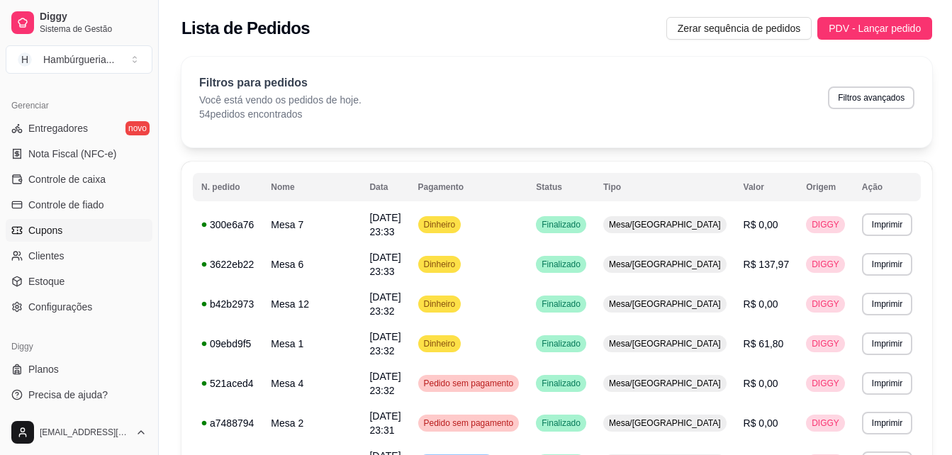
click at [91, 235] on link "Cupons" at bounding box center [79, 230] width 147 height 23
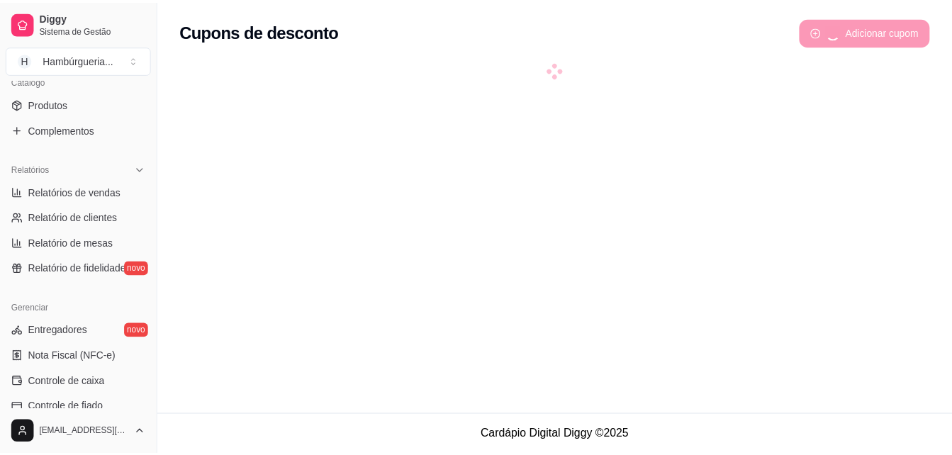
scroll to position [354, 0]
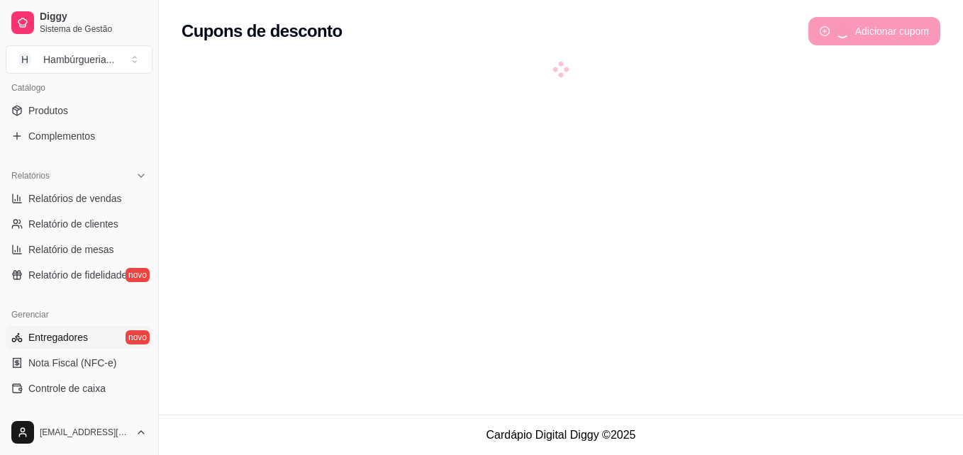
click at [113, 336] on link "Entregadores novo" at bounding box center [79, 337] width 147 height 23
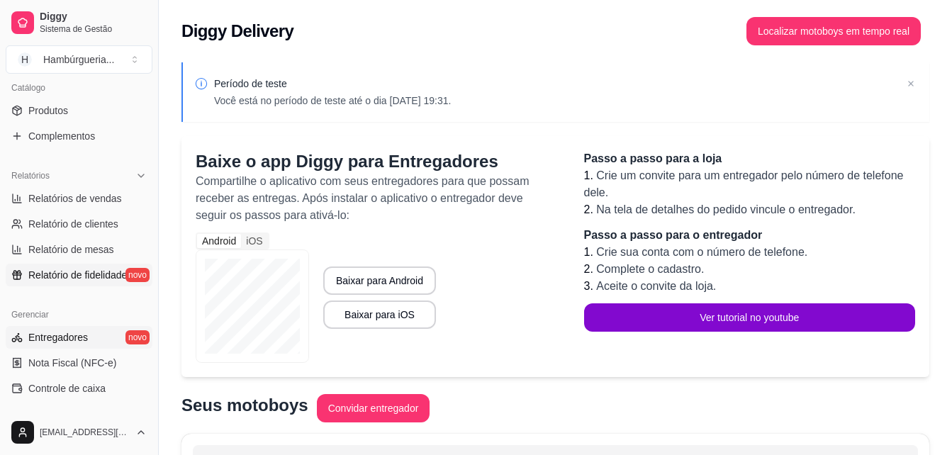
click at [104, 268] on span "Relatório de fidelidade" at bounding box center [77, 275] width 99 height 14
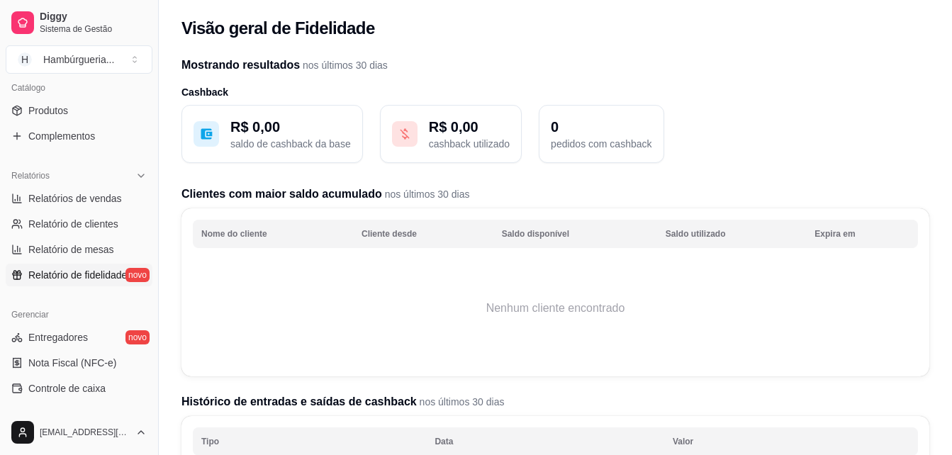
click at [297, 133] on p "R$ 0,00" at bounding box center [290, 127] width 121 height 20
click at [103, 260] on link "Relatório de mesas" at bounding box center [79, 249] width 147 height 23
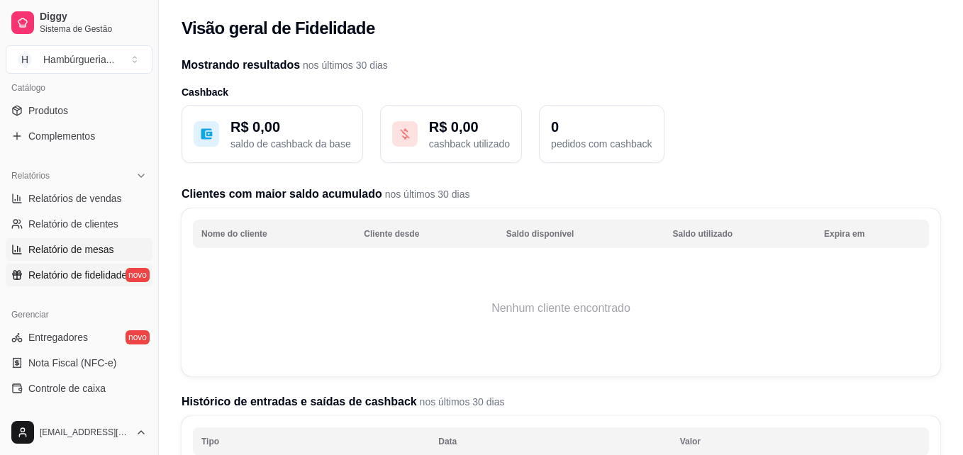
select select "TOTAL_OF_ORDERS"
select select "7"
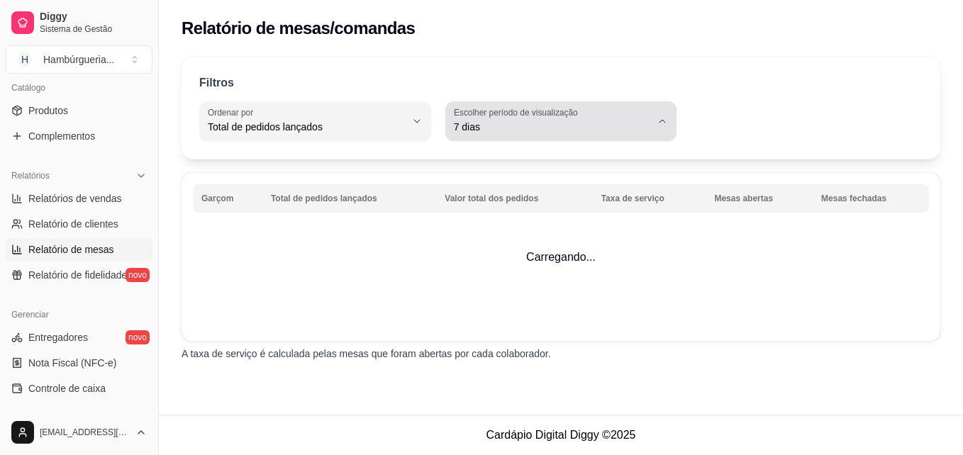
click at [502, 135] on button "Escolher período de visualização 7 dias" at bounding box center [561, 121] width 232 height 40
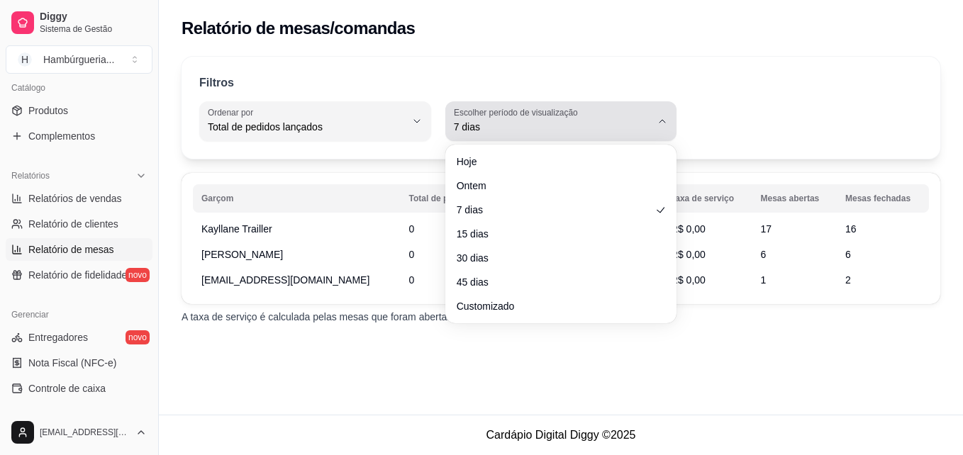
click at [502, 135] on button "Escolher período de visualização 7 dias" at bounding box center [561, 121] width 232 height 40
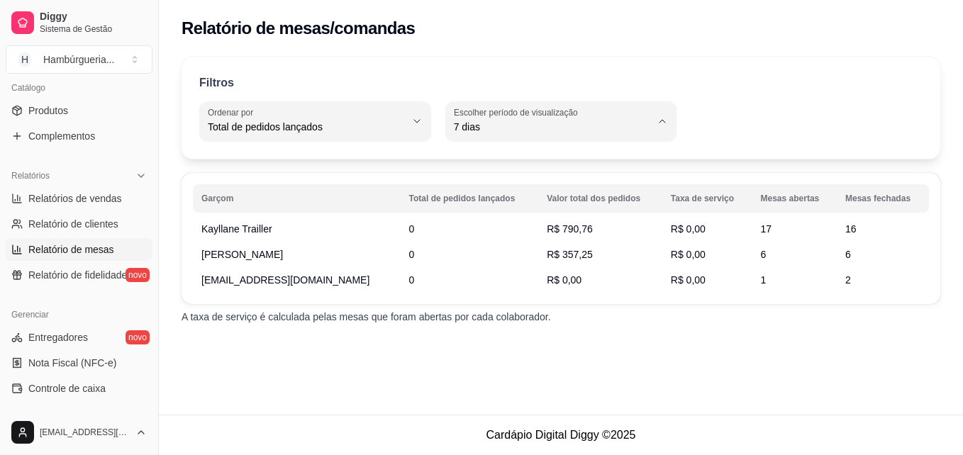
click at [515, 157] on span "Hoje" at bounding box center [554, 160] width 187 height 13
type input "0"
select select "0"
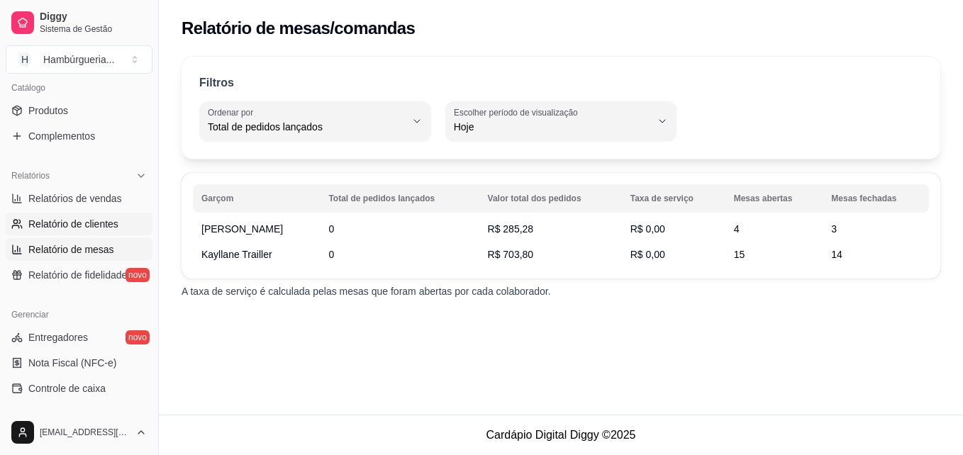
click at [91, 223] on span "Relatório de clientes" at bounding box center [73, 224] width 90 height 14
select select "30"
select select "HIGHEST_TOTAL_SPENT_WITH_ORDERS"
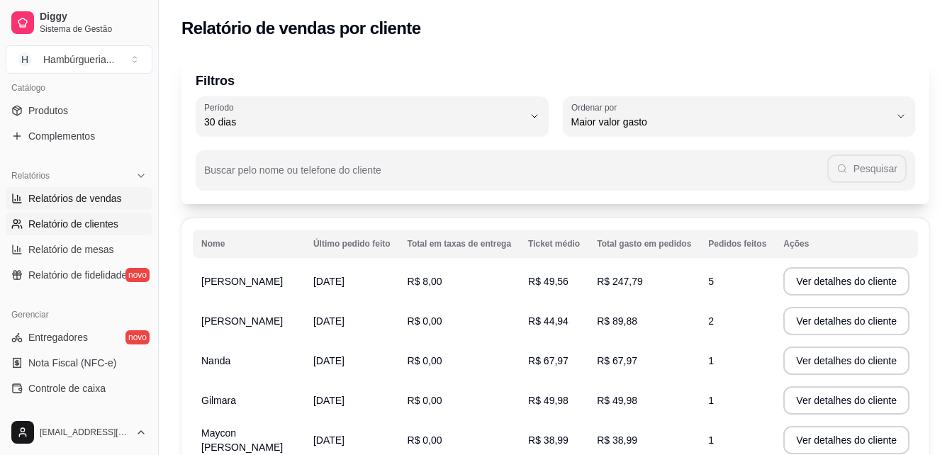
click at [84, 196] on span "Relatórios de vendas" at bounding box center [75, 198] width 94 height 14
select select "ALL"
select select "0"
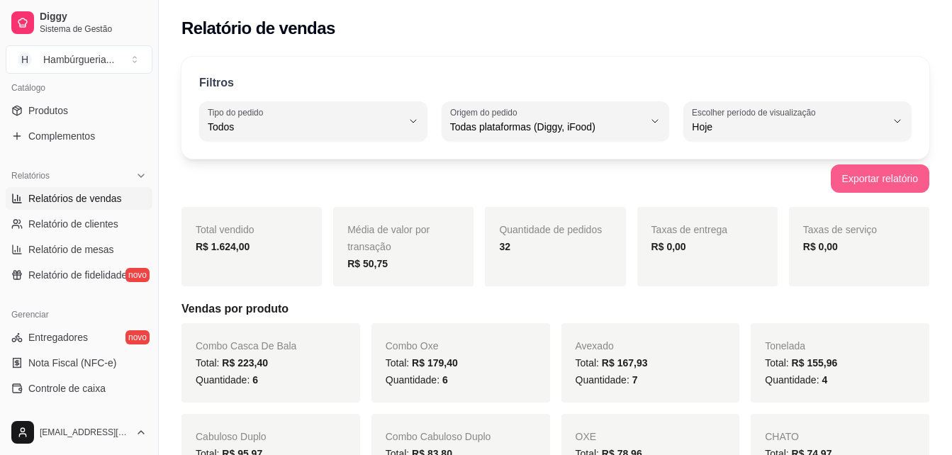
click at [891, 187] on button "Exportar relatório" at bounding box center [880, 178] width 99 height 28
click at [686, 174] on div "Exportar relatório" at bounding box center [555, 178] width 748 height 28
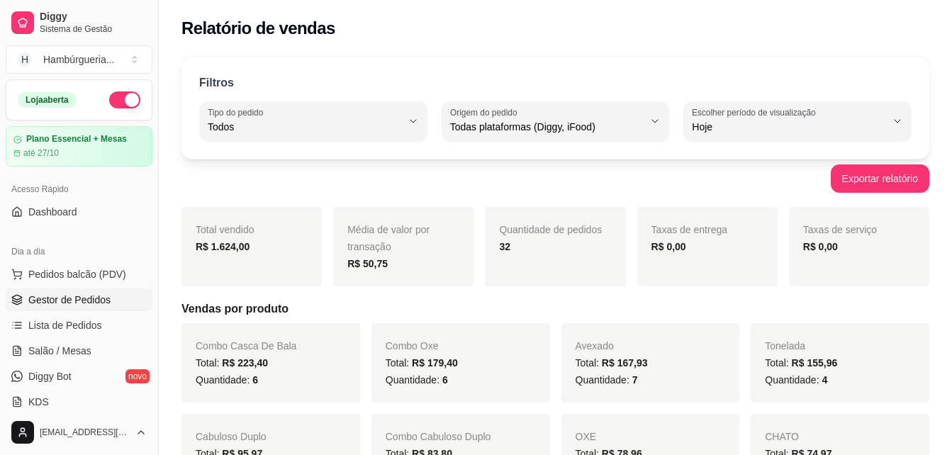
click at [106, 296] on span "Gestor de Pedidos" at bounding box center [69, 300] width 82 height 14
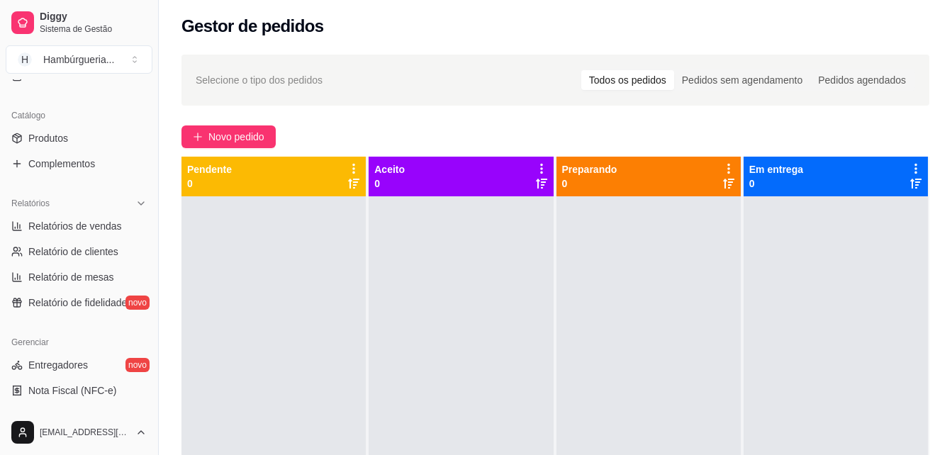
scroll to position [335, 0]
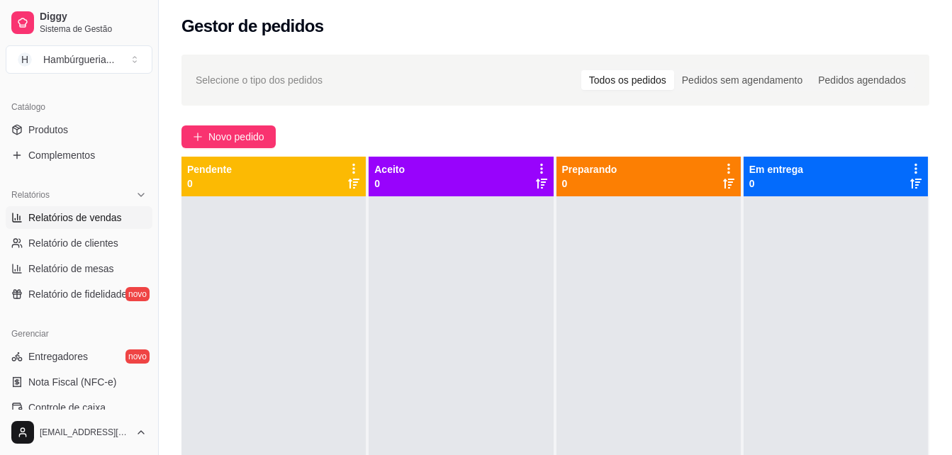
click at [102, 220] on span "Relatórios de vendas" at bounding box center [75, 218] width 94 height 14
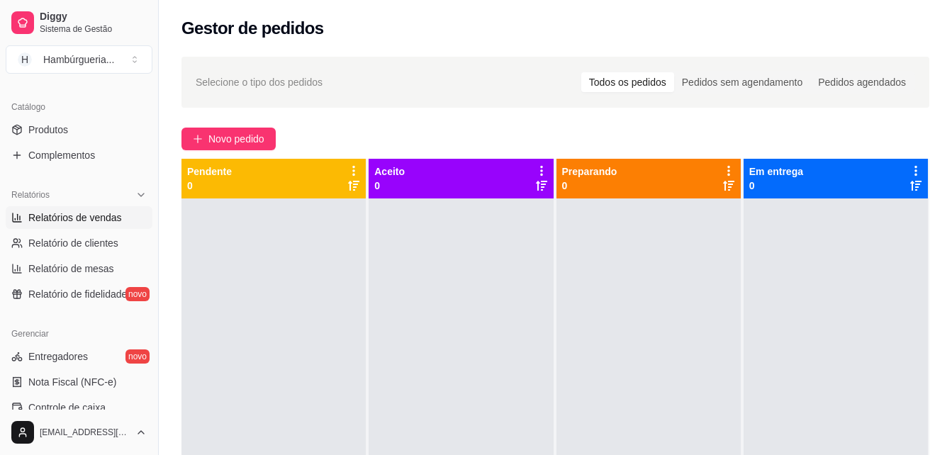
select select "ALL"
select select "0"
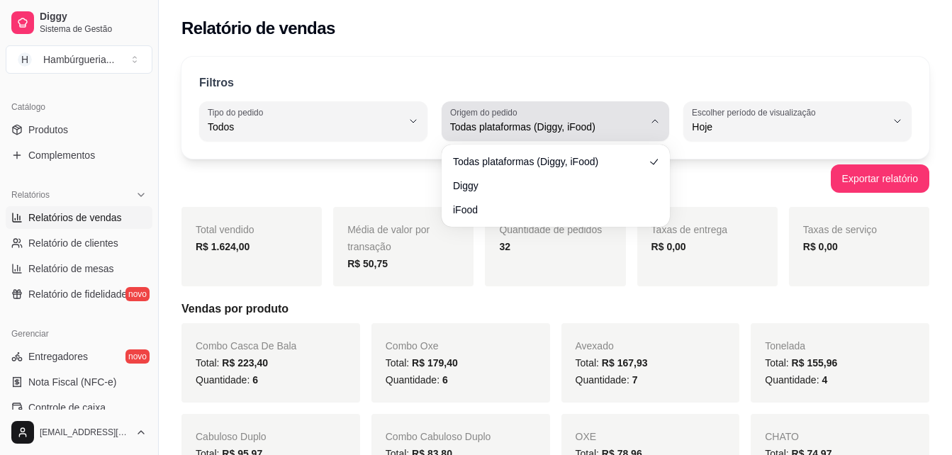
click at [632, 119] on div "Todas plataformas (Diggy, iFood)" at bounding box center [547, 121] width 194 height 28
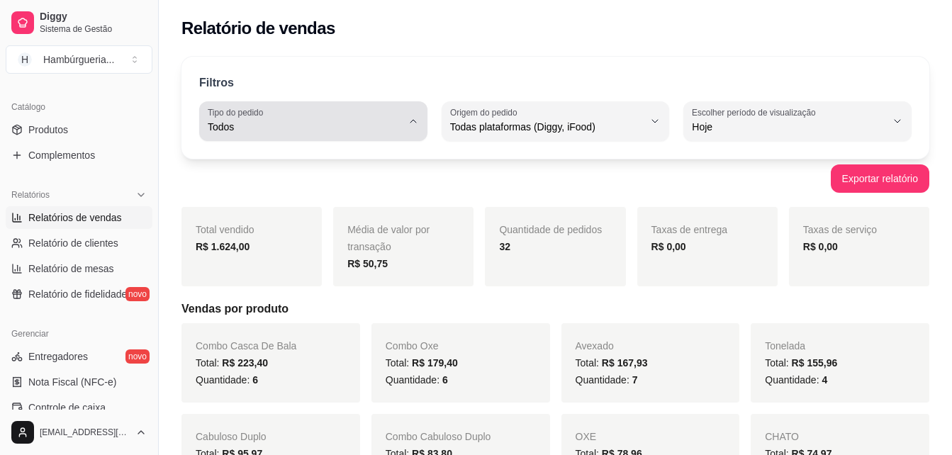
click at [359, 136] on button "Tipo do pedido Todos" at bounding box center [313, 121] width 228 height 40
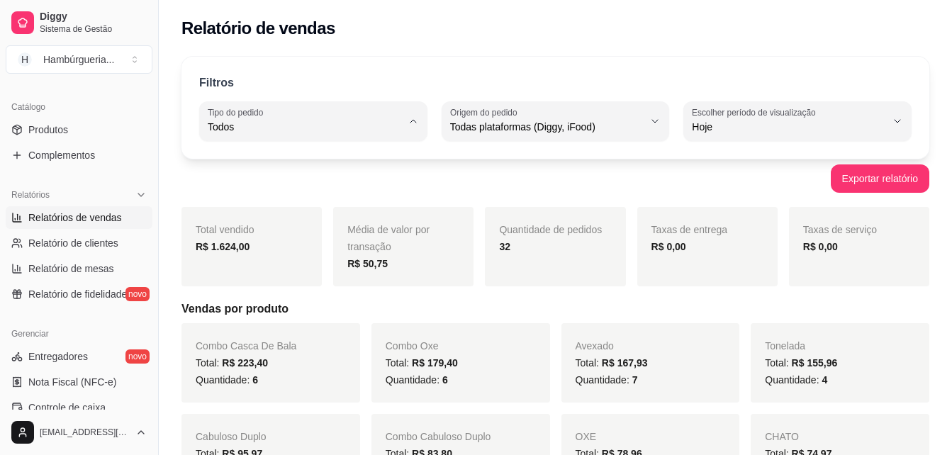
click at [310, 213] on span "Retirada" at bounding box center [307, 207] width 184 height 13
type input "PICKUP"
select select "PICKUP"
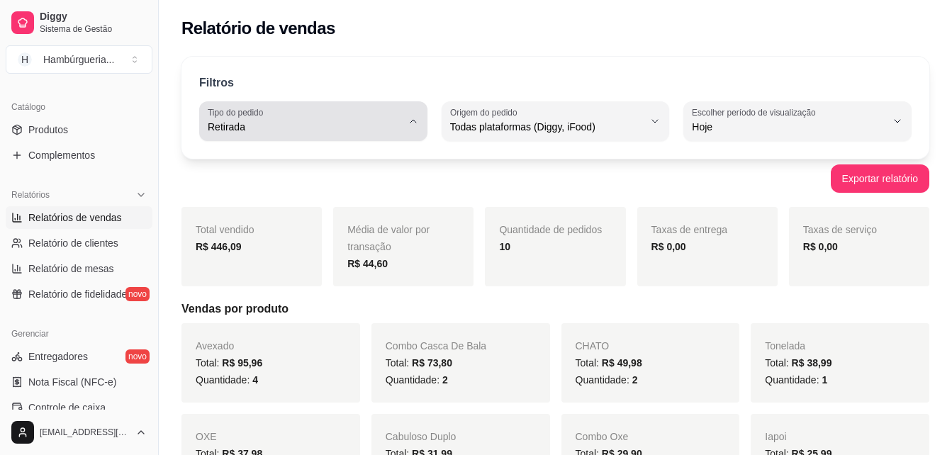
click at [281, 101] on button "Tipo do pedido Retirada" at bounding box center [313, 121] width 228 height 40
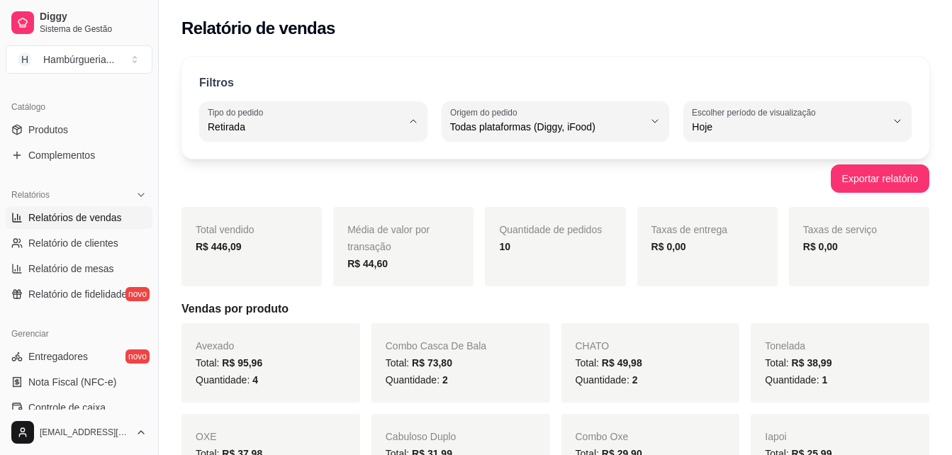
click at [287, 172] on li "Todos" at bounding box center [313, 161] width 208 height 22
type input "ALL"
select select "ALL"
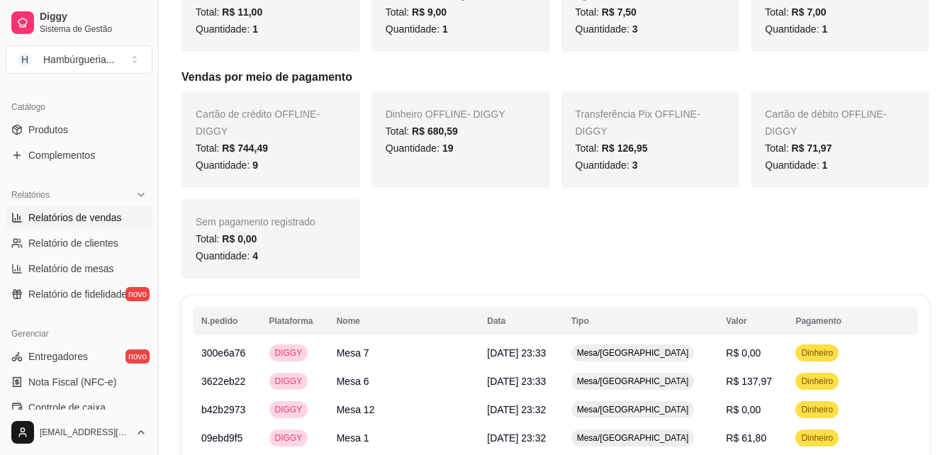
scroll to position [900, 0]
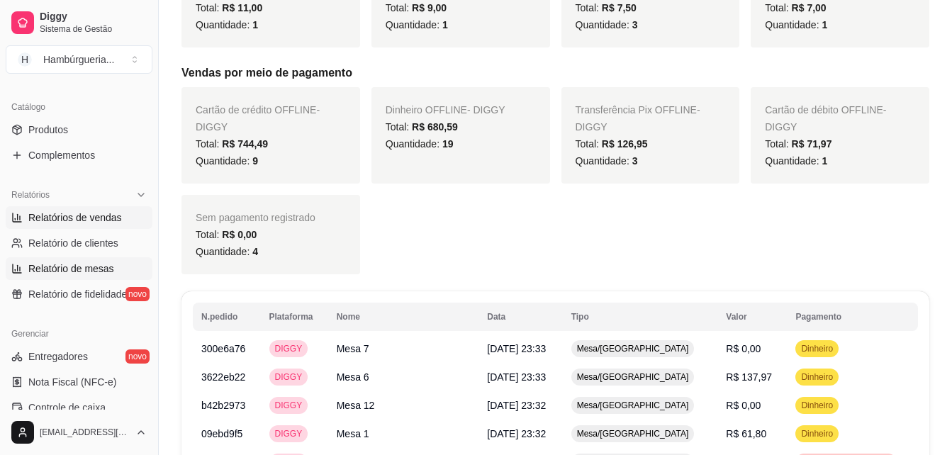
click at [99, 270] on span "Relatório de mesas" at bounding box center [71, 269] width 86 height 14
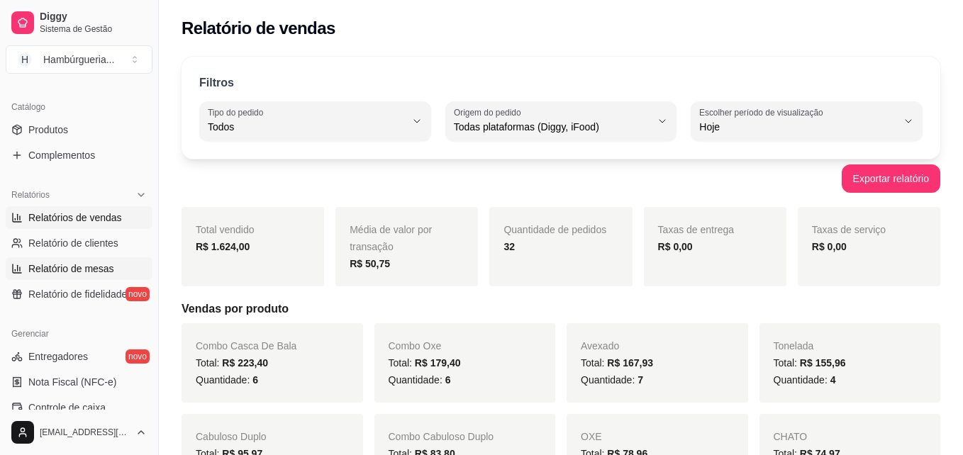
select select "TOTAL_OF_ORDERS"
select select "7"
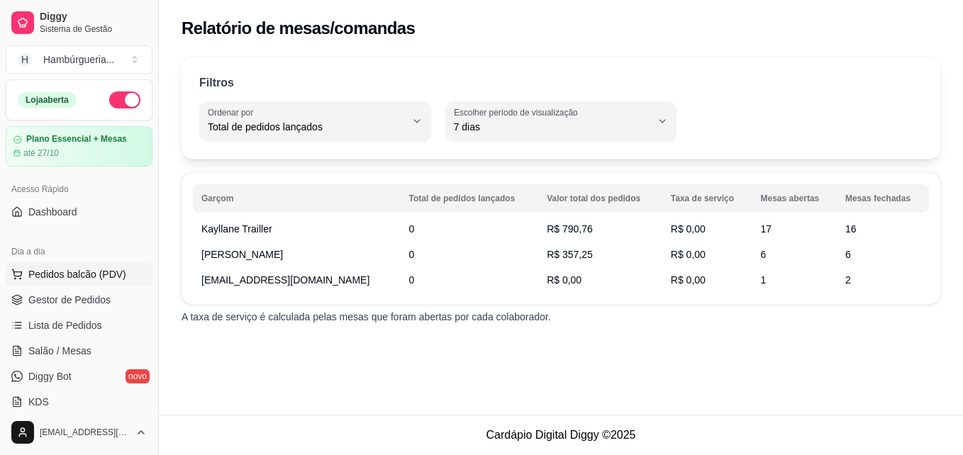
click at [95, 274] on span "Pedidos balcão (PDV)" at bounding box center [77, 274] width 98 height 14
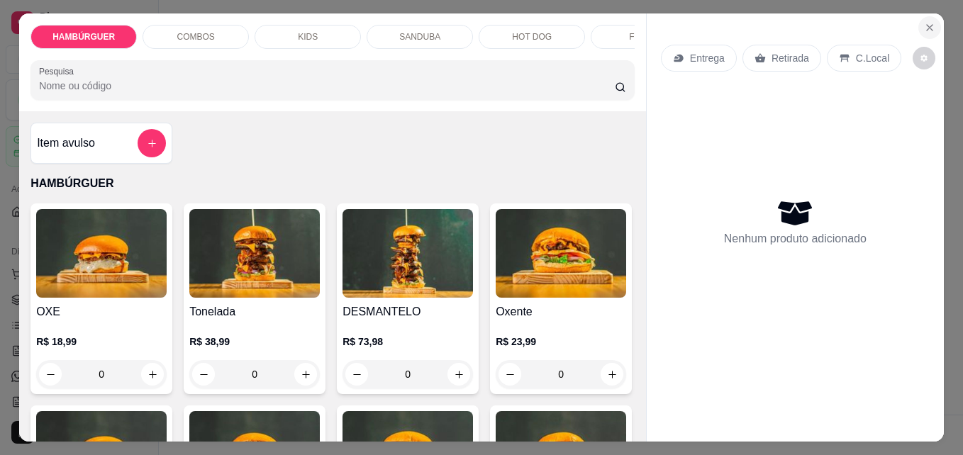
click at [924, 22] on icon "Close" at bounding box center [929, 27] width 11 height 11
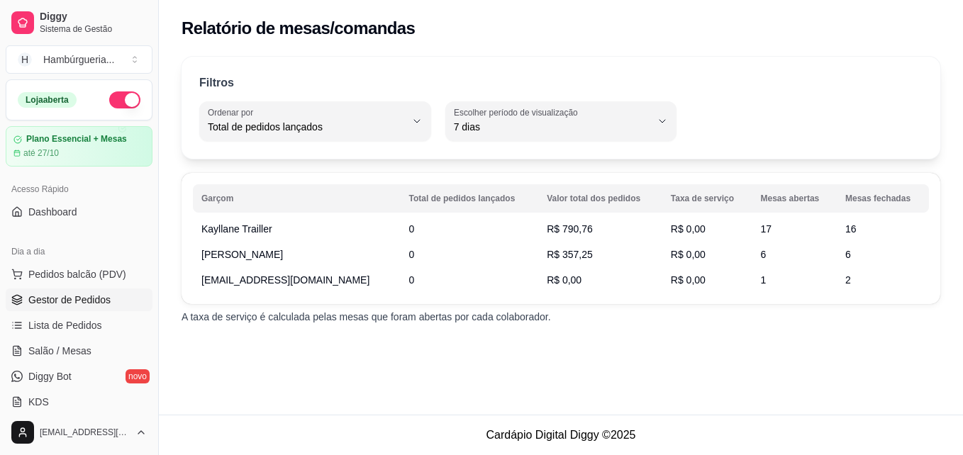
click at [97, 308] on link "Gestor de Pedidos" at bounding box center [79, 300] width 147 height 23
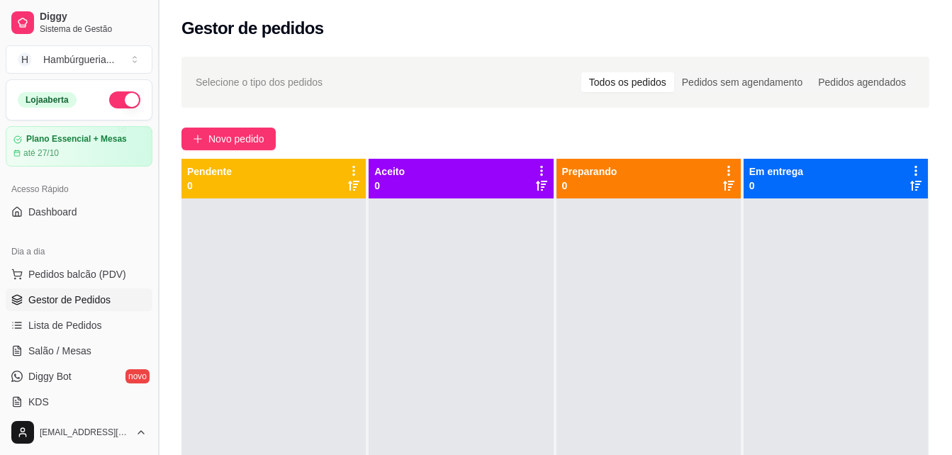
drag, startPoint x: 155, startPoint y: 177, endPoint x: 155, endPoint y: 188, distance: 10.6
click at [155, 188] on button "Toggle Sidebar" at bounding box center [157, 227] width 11 height 455
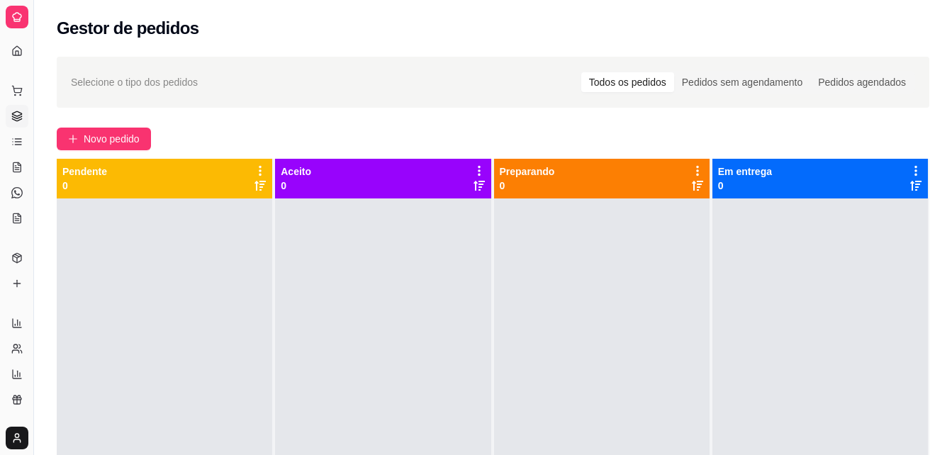
drag, startPoint x: 30, startPoint y: 122, endPoint x: 86, endPoint y: 121, distance: 56.0
click at [86, 121] on div "Diggy Sistema de Gestão H Hambúrgueria ... Loja aberta Plano Essencial + Mesas …" at bounding box center [476, 335] width 952 height 671
click at [21, 319] on icon at bounding box center [16, 323] width 11 height 11
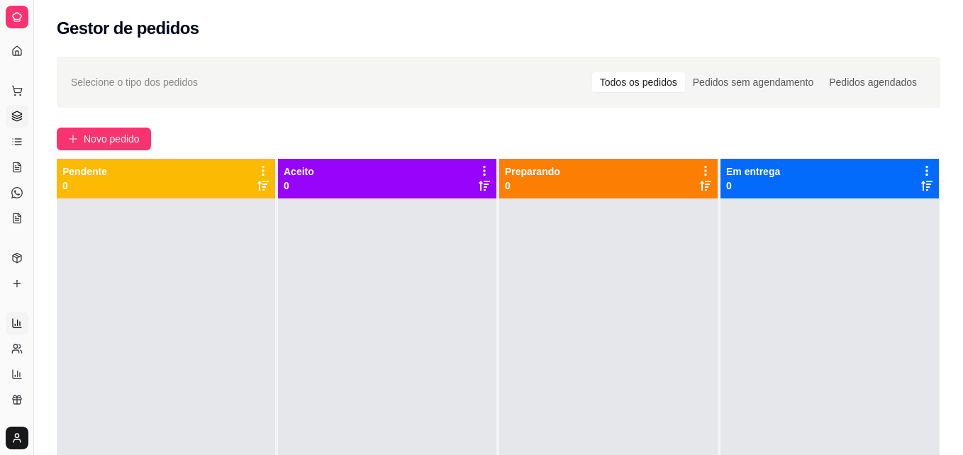
select select "ALL"
select select "0"
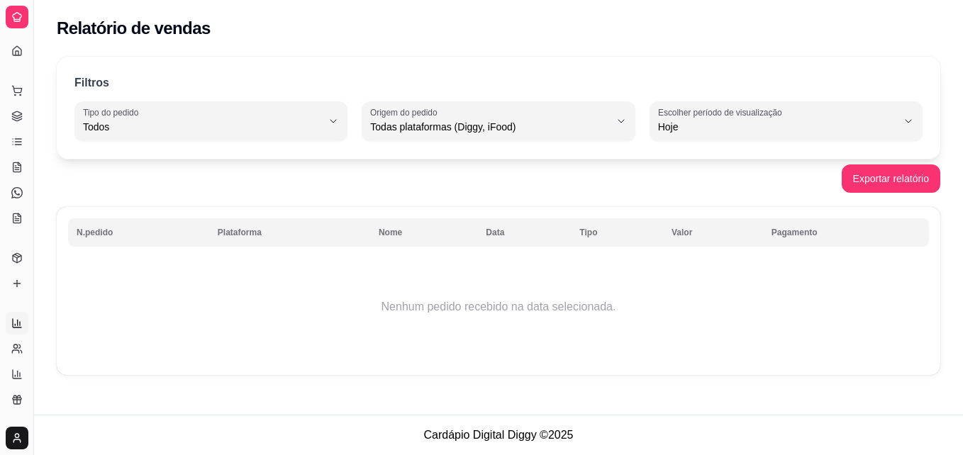
drag, startPoint x: 24, startPoint y: 52, endPoint x: 16, endPoint y: 51, distance: 7.8
click at [16, 57] on div "Dia a dia" at bounding box center [17, 68] width 22 height 23
click at [23, 162] on link "Salão / Mesas" at bounding box center [17, 167] width 23 height 23
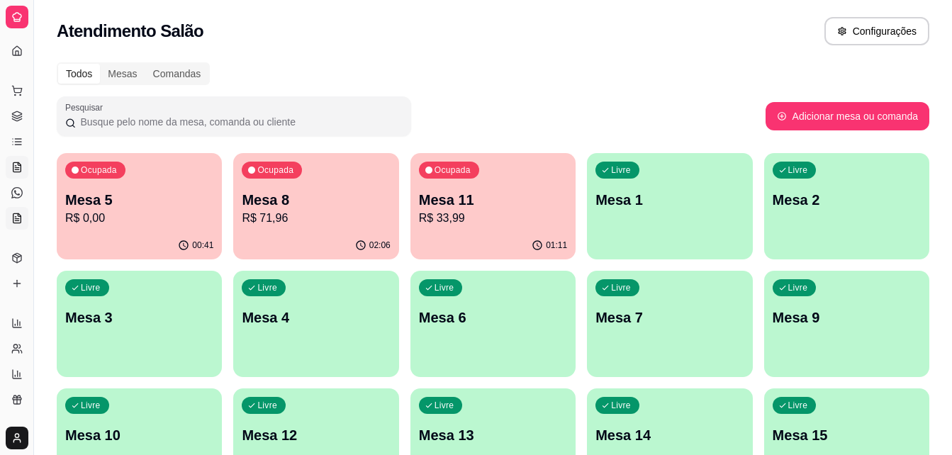
click at [12, 214] on icon at bounding box center [16, 218] width 11 height 11
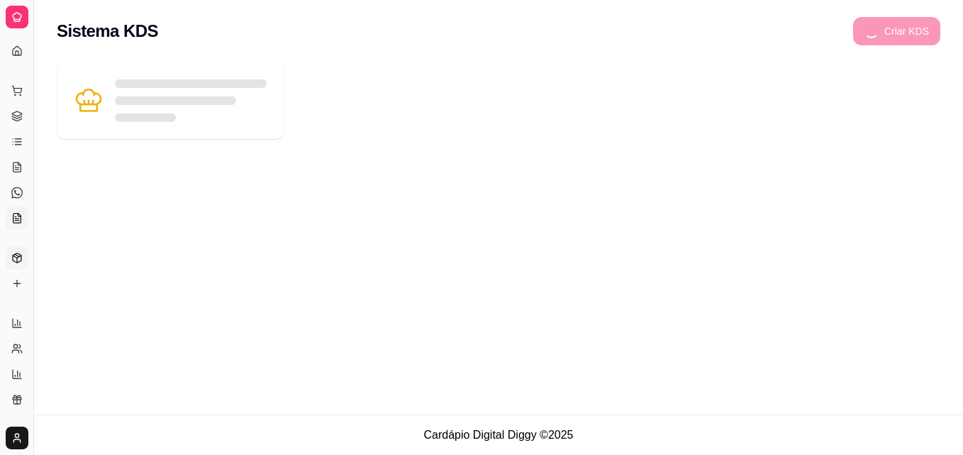
click at [20, 261] on icon at bounding box center [17, 257] width 9 height 9
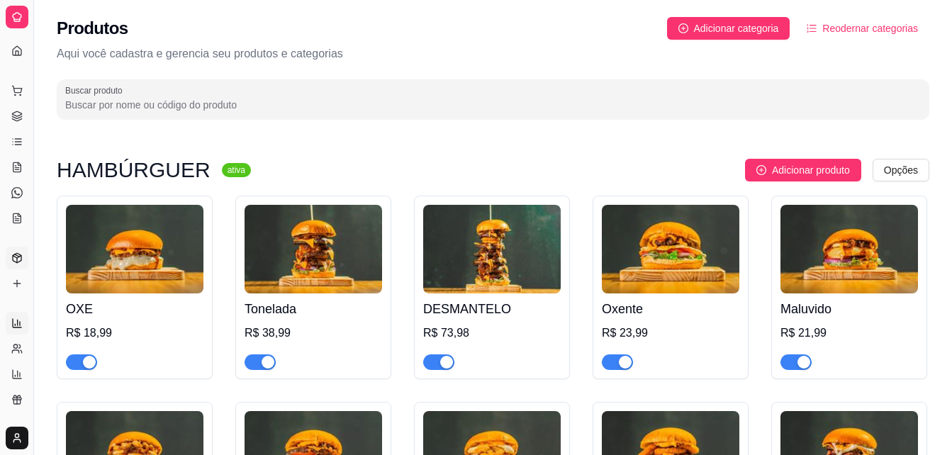
click at [16, 325] on icon at bounding box center [16, 323] width 11 height 11
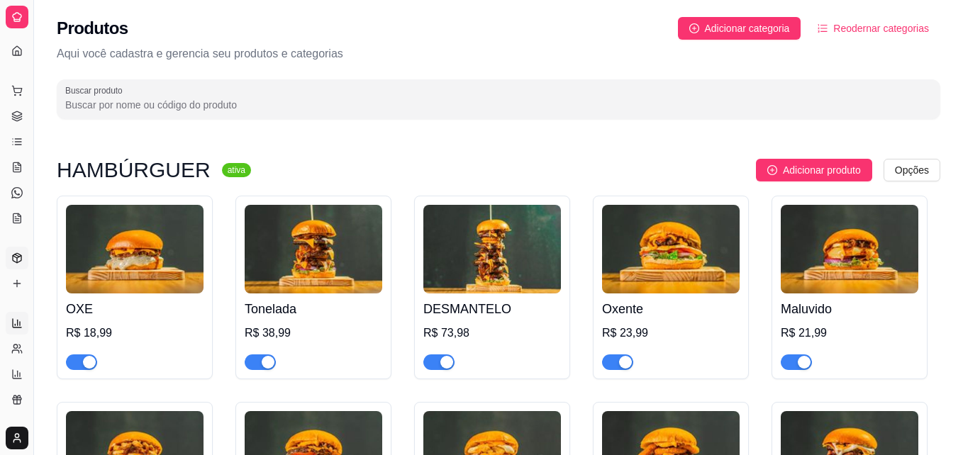
select select "ALL"
select select "0"
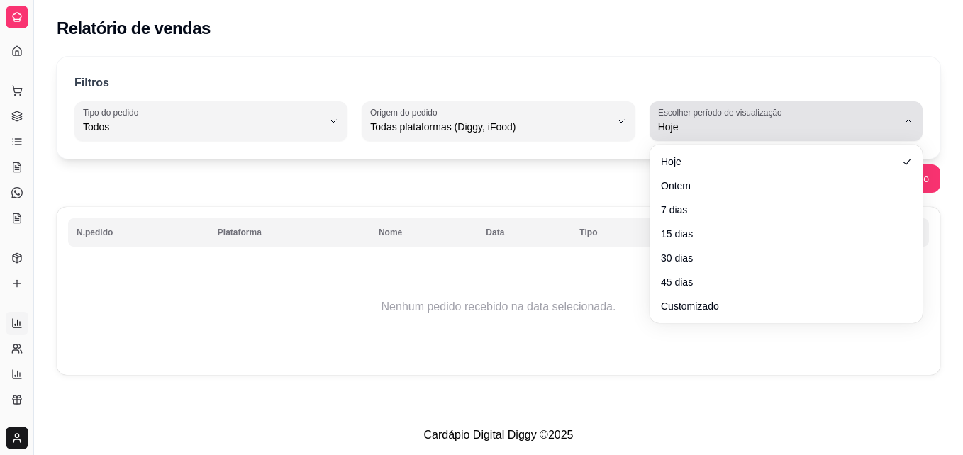
click at [711, 111] on label "Escolher período de visualização" at bounding box center [722, 112] width 128 height 12
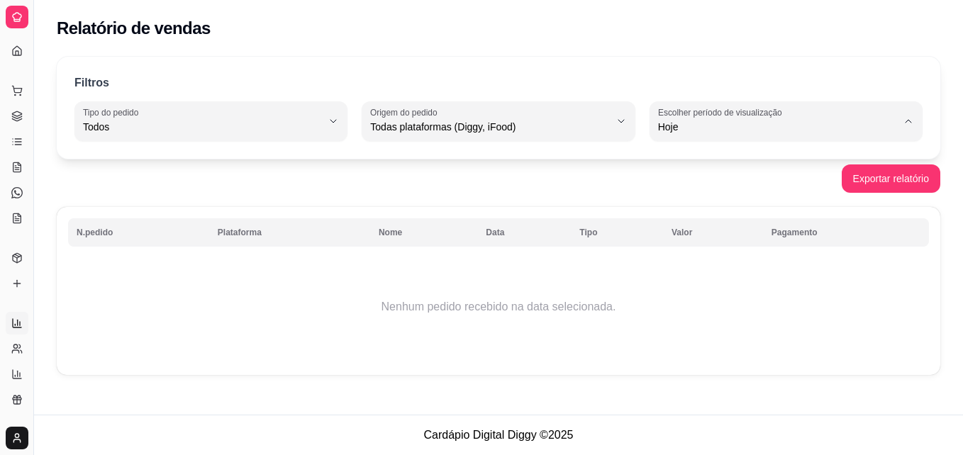
click at [690, 186] on span "Ontem" at bounding box center [779, 183] width 227 height 13
type input "1"
select select "1"
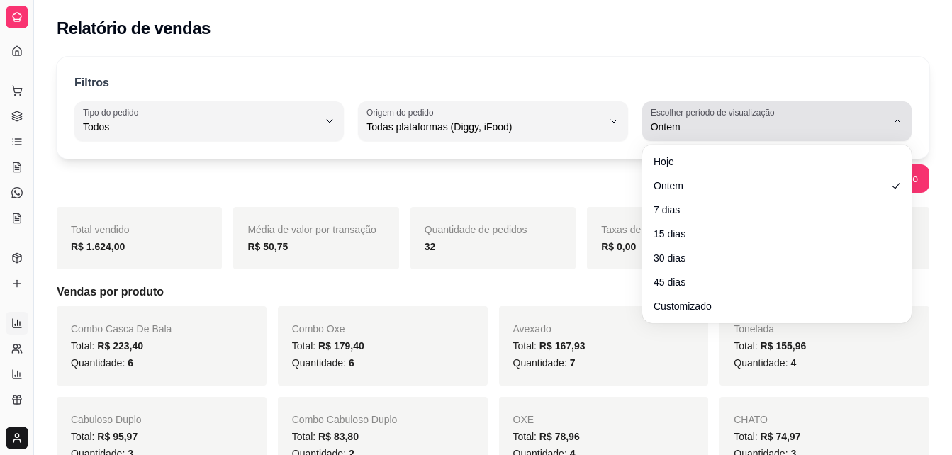
click at [696, 139] on button "Escolher período de visualização Ontem" at bounding box center [776, 121] width 269 height 40
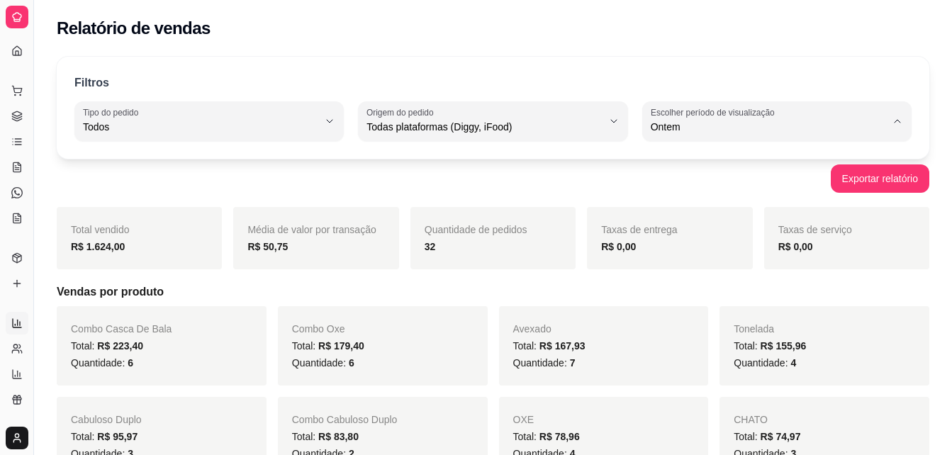
click at [682, 218] on li "7 dias" at bounding box center [777, 207] width 248 height 22
type input "7"
select select "7"
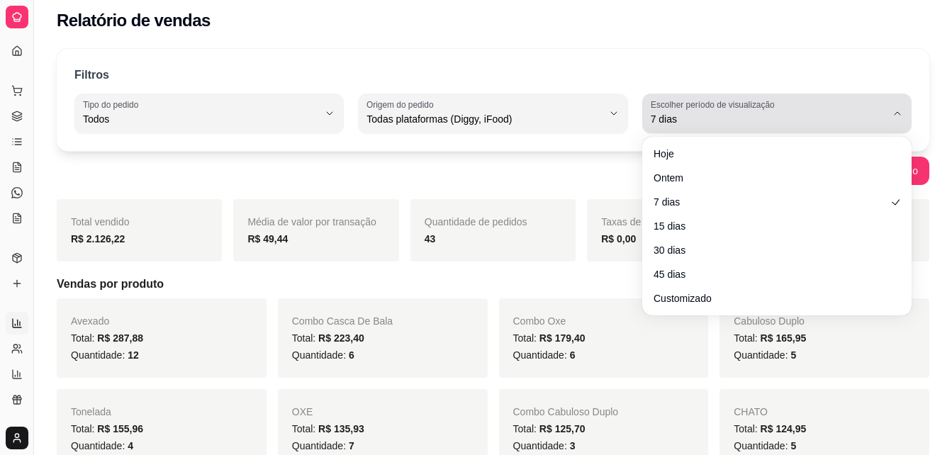
click at [849, 101] on div "7 dias" at bounding box center [768, 113] width 235 height 28
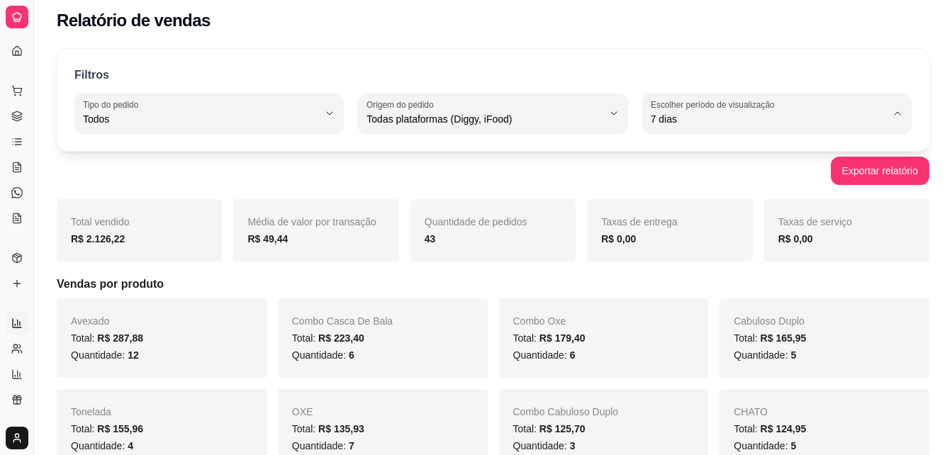
click at [730, 295] on span "Customizado" at bounding box center [770, 291] width 223 height 13
type input "-1"
select select "-1"
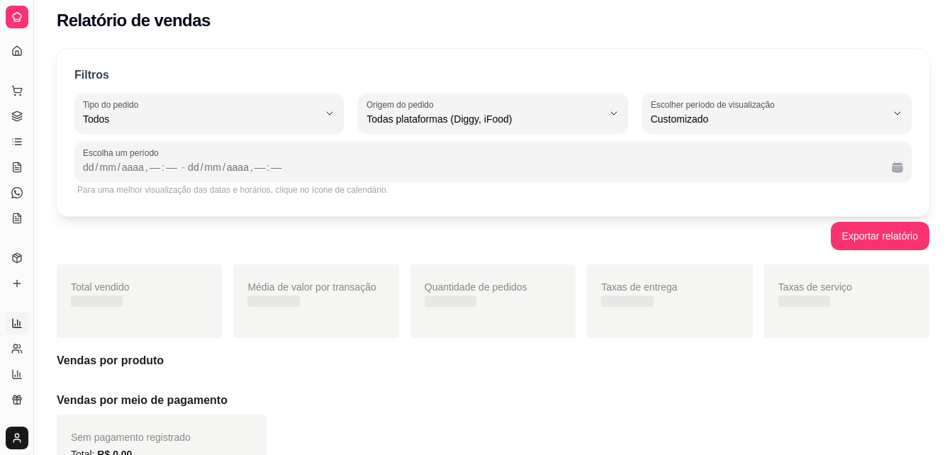
scroll to position [13, 0]
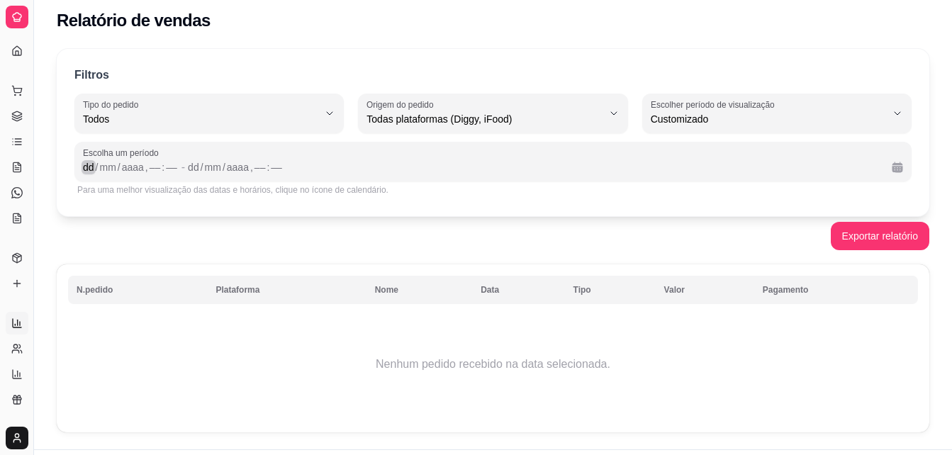
click at [86, 174] on div "dd" at bounding box center [89, 167] width 14 height 14
click at [198, 161] on div "/" at bounding box center [197, 167] width 6 height 14
click at [413, 196] on div "Para uma melhor visualização das datas e horários, clique no ícone de calendári…" at bounding box center [492, 189] width 837 height 17
click at [686, 162] on div "[DATE] , –– : ––" at bounding box center [531, 167] width 698 height 17
click at [255, 169] on div ":" at bounding box center [258, 167] width 6 height 14
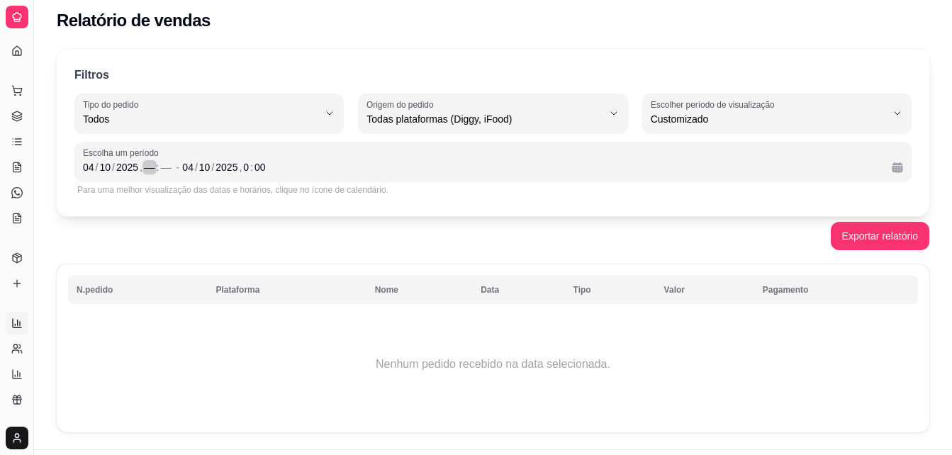
click at [152, 166] on div "––" at bounding box center [149, 167] width 14 height 14
click at [262, 166] on div "00" at bounding box center [260, 167] width 14 height 14
click at [145, 164] on div "––" at bounding box center [149, 167] width 14 height 14
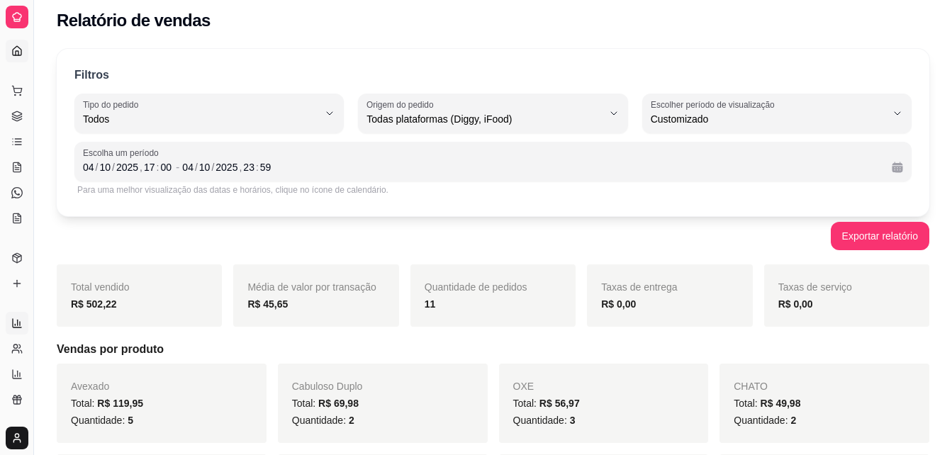
click at [11, 49] on link "Dashboard" at bounding box center [17, 51] width 23 height 23
